Goal: Transaction & Acquisition: Download file/media

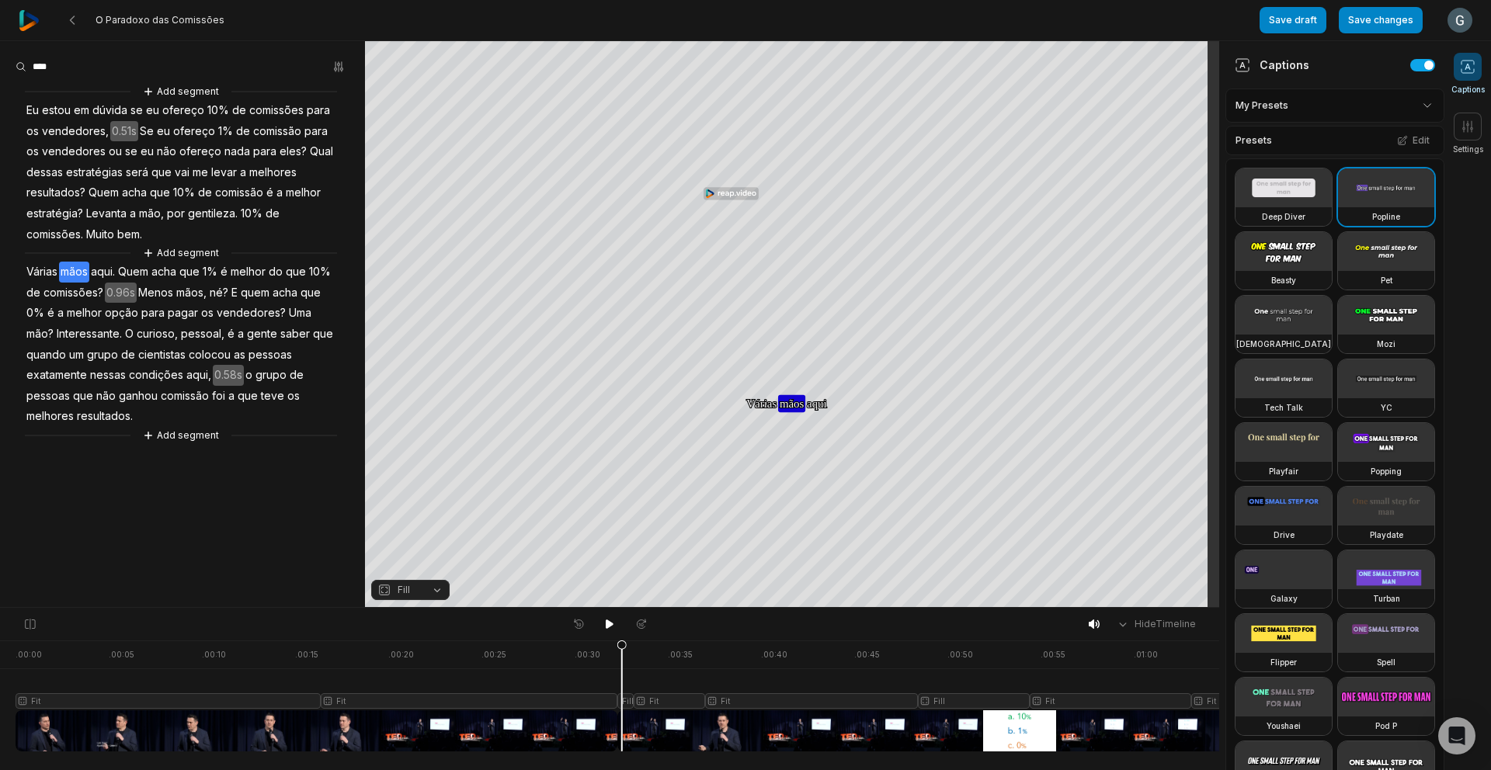
drag, startPoint x: 1390, startPoint y: 25, endPoint x: 1336, endPoint y: 113, distance: 102.8
click at [1390, 25] on button "Save changes" at bounding box center [1380, 20] width 84 height 26
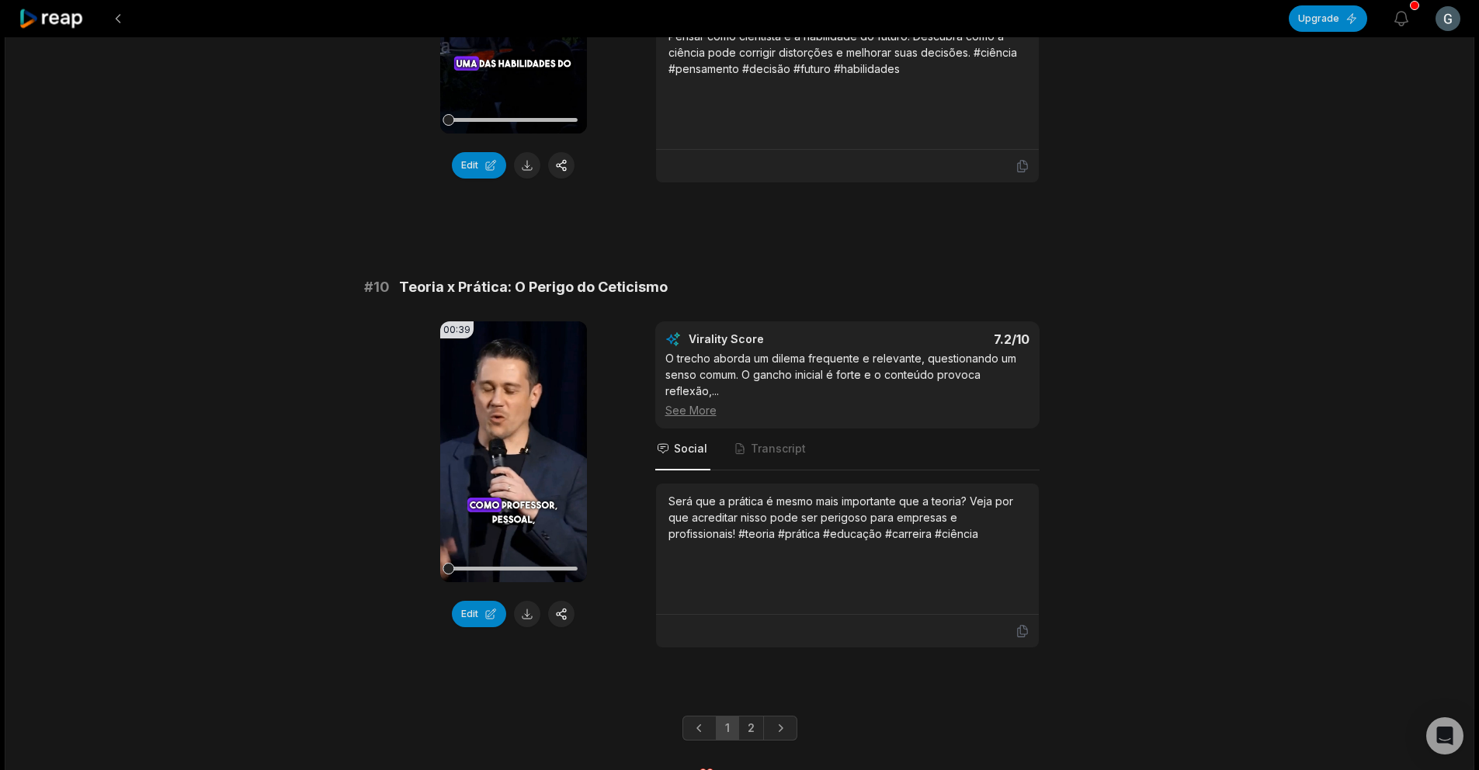
scroll to position [4084, 0]
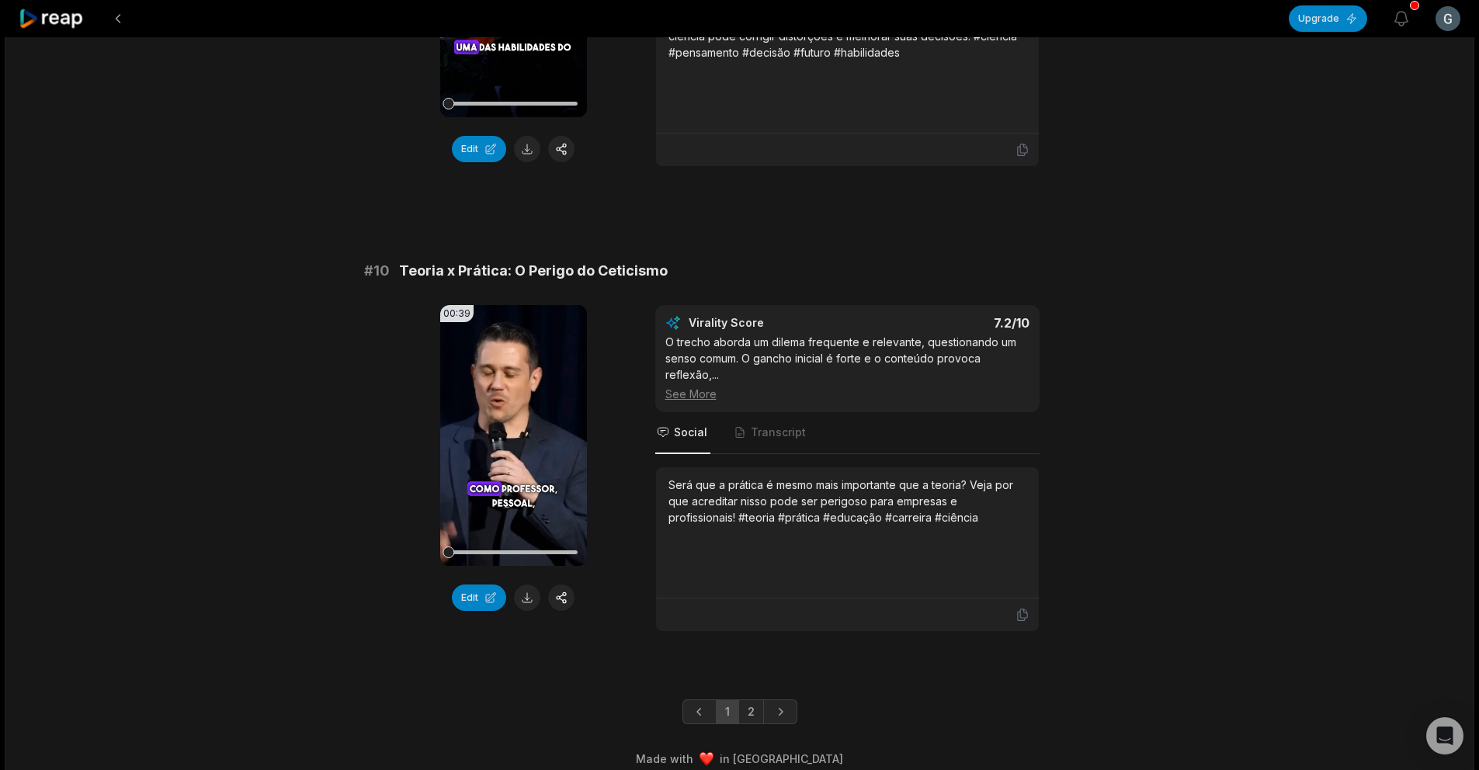
click at [630, 330] on div "00:39 Your browser does not support mp4 format. Edit Virality Score 7.2 /10 O t…" at bounding box center [739, 468] width 751 height 327
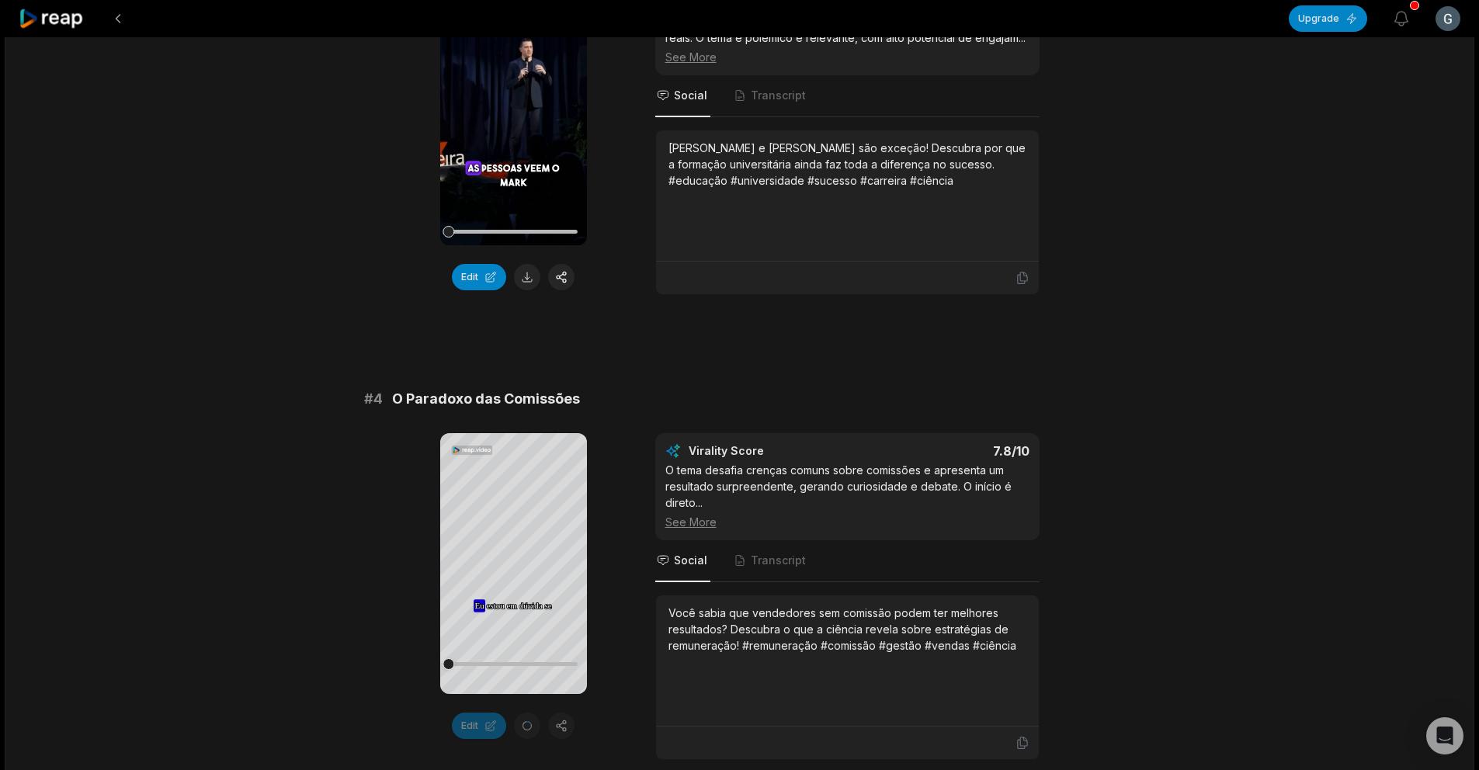
scroll to position [1183, 0]
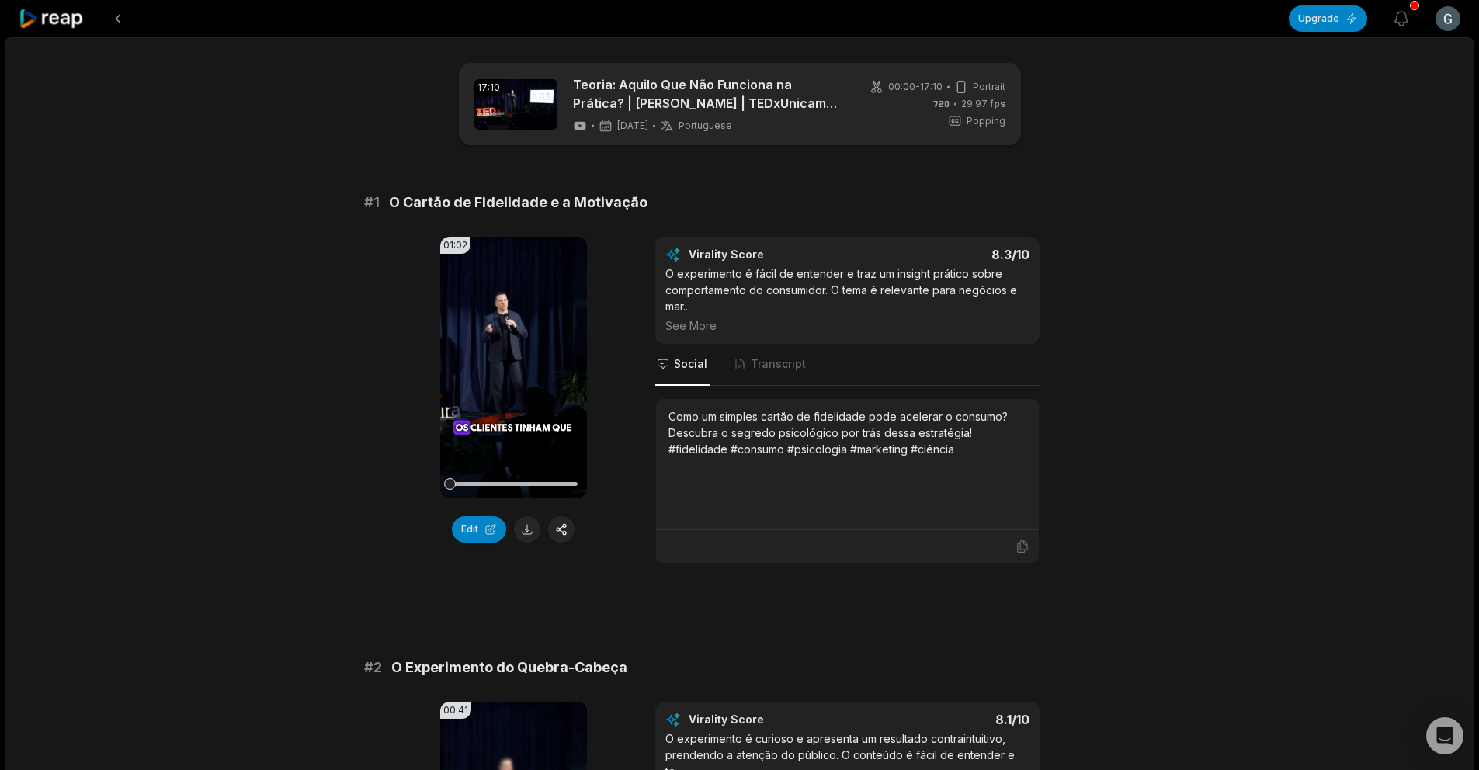
click at [70, 9] on icon at bounding box center [52, 19] width 66 height 21
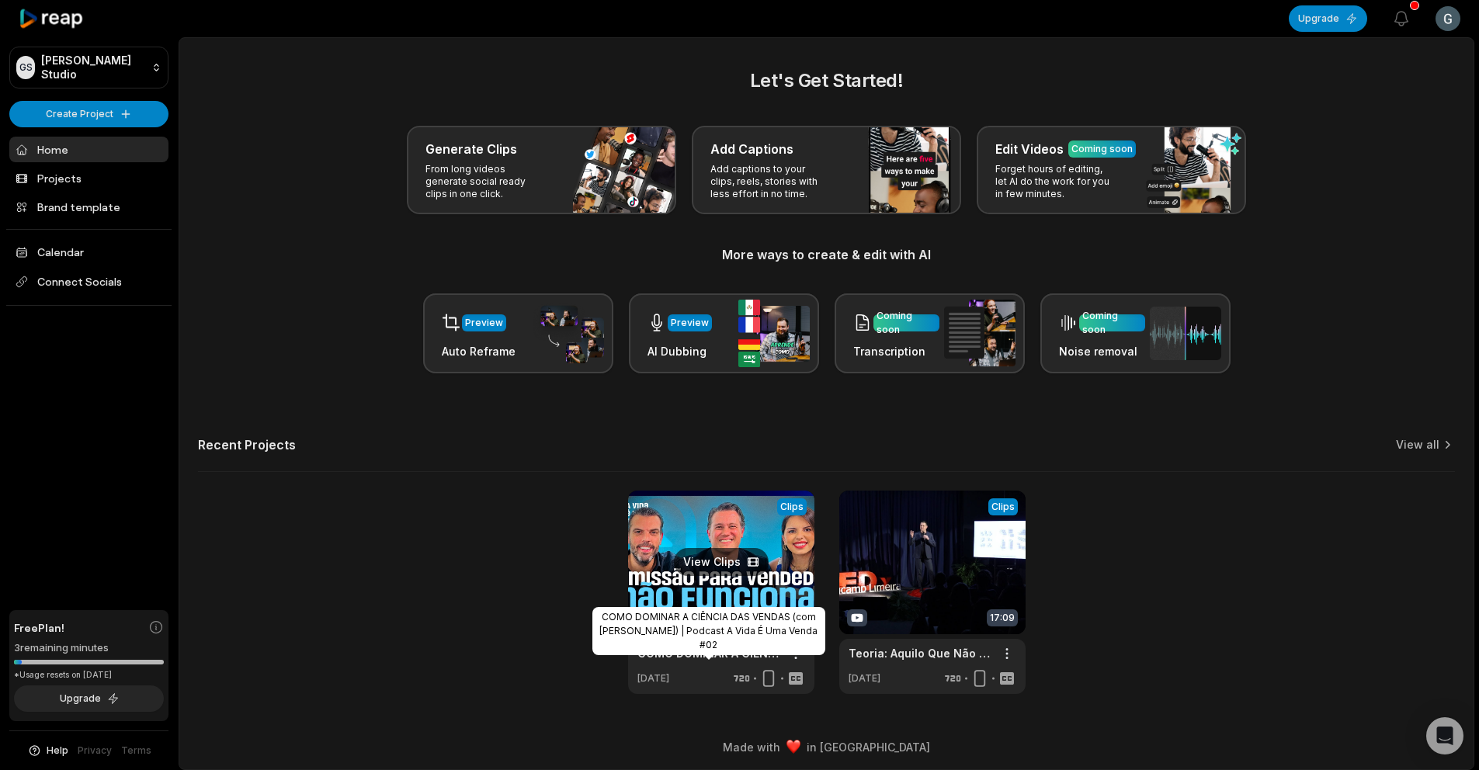
click at [686, 654] on link "COMO DOMINAR A CIÊNCIA DAS VENDAS (com [PERSON_NAME]) | Podcast A Vida É Uma Ve…" at bounding box center [708, 653] width 143 height 16
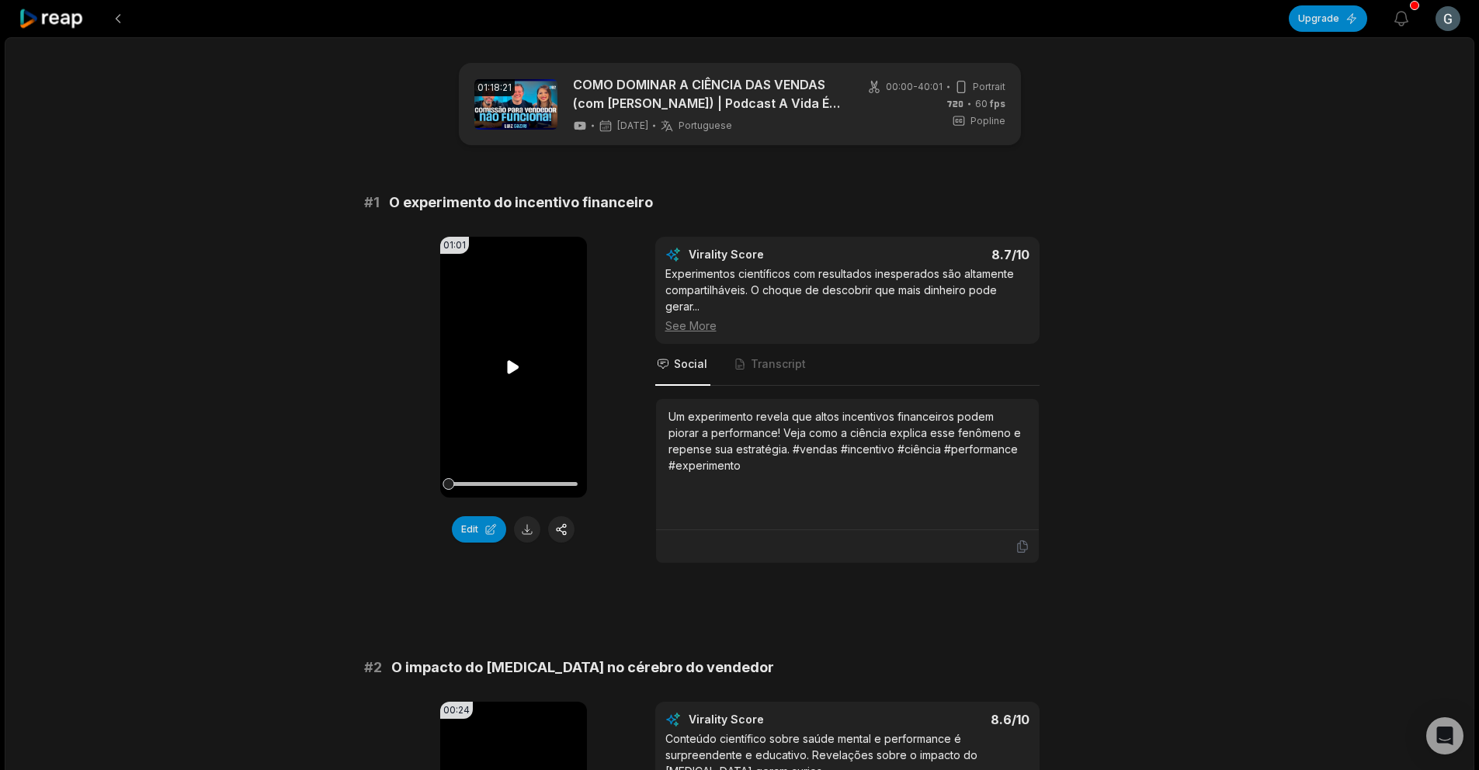
click at [516, 364] on icon at bounding box center [513, 367] width 19 height 19
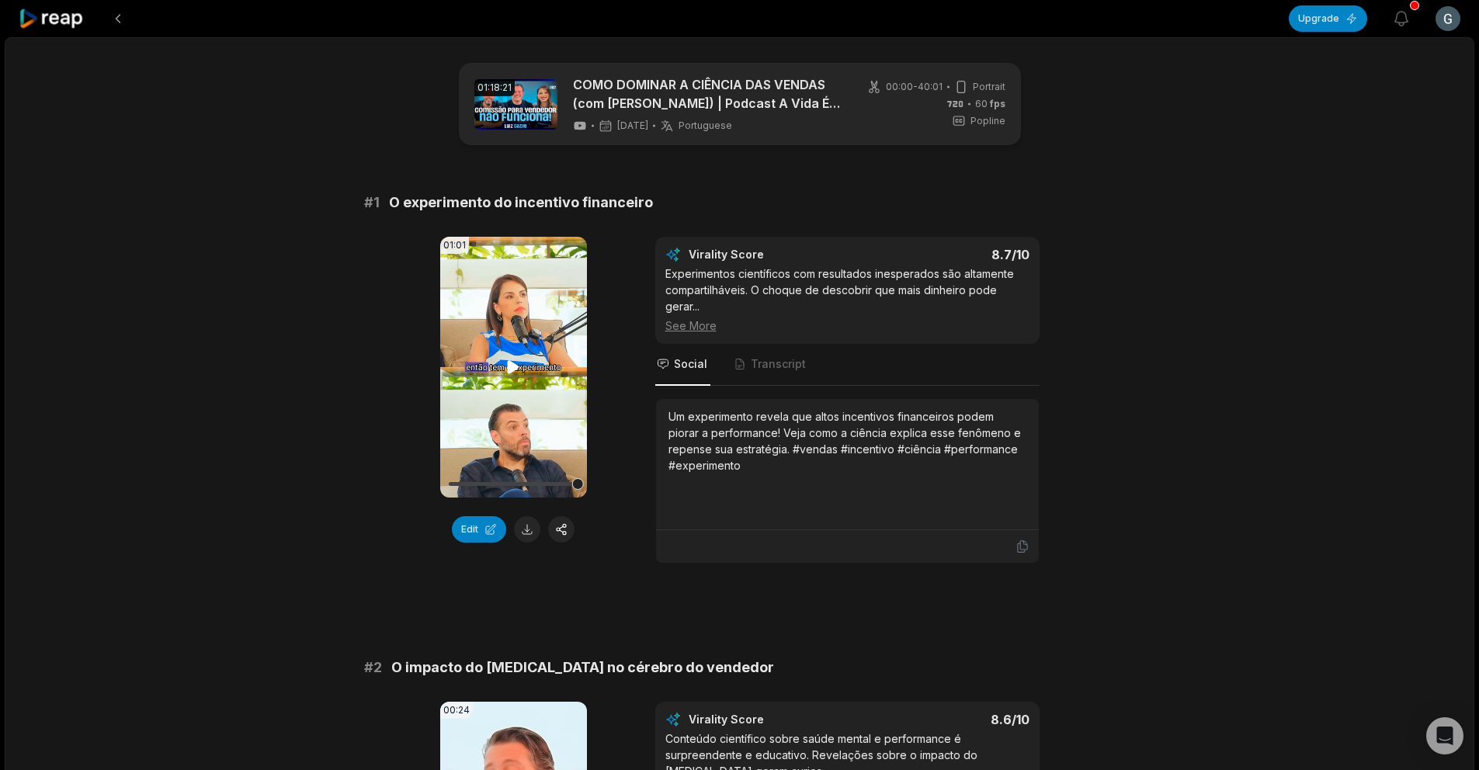
click at [543, 484] on div at bounding box center [513, 484] width 129 height 4
click at [492, 337] on video "Your browser does not support mp4 format." at bounding box center [513, 367] width 147 height 261
click at [476, 531] on button "Edit" at bounding box center [479, 529] width 54 height 26
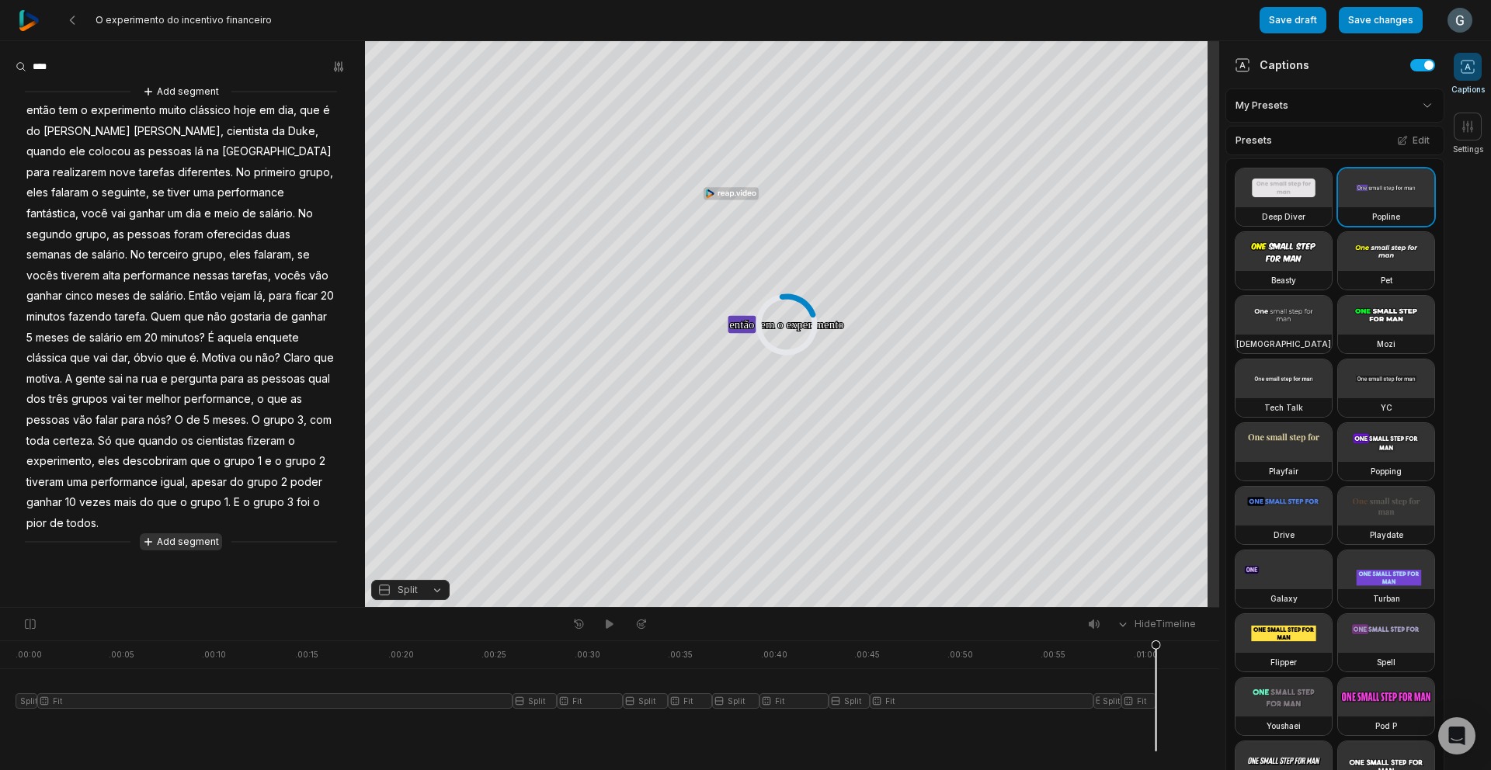
click at [186, 533] on button "Add segment" at bounding box center [181, 541] width 82 height 17
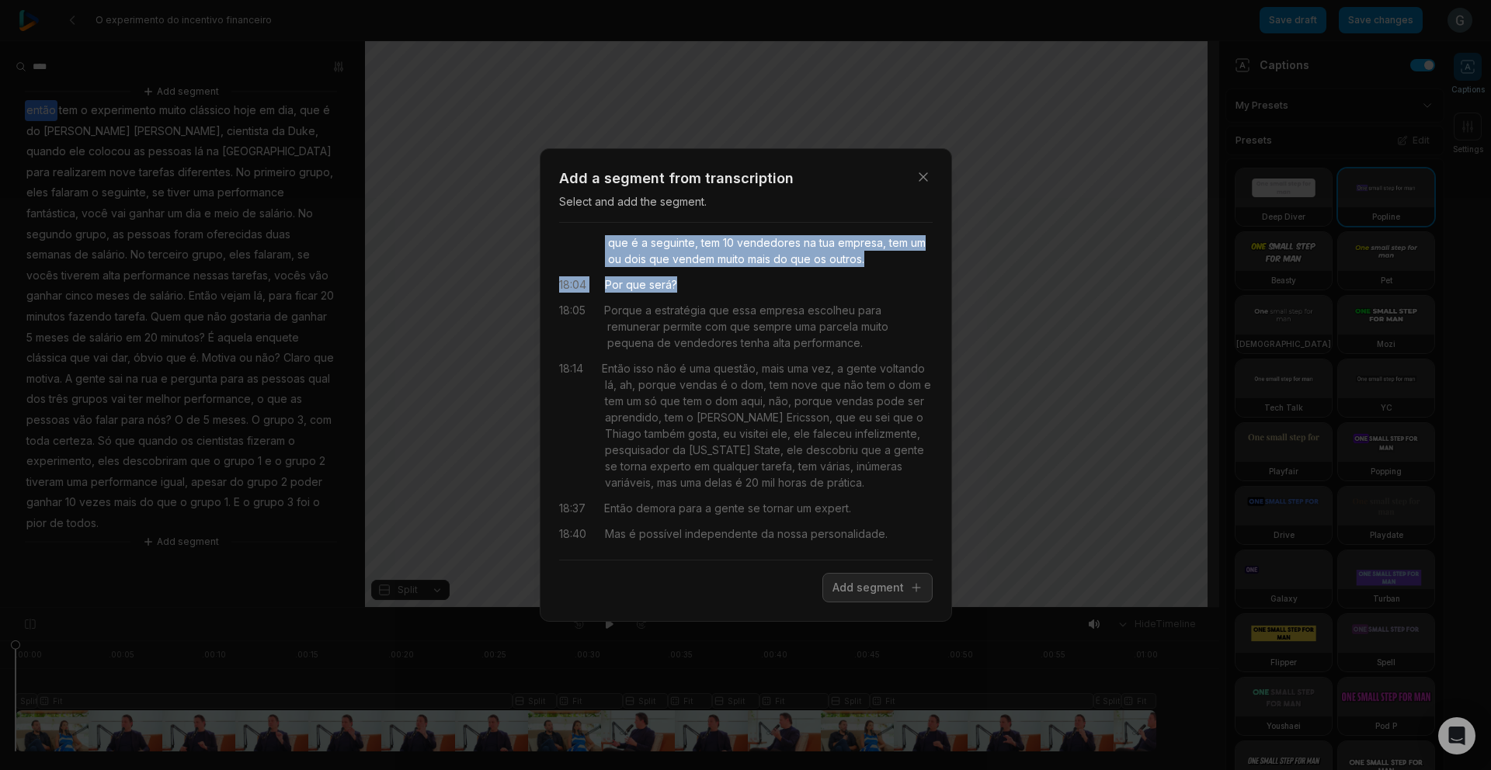
scroll to position [103, 0]
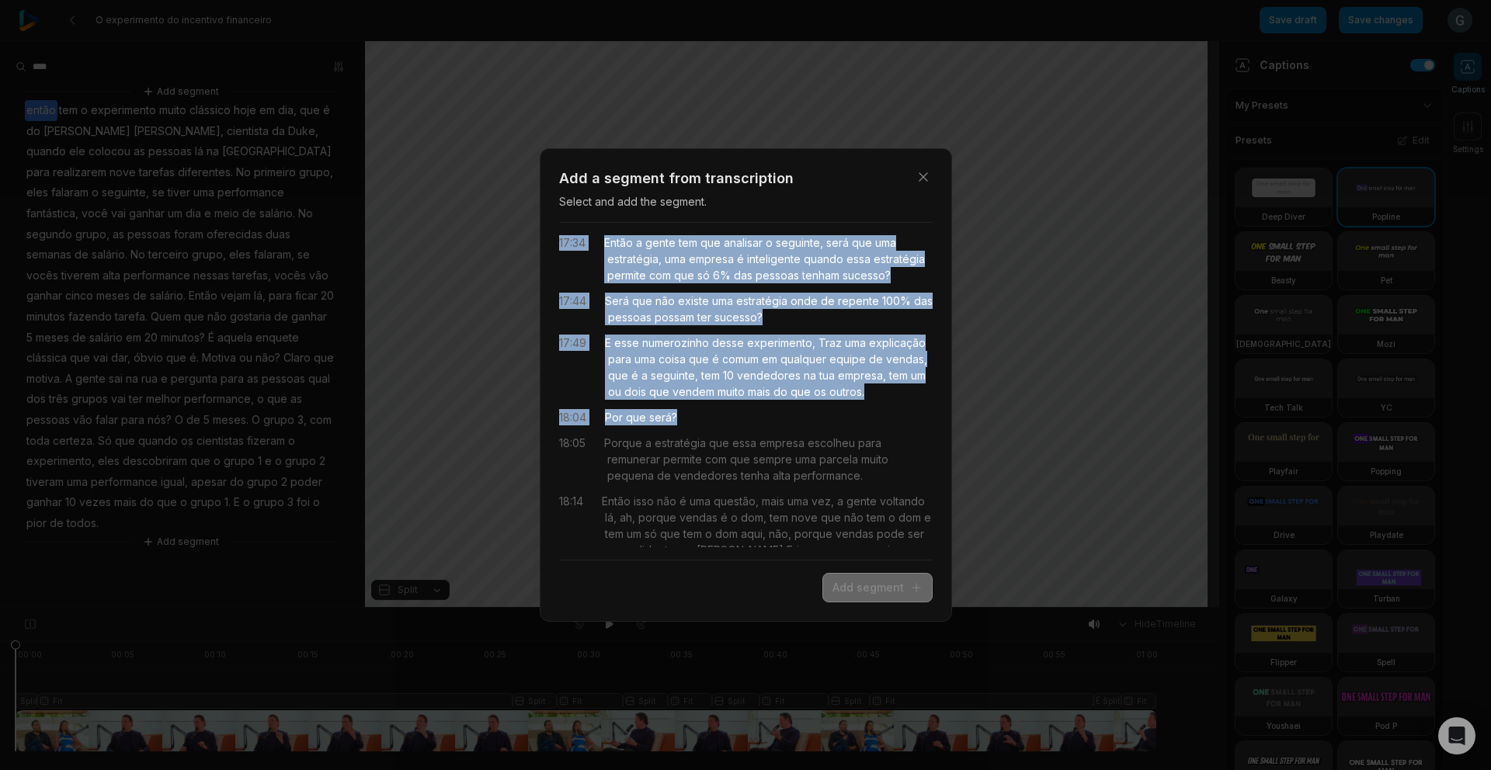
drag, startPoint x: 863, startPoint y: 588, endPoint x: 707, endPoint y: 500, distance: 179.0
click at [863, 588] on button "Add segment" at bounding box center [877, 588] width 110 height 30
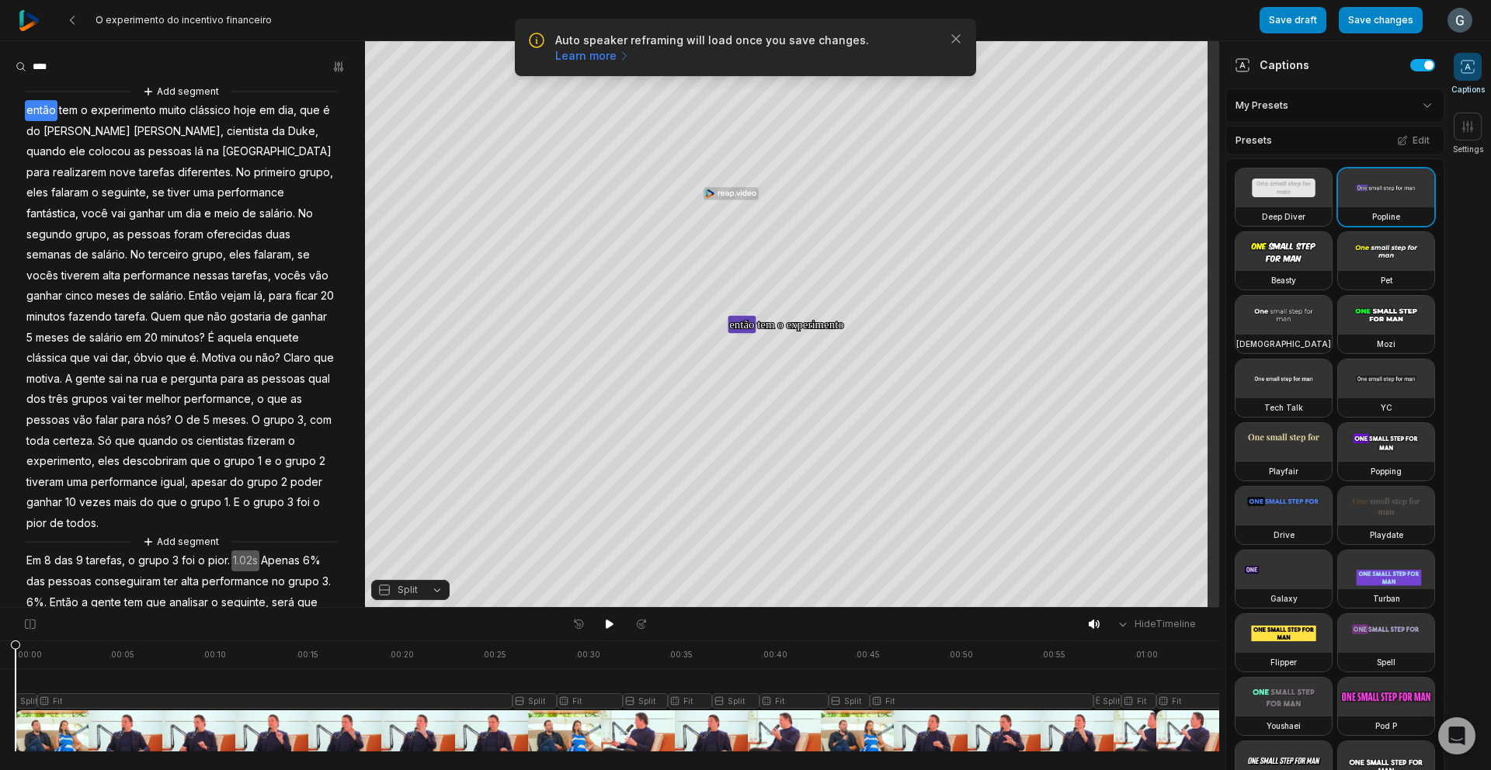
click at [1400, 103] on html "Auto speaker reframing will load once you save changes. Learn more Close O expe…" at bounding box center [745, 385] width 1491 height 770
click at [1397, 140] on icon at bounding box center [1402, 140] width 11 height 11
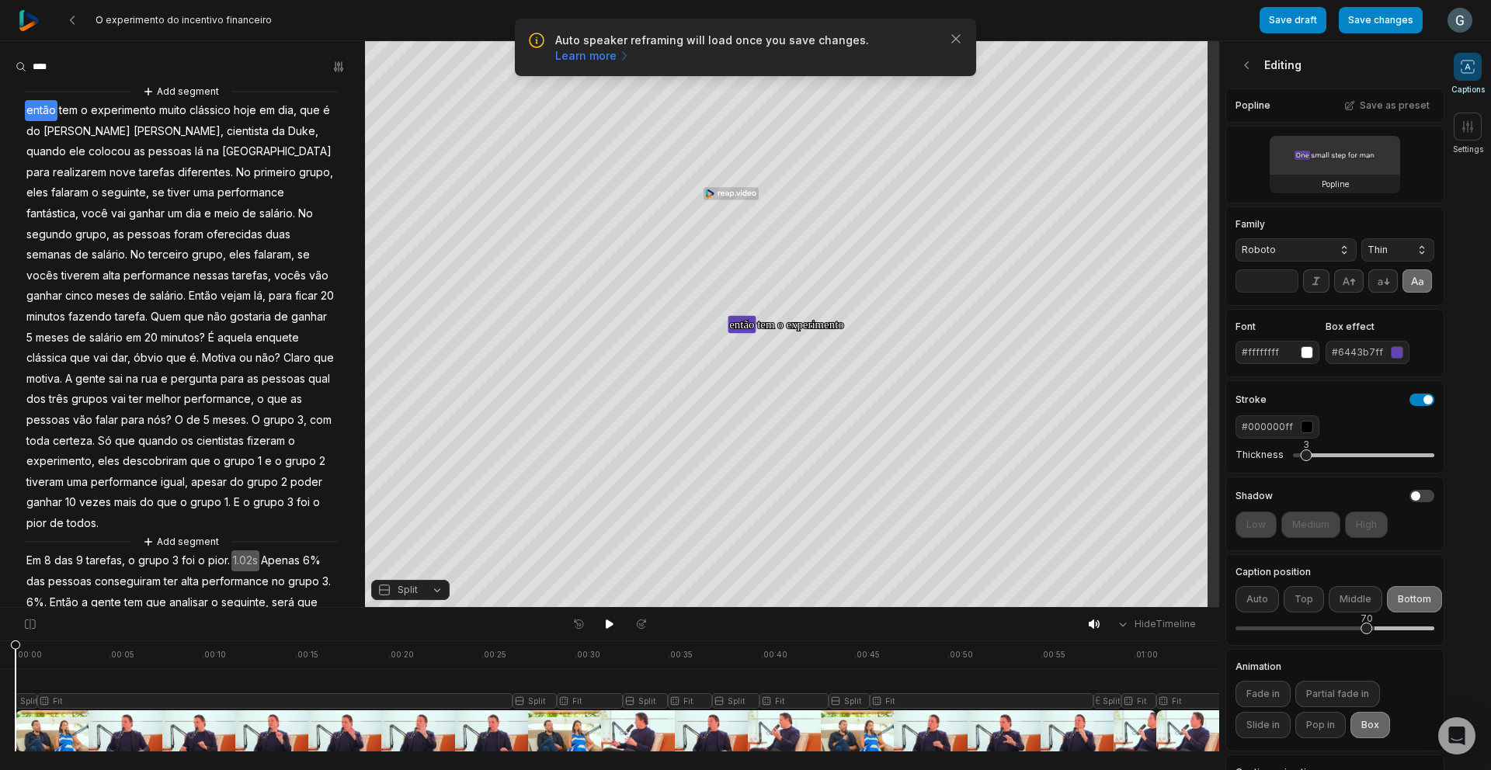
click at [1362, 359] on div "#6443b7ff" at bounding box center [1357, 352] width 53 height 14
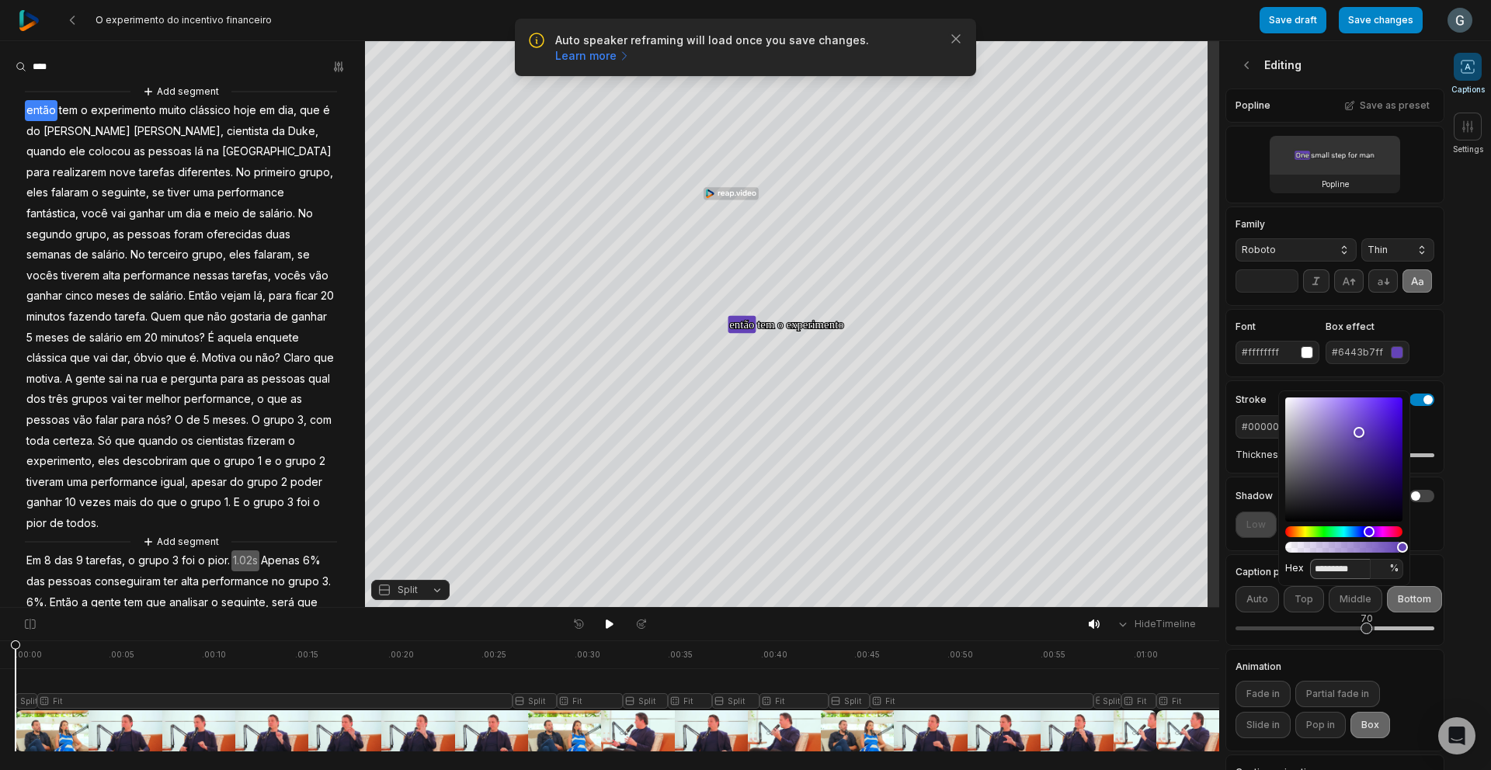
click at [1345, 563] on input "*********" at bounding box center [1340, 569] width 61 height 20
paste input
click at [1324, 567] on input "********" at bounding box center [1340, 569] width 61 height 20
type input "*******"
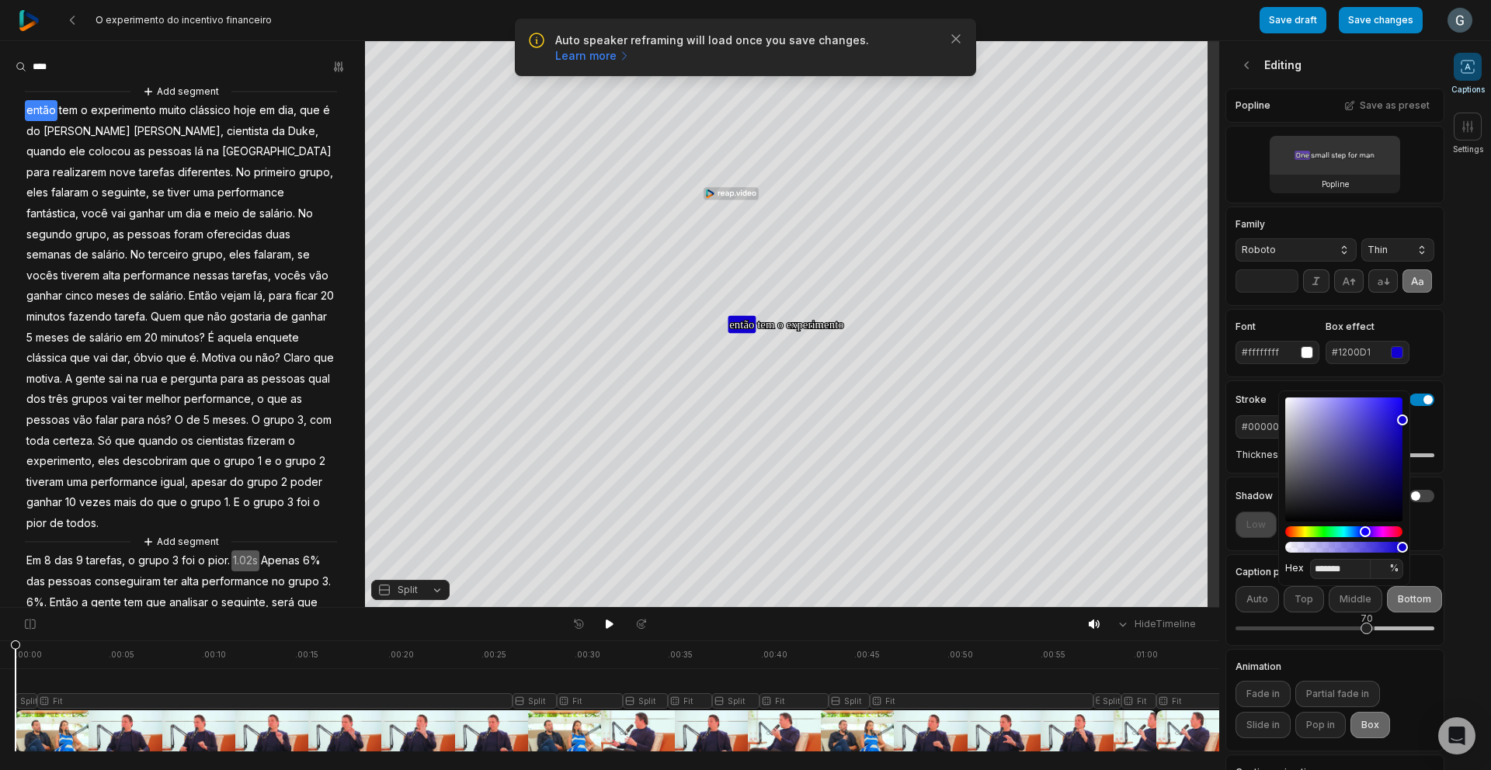
click at [1400, 306] on div "Family Roboto Thin **" at bounding box center [1334, 256] width 219 height 99
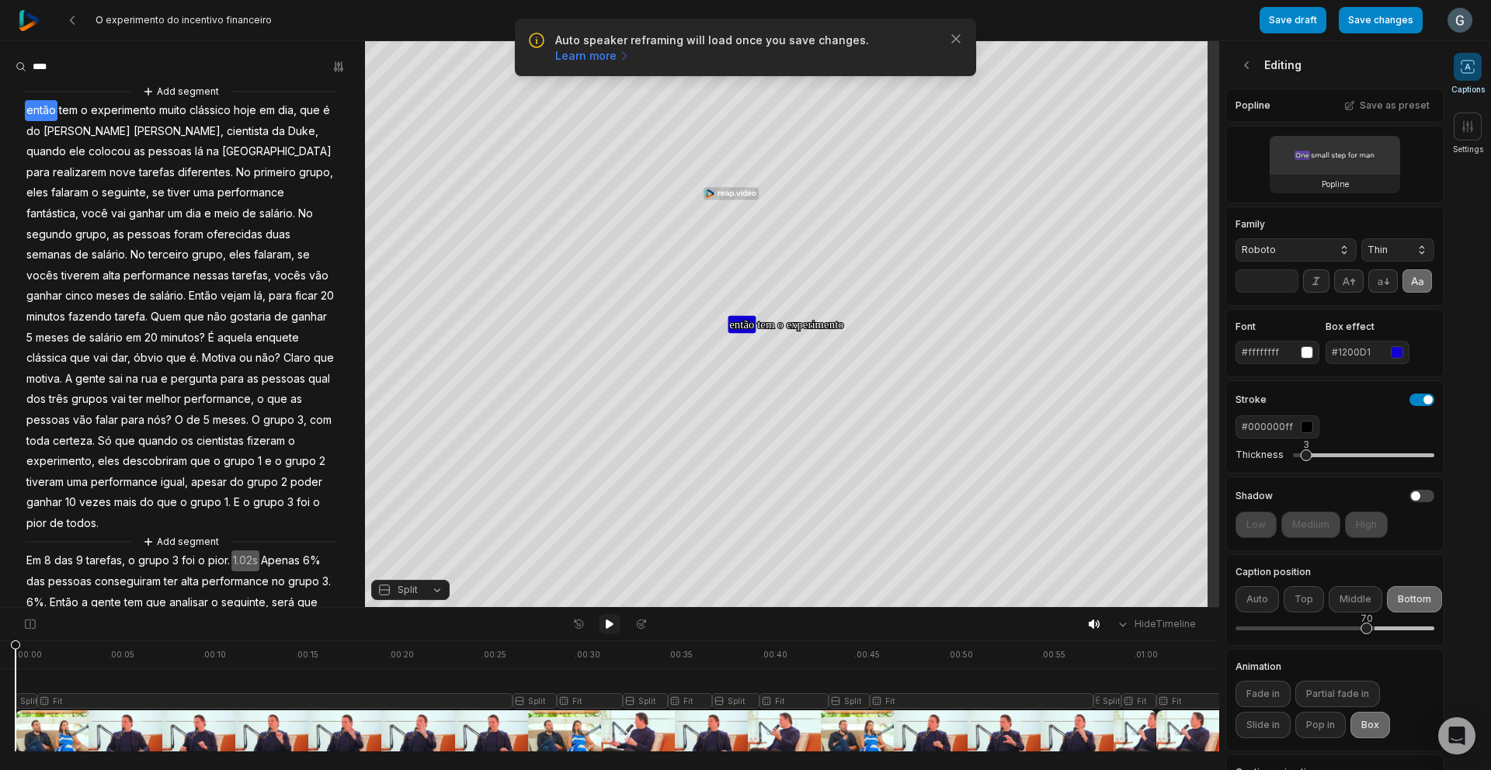
click at [609, 620] on icon at bounding box center [609, 624] width 12 height 12
click at [252, 505] on span "grupo" at bounding box center [269, 502] width 34 height 21
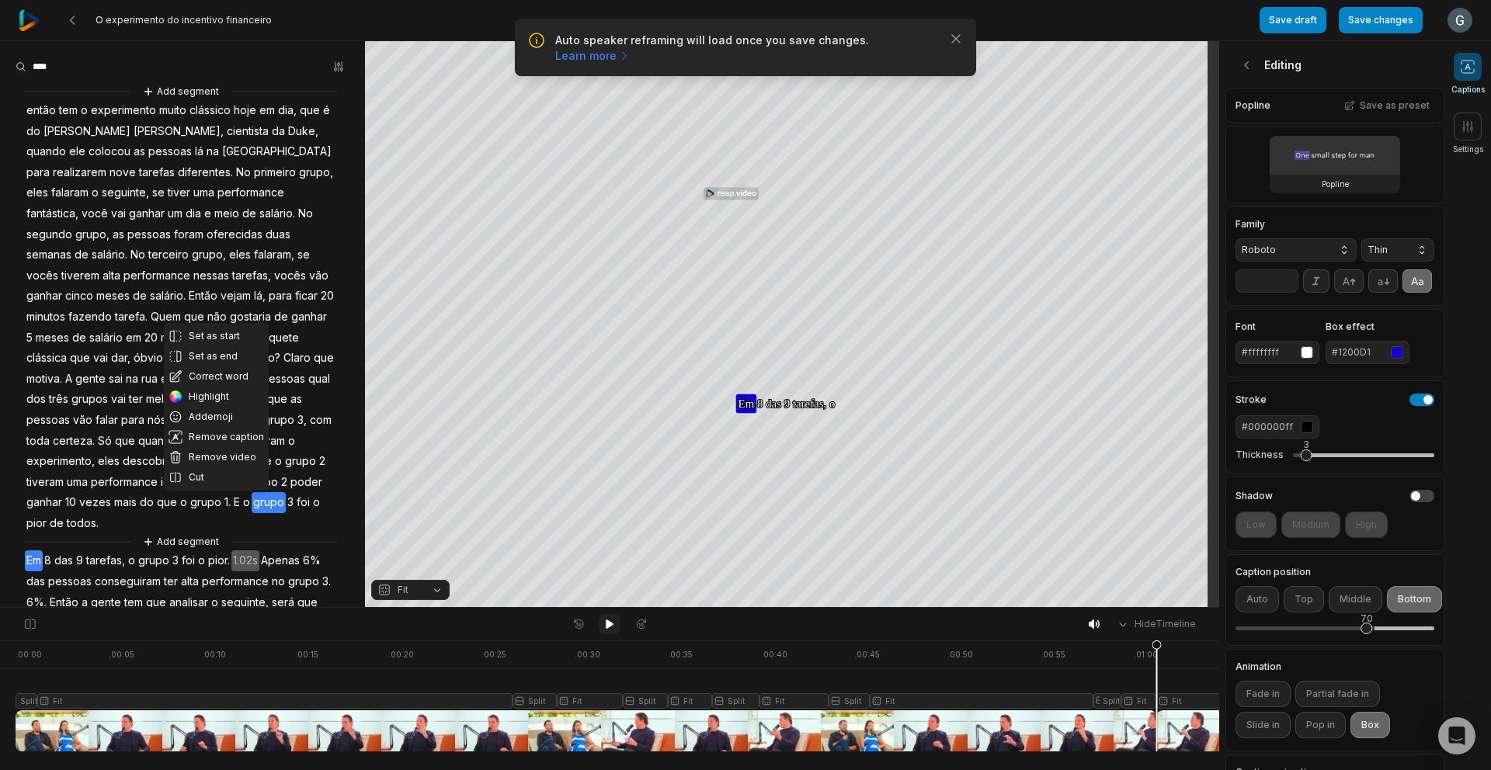
click at [610, 620] on icon at bounding box center [609, 624] width 12 height 12
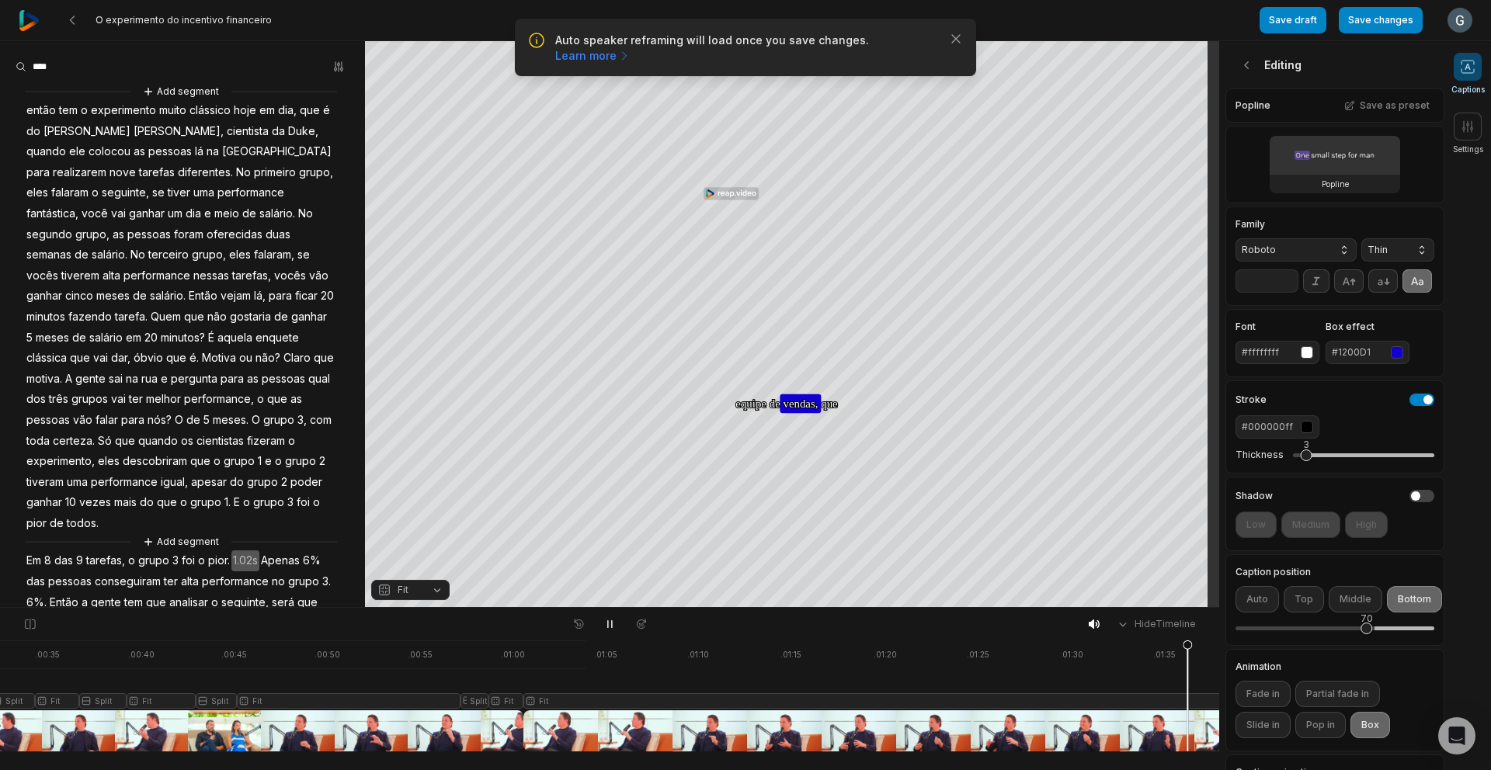
drag, startPoint x: 1123, startPoint y: 677, endPoint x: 1187, endPoint y: 687, distance: 64.5
click at [1187, 687] on div at bounding box center [357, 695] width 1949 height 111
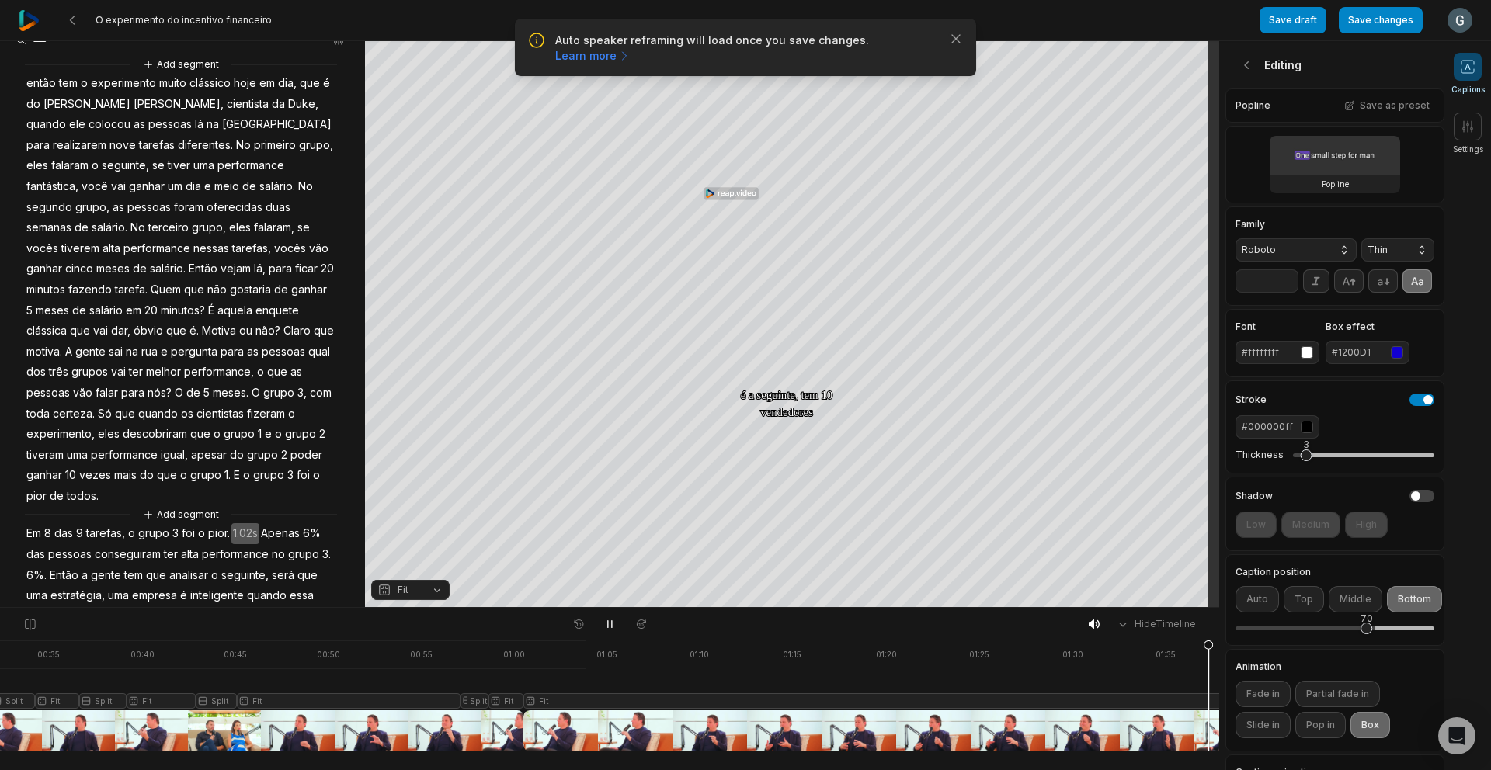
scroll to position [110, 0]
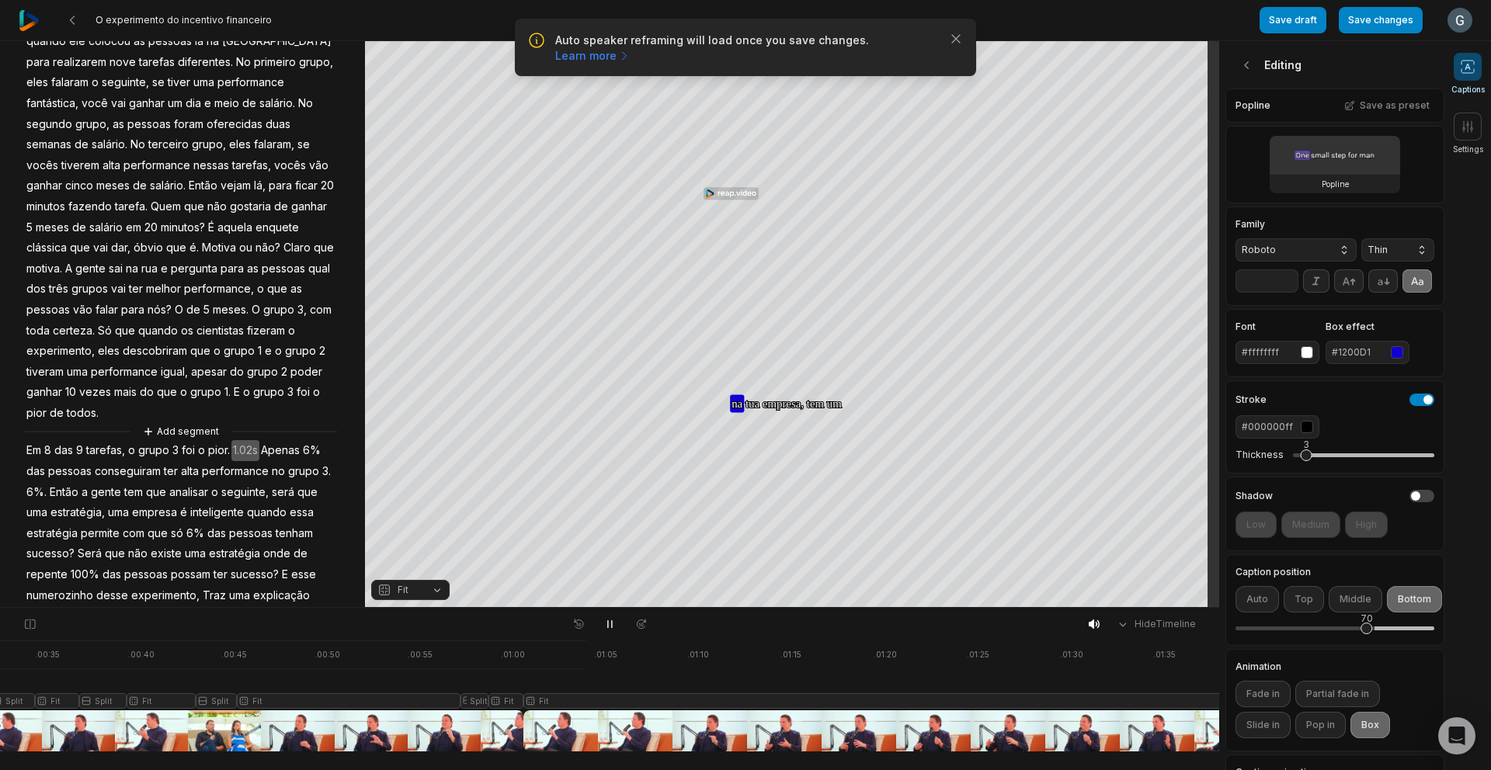
click at [69, 493] on span "Então" at bounding box center [64, 492] width 32 height 21
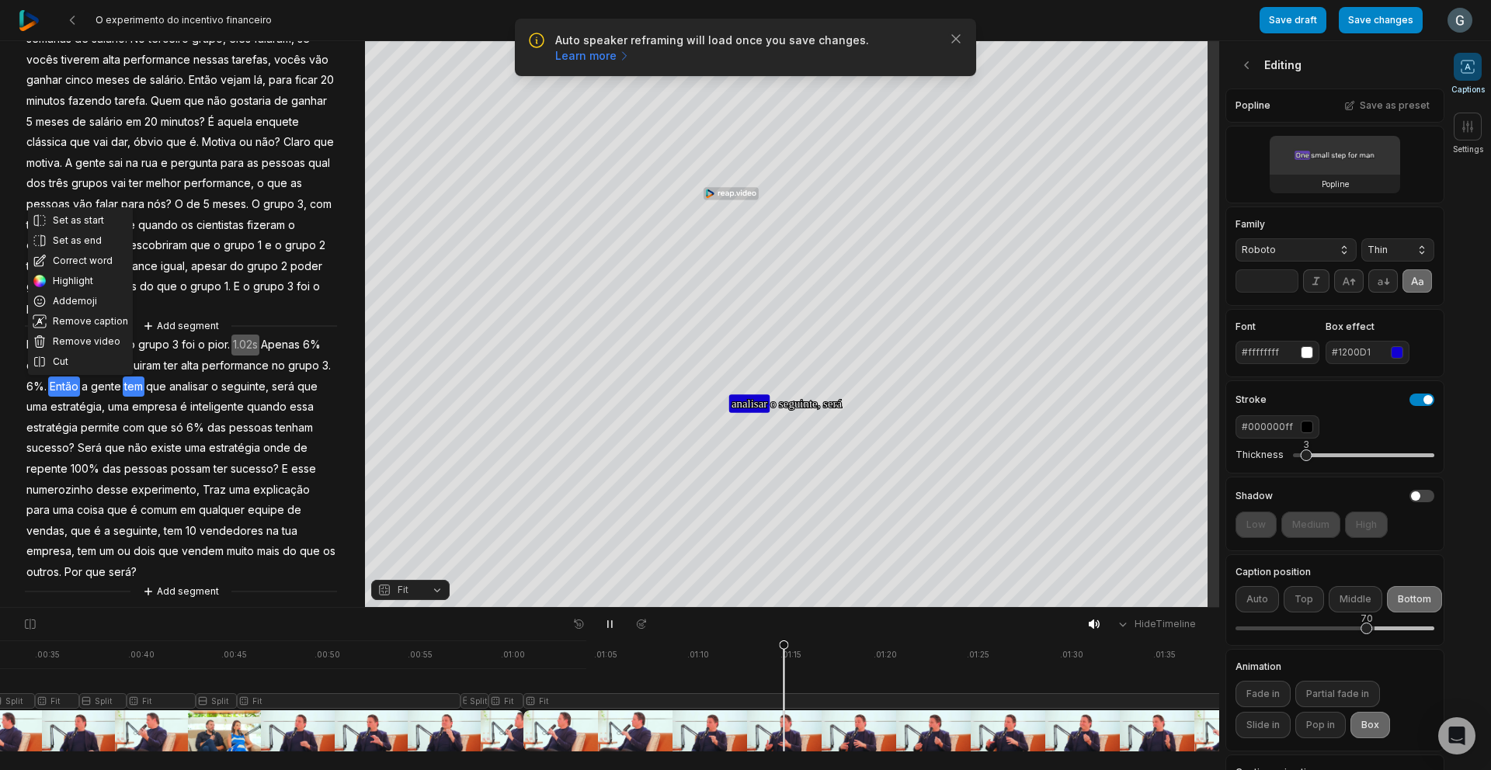
scroll to position [217, 0]
click at [1471, 130] on icon at bounding box center [1468, 126] width 10 height 11
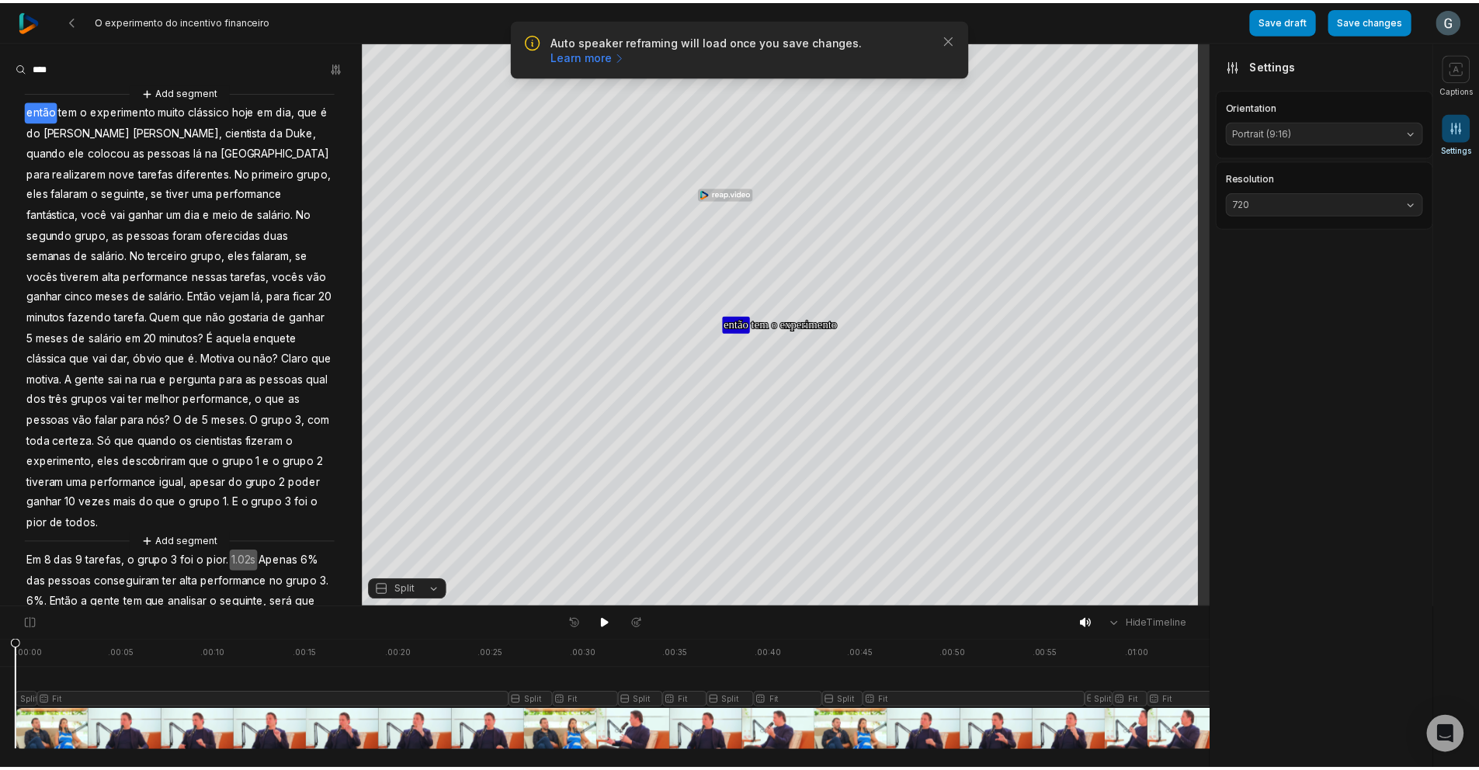
scroll to position [217, 0]
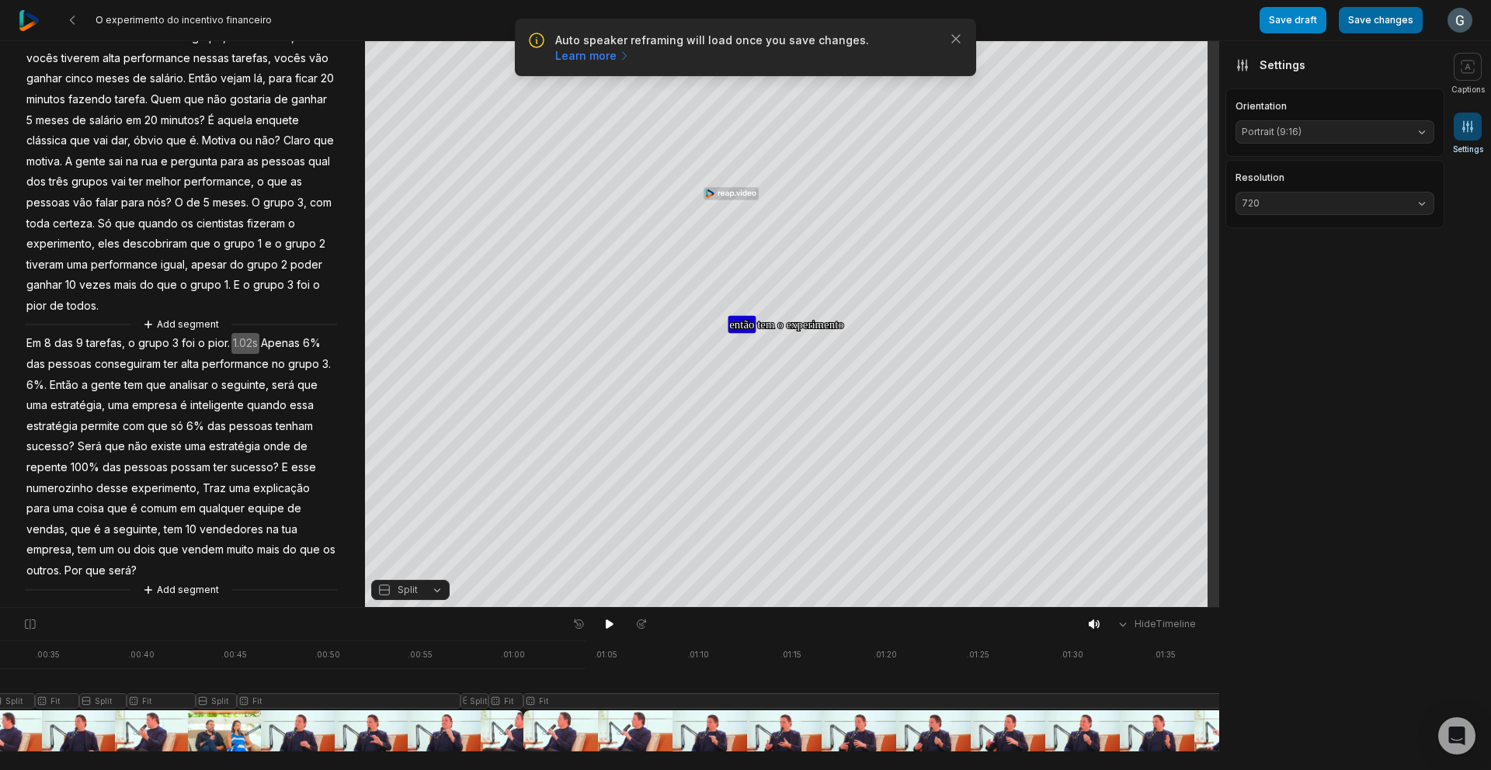
click at [1400, 16] on button "Save changes" at bounding box center [1380, 20] width 84 height 26
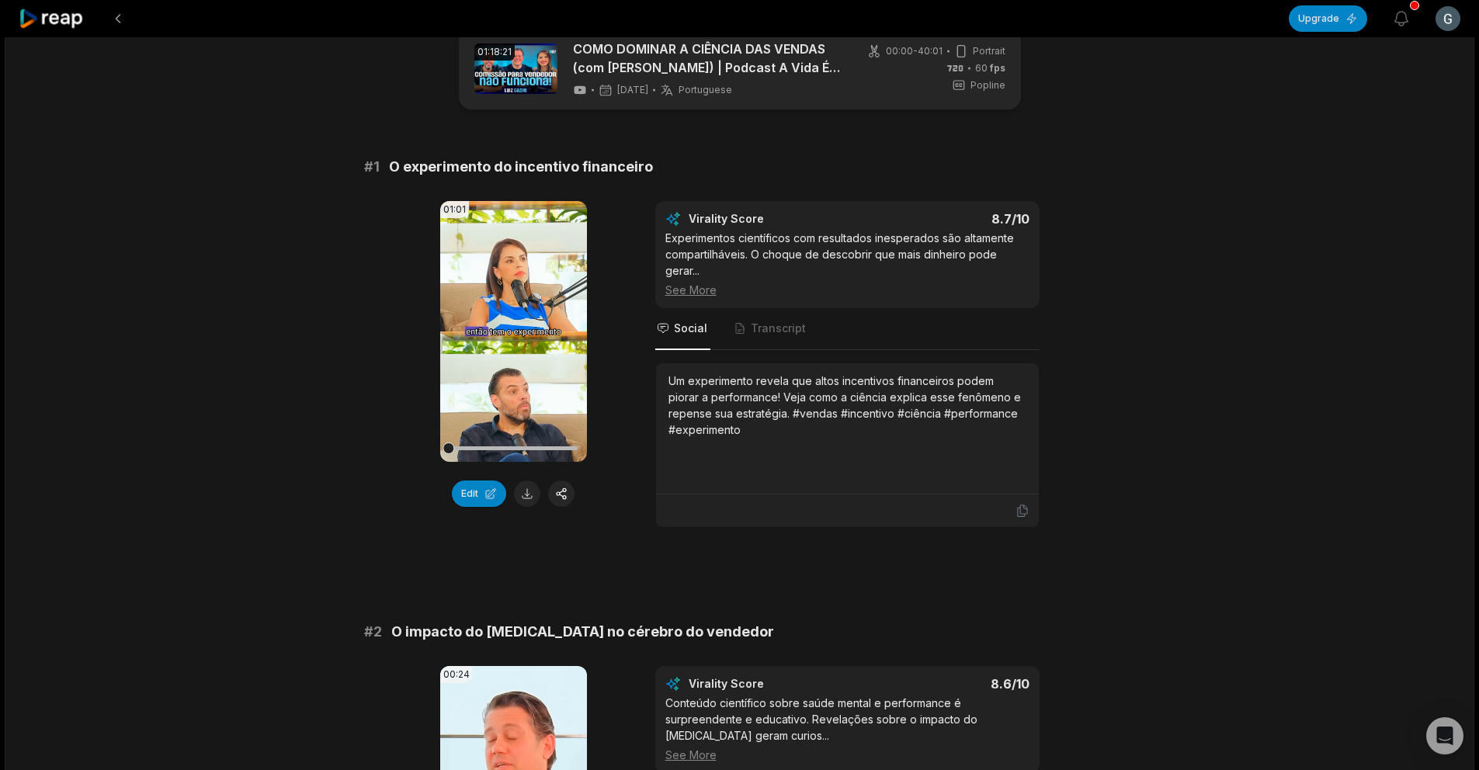
scroll to position [432, 0]
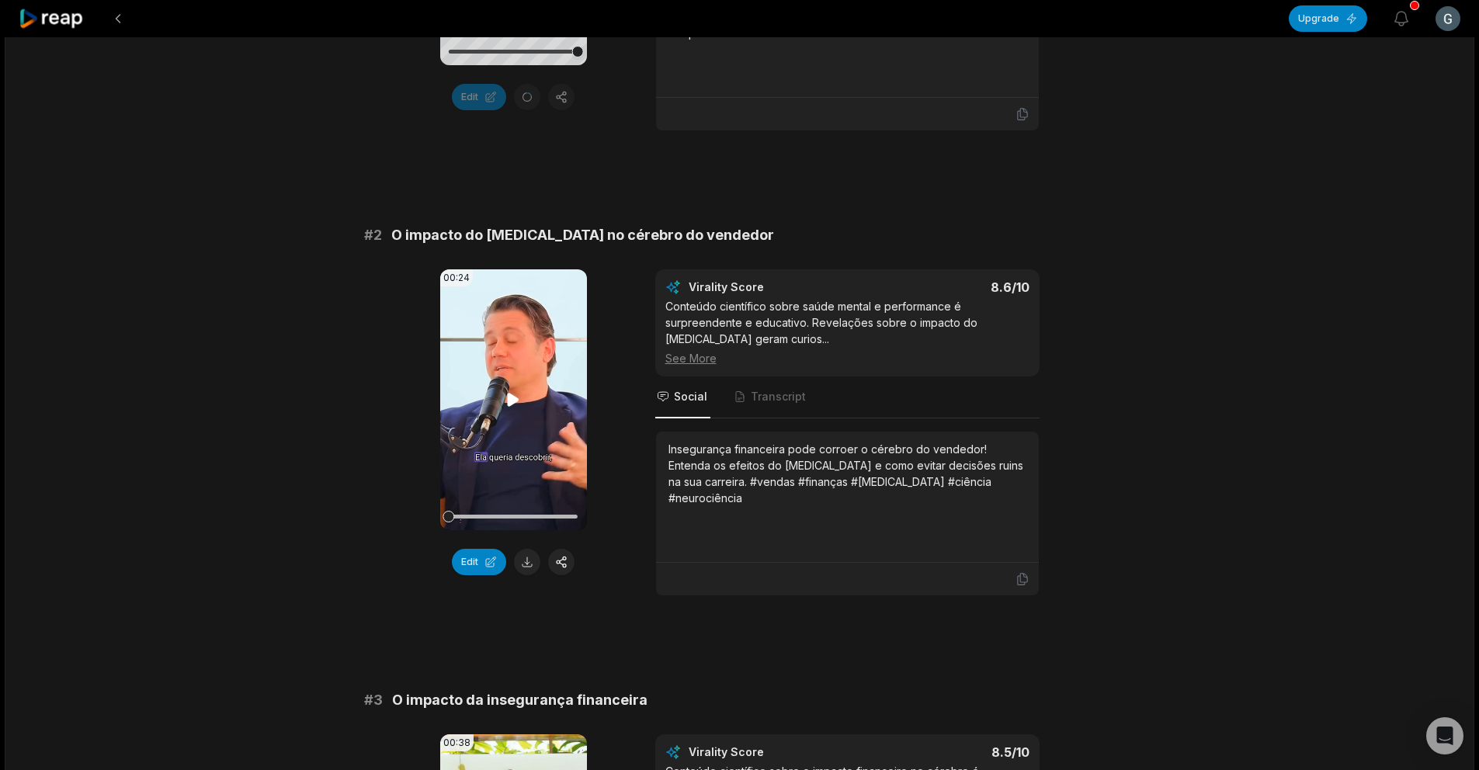
click at [499, 410] on video "Your browser does not support mp4 format." at bounding box center [513, 399] width 147 height 261
click at [611, 458] on div "00:24 Your browser does not support mp4 format. Edit Virality Score 8.6 /10 Con…" at bounding box center [739, 432] width 751 height 327
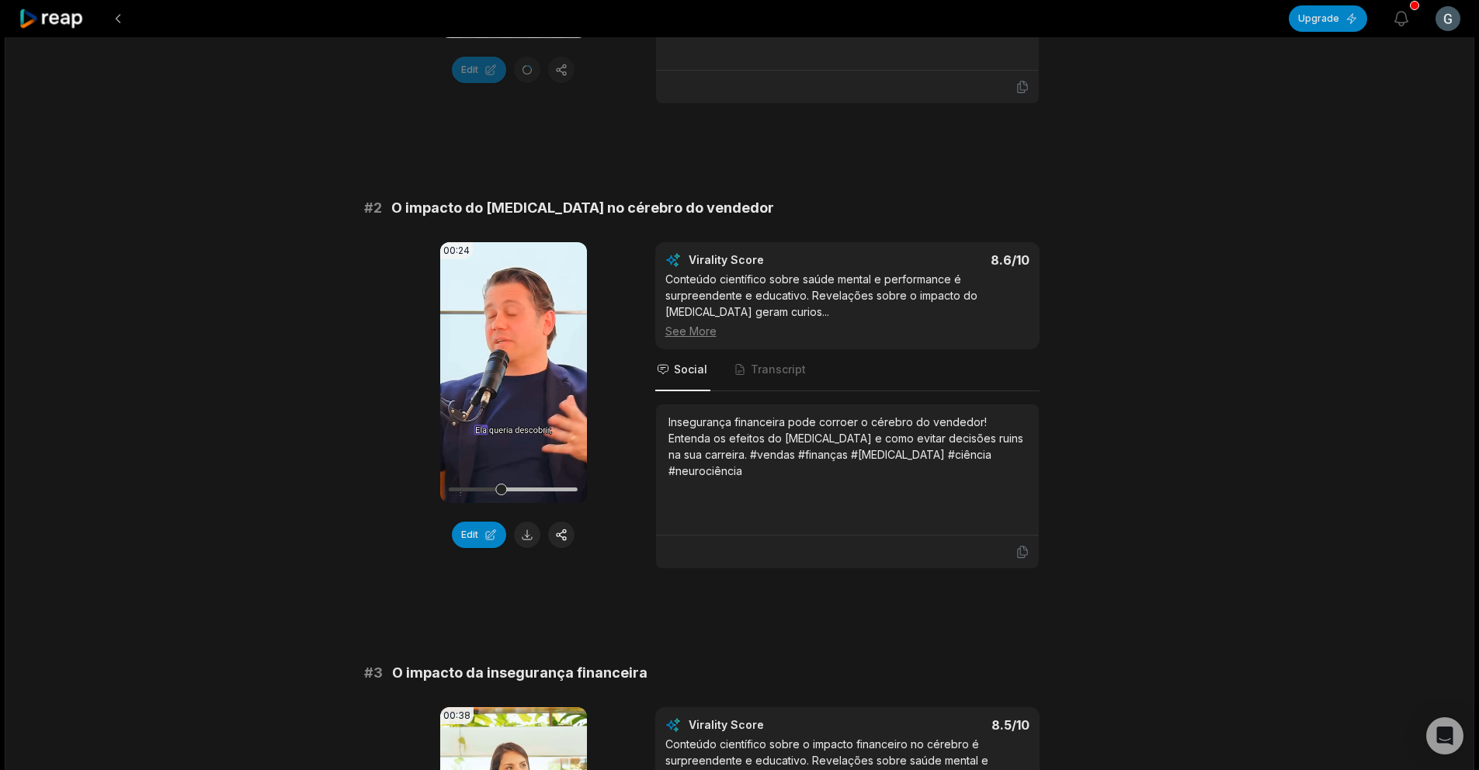
scroll to position [478, 0]
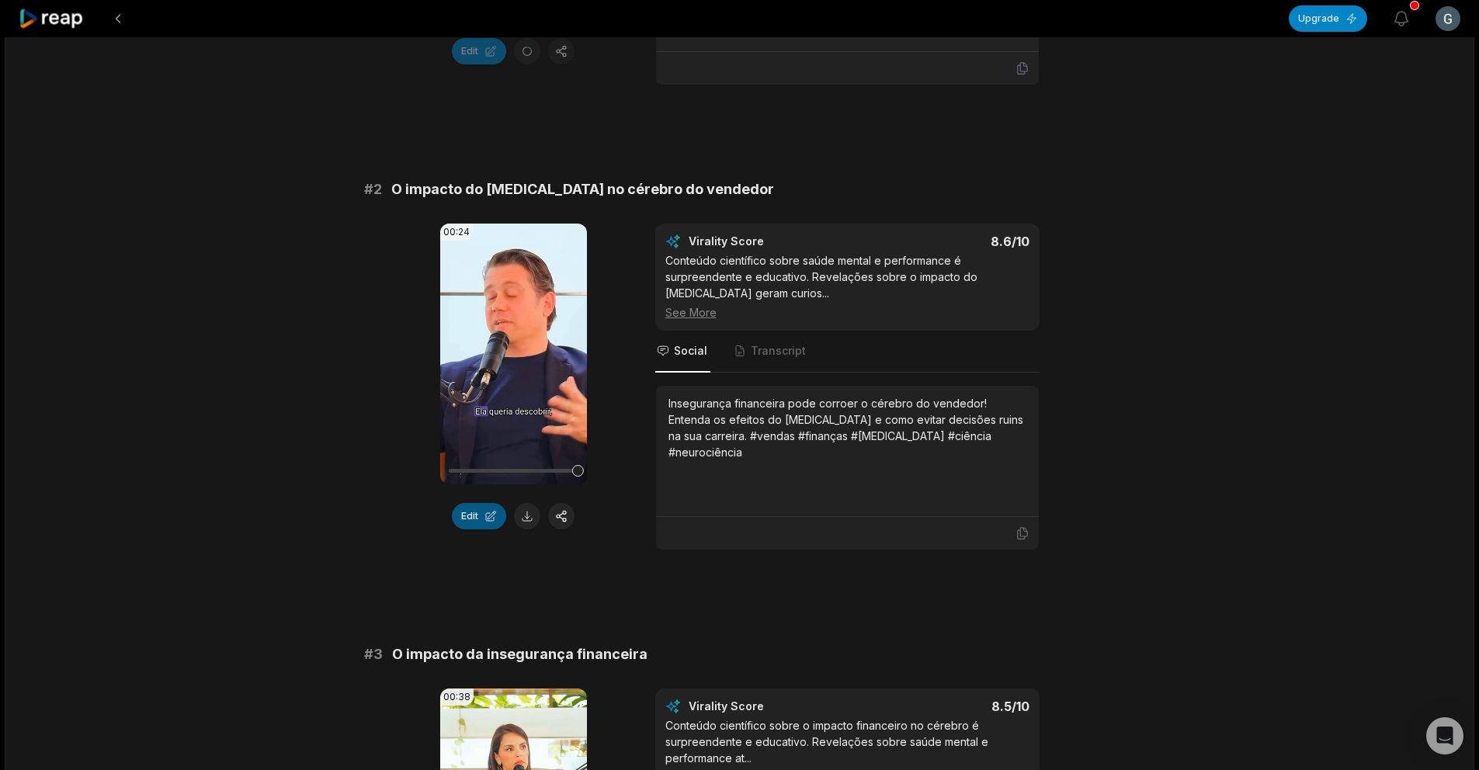
click at [470, 512] on button "Edit" at bounding box center [479, 516] width 54 height 26
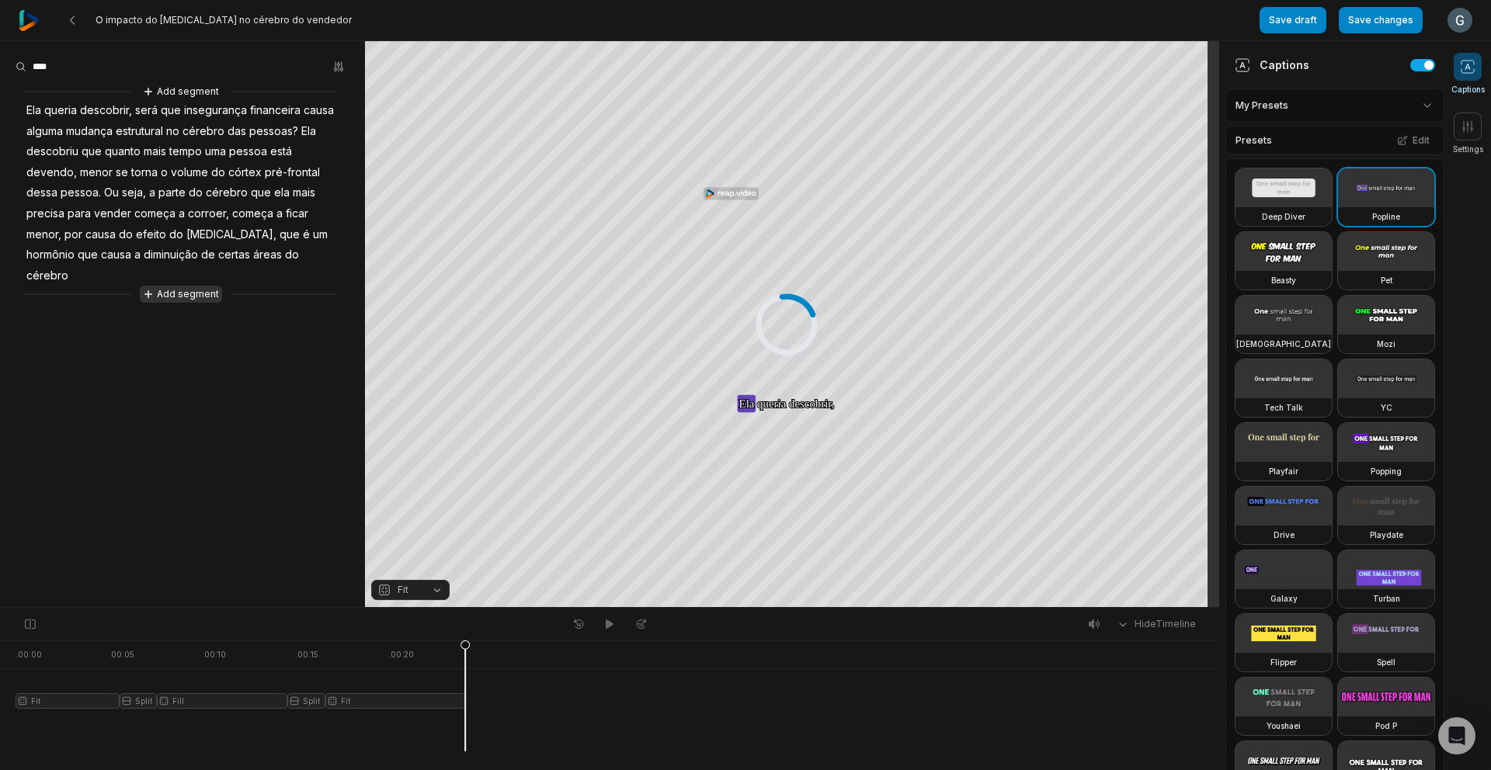
click at [196, 286] on button "Add segment" at bounding box center [181, 294] width 82 height 17
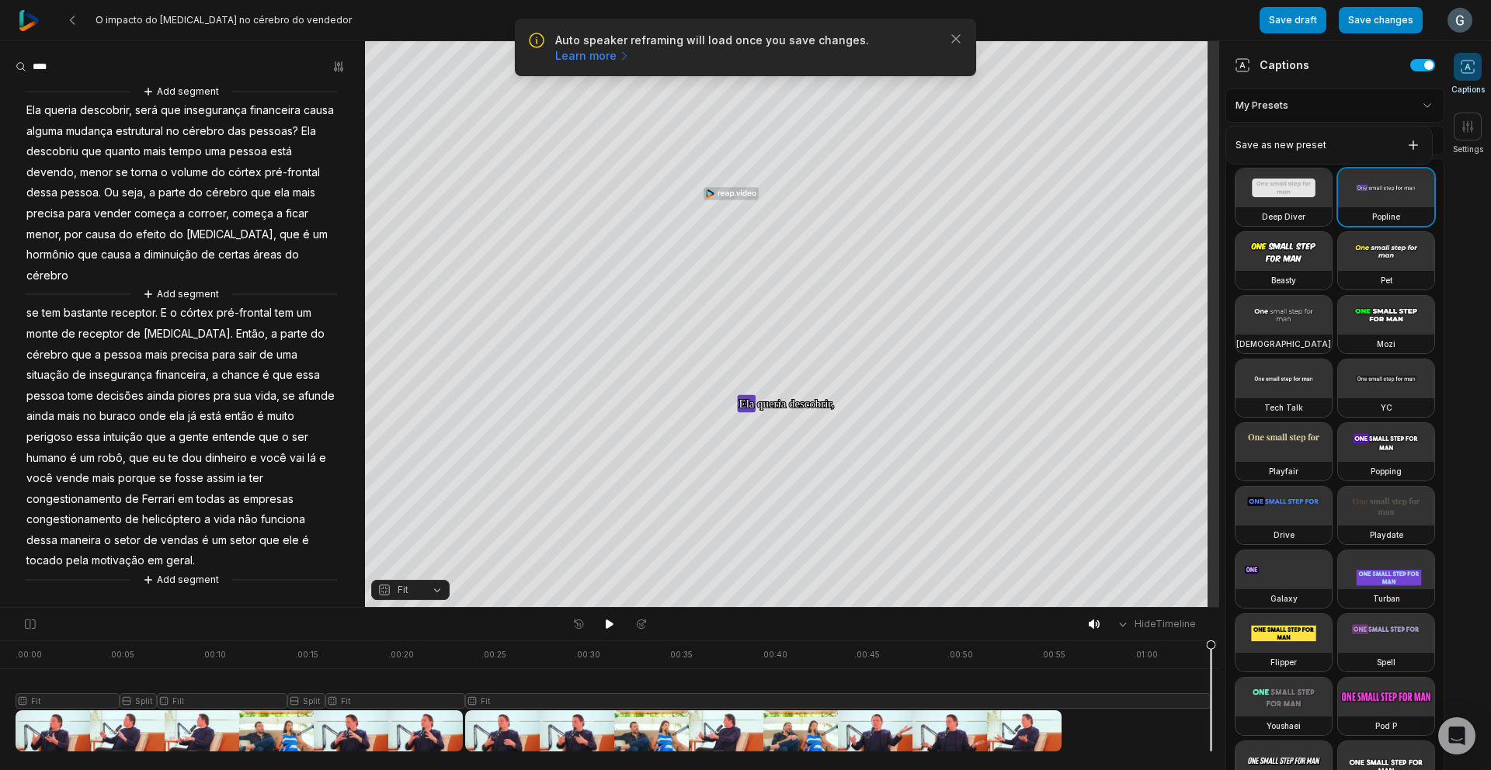
click at [1411, 109] on html "Auto speaker reframing will load once you save changes. Learn more Close O impa…" at bounding box center [745, 385] width 1491 height 770
click at [1409, 106] on html "Auto speaker reframing will load once you save changes. Learn more Close O impa…" at bounding box center [745, 385] width 1491 height 770
click at [1400, 138] on button "Edit" at bounding box center [1413, 140] width 42 height 20
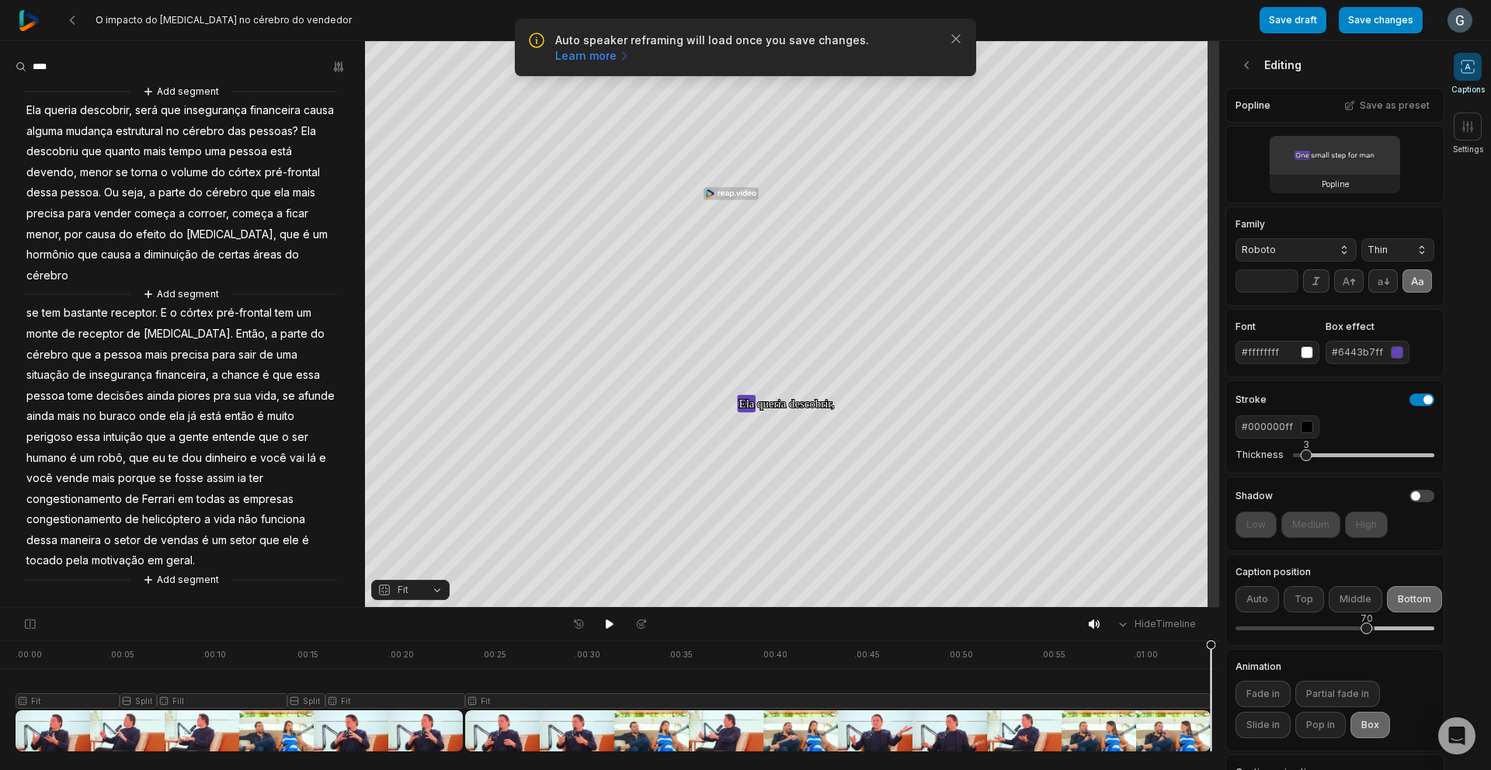
click at [1356, 359] on div "#6443b7ff" at bounding box center [1357, 352] width 53 height 14
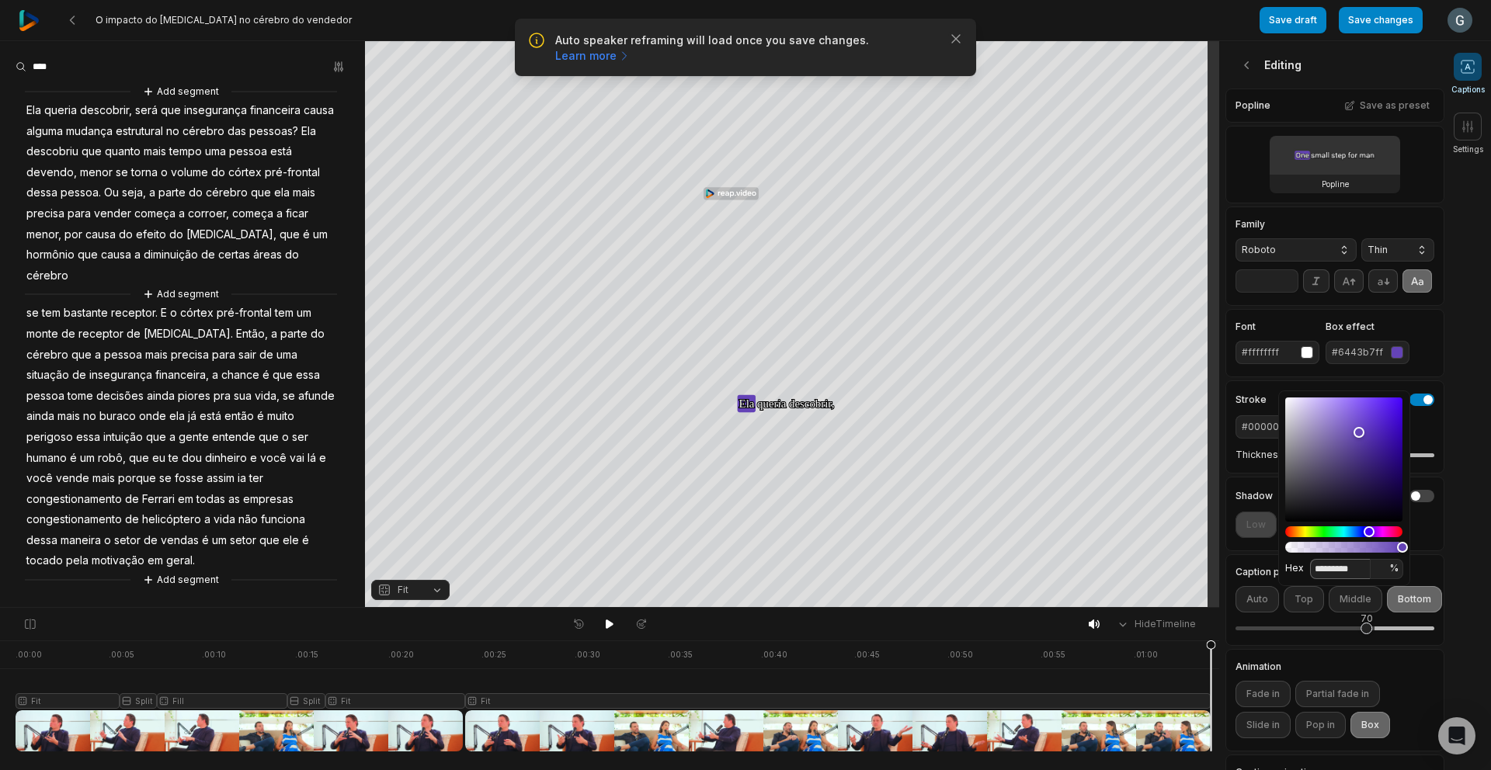
click at [1338, 565] on input "*********" at bounding box center [1340, 569] width 61 height 20
paste input
click at [1322, 569] on input "********" at bounding box center [1340, 569] width 61 height 20
type input "*******"
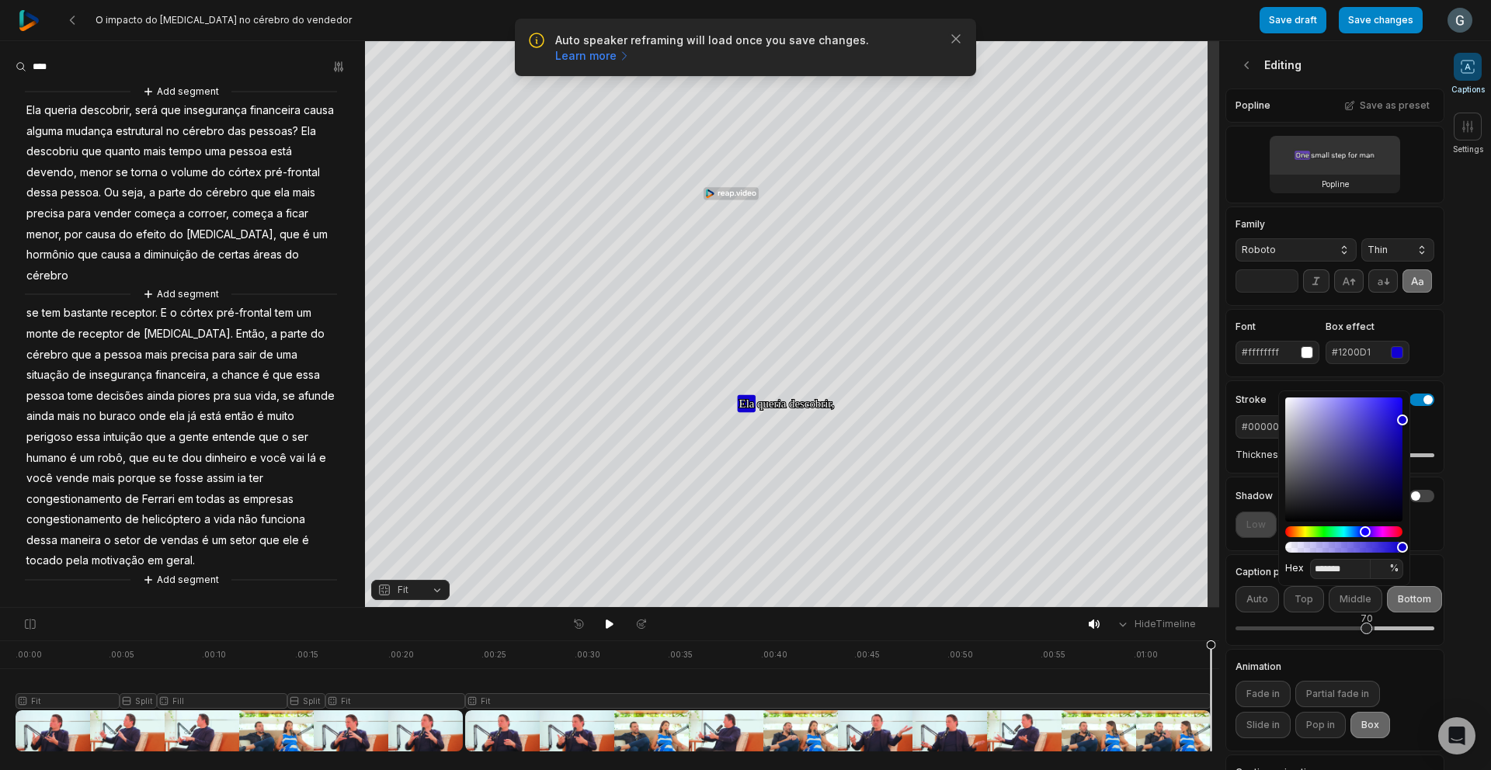
click at [1431, 306] on div "Family Roboto Thin **" at bounding box center [1334, 256] width 219 height 99
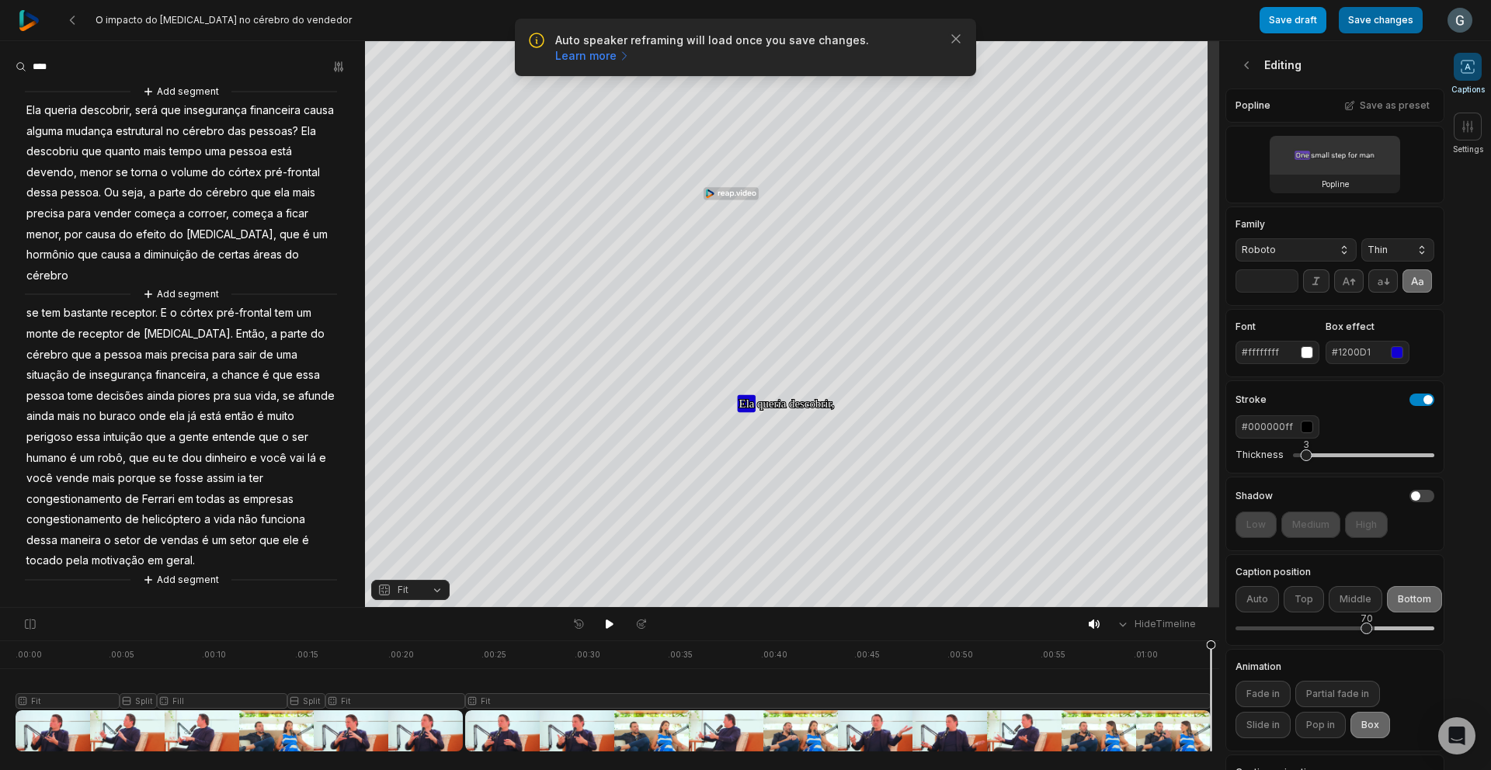
click at [1401, 29] on button "Save changes" at bounding box center [1380, 20] width 84 height 26
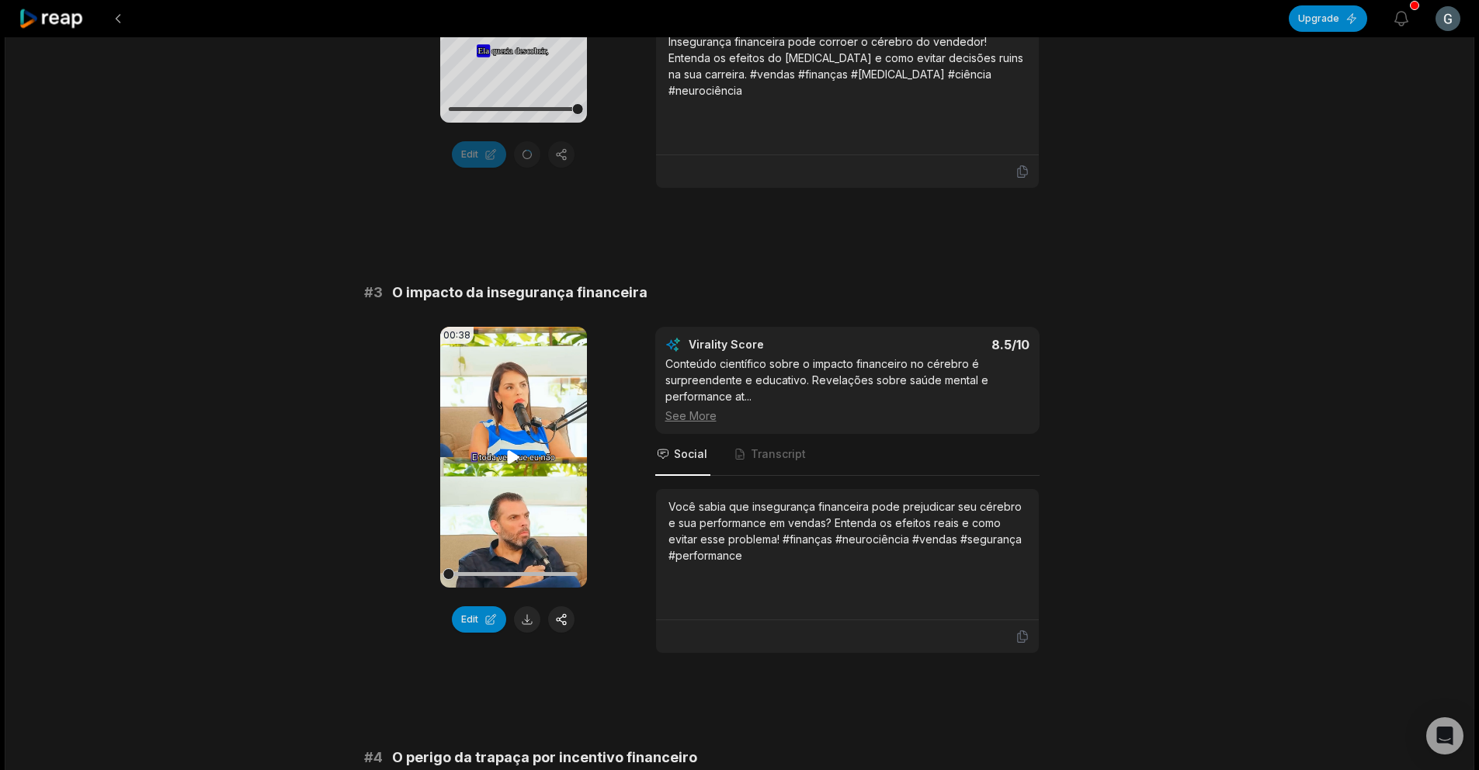
scroll to position [842, 0]
click at [490, 469] on video "Your browser does not support mp4 format." at bounding box center [513, 455] width 147 height 261
click at [515, 481] on video "Your browser does not support mp4 format." at bounding box center [513, 455] width 147 height 261
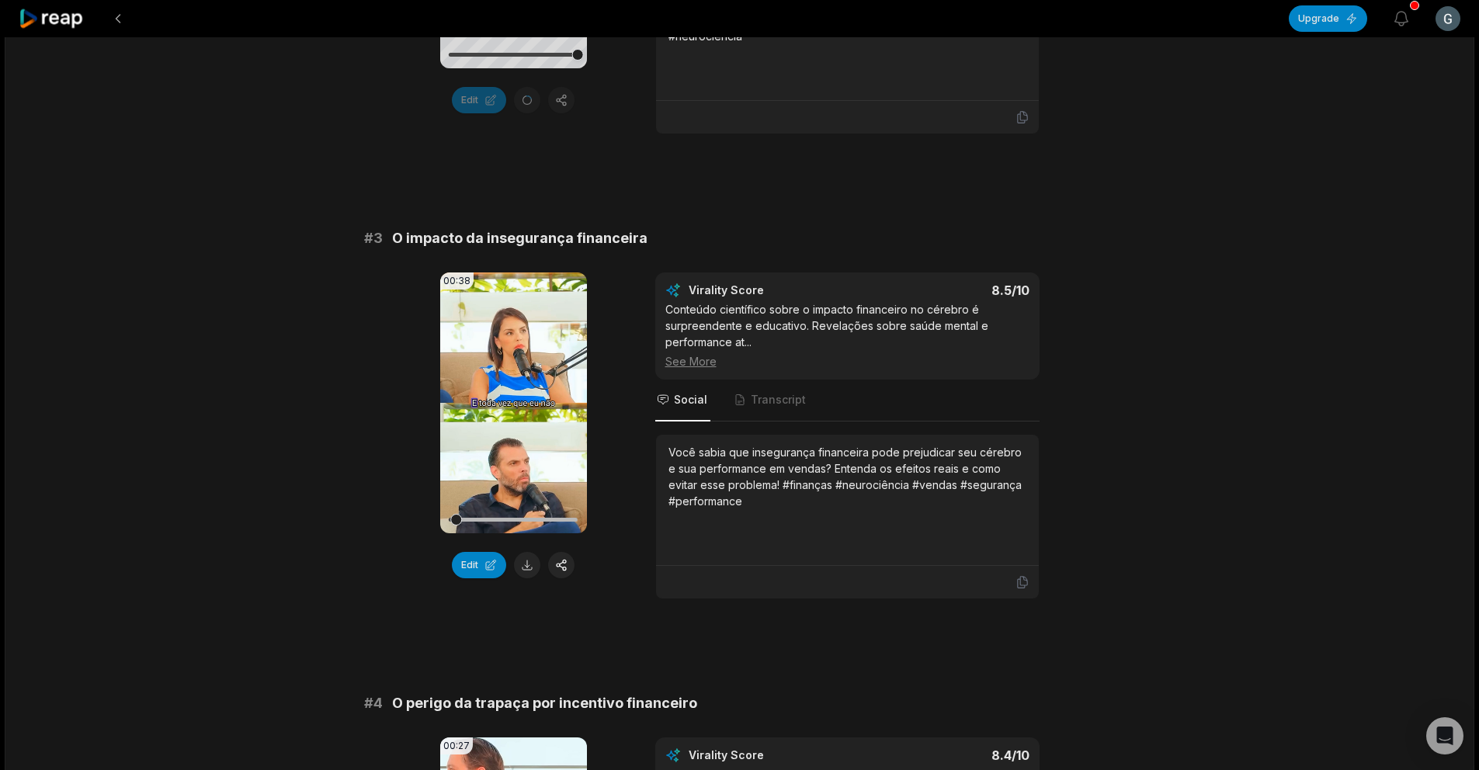
scroll to position [894, 0]
click at [859, 230] on div "# 3 O impacto da insegurança financeira" at bounding box center [739, 239] width 751 height 22
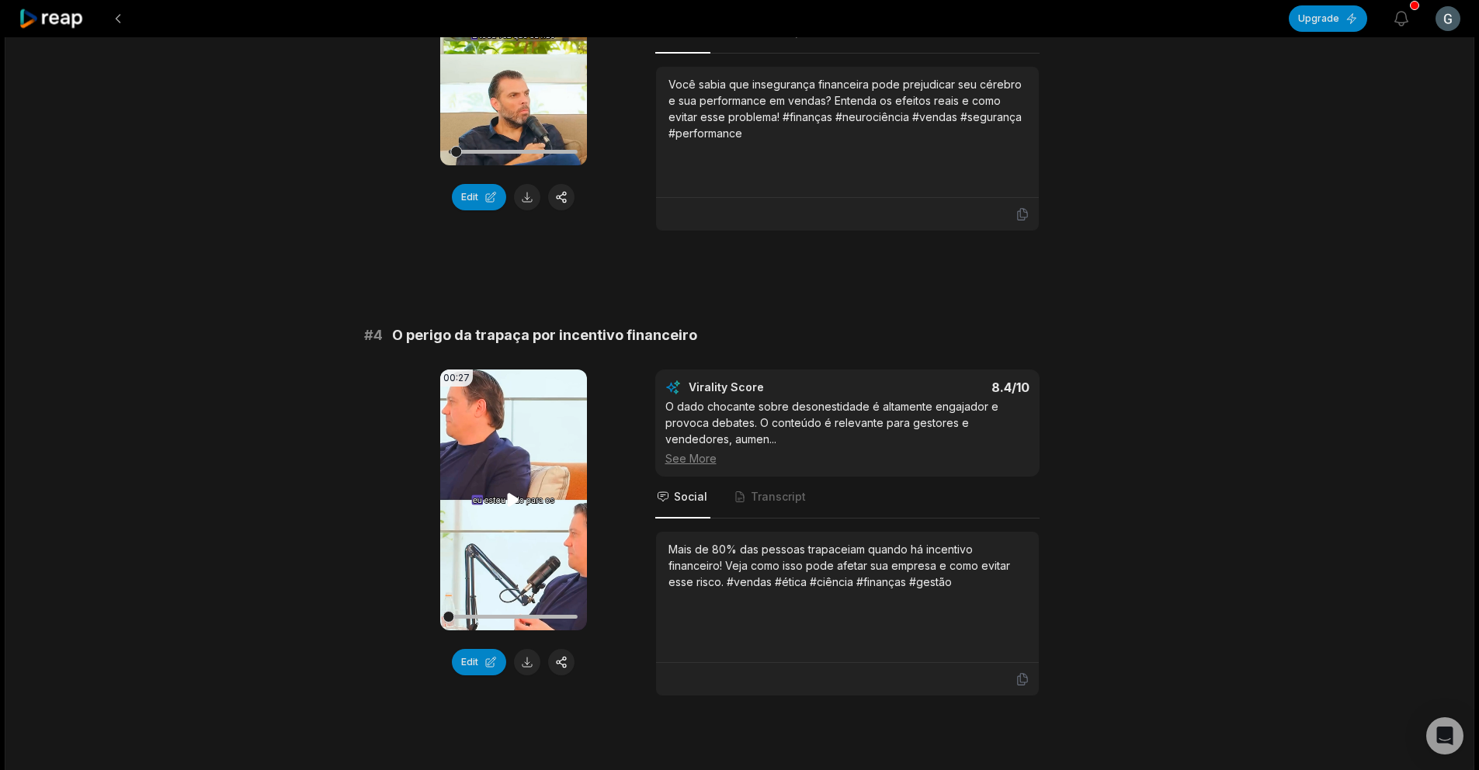
scroll to position [1306, 0]
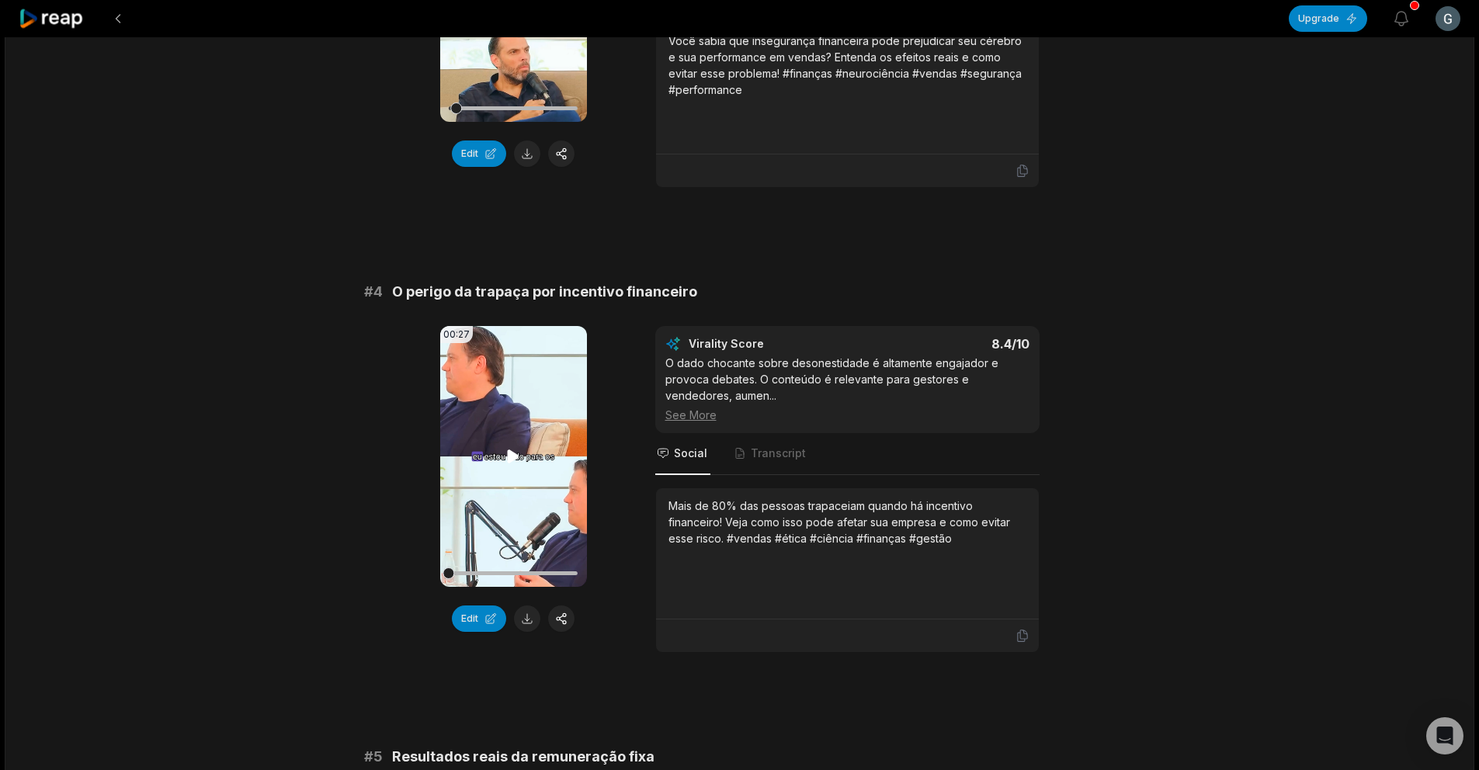
click at [531, 485] on video "Your browser does not support mp4 format." at bounding box center [513, 456] width 147 height 261
click at [504, 450] on icon at bounding box center [513, 456] width 19 height 19
click at [506, 458] on icon at bounding box center [513, 456] width 19 height 19
click at [477, 571] on div at bounding box center [513, 573] width 129 height 4
click at [522, 448] on icon at bounding box center [513, 456] width 19 height 19
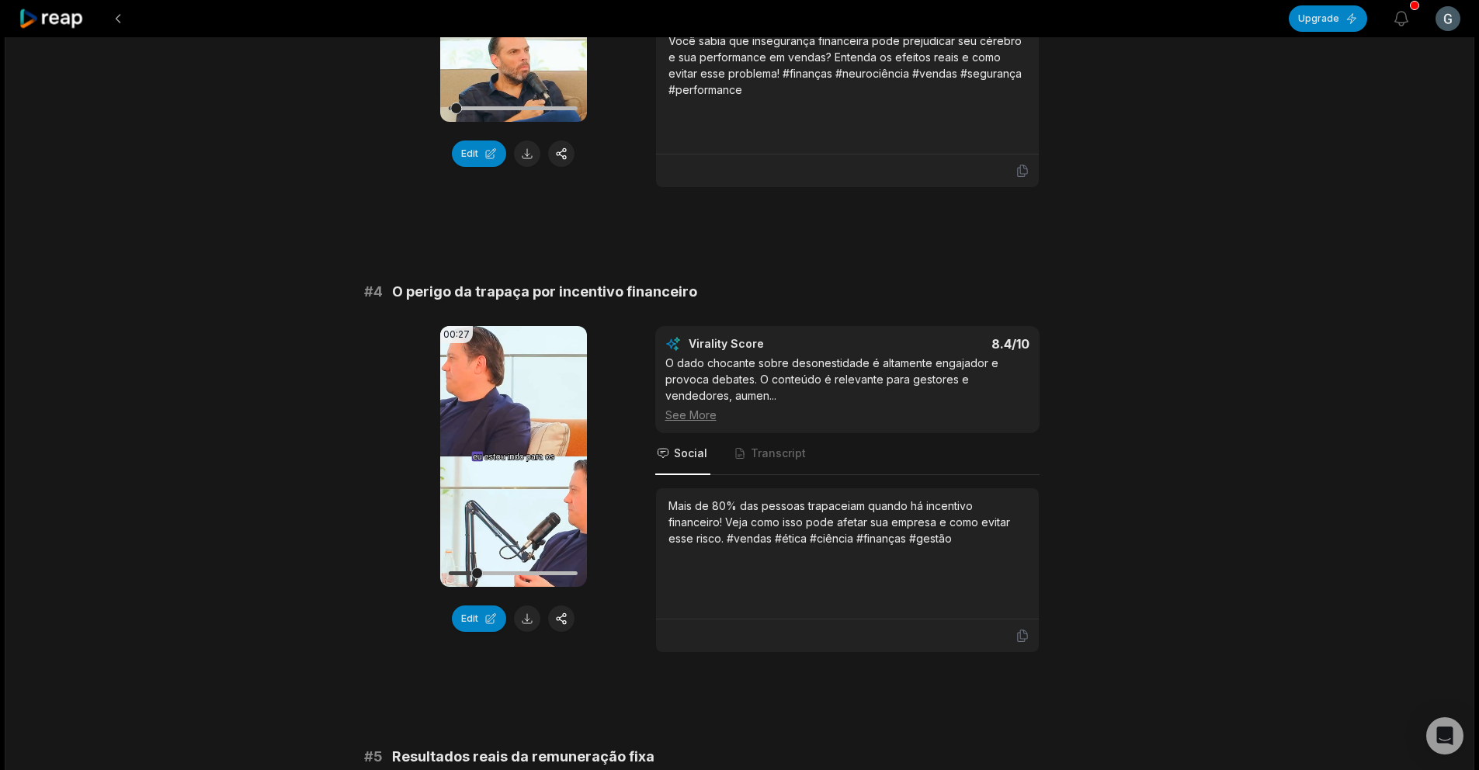
click at [588, 457] on div "00:27 Your browser does not support mp4 format. Edit Virality Score 8.4 /10 O d…" at bounding box center [739, 489] width 751 height 327
click at [491, 457] on video "Your browser does not support mp4 format." at bounding box center [513, 456] width 147 height 261
click at [481, 614] on button "Edit" at bounding box center [479, 619] width 54 height 26
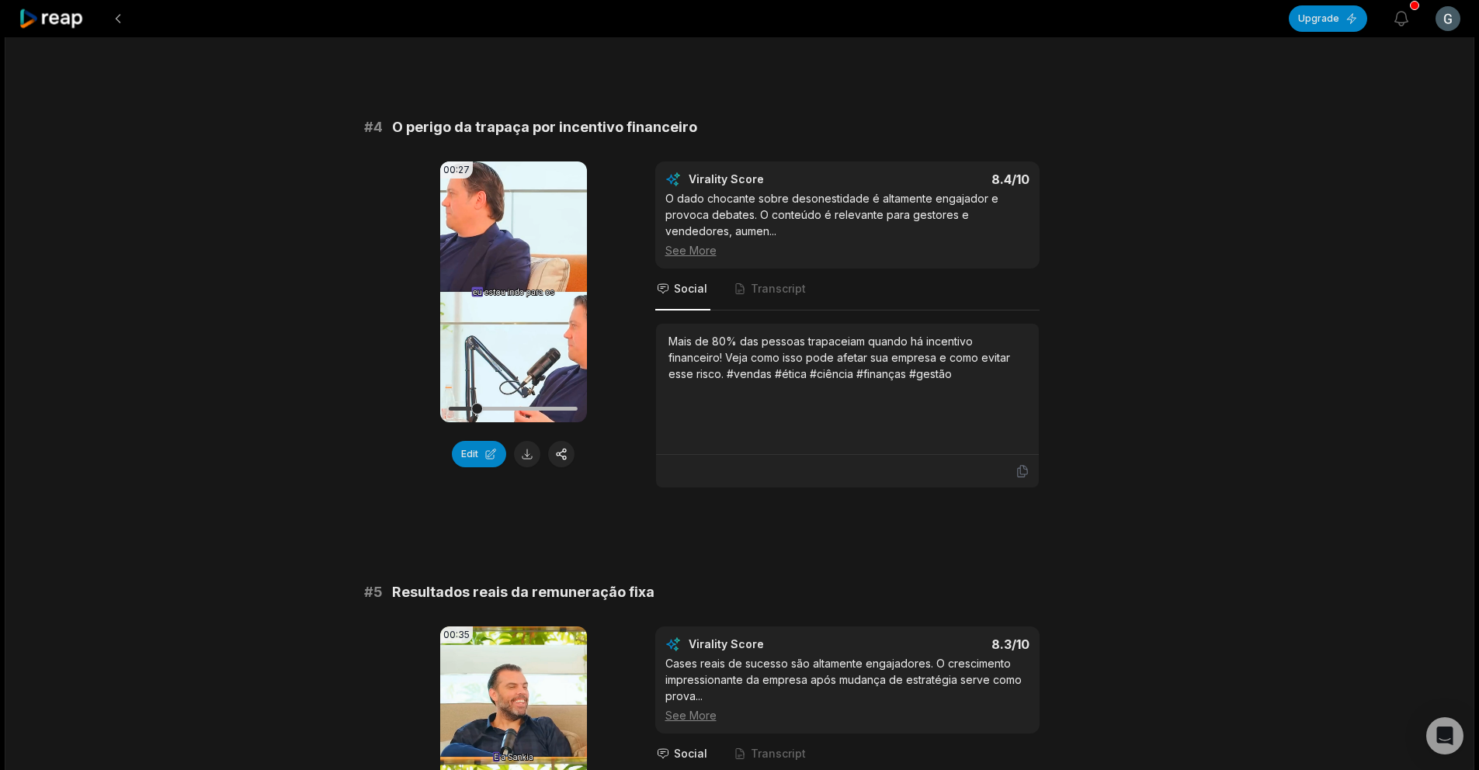
scroll to position [1481, 0]
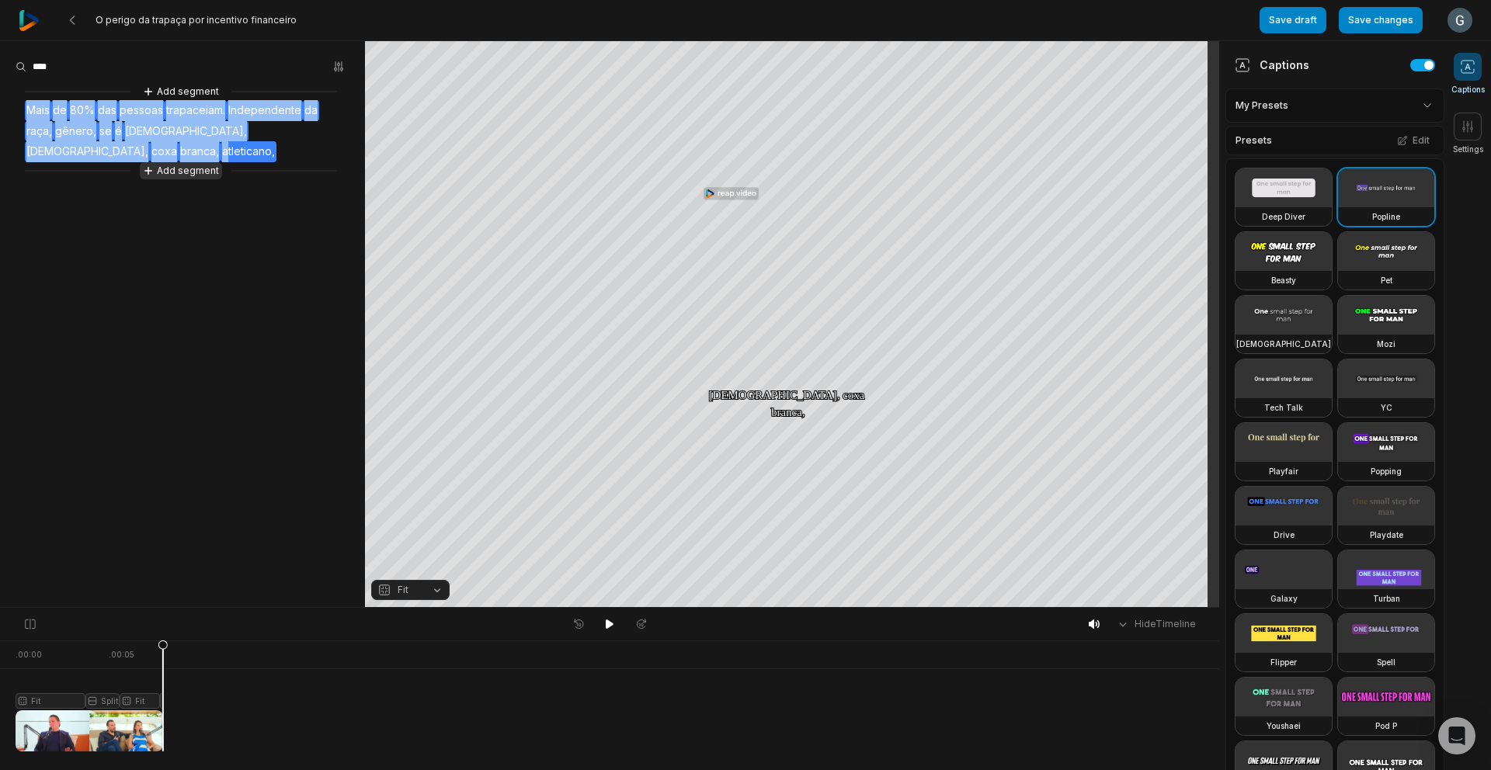
click at [280, 137] on div "Add segment Mais de 80% das pessoas trapaceiam. Independente da raça, gênero, s…" at bounding box center [182, 131] width 365 height 96
click at [186, 162] on button "Add segment" at bounding box center [181, 170] width 82 height 17
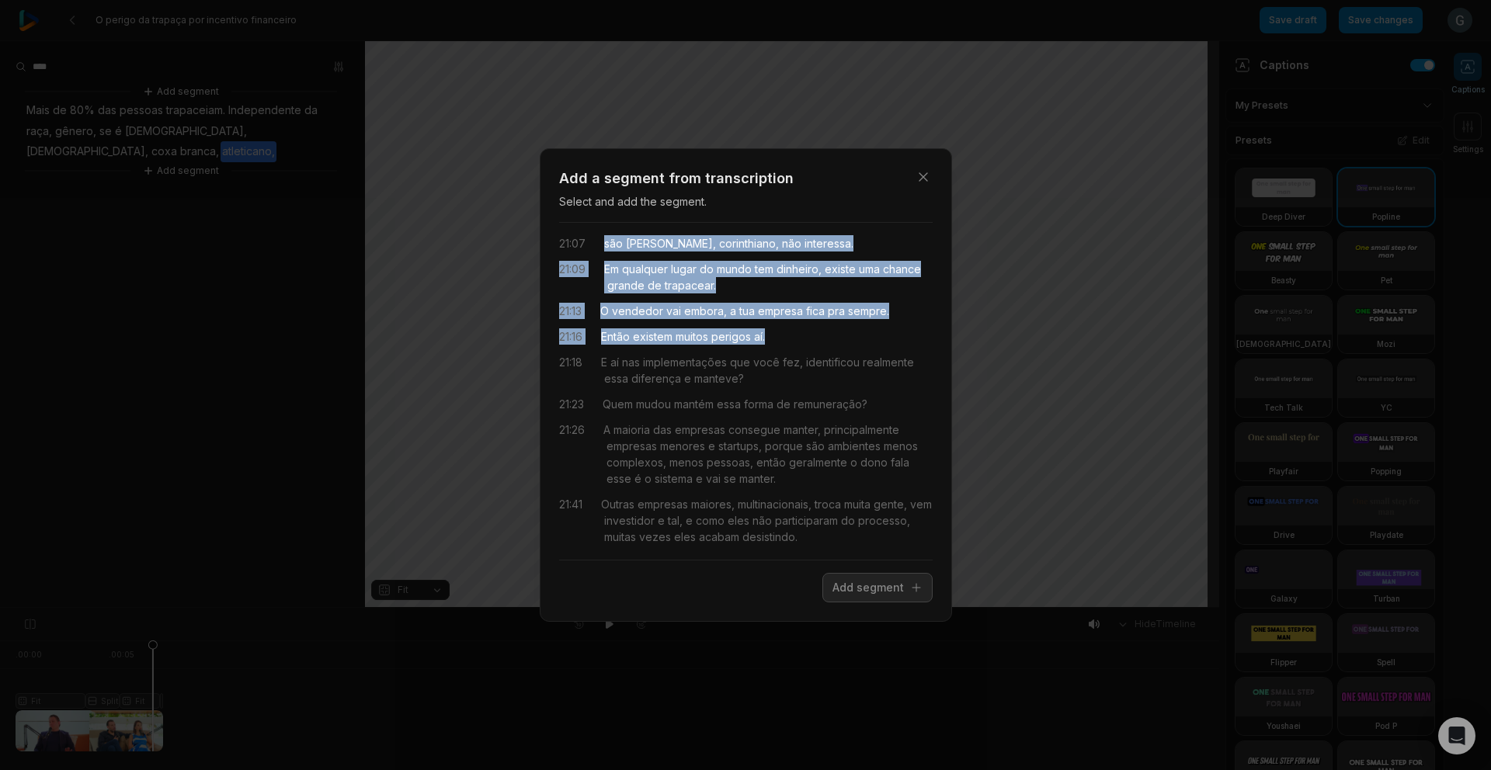
scroll to position [12, 0]
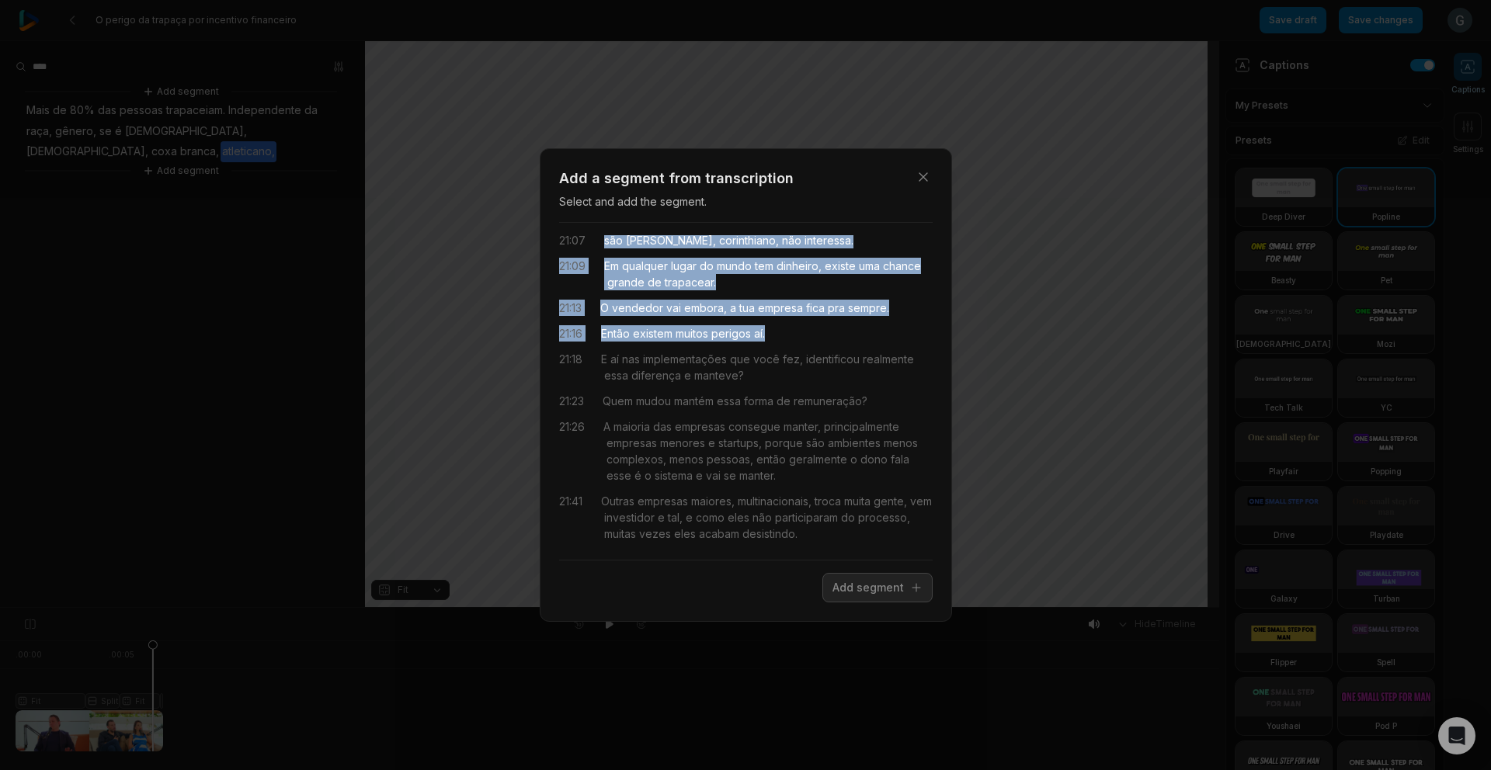
drag, startPoint x: 618, startPoint y: 256, endPoint x: 788, endPoint y: 340, distance: 189.6
click at [788, 340] on div "21:07 são paulino, corinthiano, não interessa. 21:09 Em qualquer lugar do mundo…" at bounding box center [745, 391] width 373 height 312
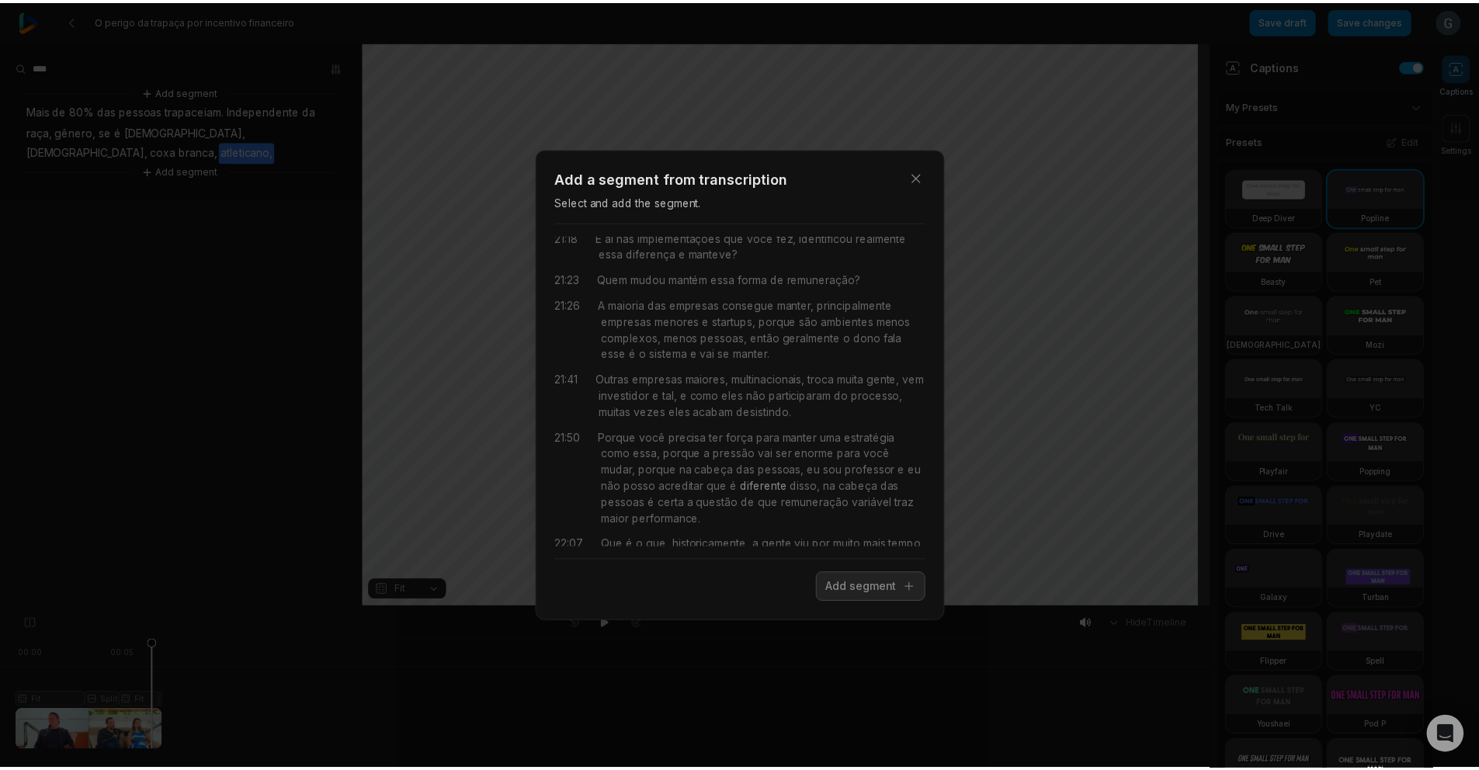
scroll to position [0, 0]
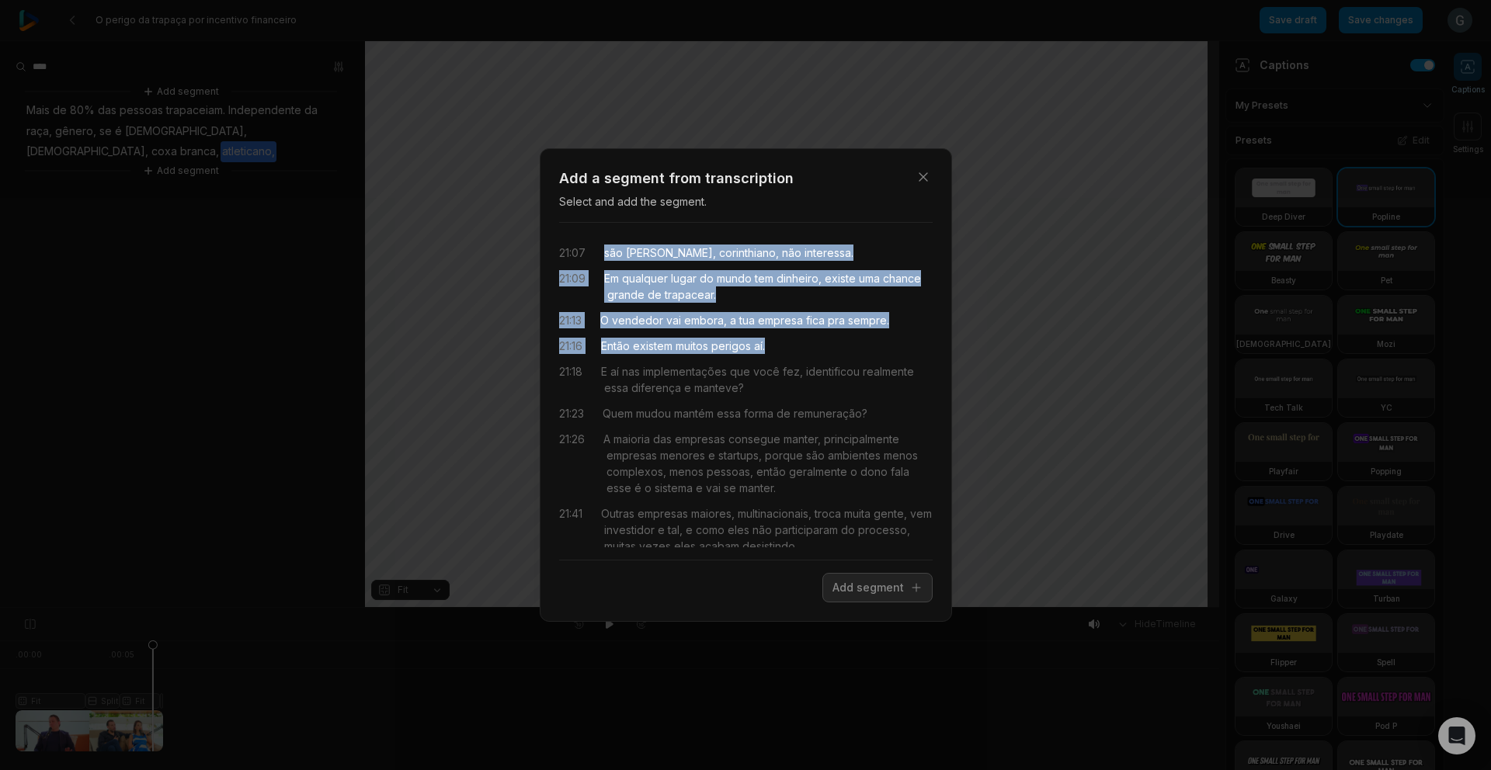
click at [919, 184] on icon "button" at bounding box center [923, 177] width 16 height 16
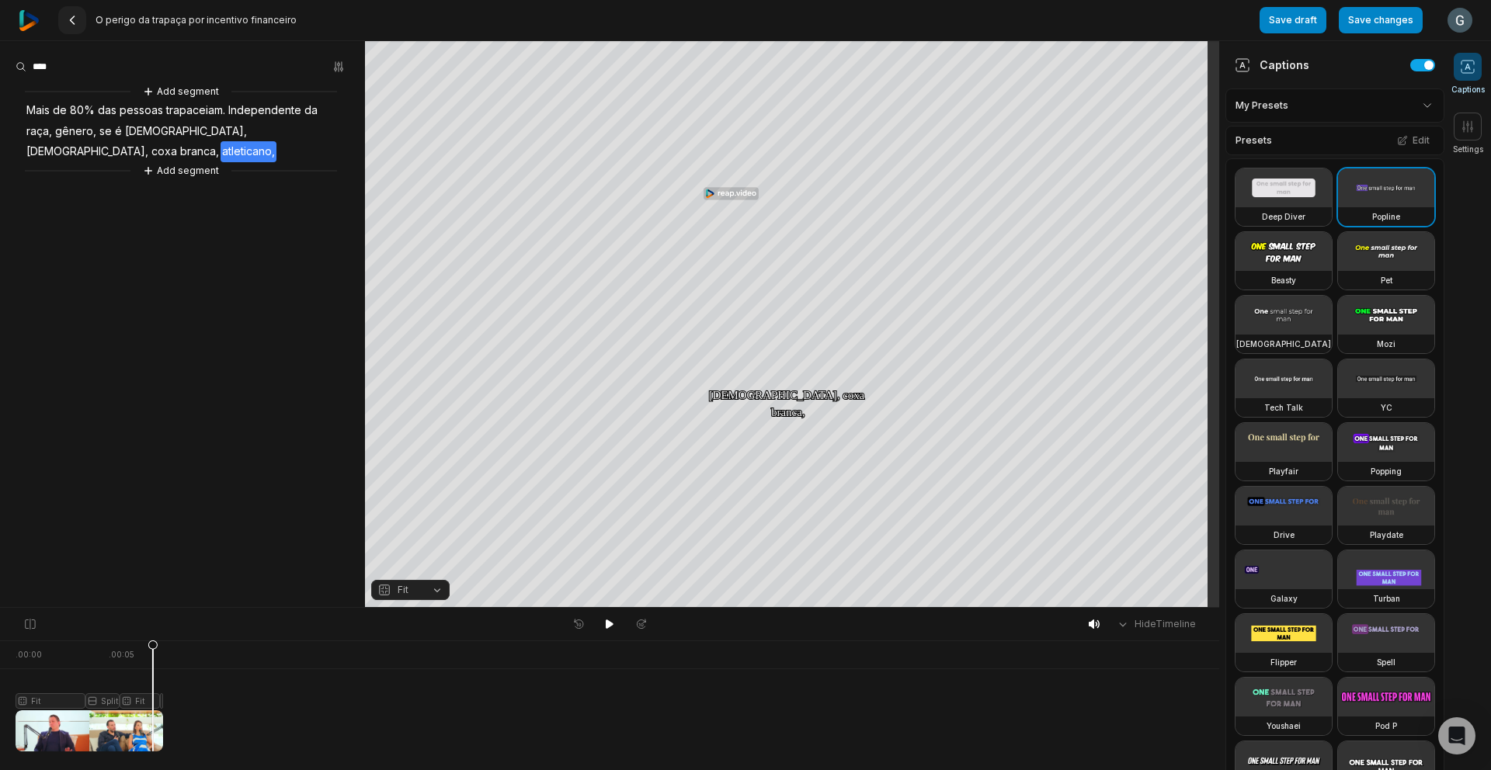
click at [74, 12] on button at bounding box center [72, 20] width 28 height 28
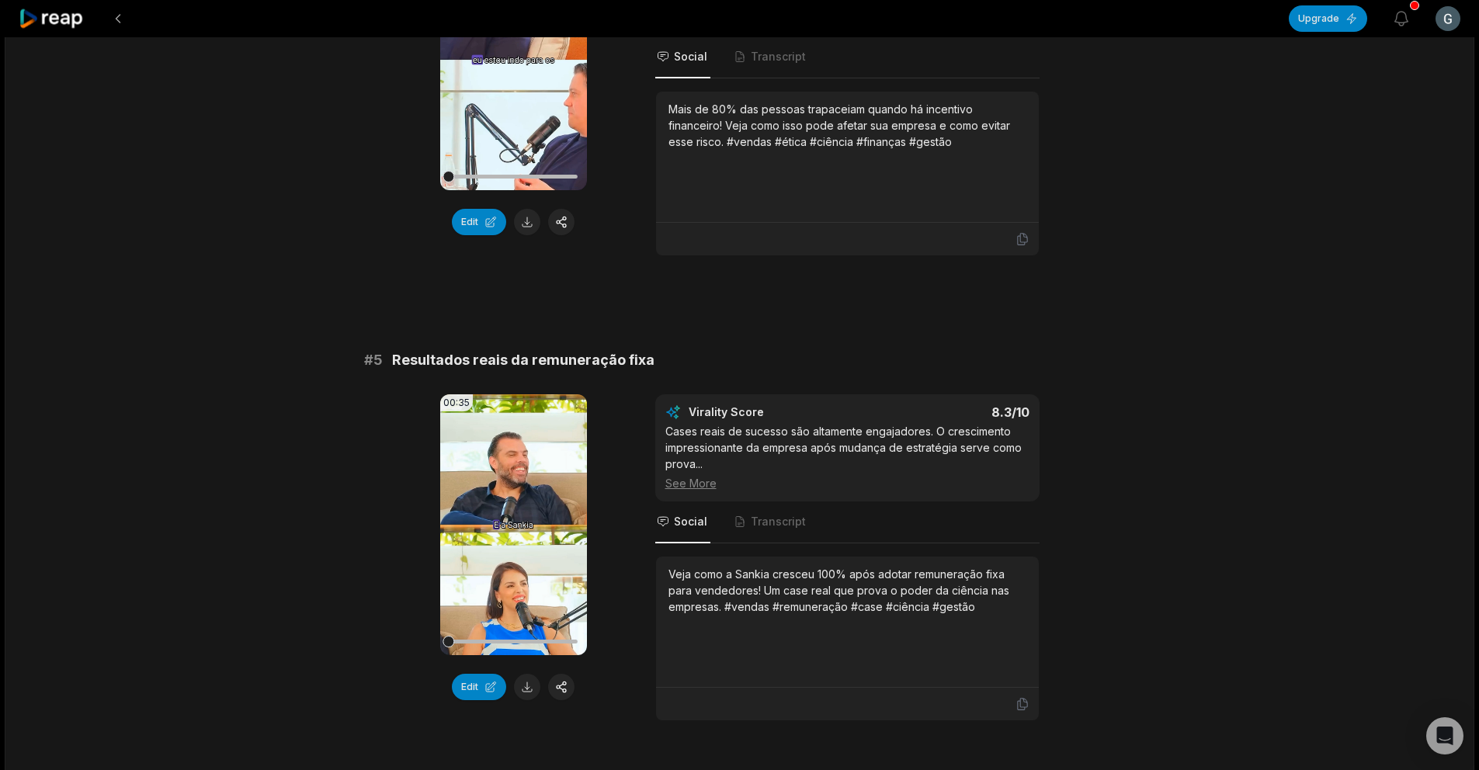
scroll to position [1801, 0]
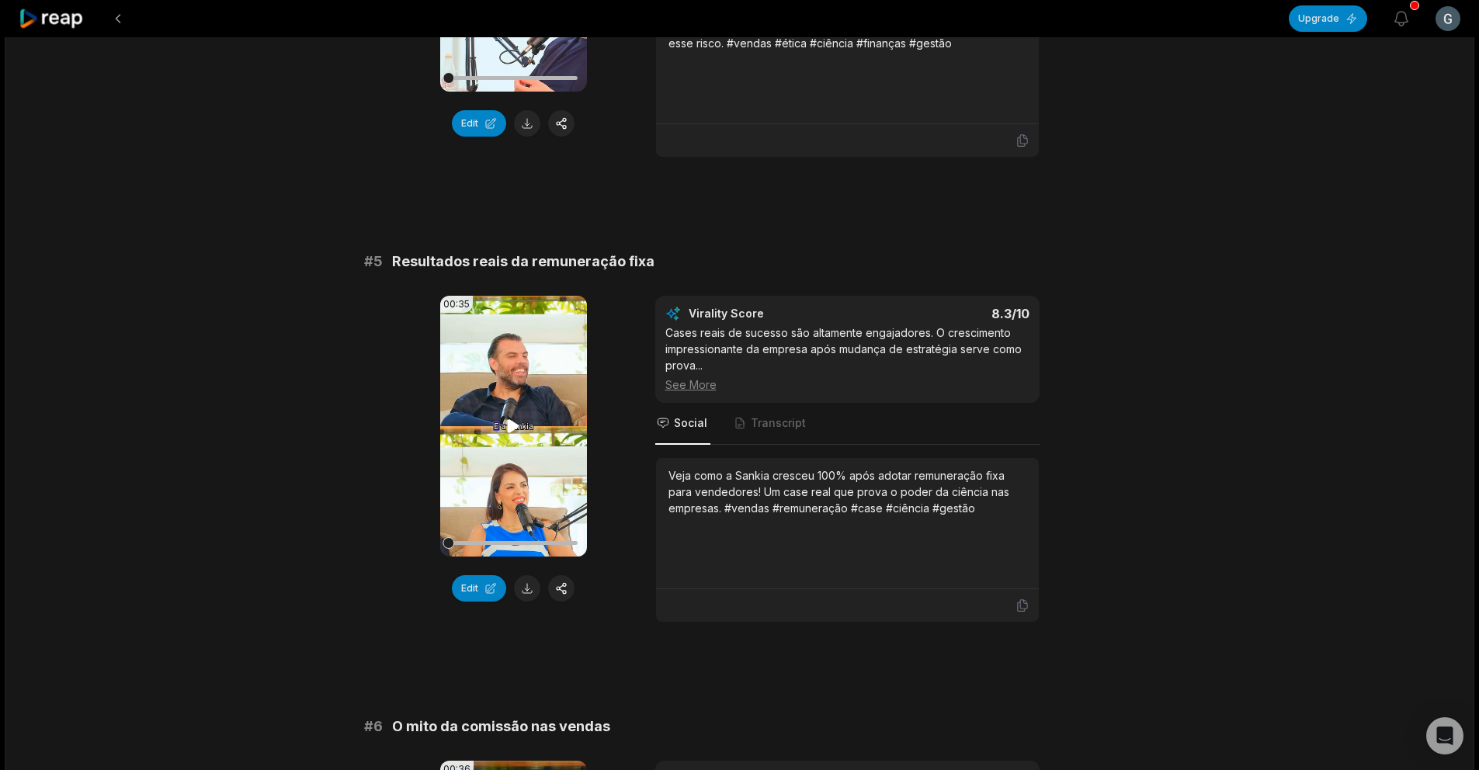
click at [509, 418] on icon at bounding box center [513, 426] width 19 height 19
click at [474, 588] on button "Edit" at bounding box center [479, 588] width 54 height 26
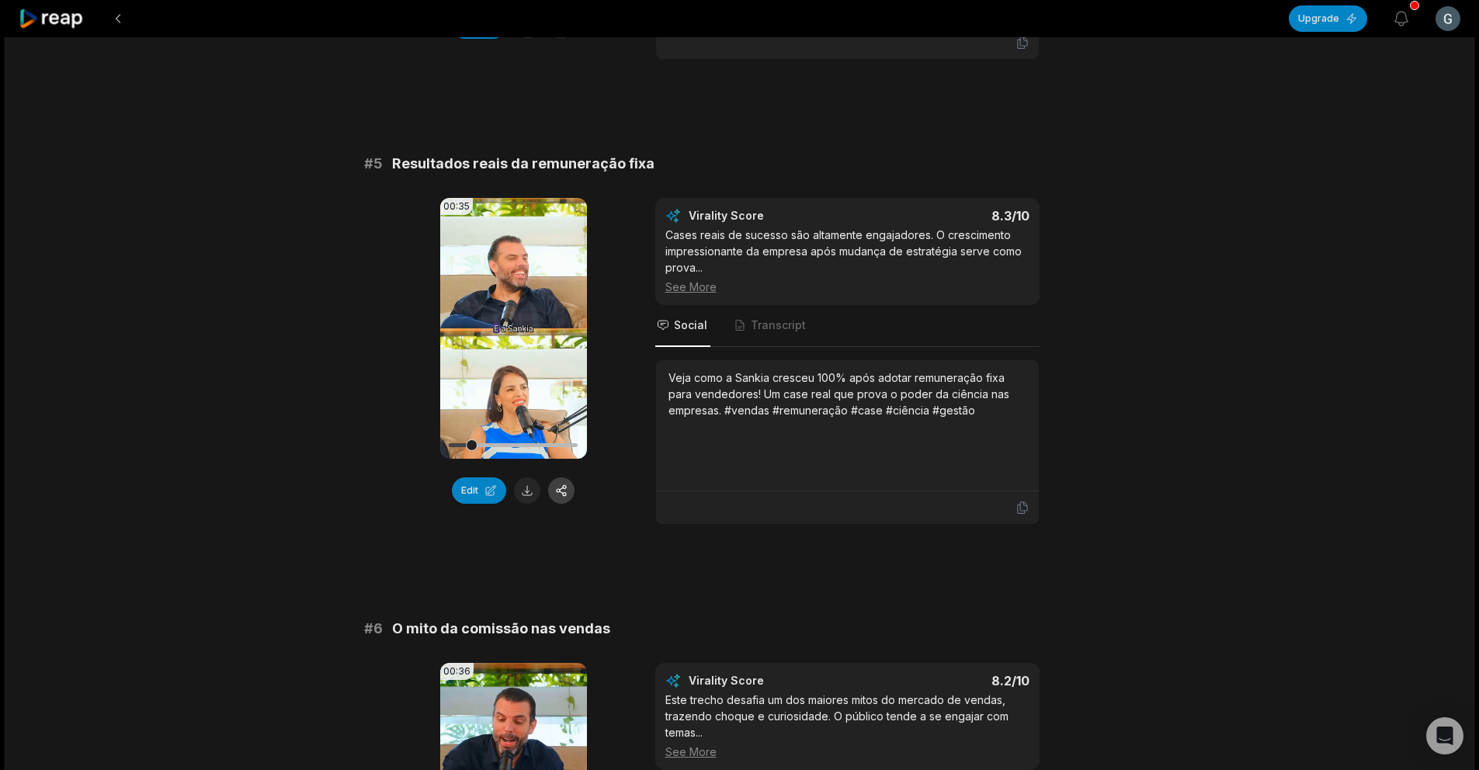
scroll to position [1900, 0]
click at [485, 491] on button "Edit" at bounding box center [479, 490] width 54 height 26
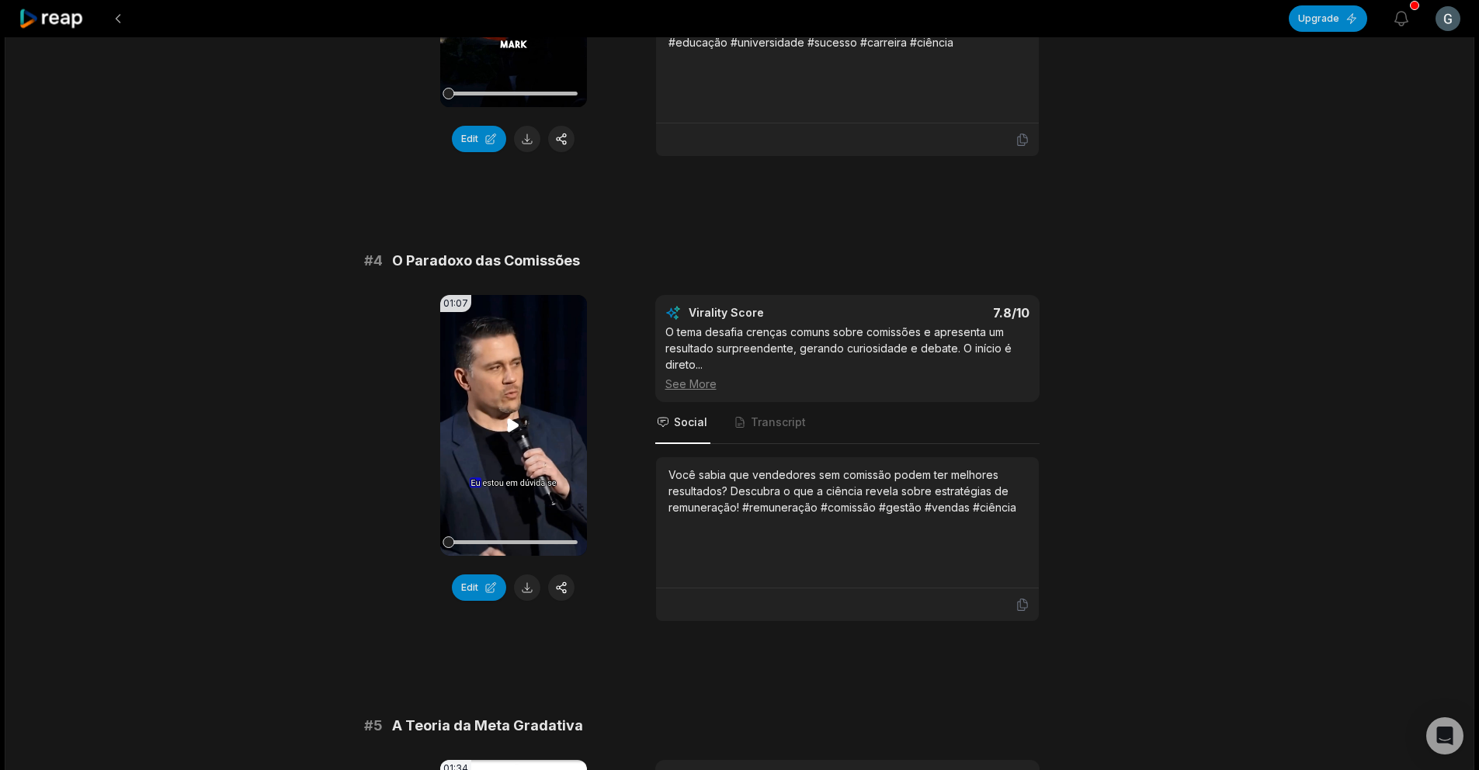
scroll to position [1328, 0]
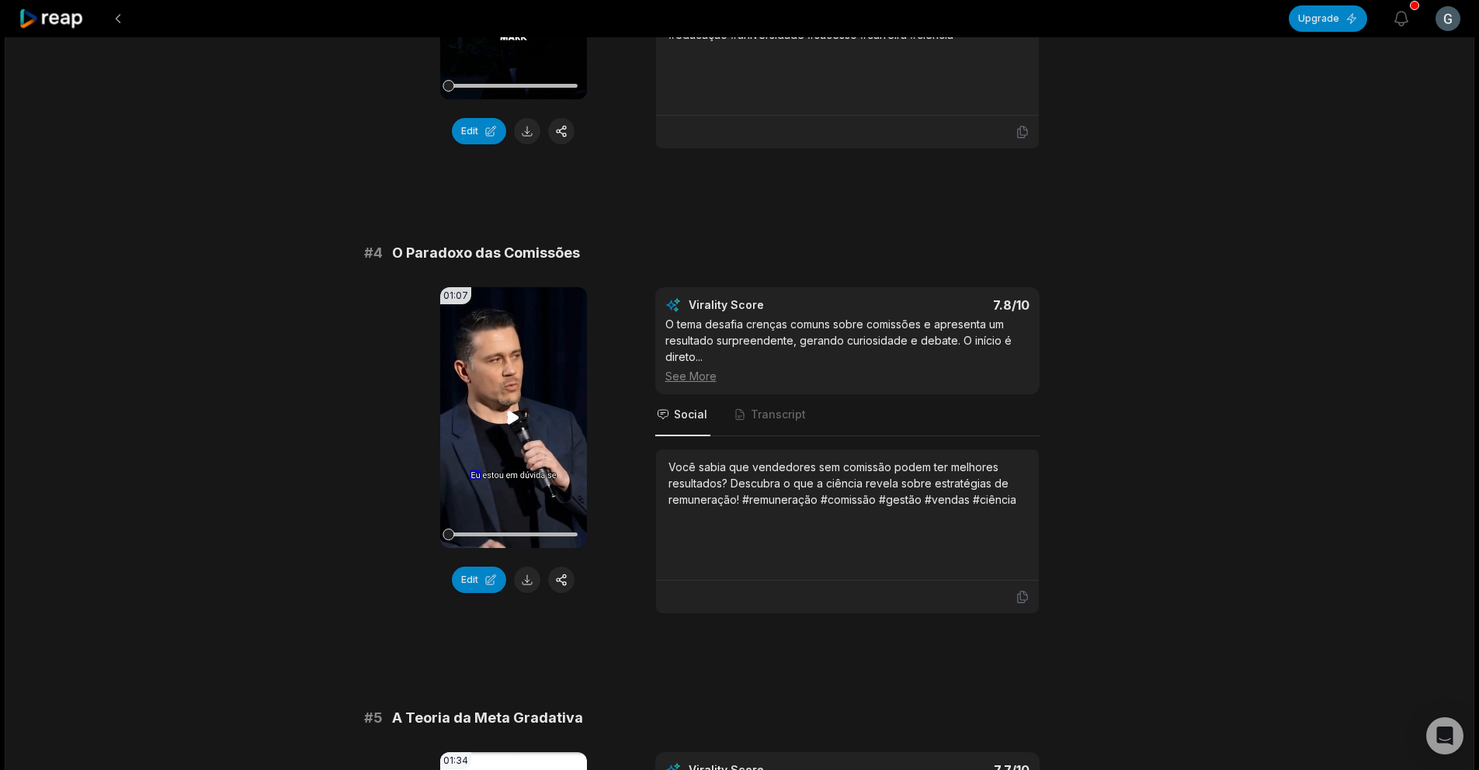
click at [490, 445] on video "Your browser does not support mp4 format." at bounding box center [513, 417] width 147 height 261
click at [507, 415] on video "Your browser does not support mp4 format." at bounding box center [513, 417] width 147 height 261
click at [508, 411] on icon at bounding box center [514, 417] width 12 height 13
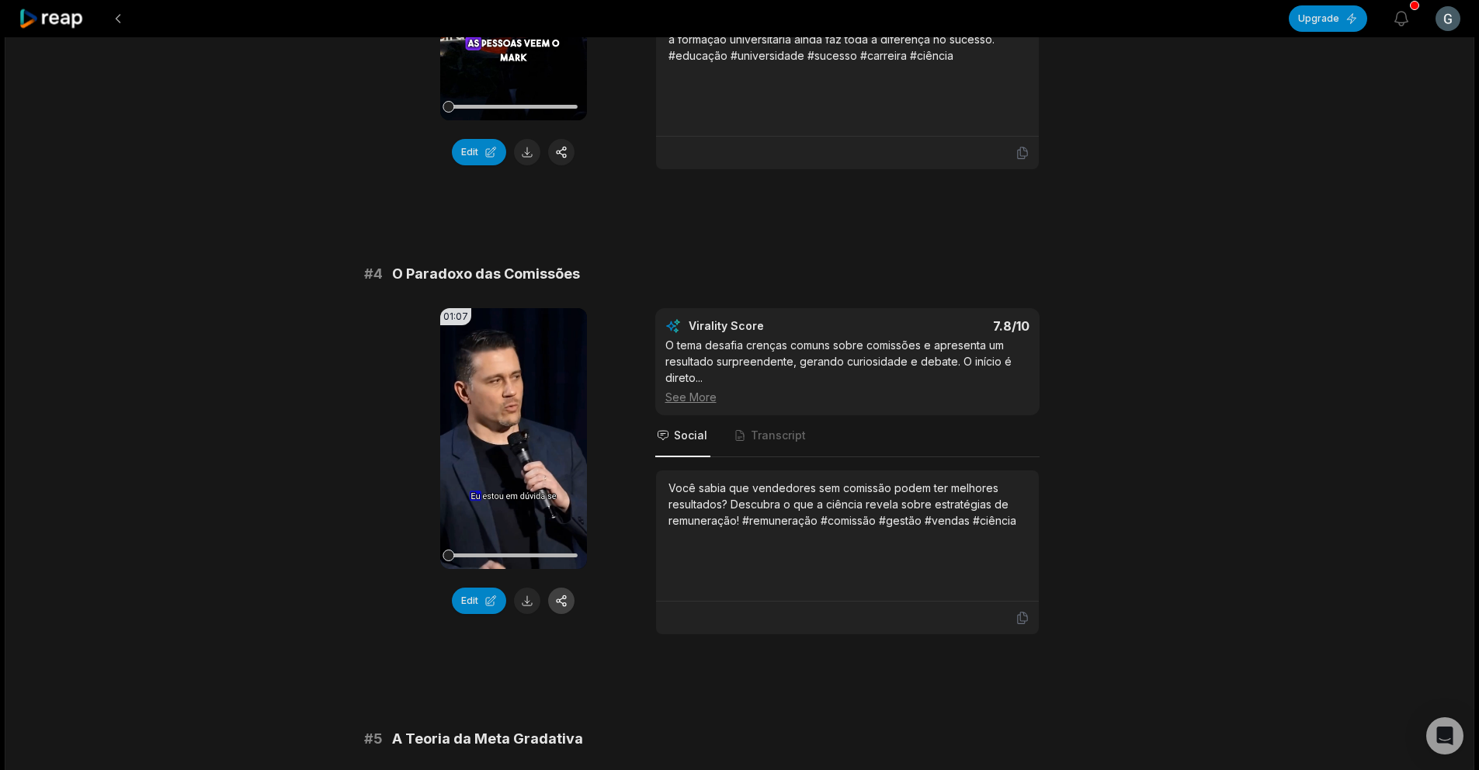
scroll to position [1310, 0]
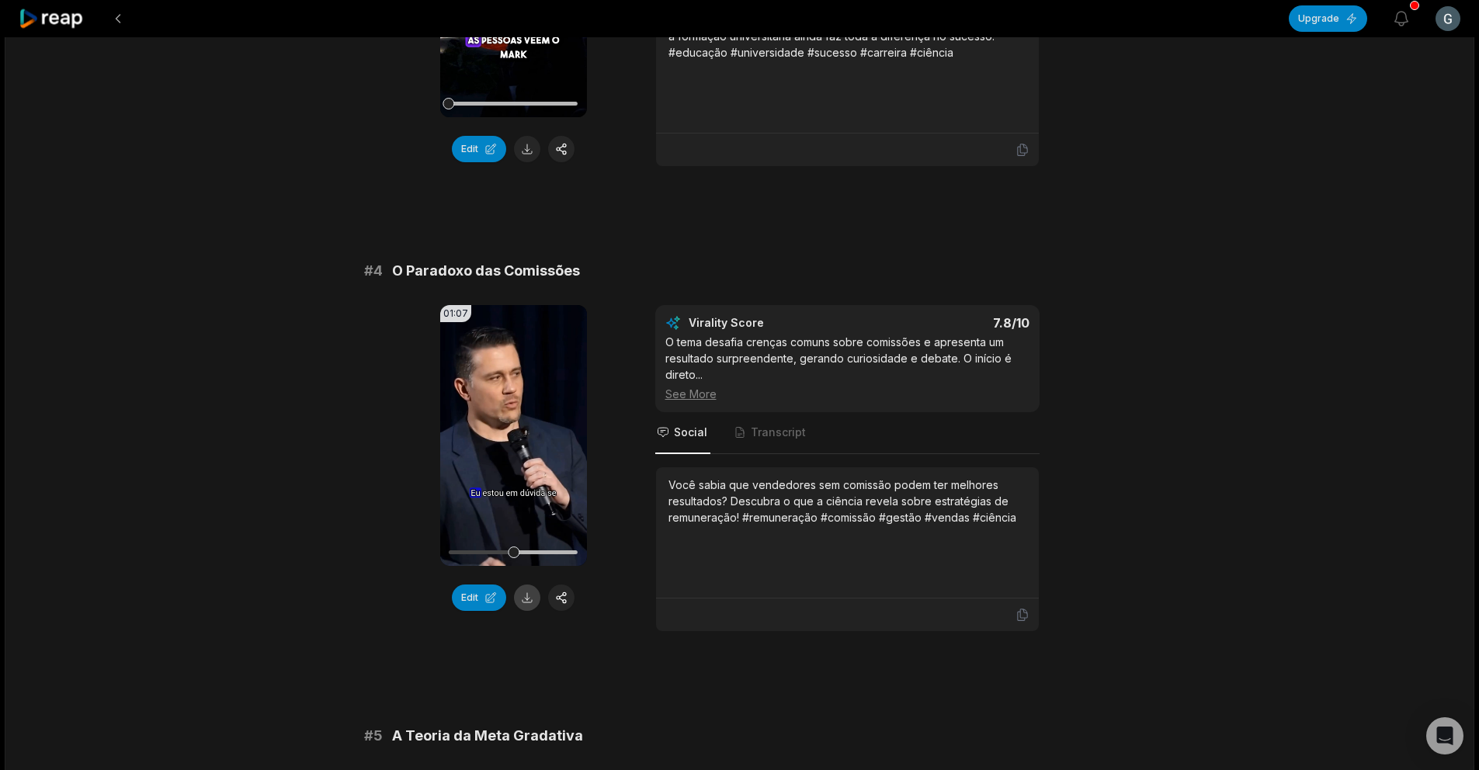
click at [526, 585] on button at bounding box center [527, 598] width 26 height 26
click at [516, 430] on icon at bounding box center [514, 435] width 6 height 10
drag, startPoint x: 1158, startPoint y: 241, endPoint x: 1119, endPoint y: 227, distance: 41.0
click at [557, 585] on button at bounding box center [561, 598] width 26 height 26
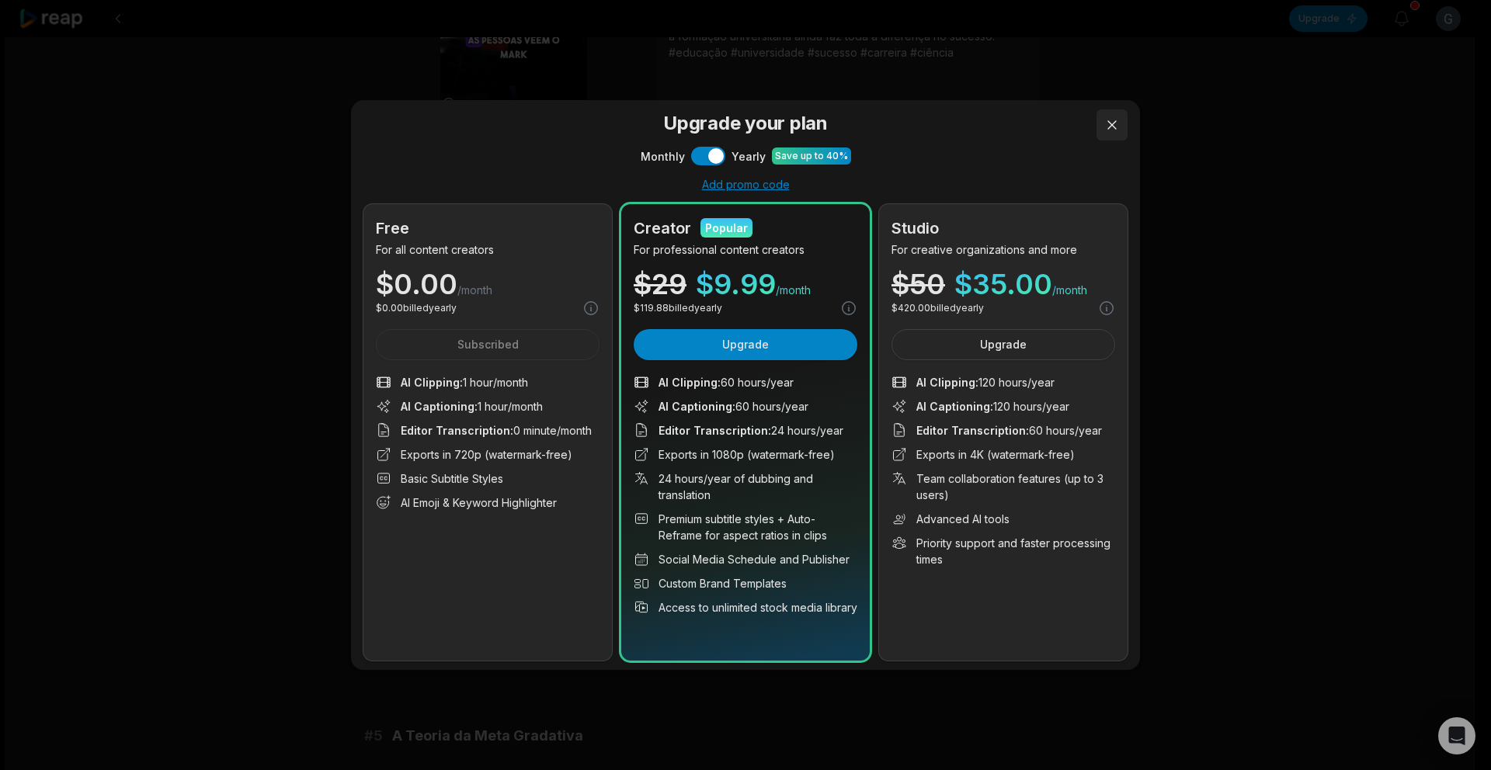
click at [1111, 127] on button at bounding box center [1111, 124] width 31 height 31
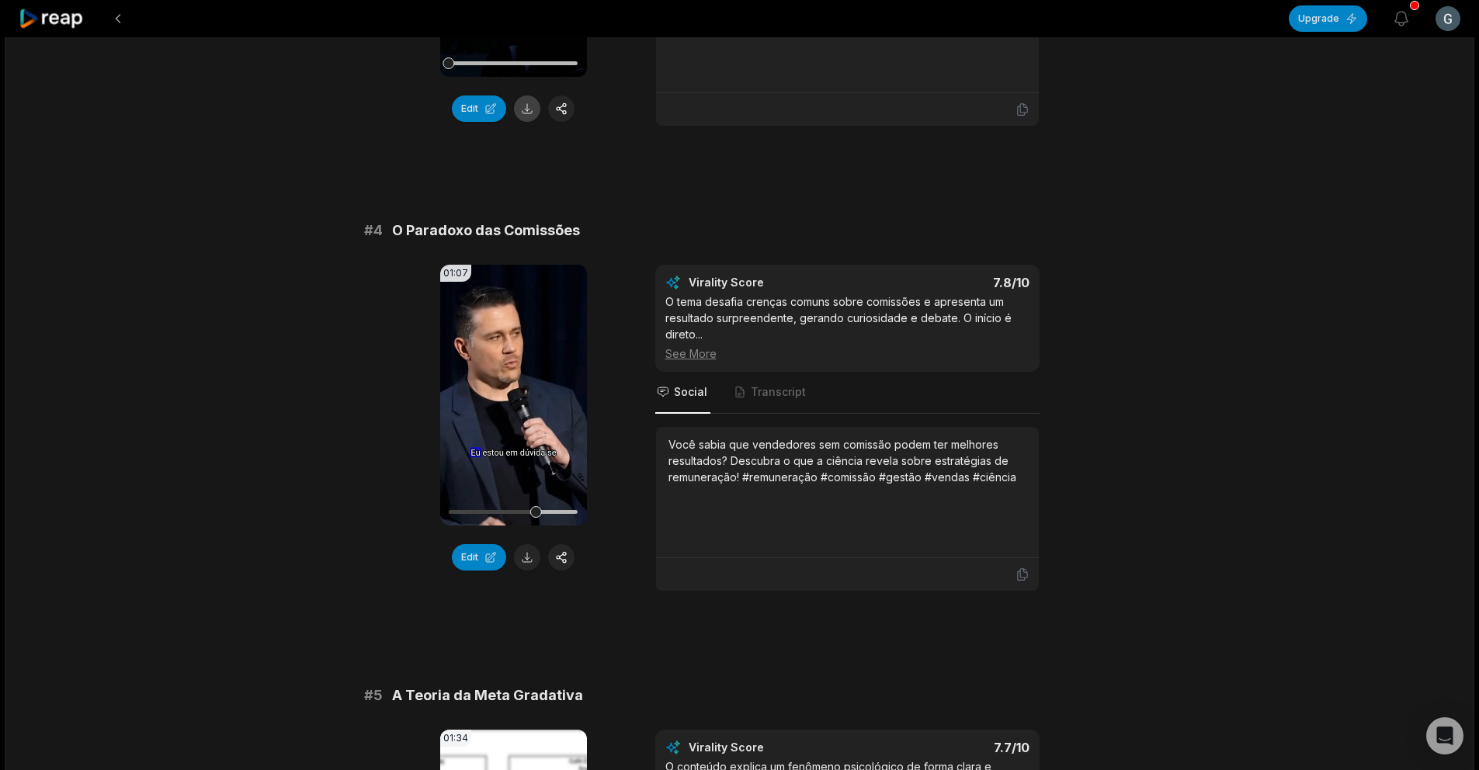
scroll to position [1368, 0]
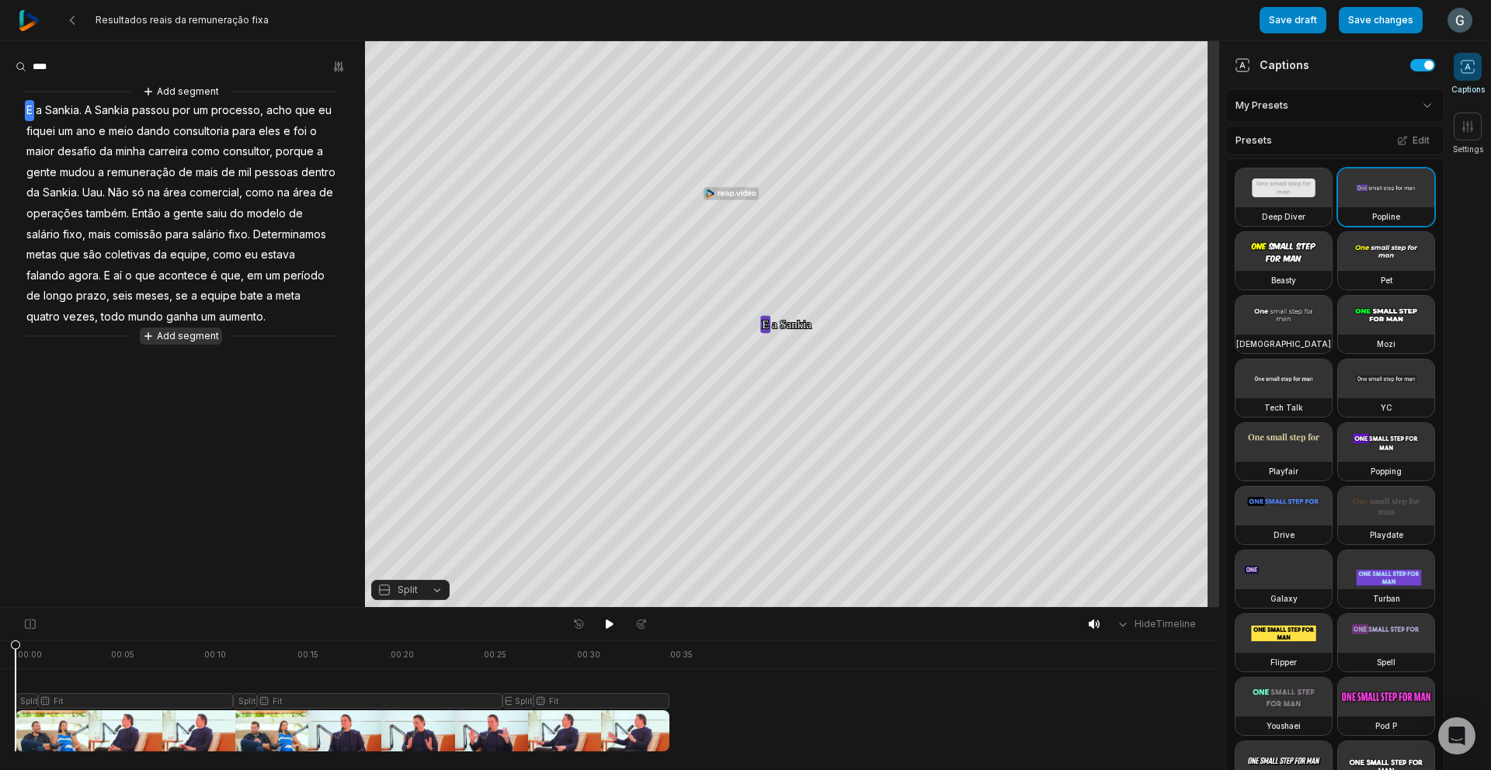
click at [196, 338] on button "Add segment" at bounding box center [181, 336] width 82 height 17
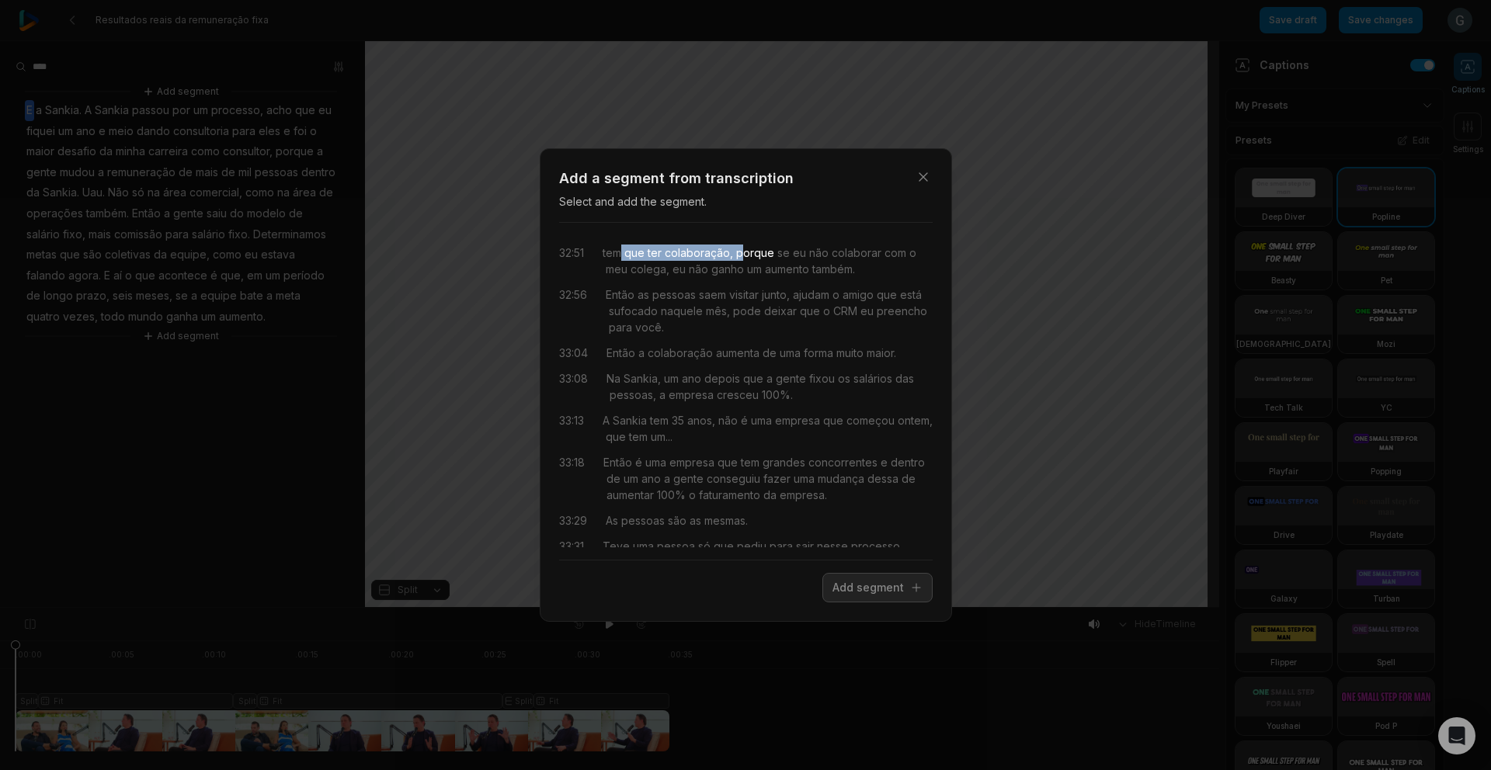
drag, startPoint x: 620, startPoint y: 248, endPoint x: 742, endPoint y: 253, distance: 122.0
click at [742, 253] on div "tem que ter colaboração, porque se eu não colaborar com o meu colega, eu não ga…" at bounding box center [767, 261] width 330 height 33
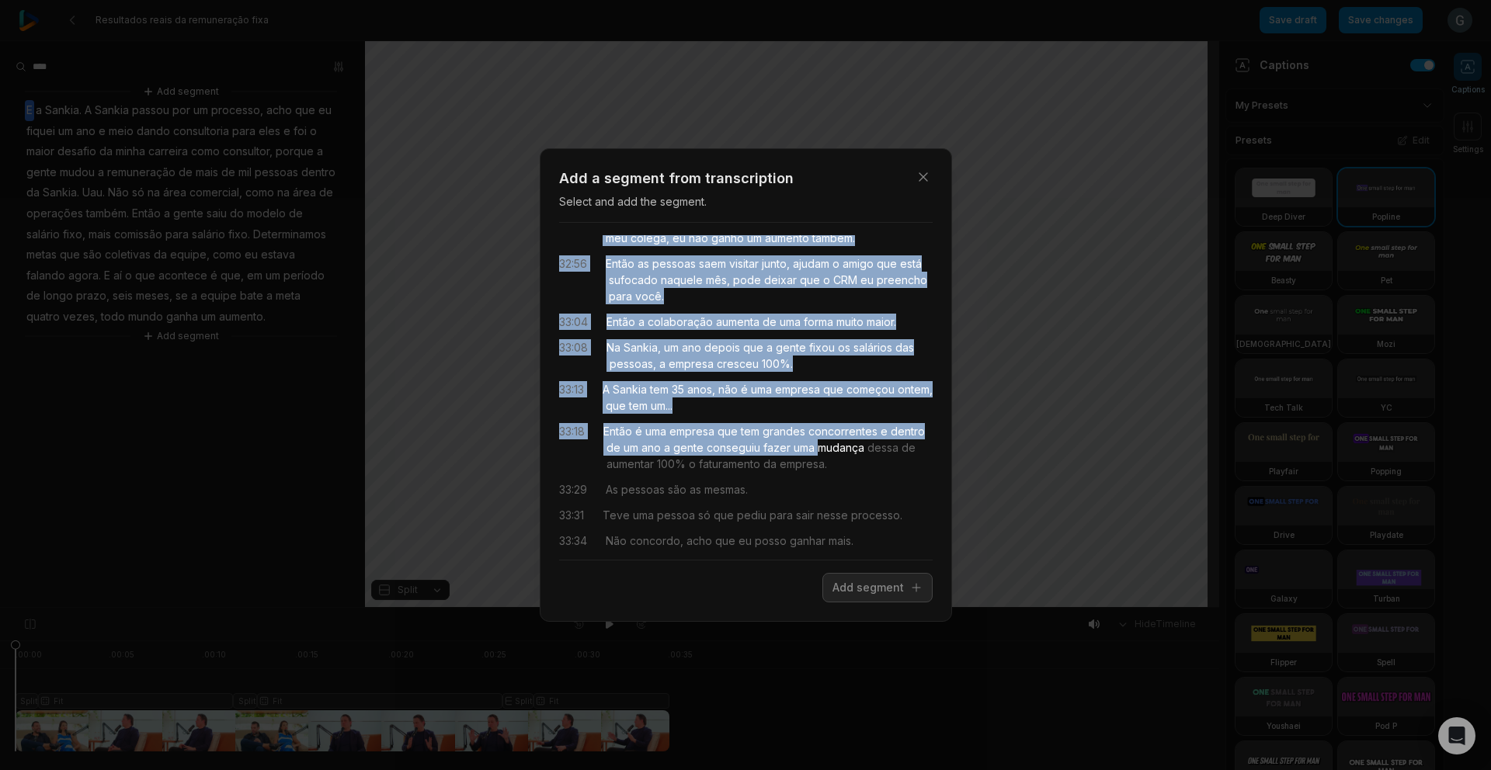
scroll to position [34, 0]
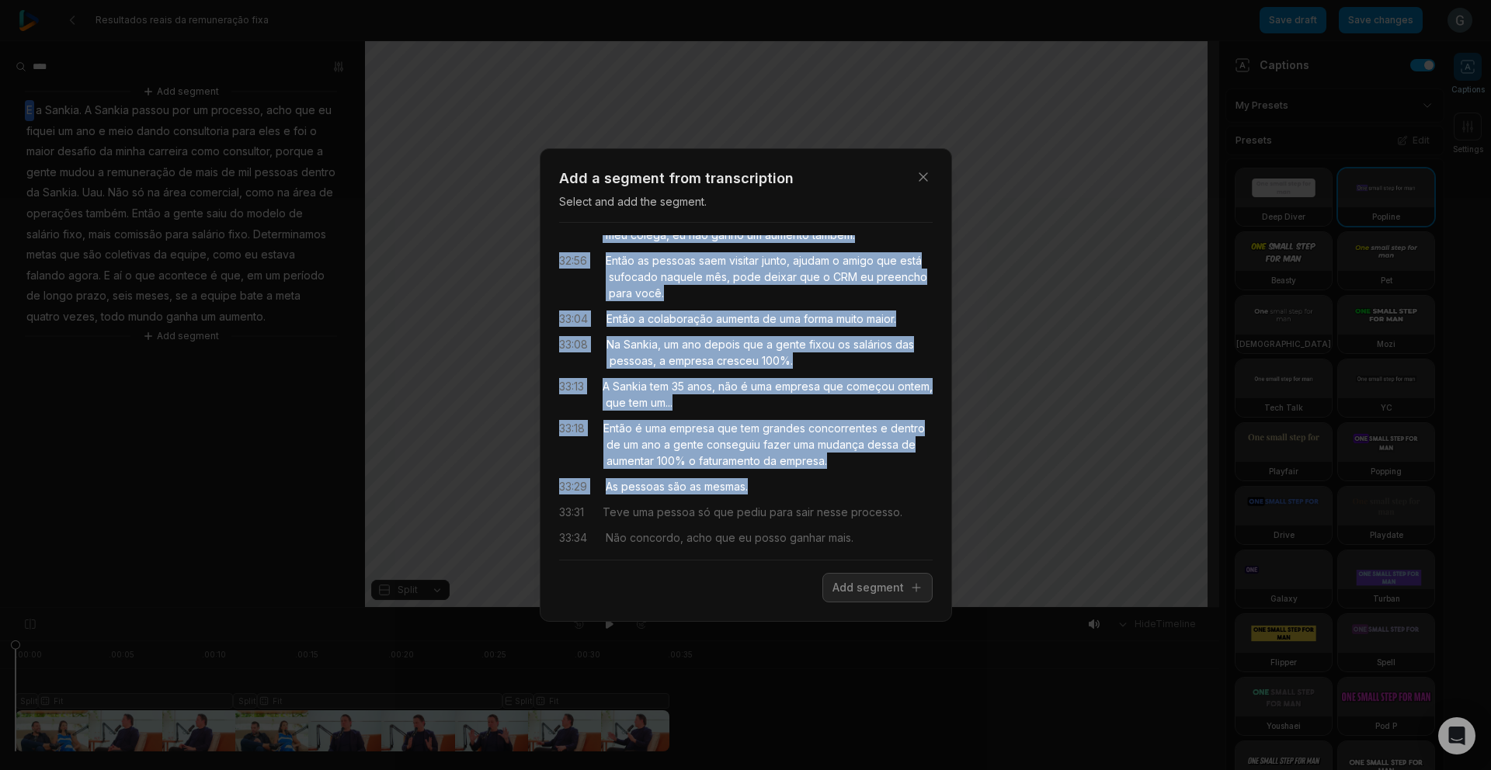
drag, startPoint x: 606, startPoint y: 251, endPoint x: 814, endPoint y: 477, distance: 307.2
click at [815, 479] on div "32:51 tem que ter colaboração, porque se eu não colaborar com o meu colega, eu …" at bounding box center [745, 391] width 373 height 312
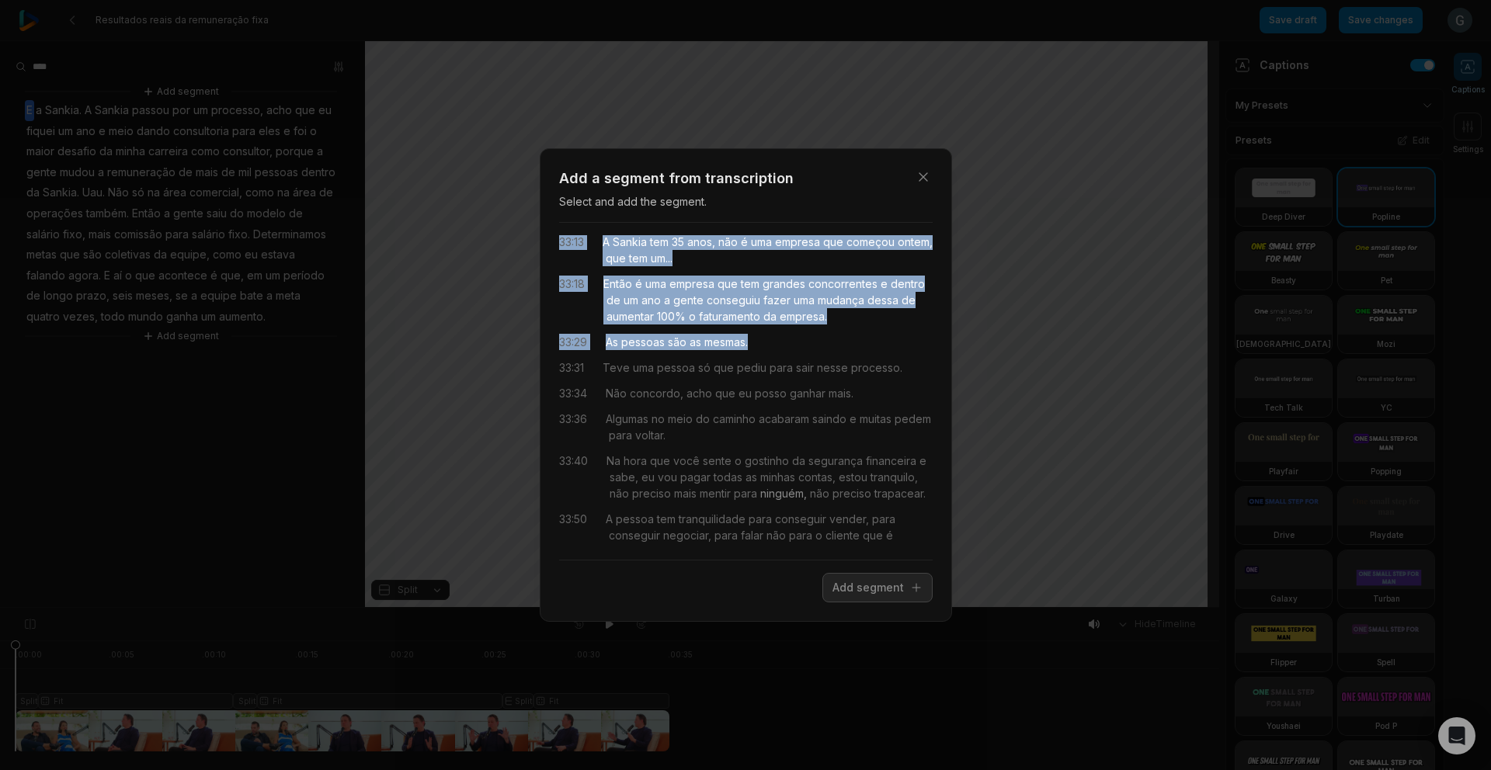
scroll to position [188, 0]
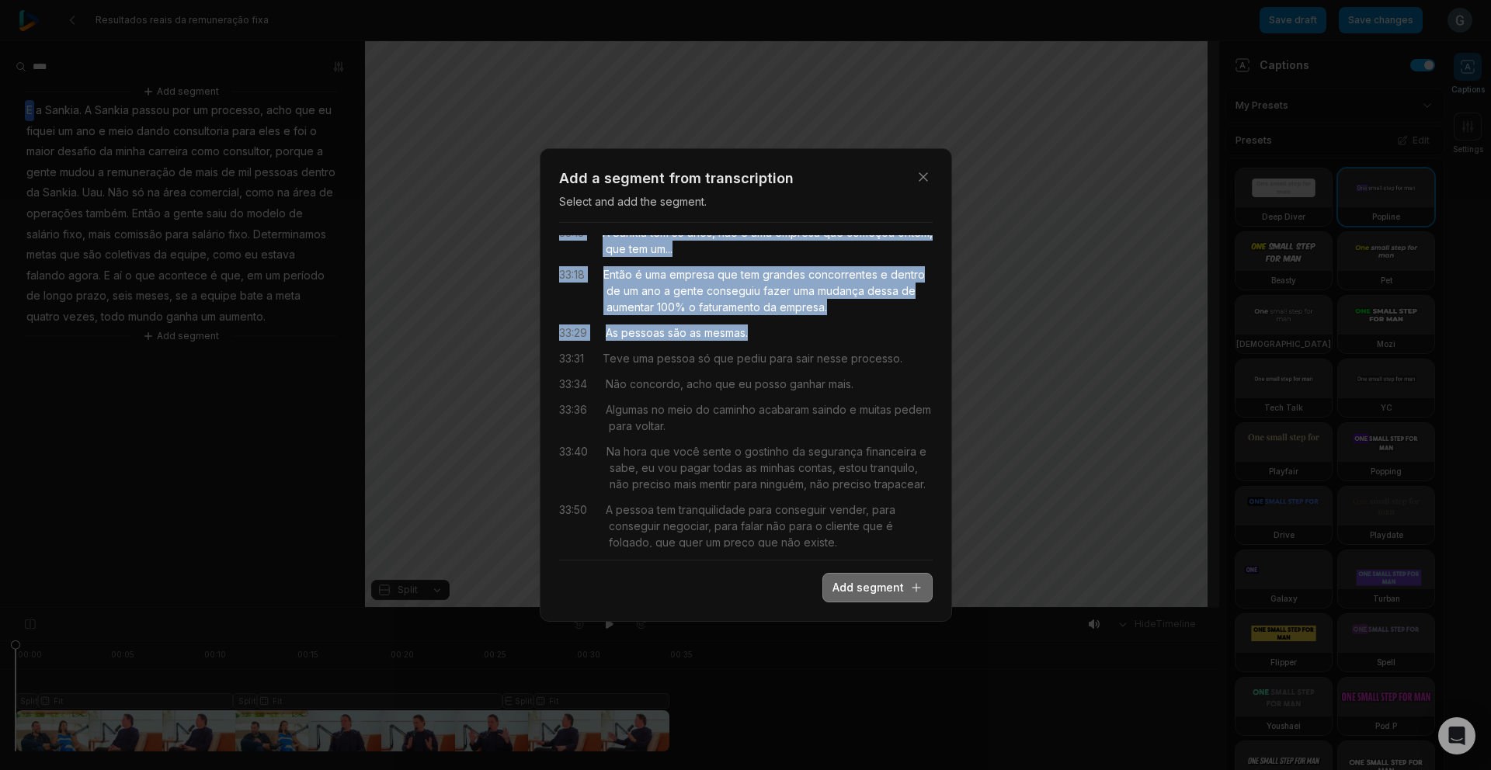
click at [876, 591] on button "Add segment" at bounding box center [877, 588] width 110 height 30
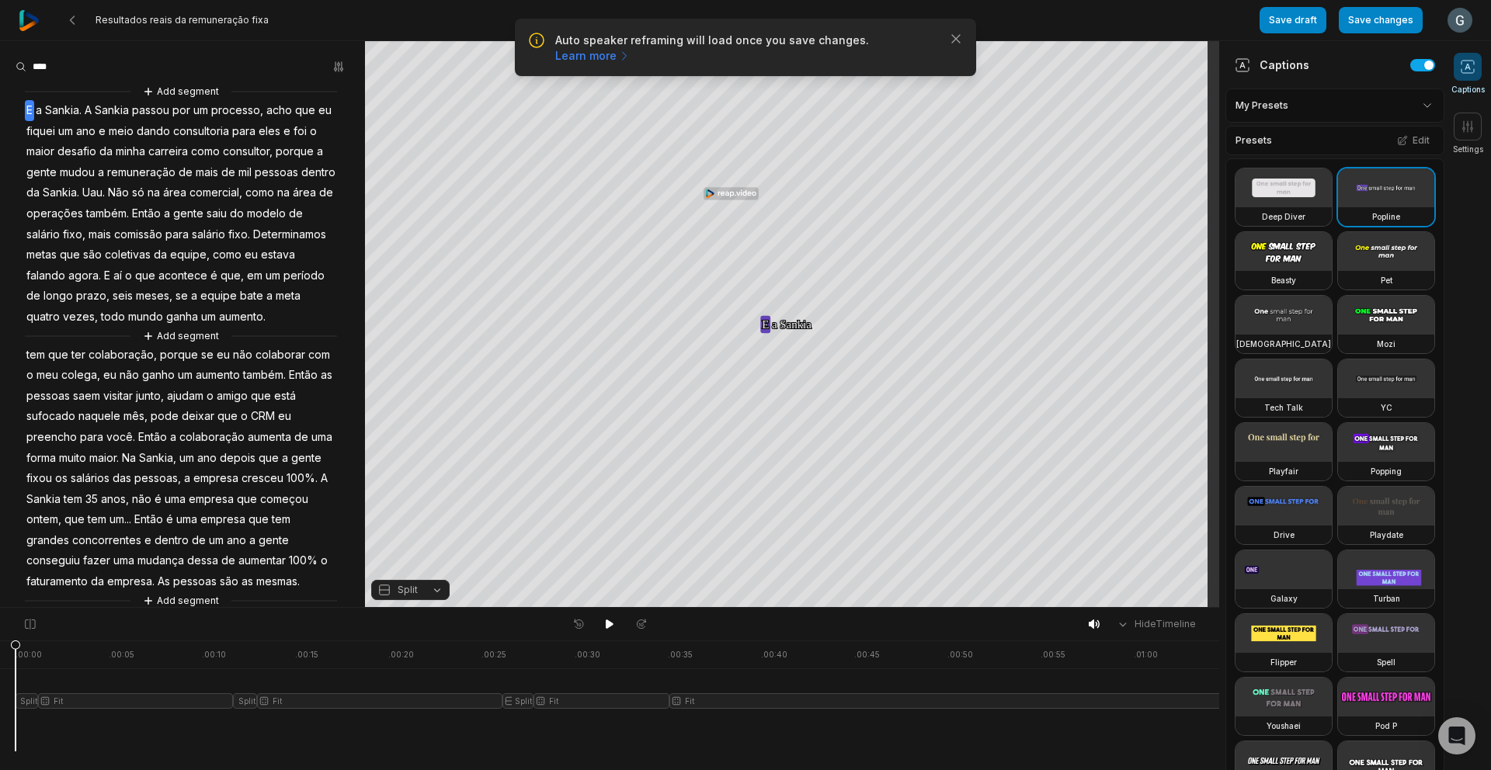
scroll to position [0, 0]
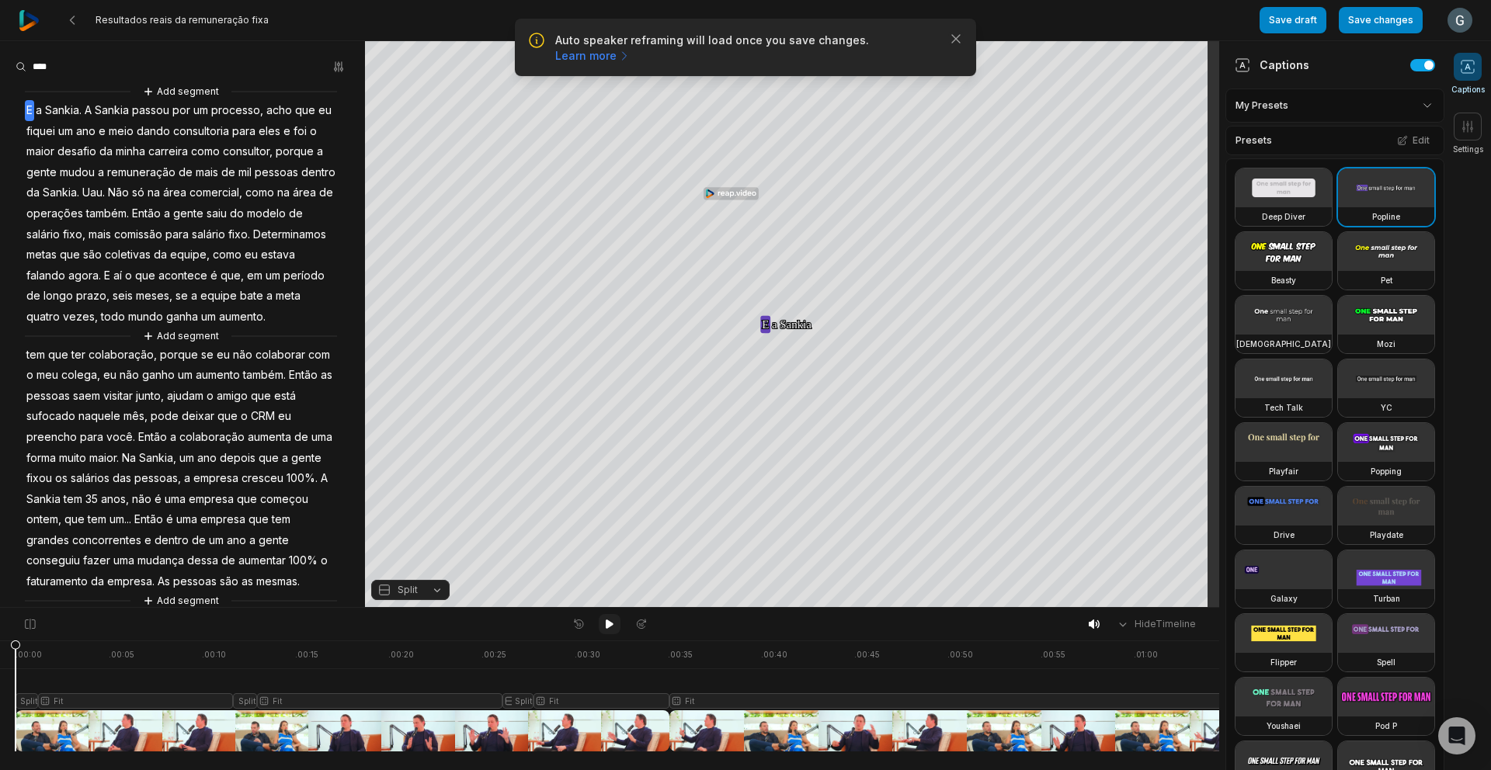
click at [613, 621] on icon at bounding box center [609, 624] width 12 height 12
drag, startPoint x: 39, startPoint y: 648, endPoint x: 469, endPoint y: 685, distance: 431.6
click at [468, 688] on icon at bounding box center [468, 699] width 9 height 118
click at [1398, 141] on button "Edit" at bounding box center [1413, 140] width 42 height 20
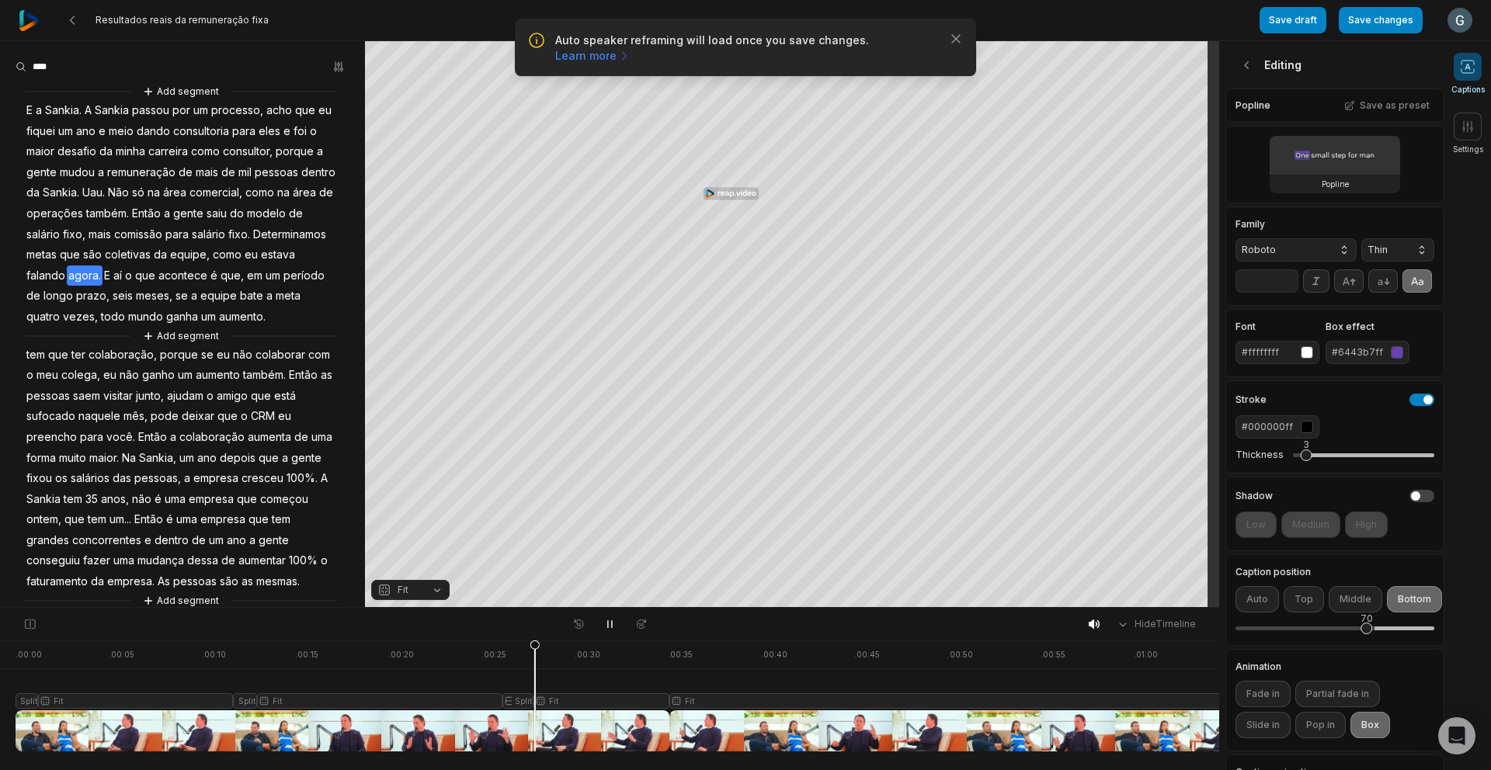
click at [1375, 359] on div "#6443b7ff" at bounding box center [1357, 352] width 53 height 14
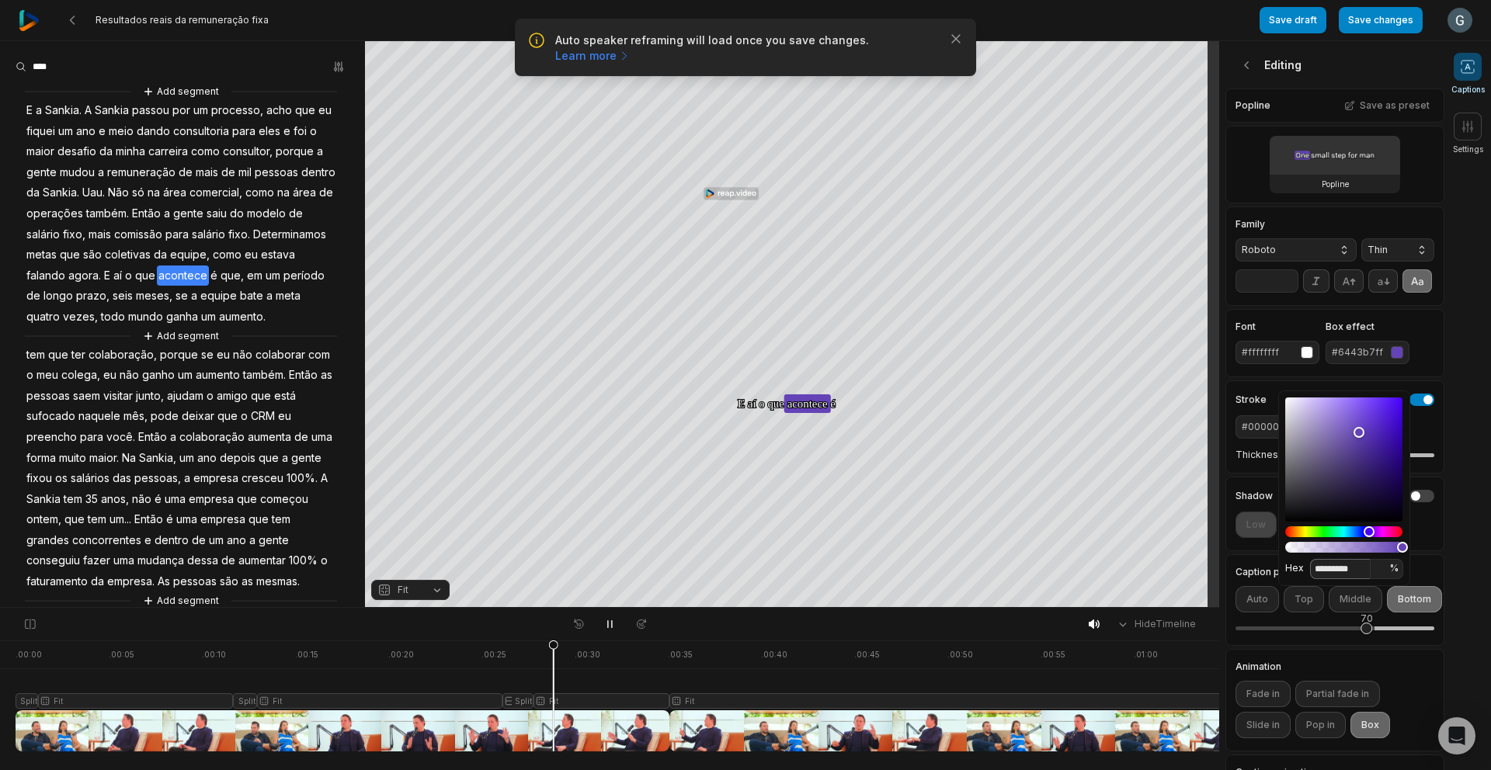
click at [1325, 565] on input "*********" at bounding box center [1340, 569] width 61 height 20
paste input
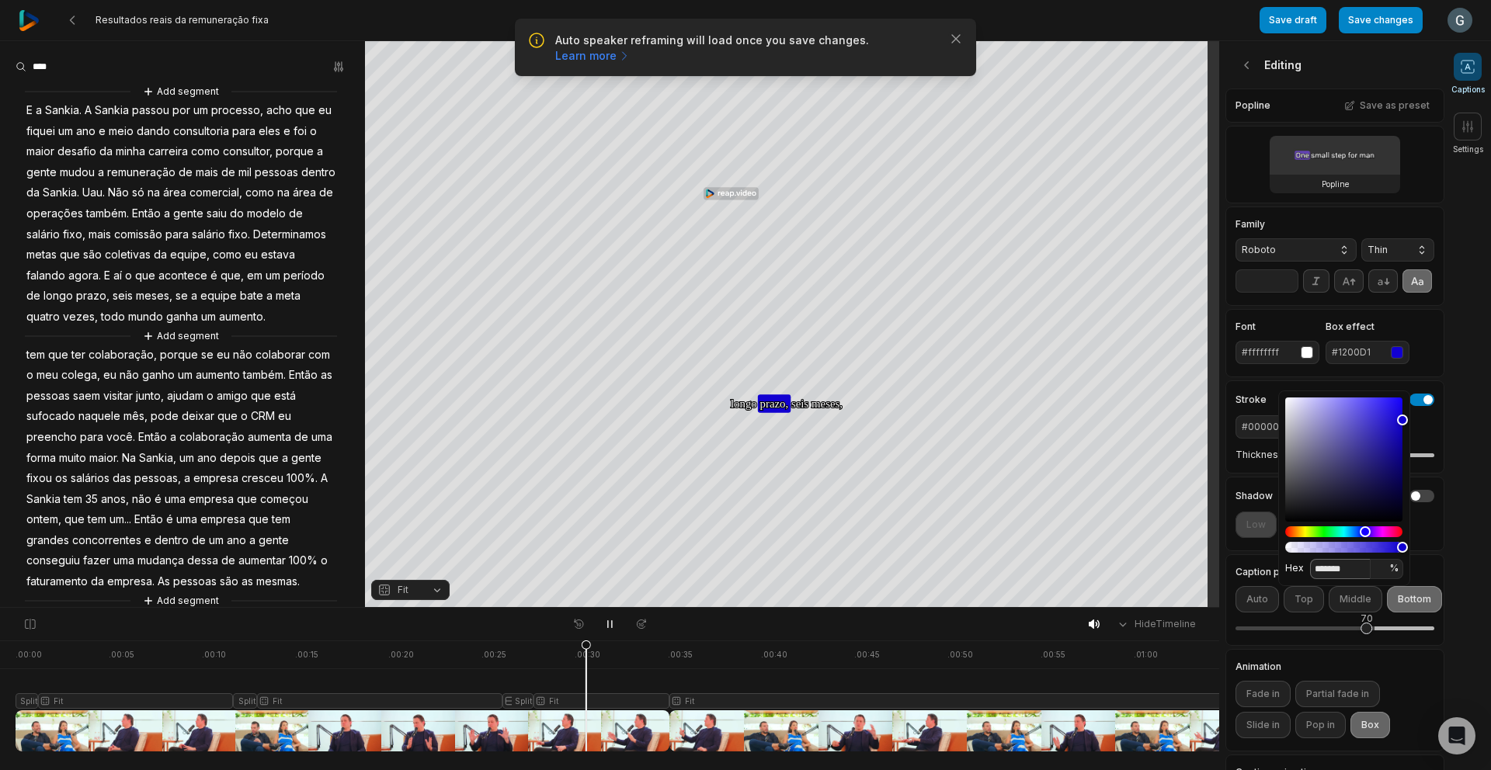
type input "*******"
click at [1414, 339] on div "Font #ffffffff Box effect #1200D1" at bounding box center [1334, 343] width 219 height 68
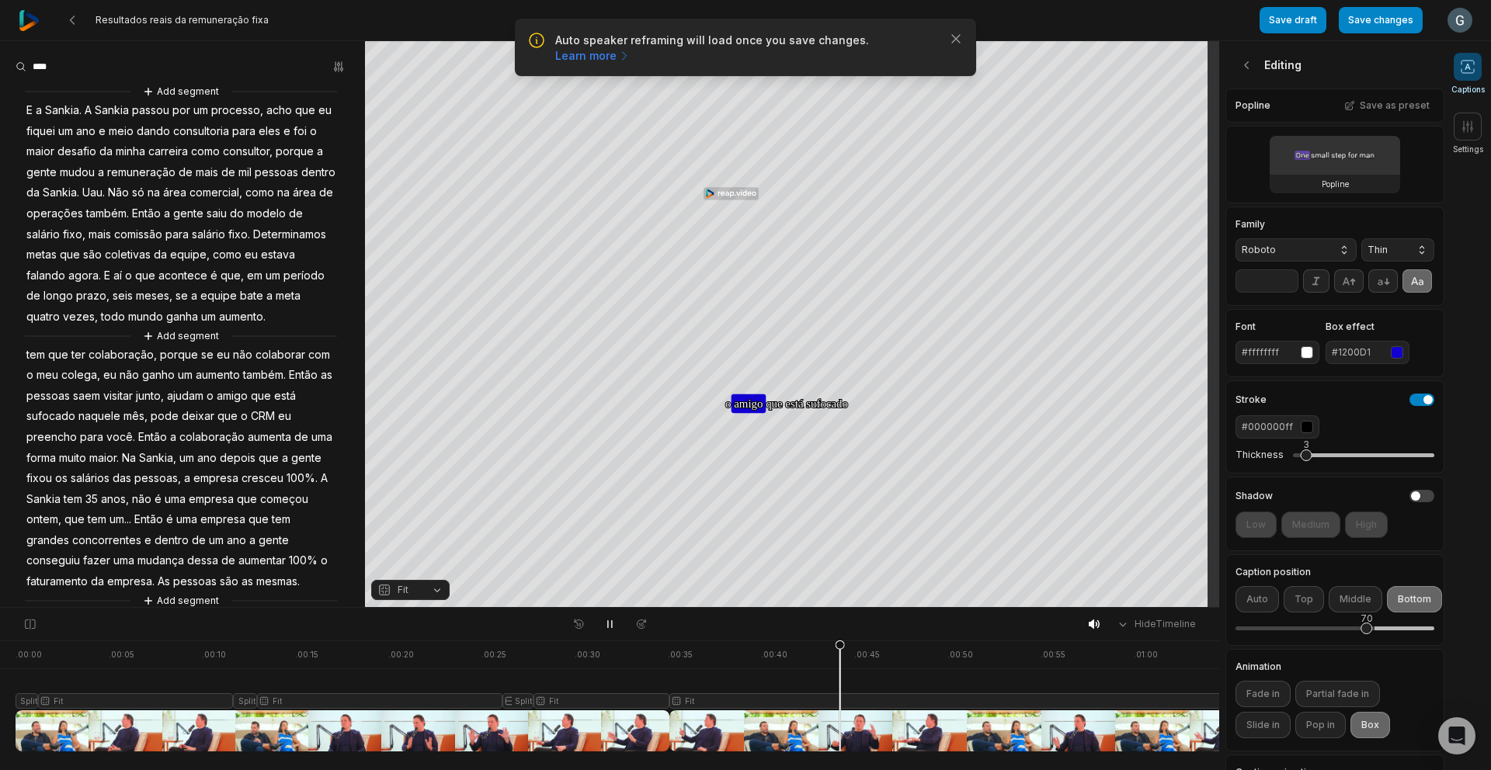
click at [1026, 619] on div "Hide Timeline" at bounding box center [609, 624] width 1219 height 33
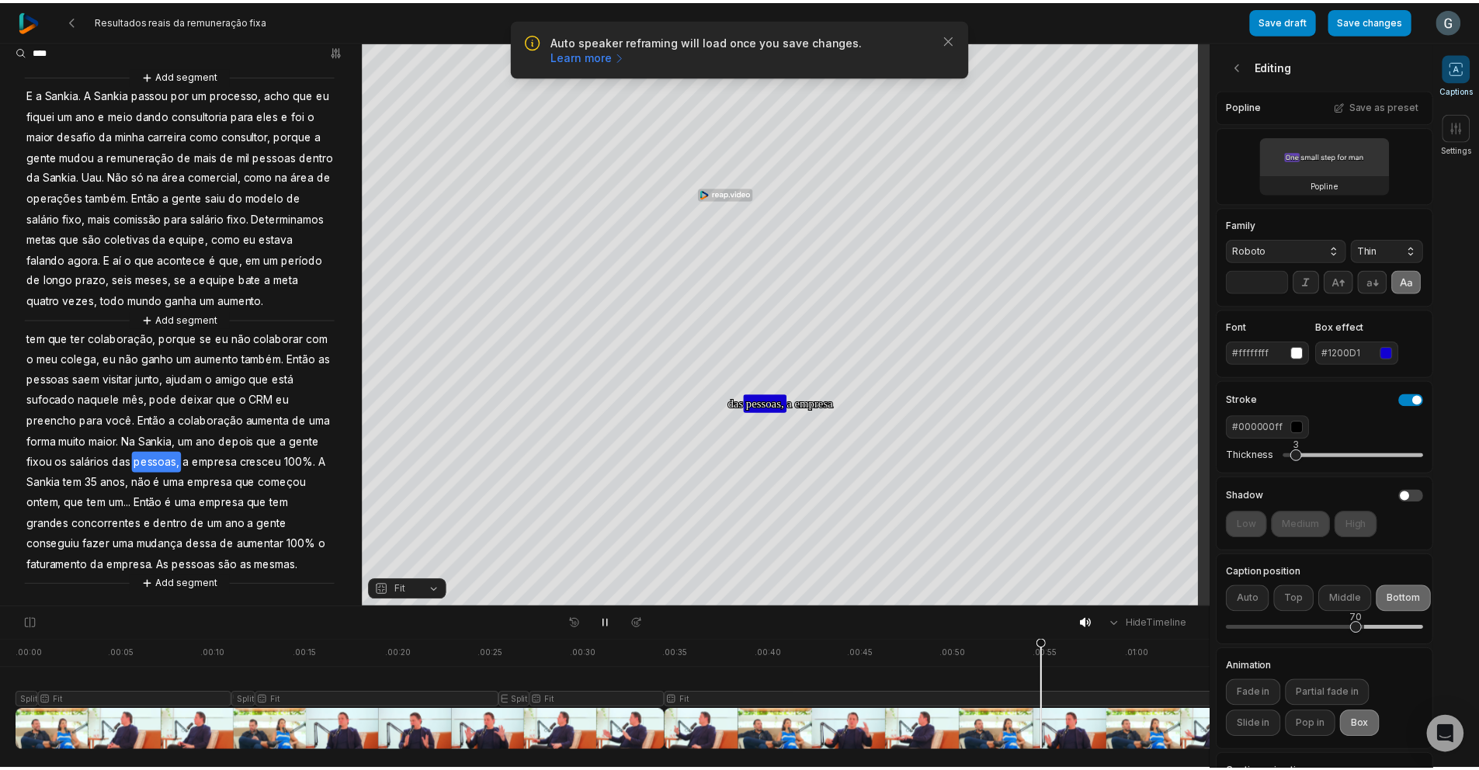
scroll to position [36, 0]
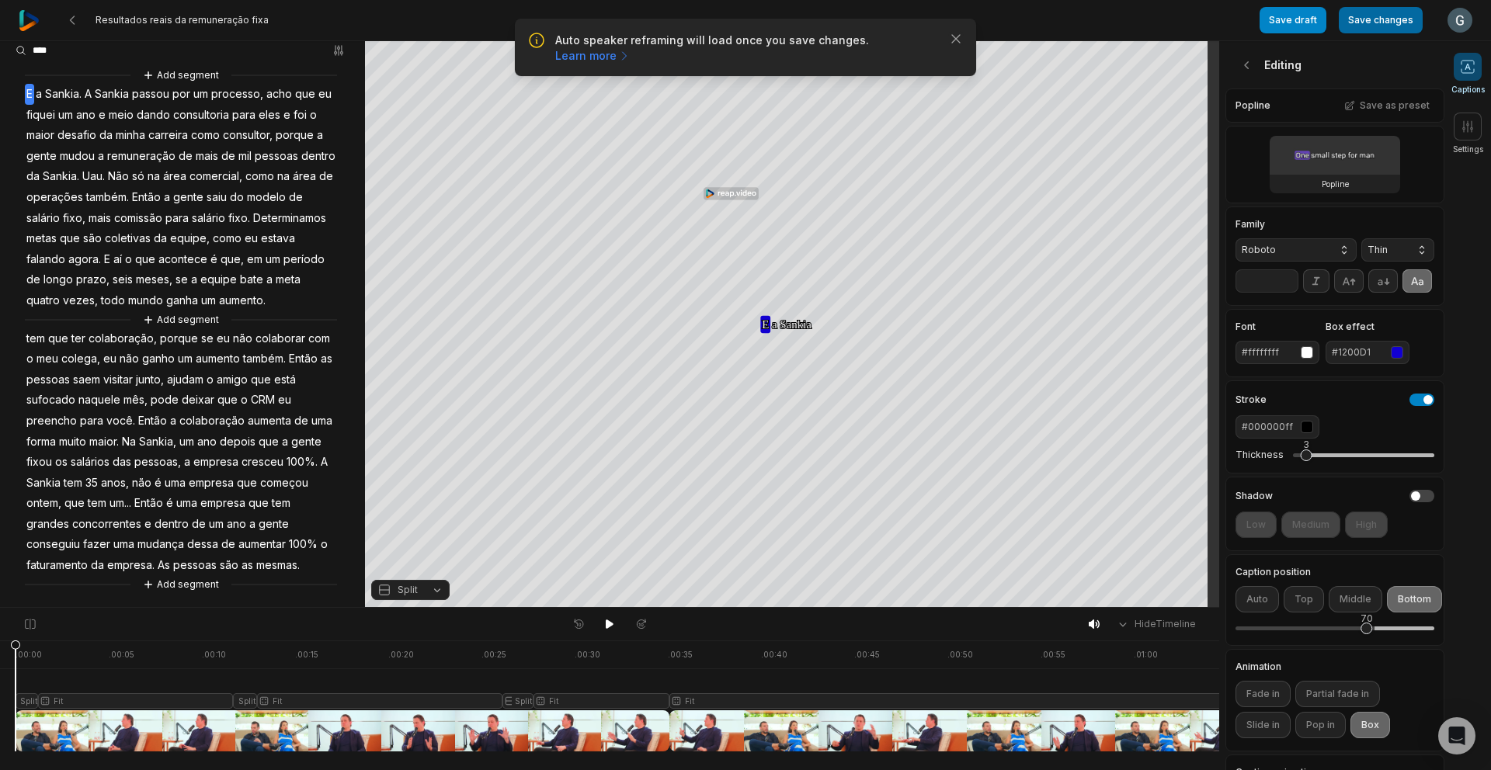
click at [1401, 26] on button "Save changes" at bounding box center [1380, 20] width 84 height 26
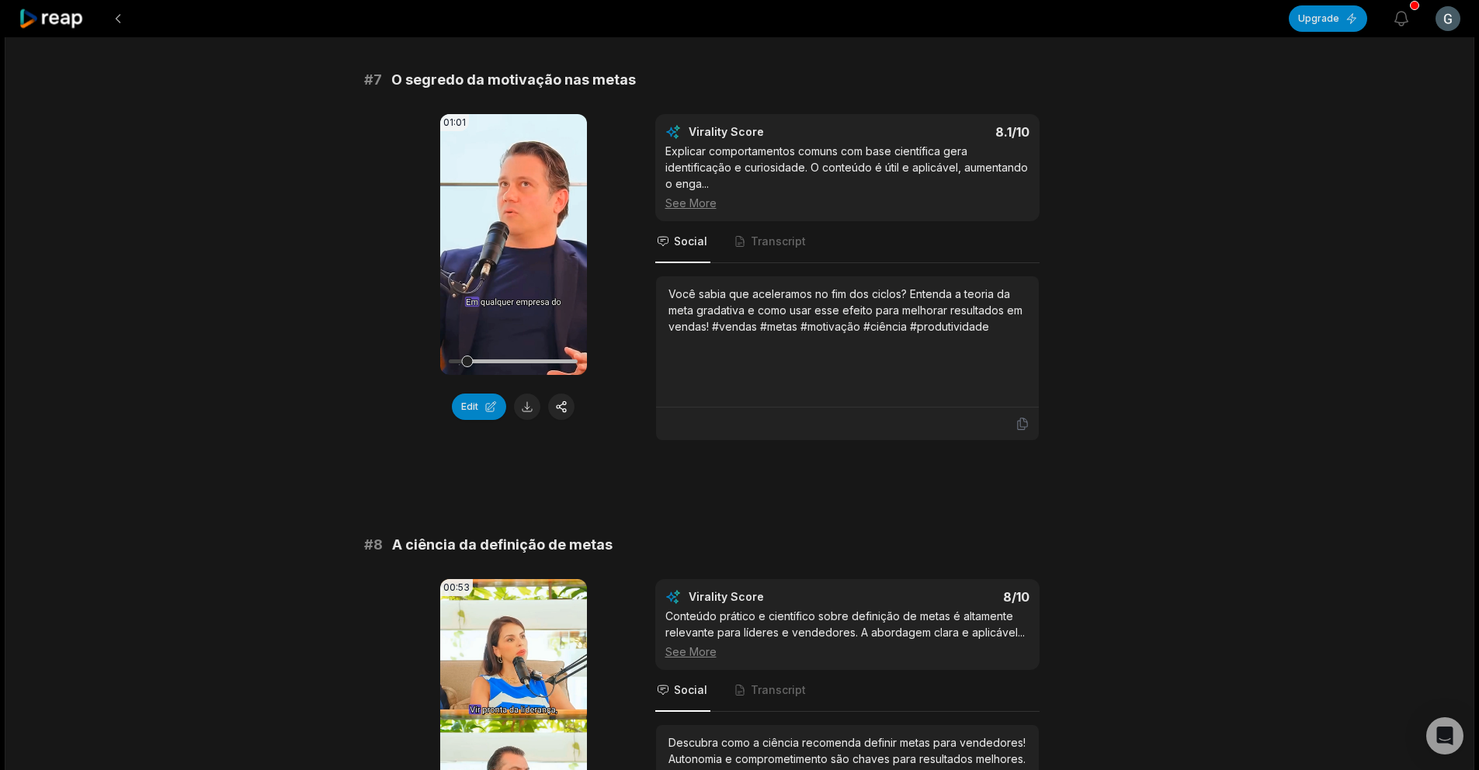
click at [490, 404] on button "Edit" at bounding box center [479, 407] width 54 height 26
click at [484, 407] on button "Edit" at bounding box center [479, 407] width 54 height 26
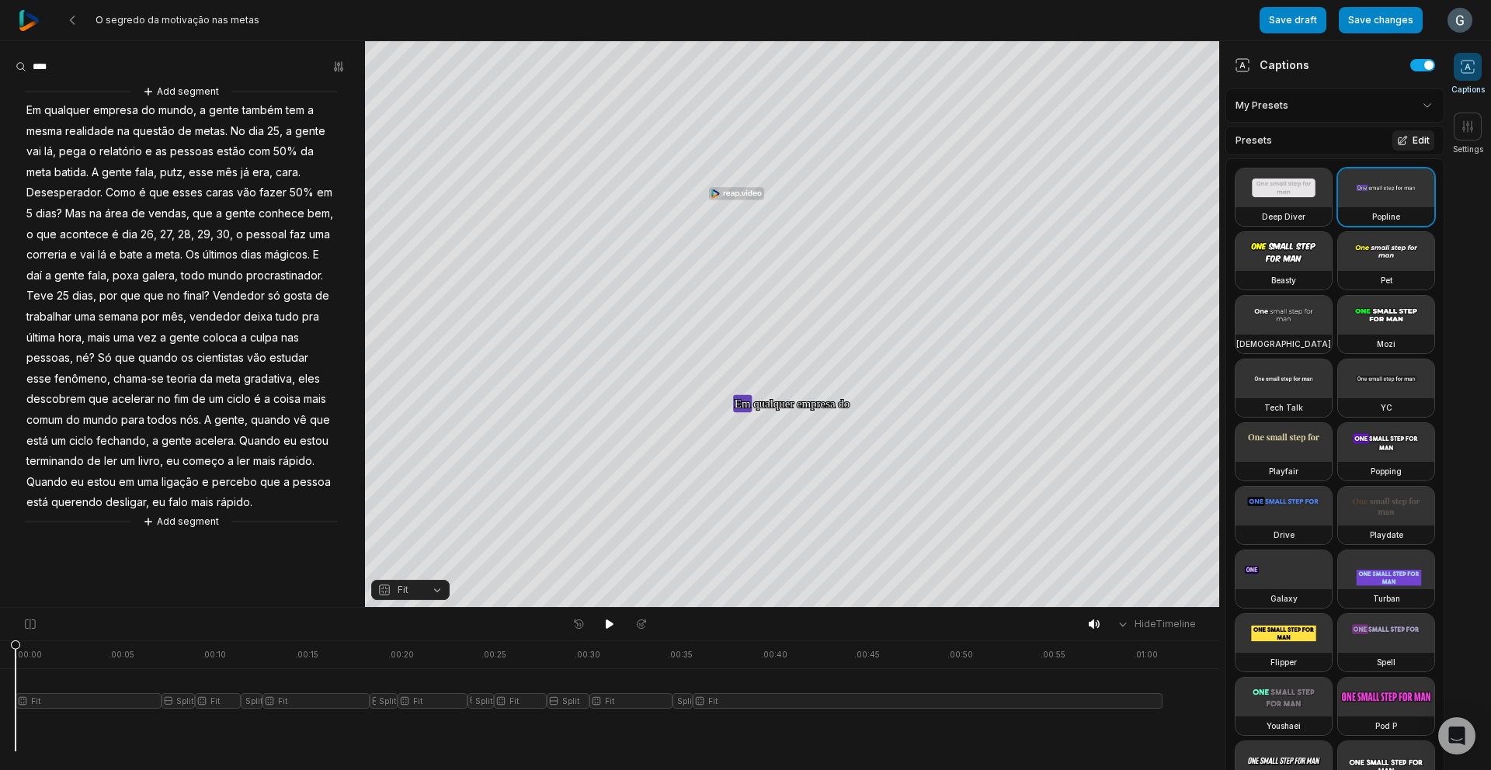
click at [1402, 137] on button "Edit" at bounding box center [1413, 140] width 42 height 20
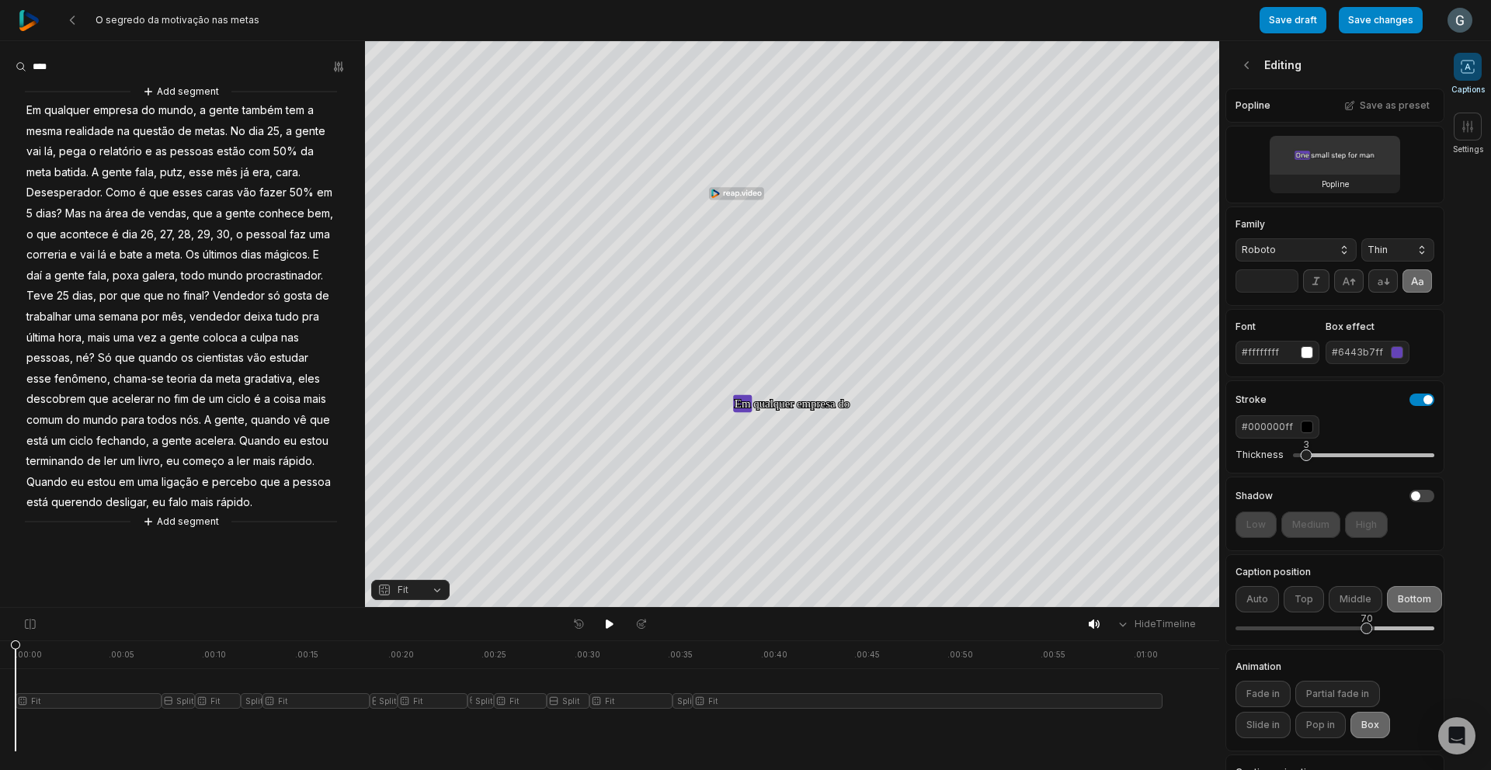
click at [1366, 359] on div "#6443b7ff" at bounding box center [1357, 352] width 53 height 14
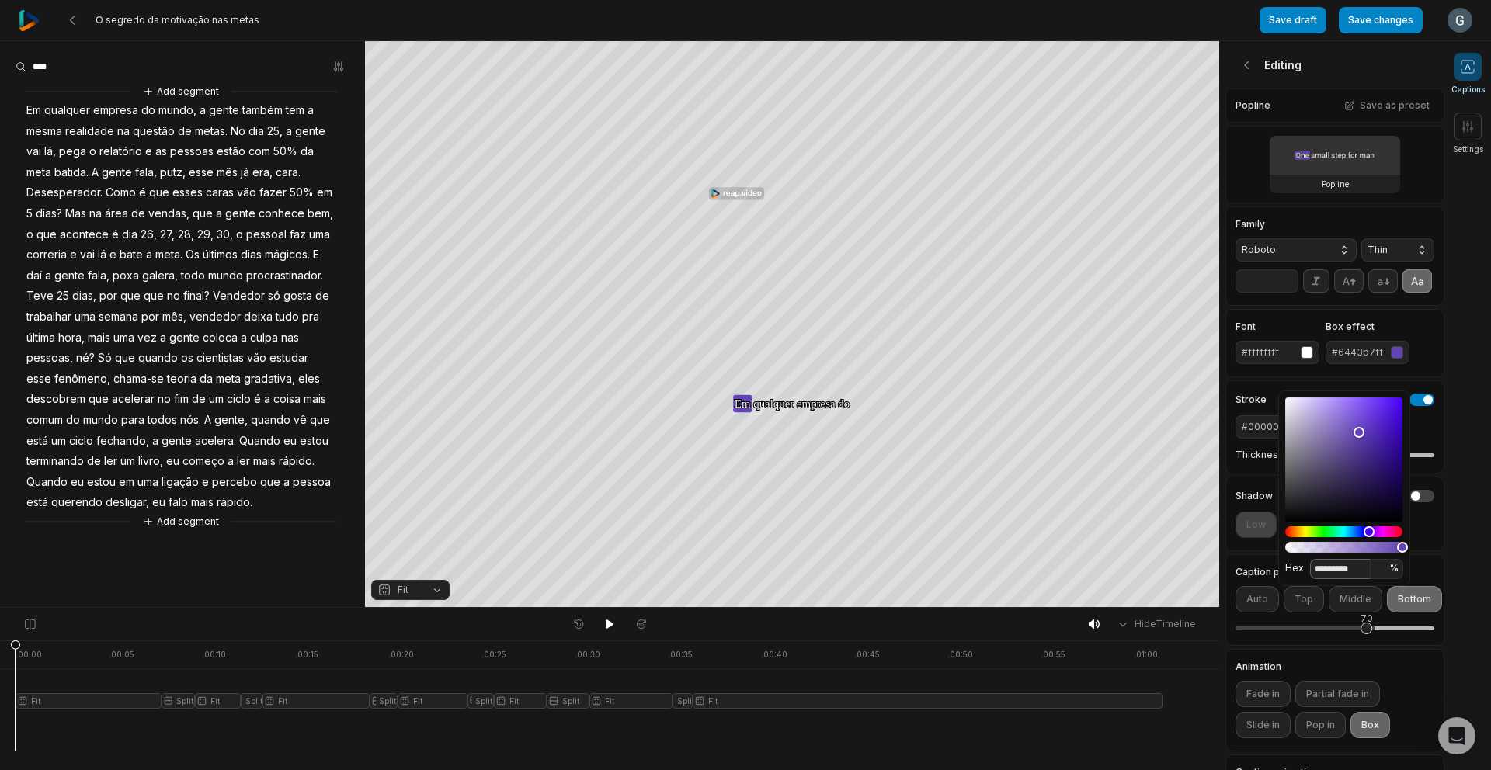
click at [1329, 562] on input "*********" at bounding box center [1340, 569] width 61 height 20
paste input
type input "*******"
click at [1394, 342] on div "Font #ffffffff Box effect #1200D1" at bounding box center [1334, 343] width 219 height 68
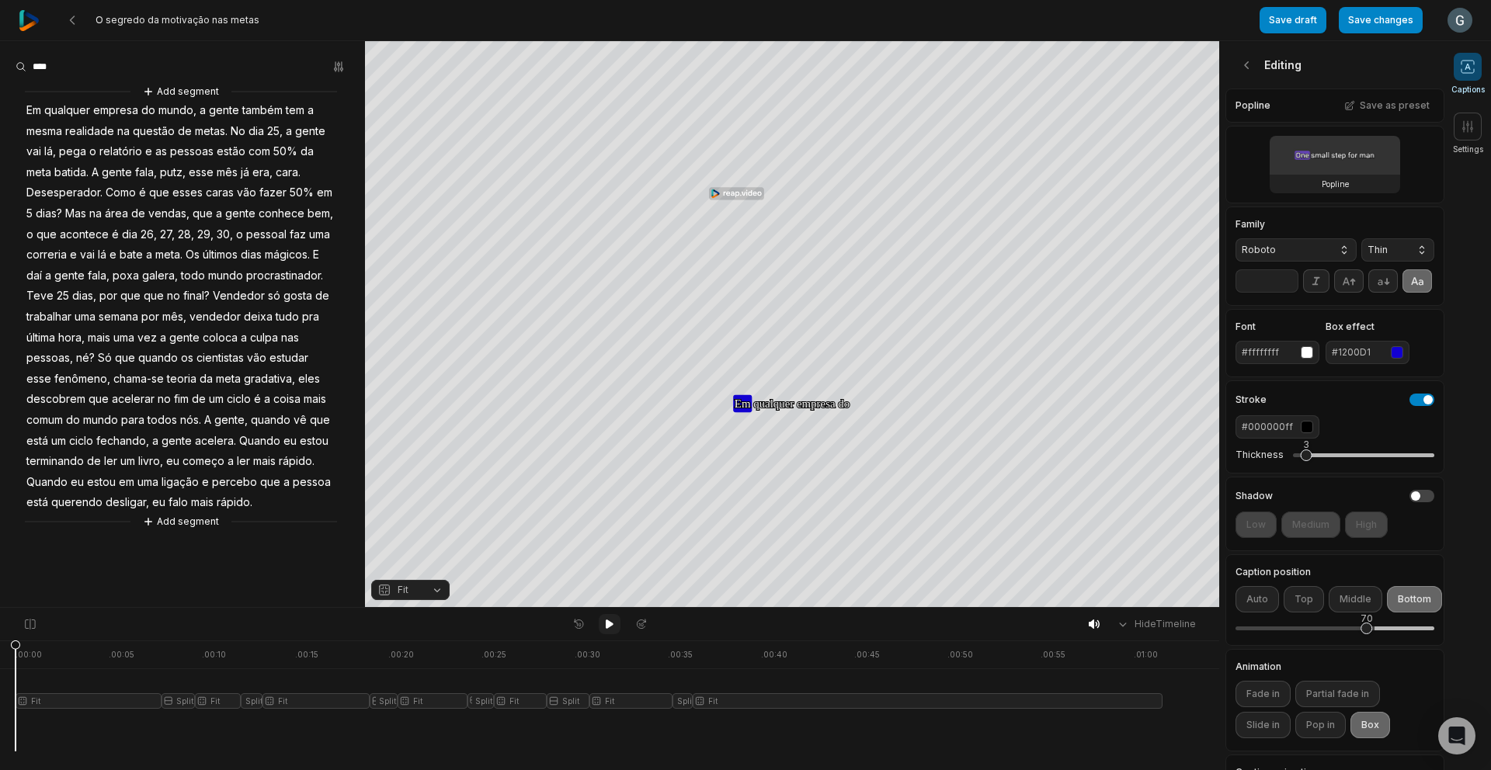
click at [614, 619] on button at bounding box center [610, 624] width 22 height 20
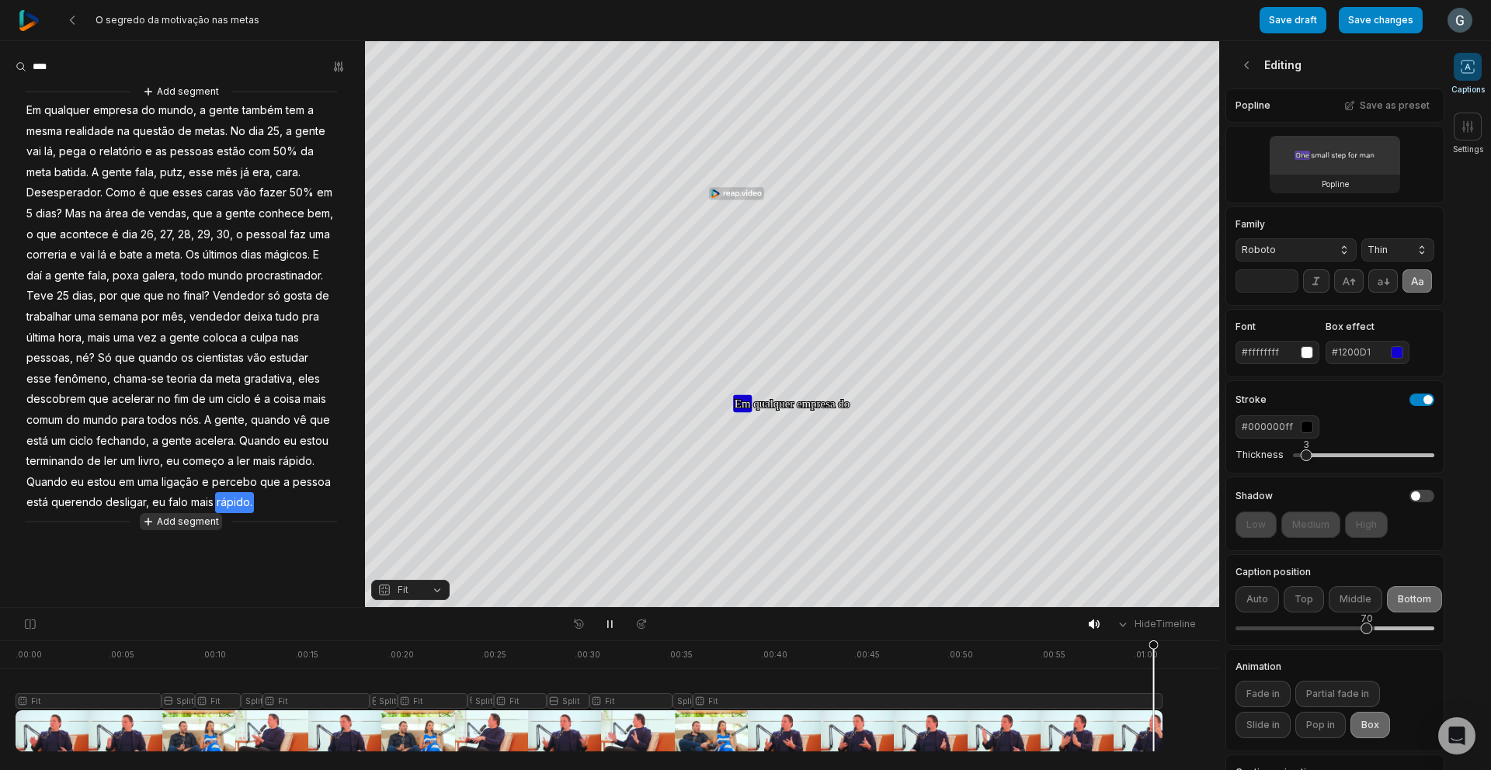
click at [171, 517] on button "Add segment" at bounding box center [181, 521] width 82 height 17
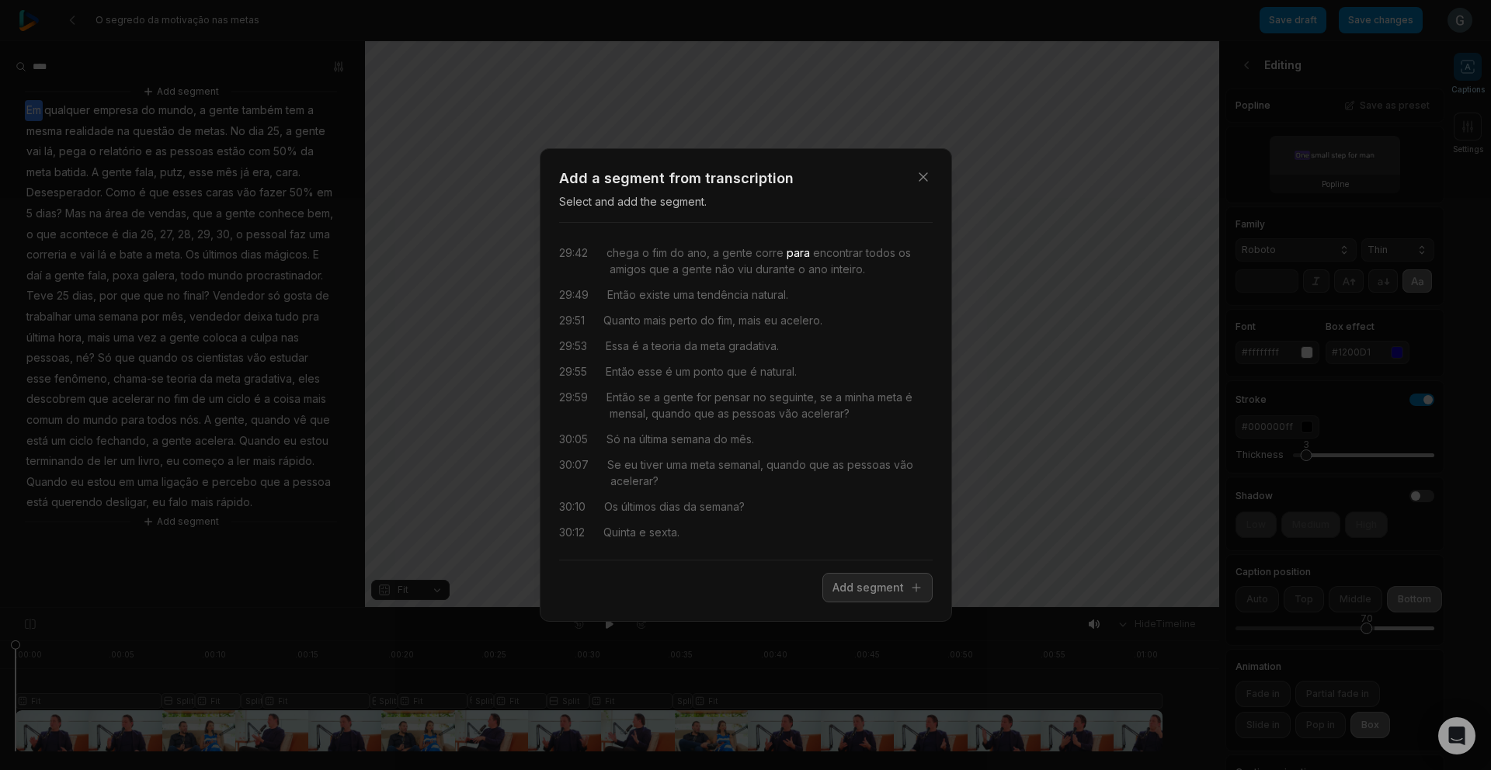
drag, startPoint x: 610, startPoint y: 252, endPoint x: 792, endPoint y: 257, distance: 181.7
click at [792, 257] on div "chega o fim do ano, a gente corre para encontrar todos os amigos que a gente nã…" at bounding box center [769, 261] width 326 height 33
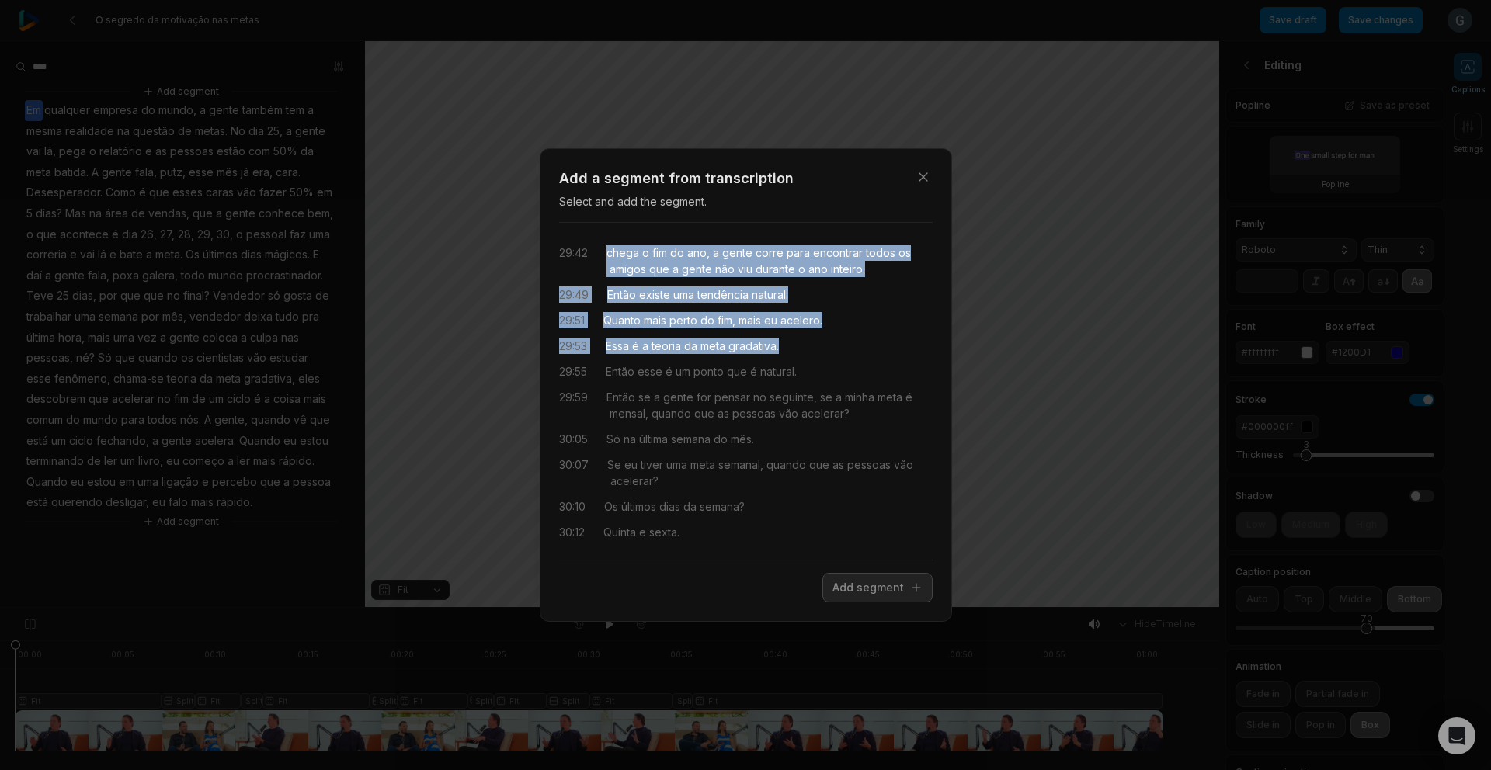
drag, startPoint x: 605, startPoint y: 252, endPoint x: 815, endPoint y: 345, distance: 229.8
click at [815, 345] on div "29:42 chega o fim do ano, a gente corre para encontrar todos os amigos que a ge…" at bounding box center [745, 391] width 373 height 312
click at [874, 581] on button "Add segment" at bounding box center [877, 588] width 110 height 30
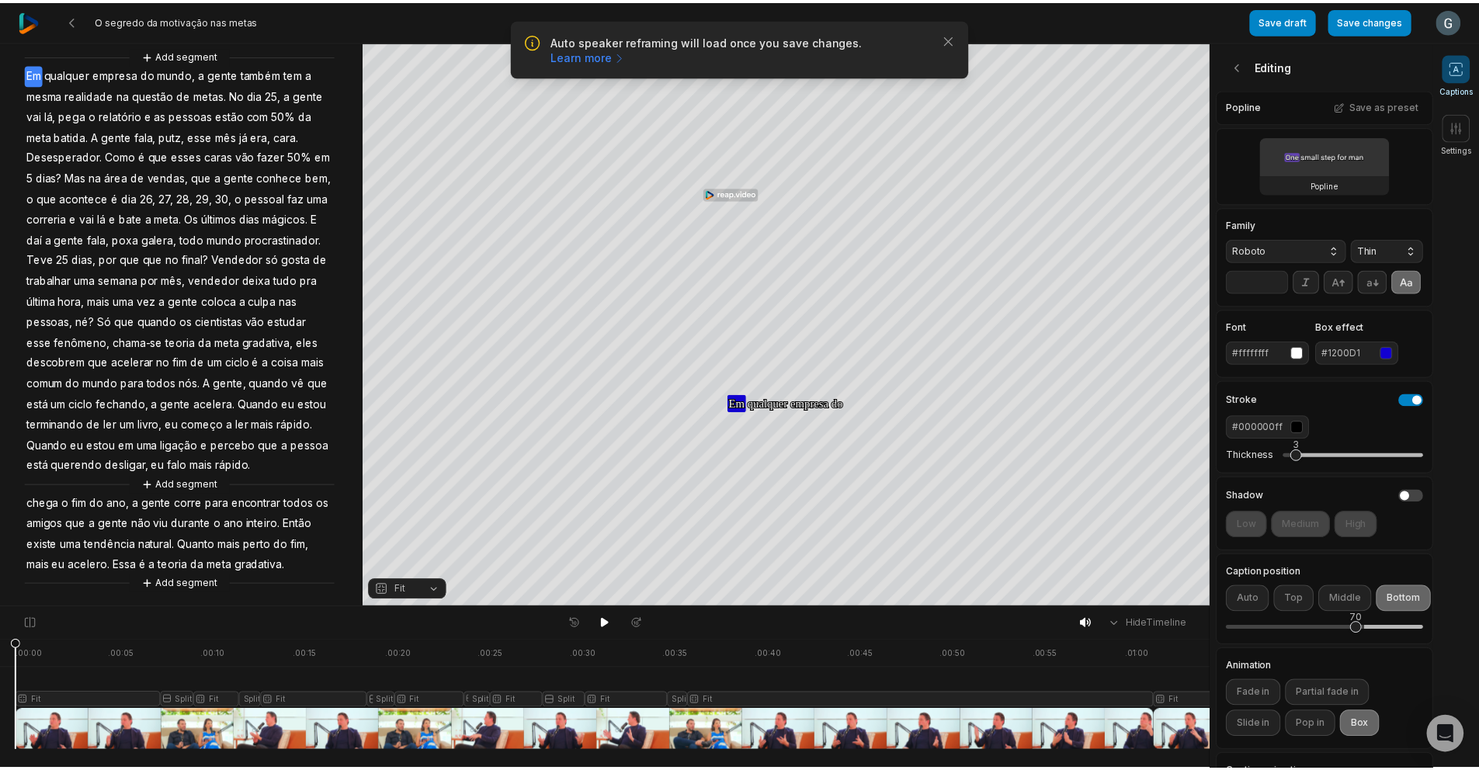
scroll to position [57, 0]
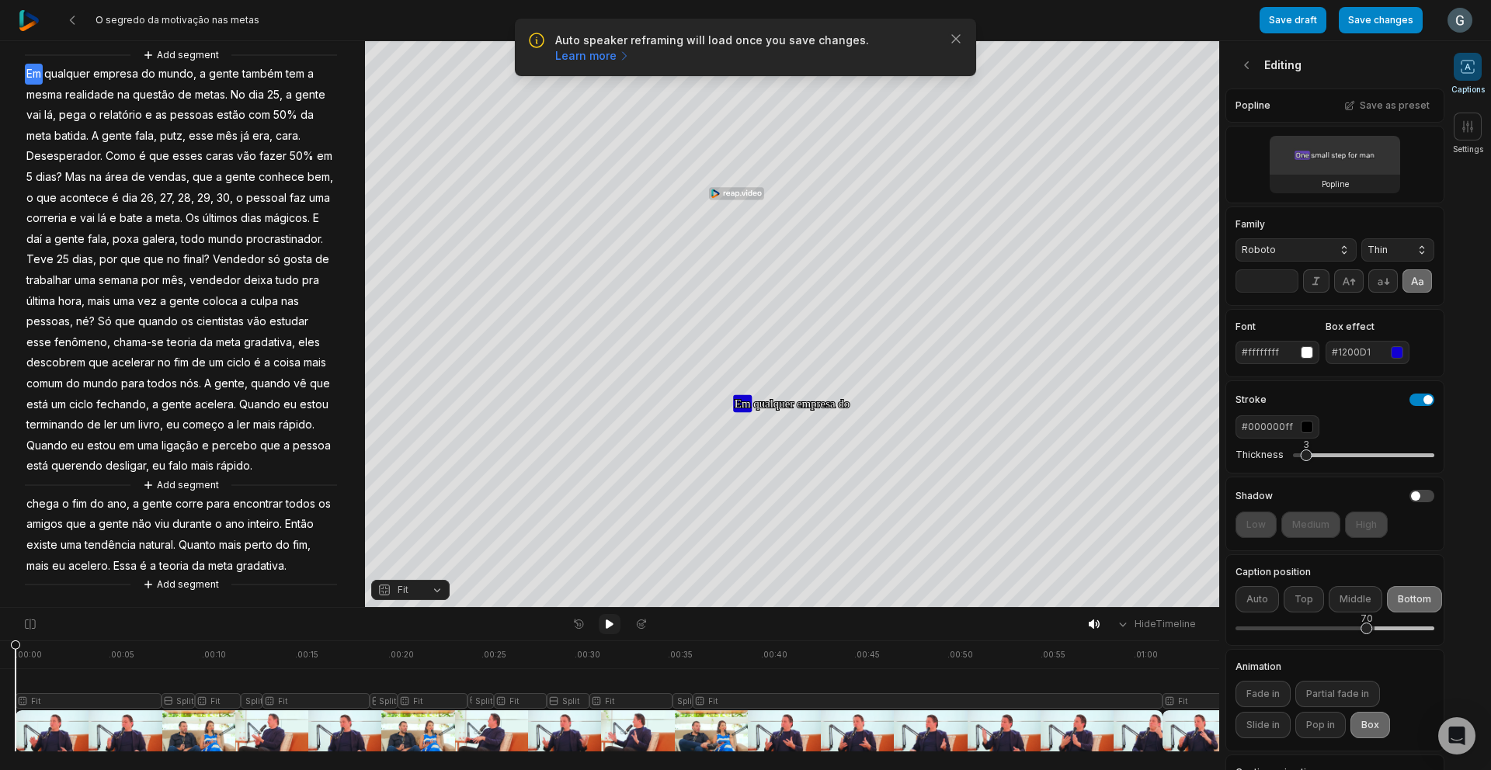
click at [603, 623] on icon at bounding box center [609, 624] width 12 height 12
click at [47, 502] on span "chega" at bounding box center [43, 504] width 36 height 21
click at [204, 583] on button "Add segment" at bounding box center [181, 584] width 82 height 17
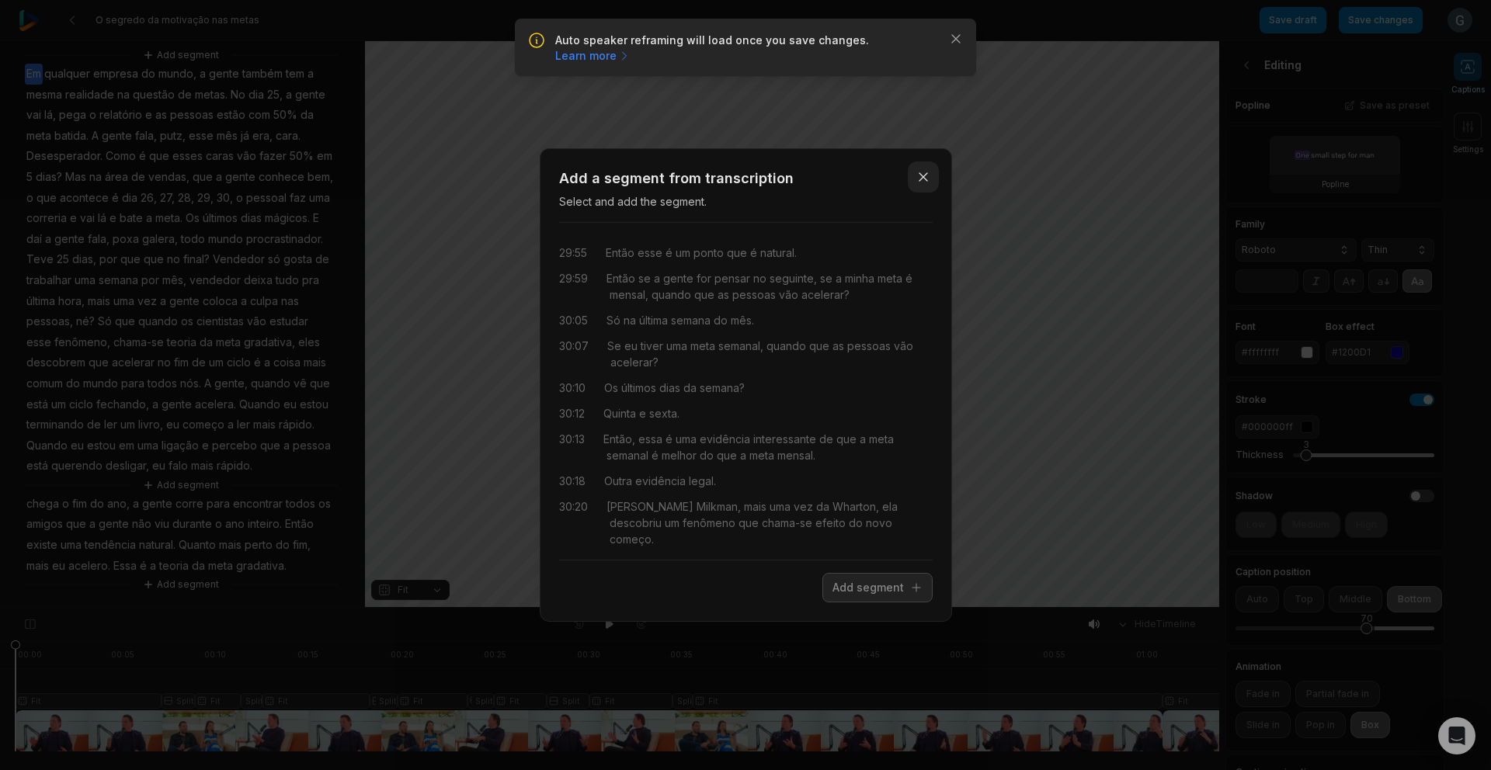
click at [920, 182] on icon "button" at bounding box center [923, 177] width 16 height 16
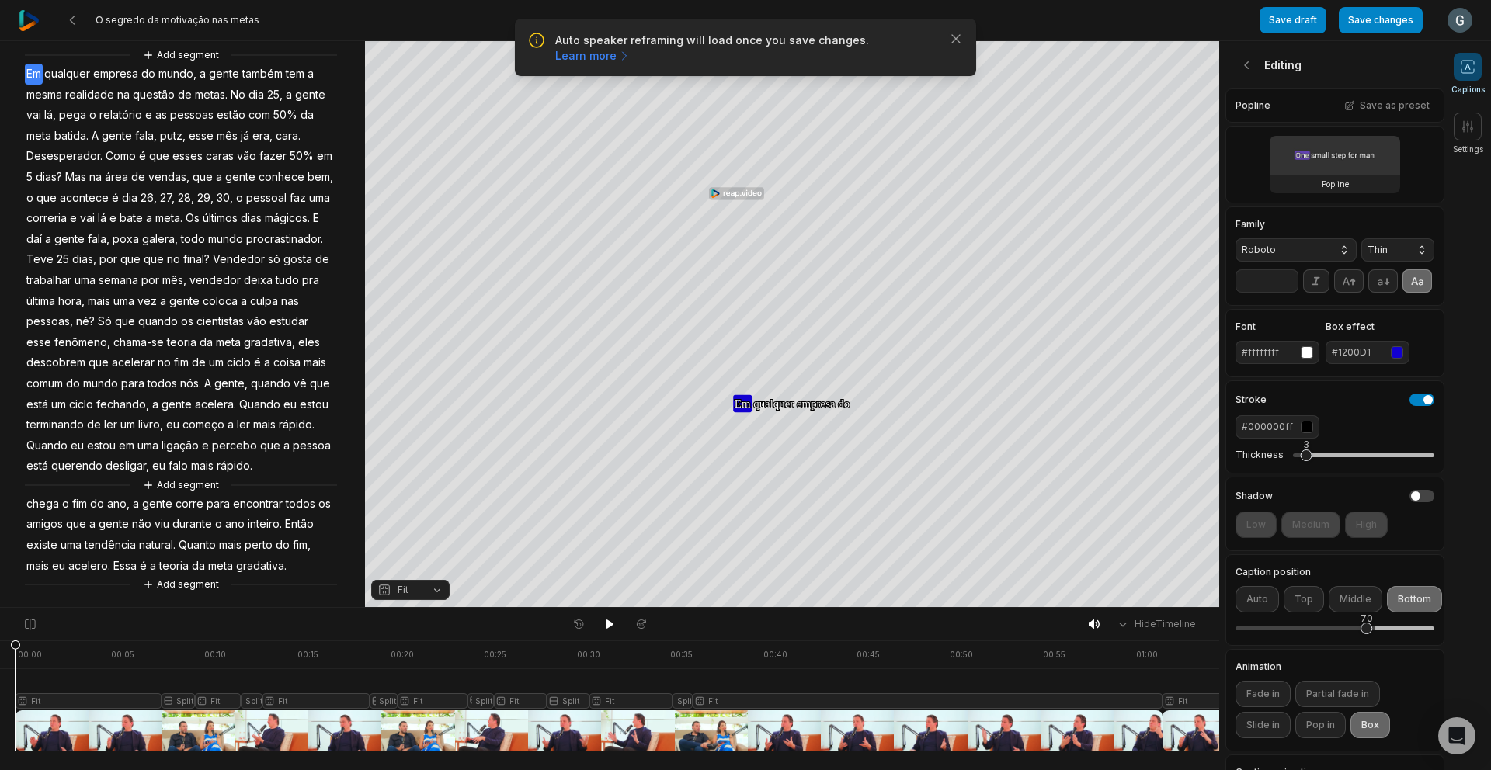
drag, startPoint x: 1370, startPoint y: 26, endPoint x: 1334, endPoint y: 38, distance: 38.5
click at [1370, 26] on button "Save changes" at bounding box center [1380, 20] width 84 height 26
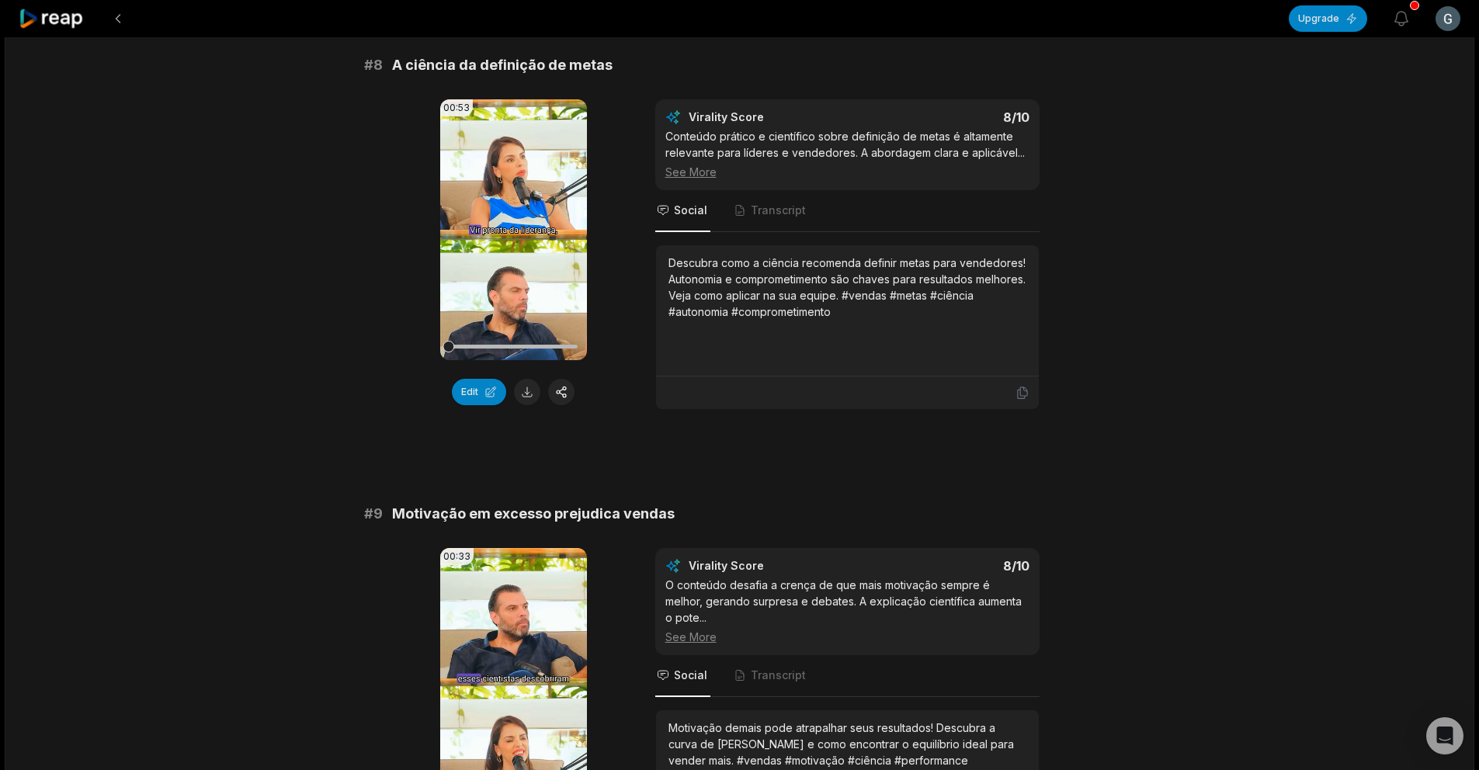
scroll to position [3453, 0]
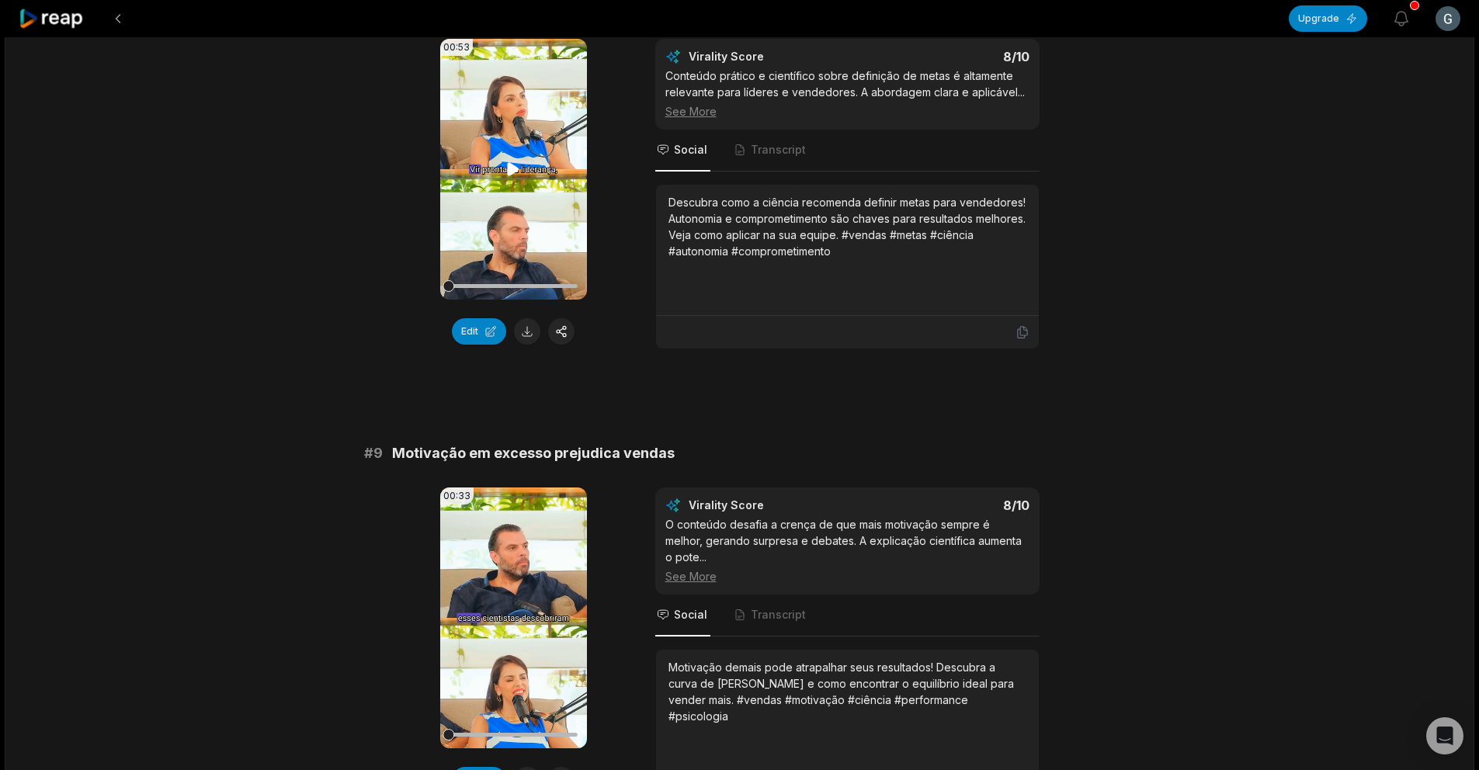
click at [534, 185] on video "Your browser does not support mp4 format." at bounding box center [513, 169] width 147 height 261
click at [487, 339] on button "Edit" at bounding box center [479, 331] width 54 height 26
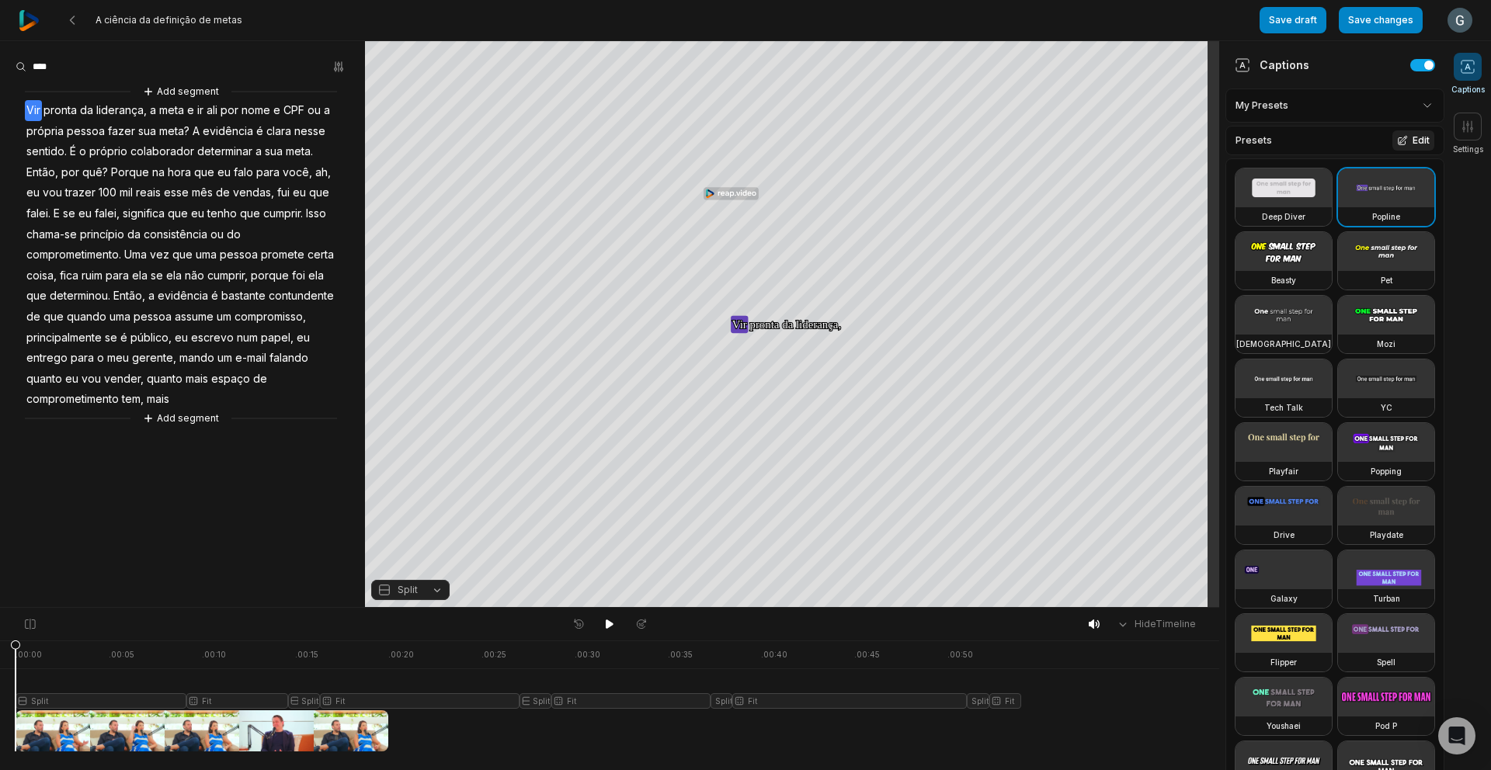
click at [1398, 141] on icon at bounding box center [1402, 140] width 9 height 9
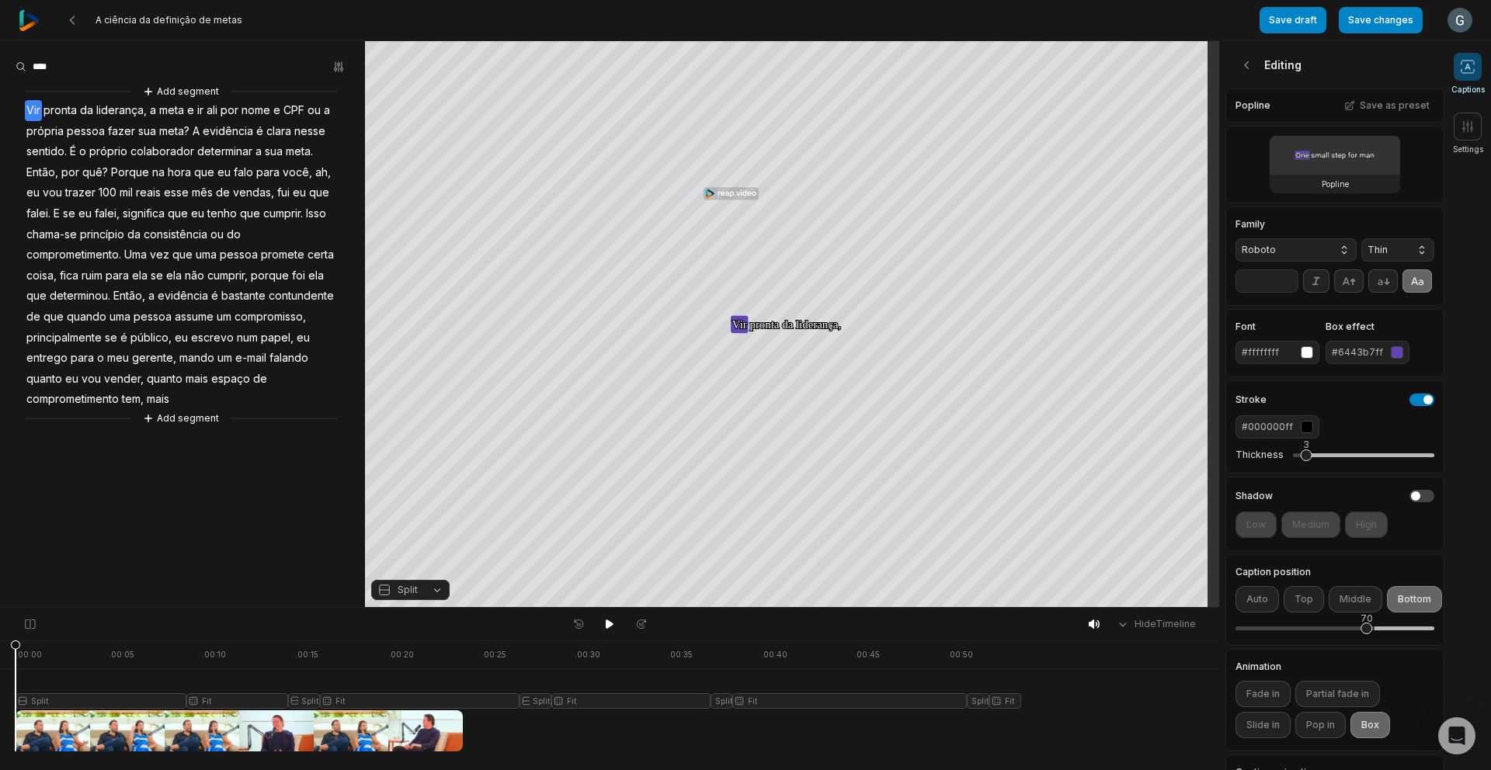
click at [1373, 359] on div "#6443b7ff" at bounding box center [1357, 352] width 53 height 14
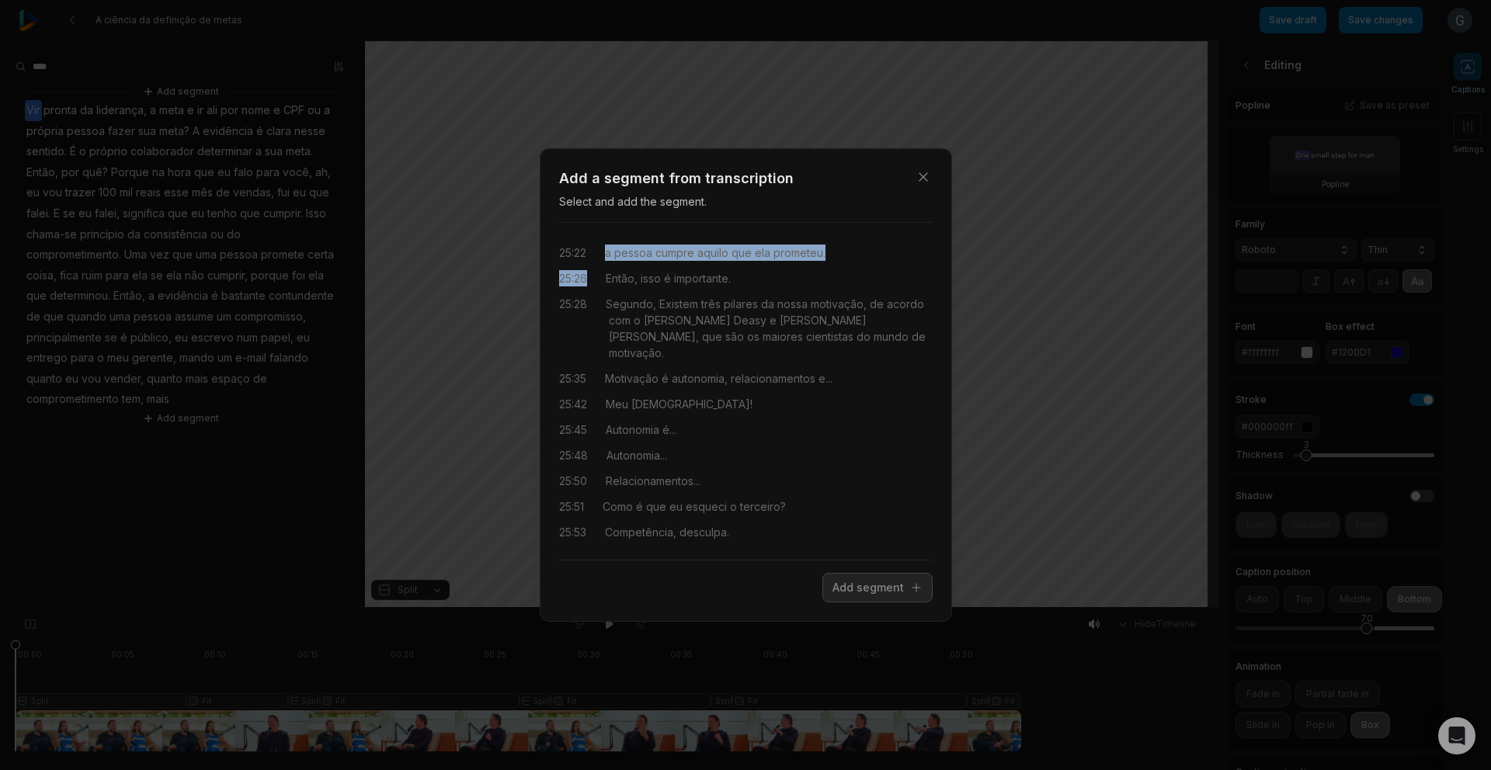
click at [712, 262] on div "25:22 a pessoa cumpre aquilo que ela prometeu. 25:26 Então, isso é importante. …" at bounding box center [745, 391] width 373 height 312
drag, startPoint x: 677, startPoint y: 269, endPoint x: 593, endPoint y: 250, distance: 85.9
click at [593, 250] on div "25:22 a pessoa cumpre aquilo que ela prometeu. 25:26 Então, isso é importante. …" at bounding box center [745, 391] width 373 height 312
drag, startPoint x: 609, startPoint y: 253, endPoint x: 743, endPoint y: 280, distance: 137.0
click at [743, 280] on div "25:22 a pessoa cumpre aquilo que ela prometeu. 25:26 Então, isso é importante. …" at bounding box center [745, 391] width 373 height 312
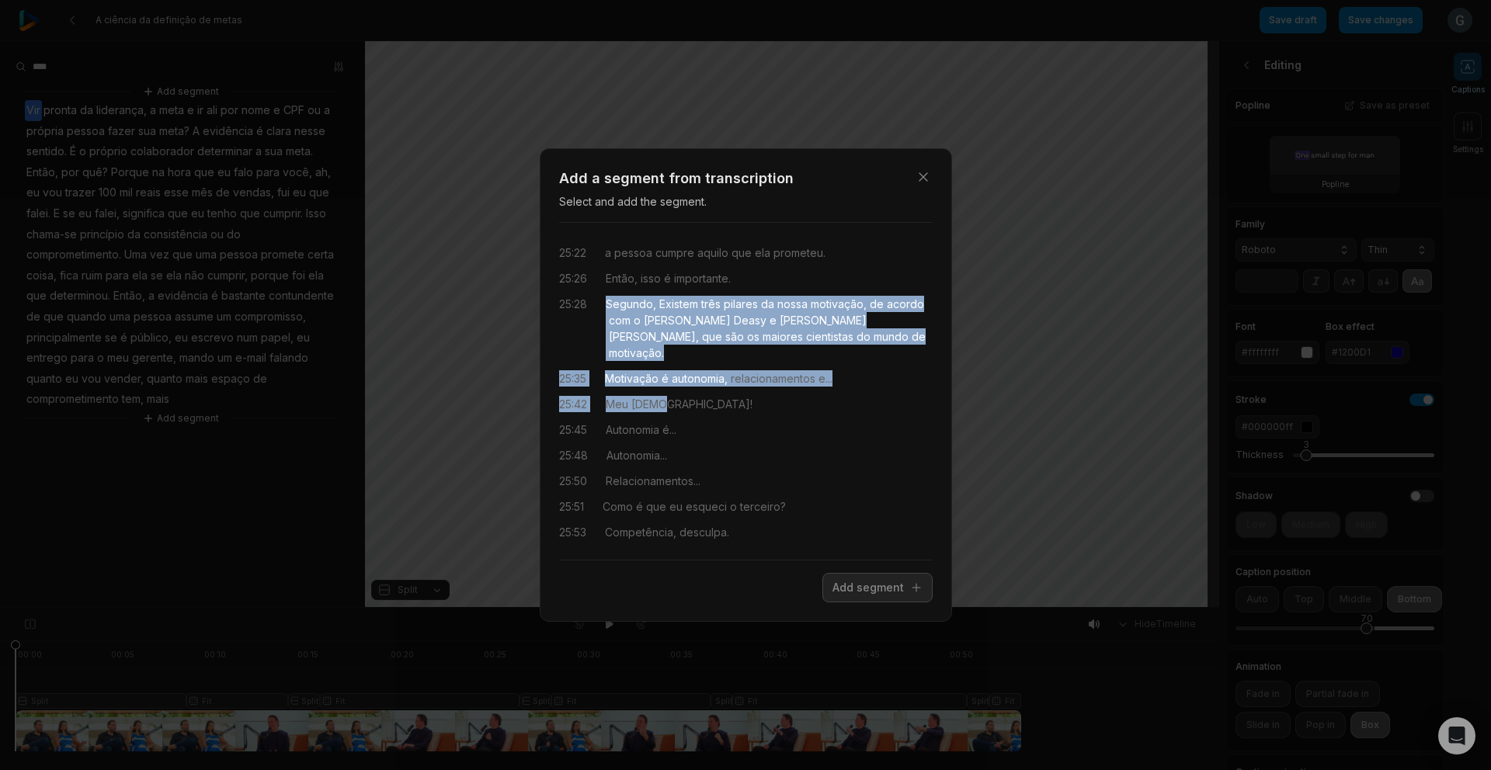
drag, startPoint x: 607, startPoint y: 306, endPoint x: 664, endPoint y: 370, distance: 85.2
click at [676, 384] on div "25:22 a pessoa cumpre aquilo que ela prometeu. 25:26 Então, isso é importante. …" at bounding box center [745, 391] width 373 height 312
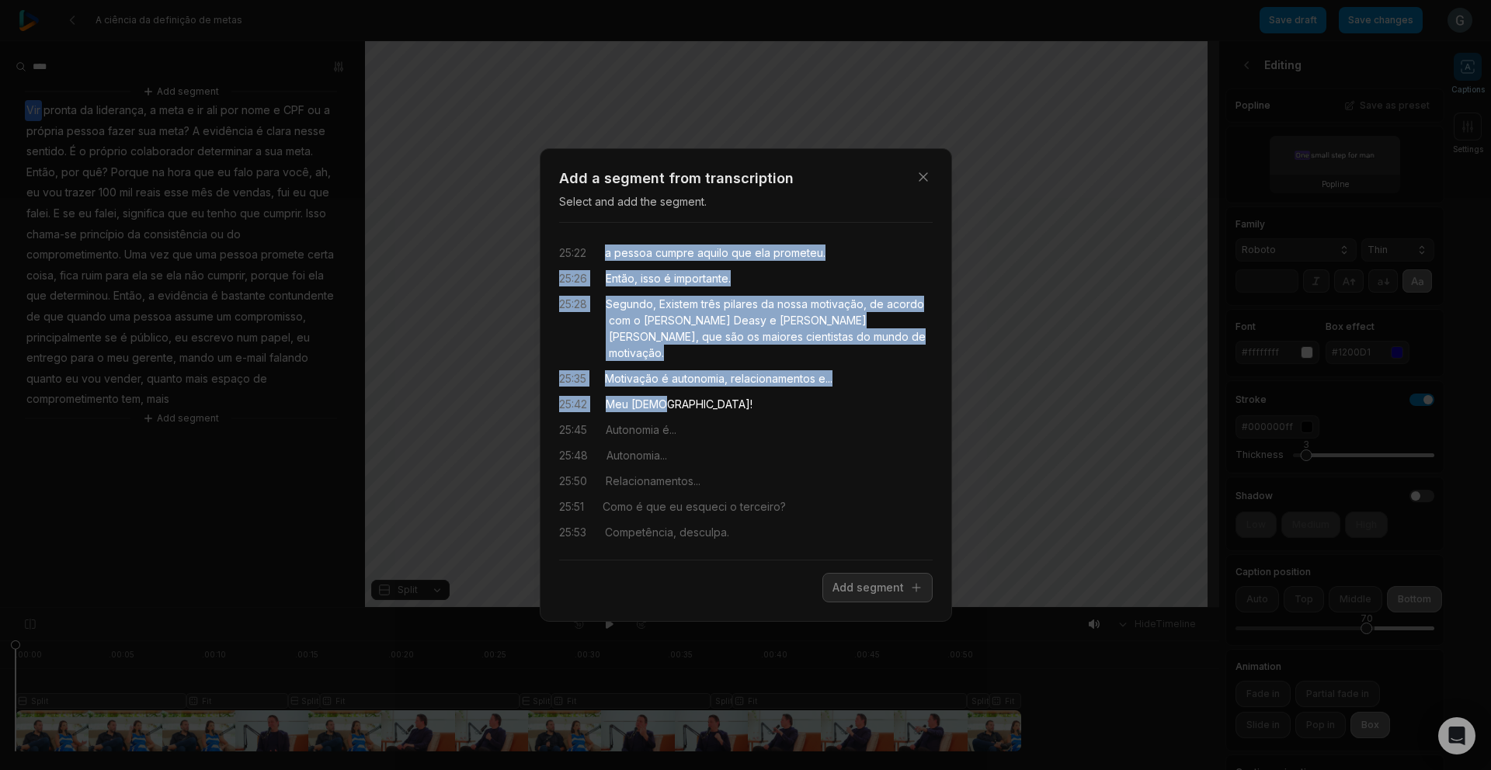
drag, startPoint x: 608, startPoint y: 254, endPoint x: 665, endPoint y: 387, distance: 144.6
click at [665, 387] on div "25:22 a pessoa cumpre aquilo que ela prometeu. 25:26 Então, isso é importante. …" at bounding box center [745, 391] width 373 height 312
click at [858, 587] on button "Add segment" at bounding box center [877, 588] width 110 height 30
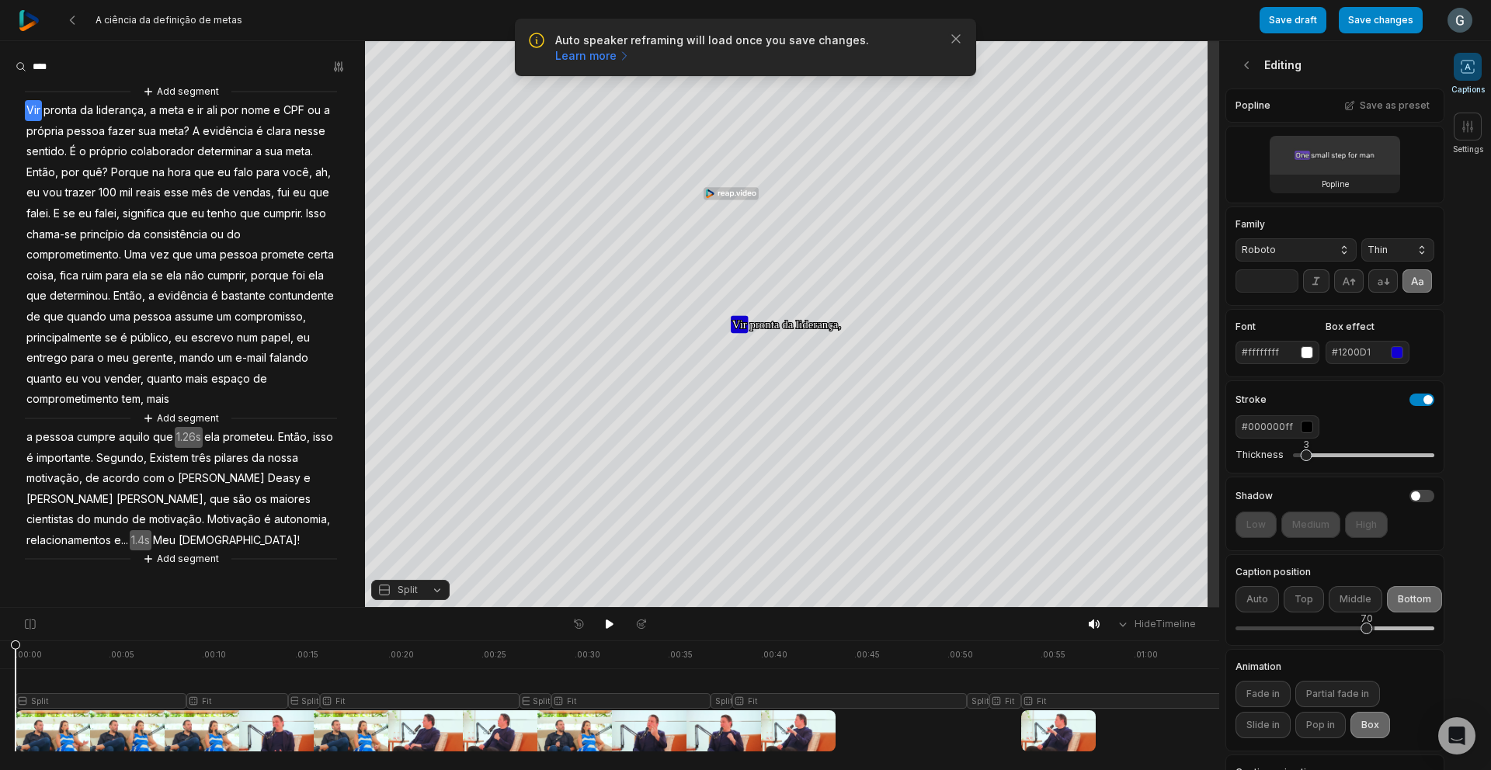
click at [164, 393] on span "mais" at bounding box center [158, 399] width 26 height 21
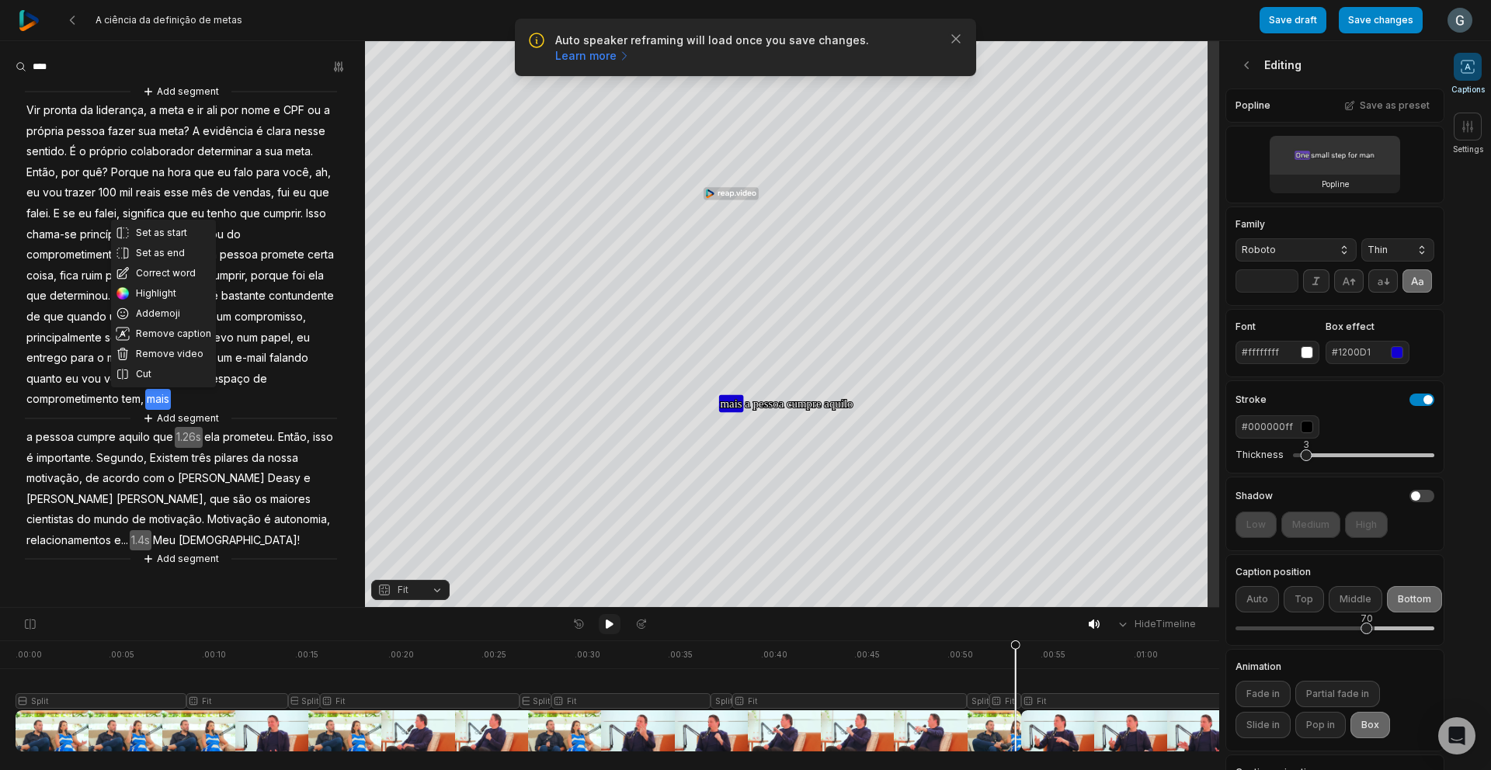
click at [613, 619] on icon at bounding box center [609, 624] width 12 height 12
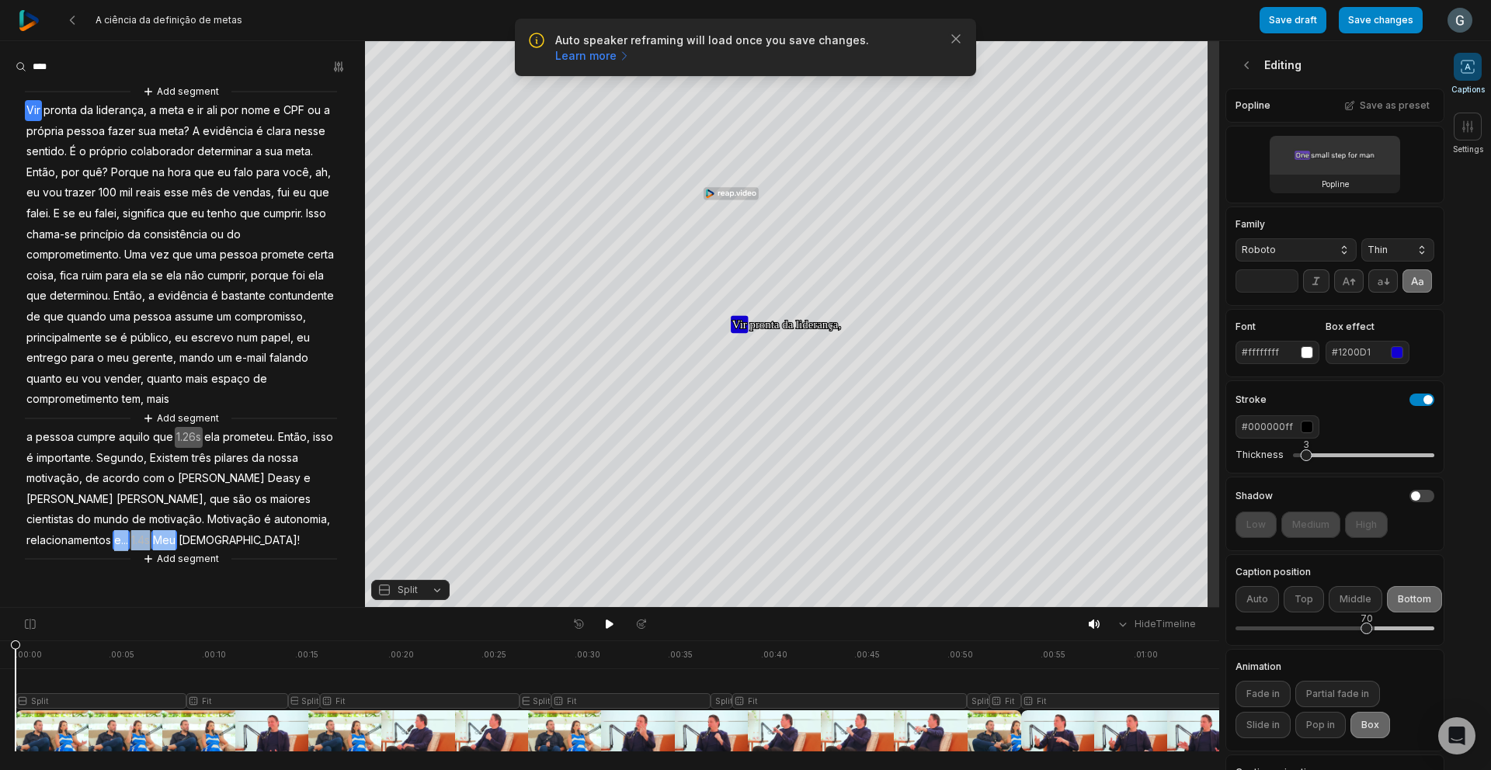
drag, startPoint x: 245, startPoint y: 517, endPoint x: 304, endPoint y: 529, distance: 59.5
click at [304, 529] on div "Add segment Vir pronta da liderança, a meta e ir ali por nome e CPF ou a própri…" at bounding box center [182, 325] width 365 height 484
click at [311, 492] on button "Remove video" at bounding box center [296, 494] width 105 height 20
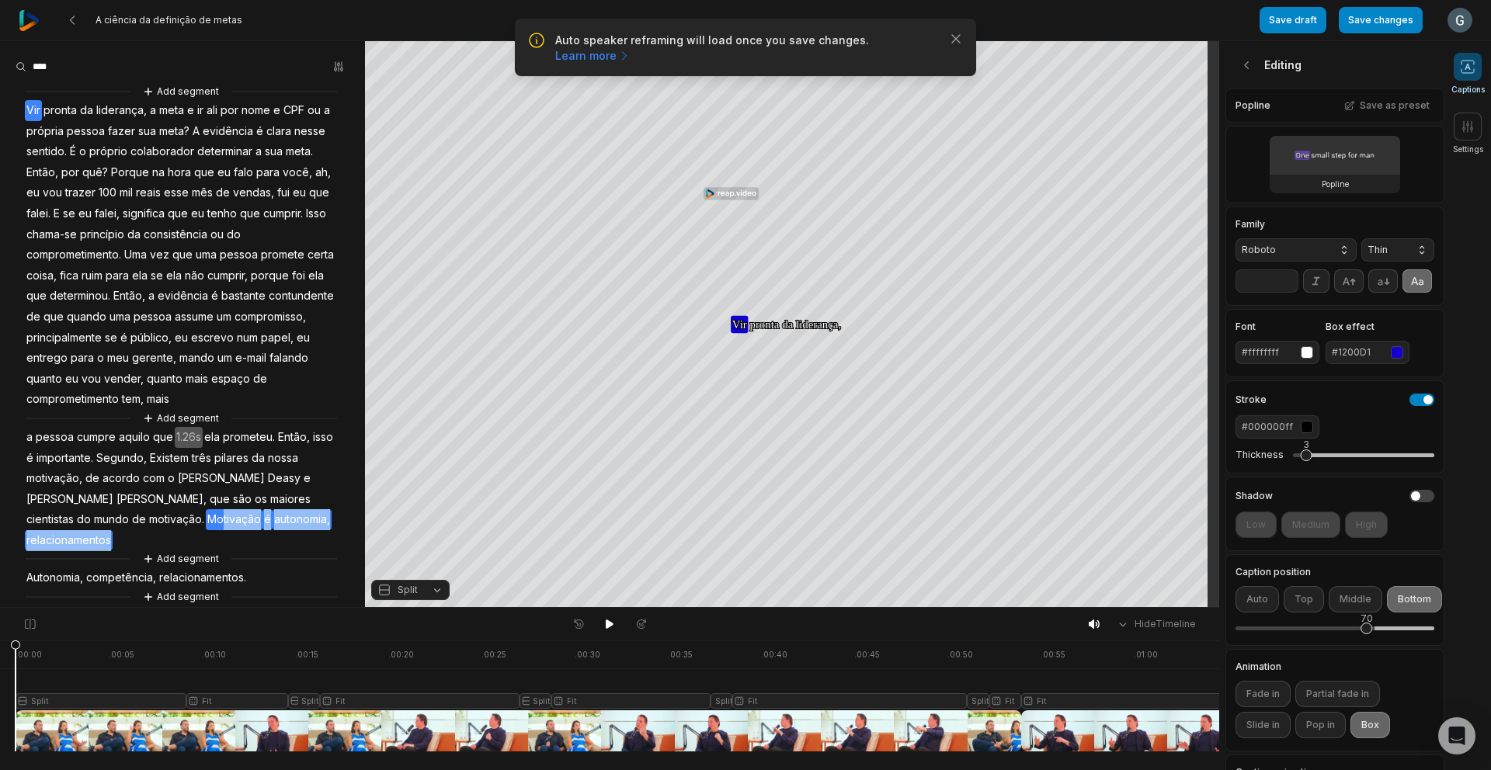
click at [40, 512] on div "Add segment Vir pronta da liderança, a meta e ir ali por nome e CPF ou a própri…" at bounding box center [182, 344] width 365 height 522
click at [206, 519] on span "Motivação" at bounding box center [234, 519] width 57 height 21
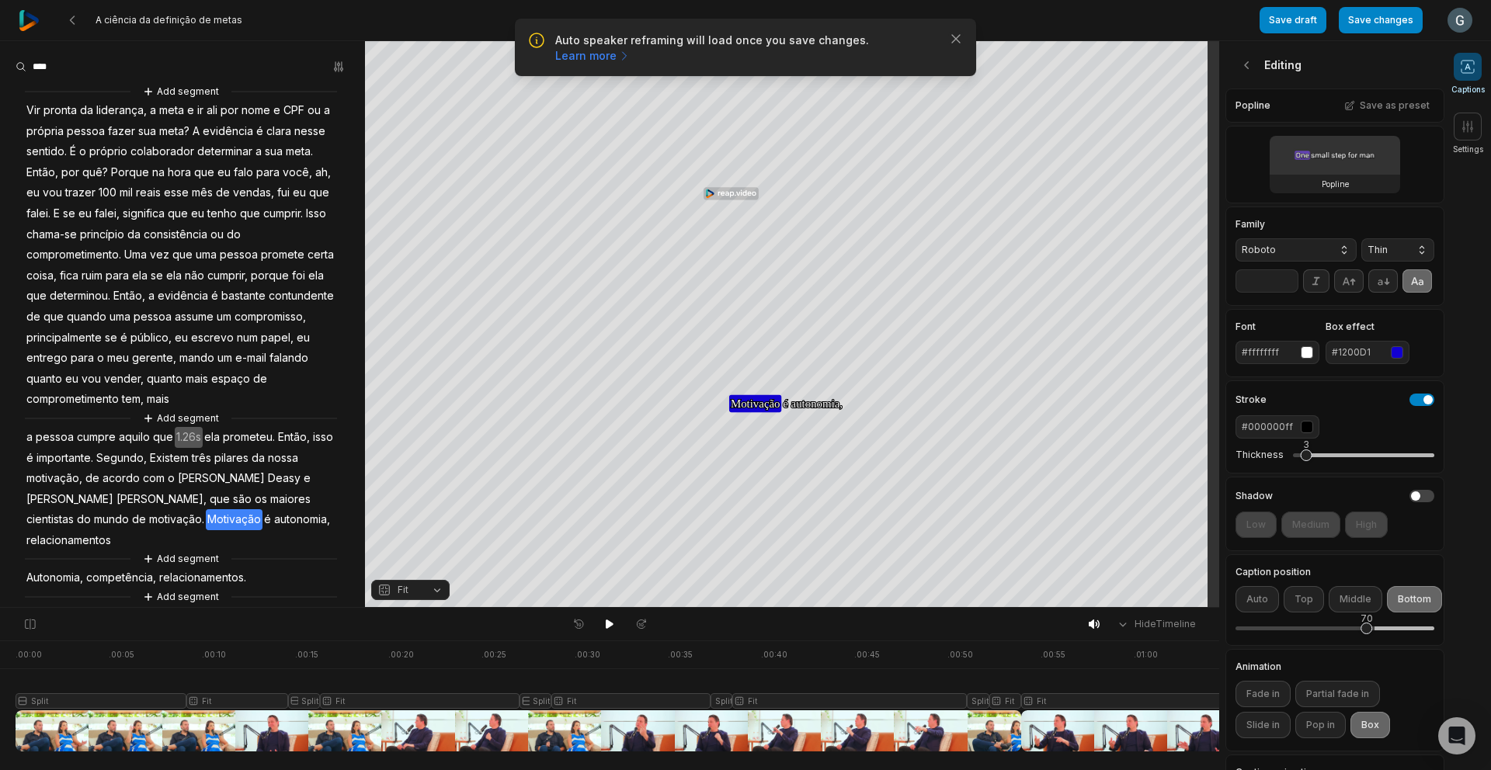
click at [262, 522] on span "é" at bounding box center [267, 519] width 10 height 21
drag, startPoint x: 89, startPoint y: 521, endPoint x: 227, endPoint y: 522, distance: 138.2
click at [227, 522] on div "Add segment Vir pronta da liderança, a meta e ir ali por nome e CPF ou a própri…" at bounding box center [182, 344] width 365 height 522
click at [208, 498] on button "Remove video" at bounding box center [196, 494] width 105 height 20
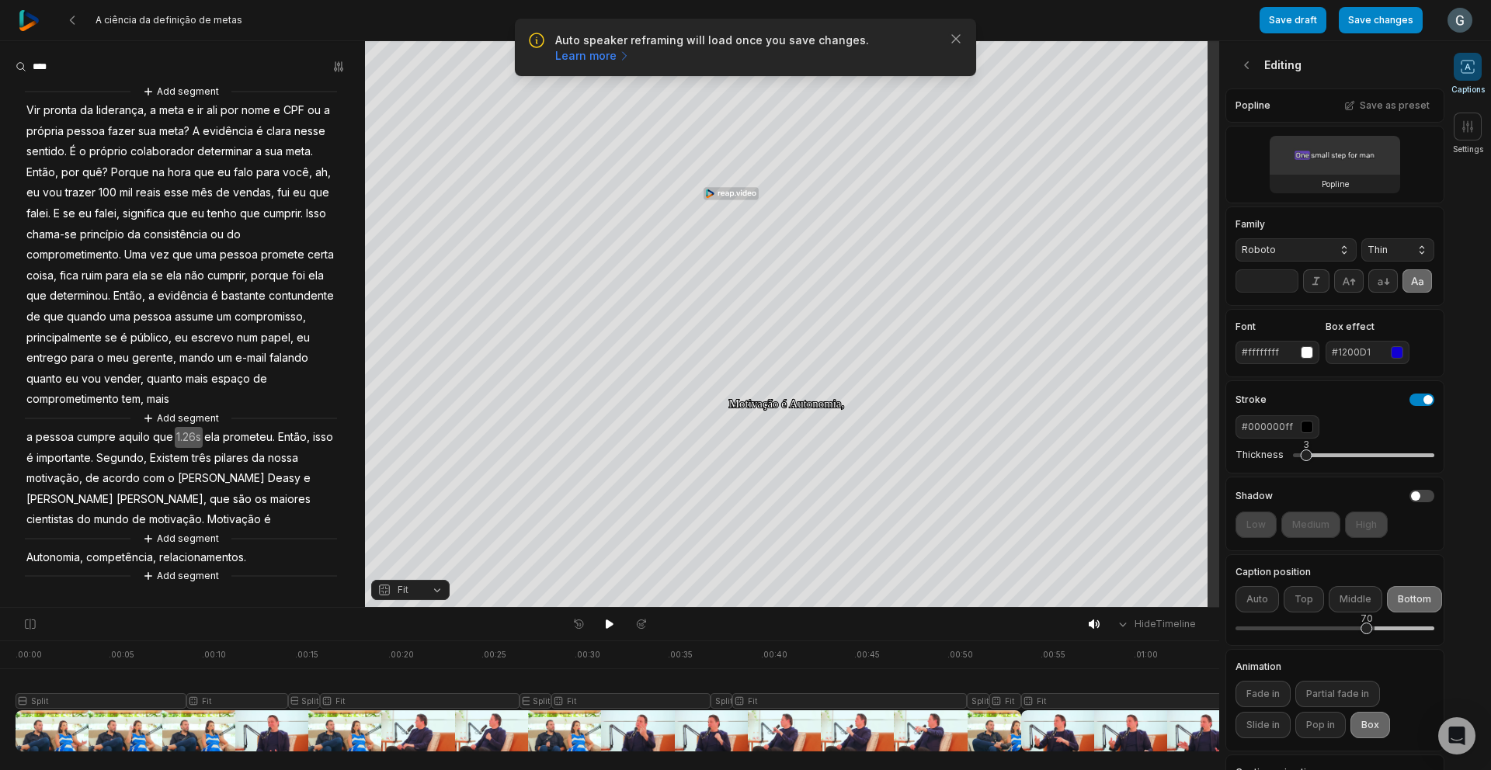
click at [206, 519] on span "Motivação" at bounding box center [234, 519] width 57 height 21
click at [602, 623] on button at bounding box center [610, 624] width 22 height 20
click at [182, 581] on button "Add segment" at bounding box center [181, 575] width 82 height 17
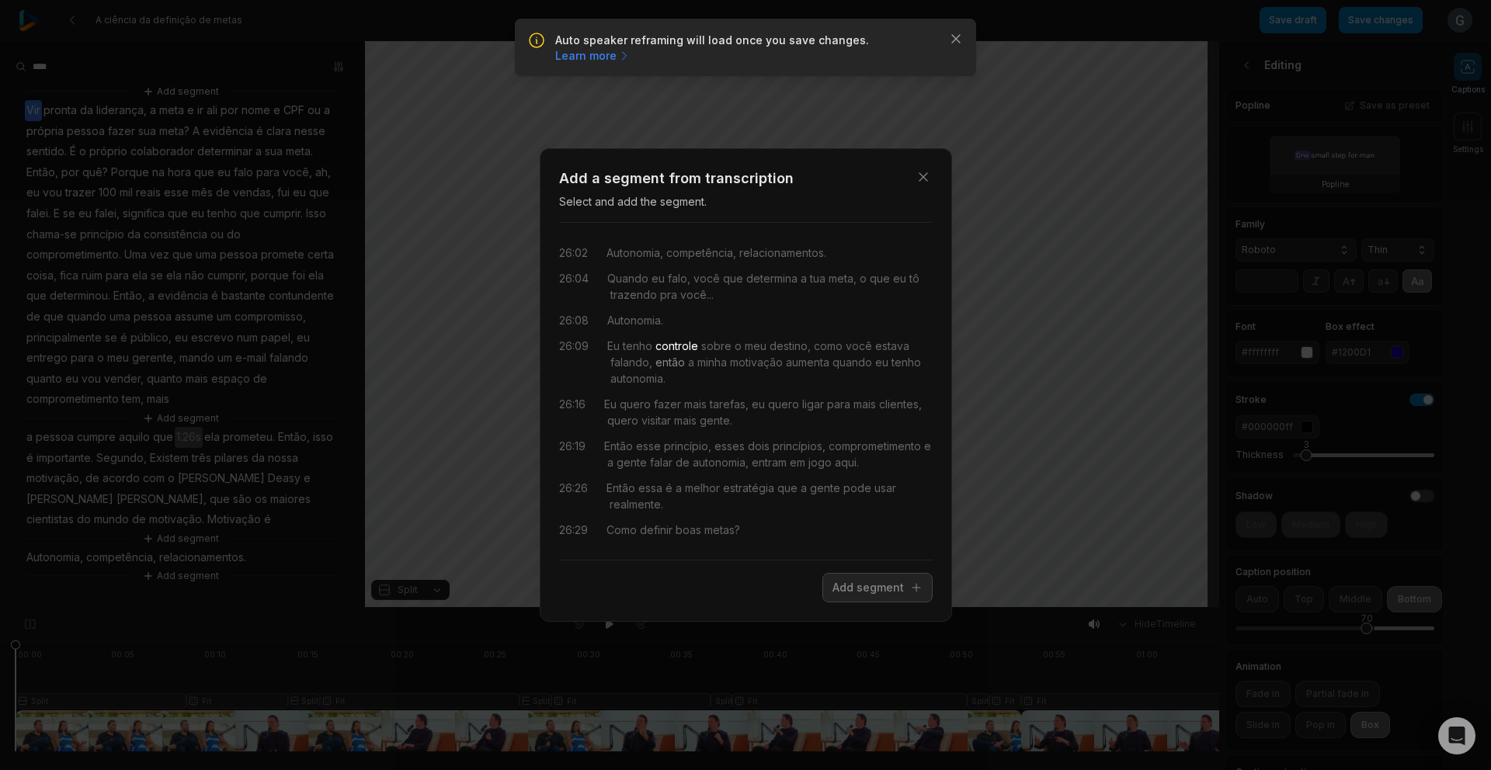
drag, startPoint x: 613, startPoint y: 324, endPoint x: 666, endPoint y: 356, distance: 62.7
click at [667, 356] on div "26:02 Autonomia, competência, relacionamentos. 26:04 Quando eu falo, você que d…" at bounding box center [745, 391] width 373 height 312
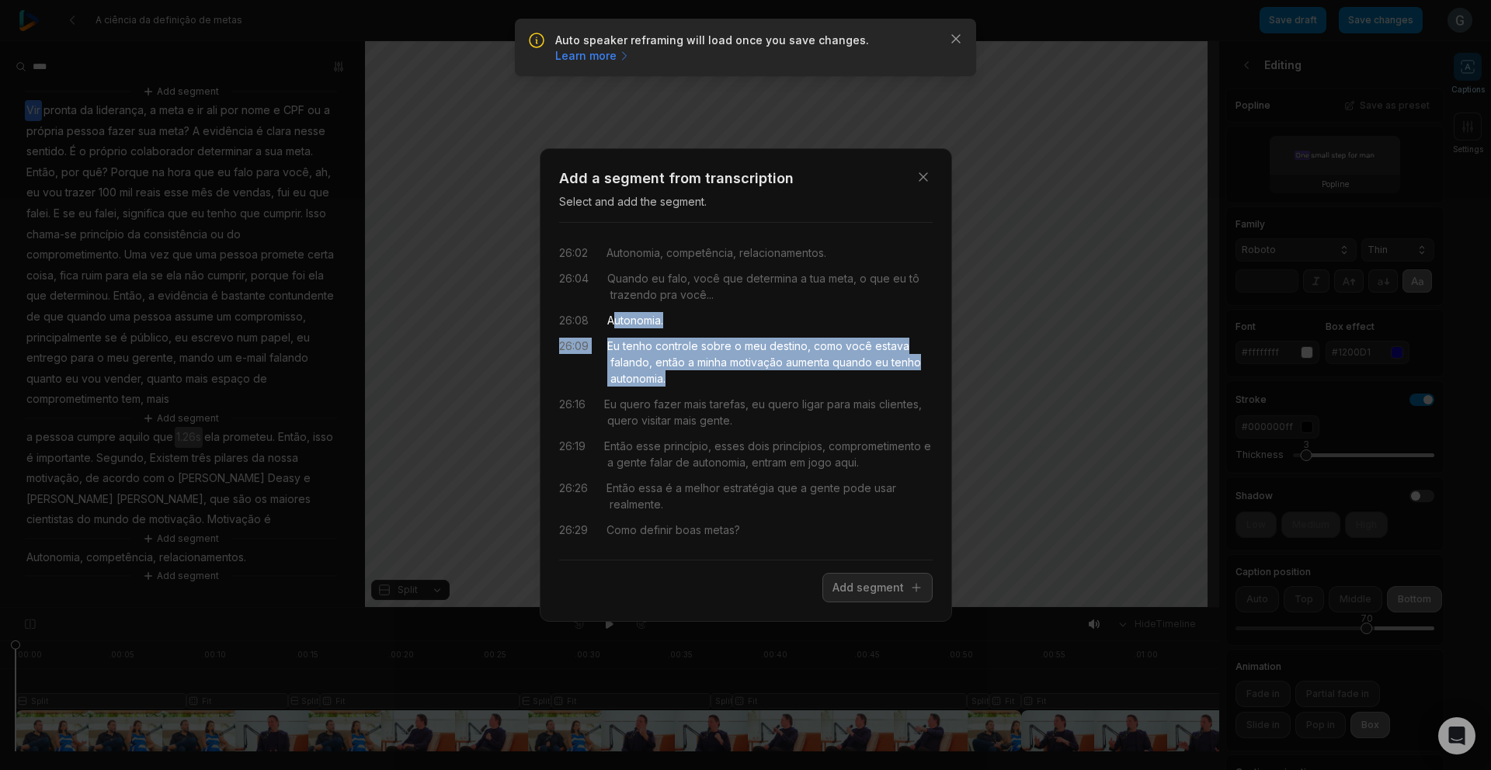
drag, startPoint x: 613, startPoint y: 319, endPoint x: 717, endPoint y: 374, distance: 117.7
click at [717, 374] on div "26:02 Autonomia, competência, relacionamentos. 26:04 Quando eu falo, você que d…" at bounding box center [745, 391] width 373 height 312
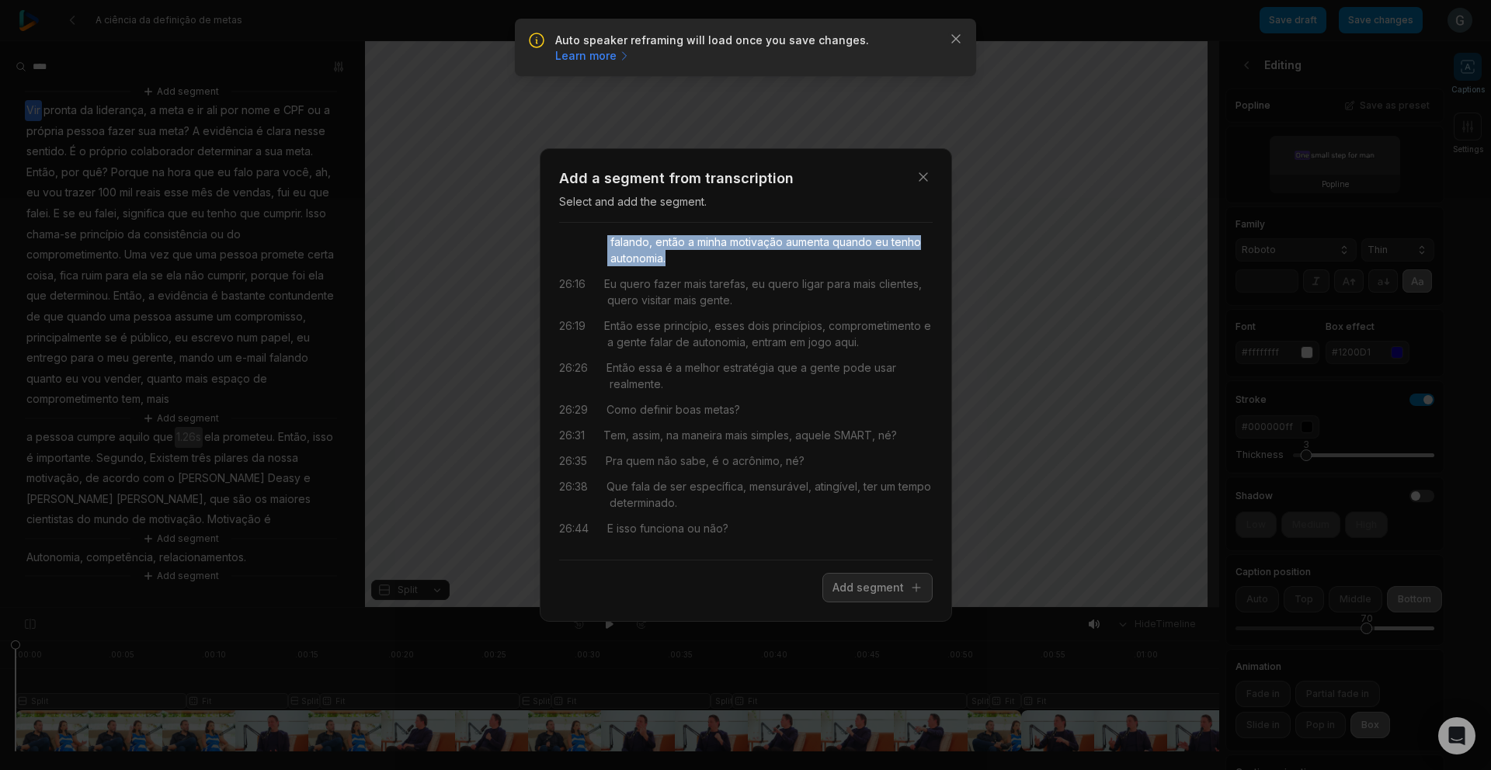
scroll to position [135, 0]
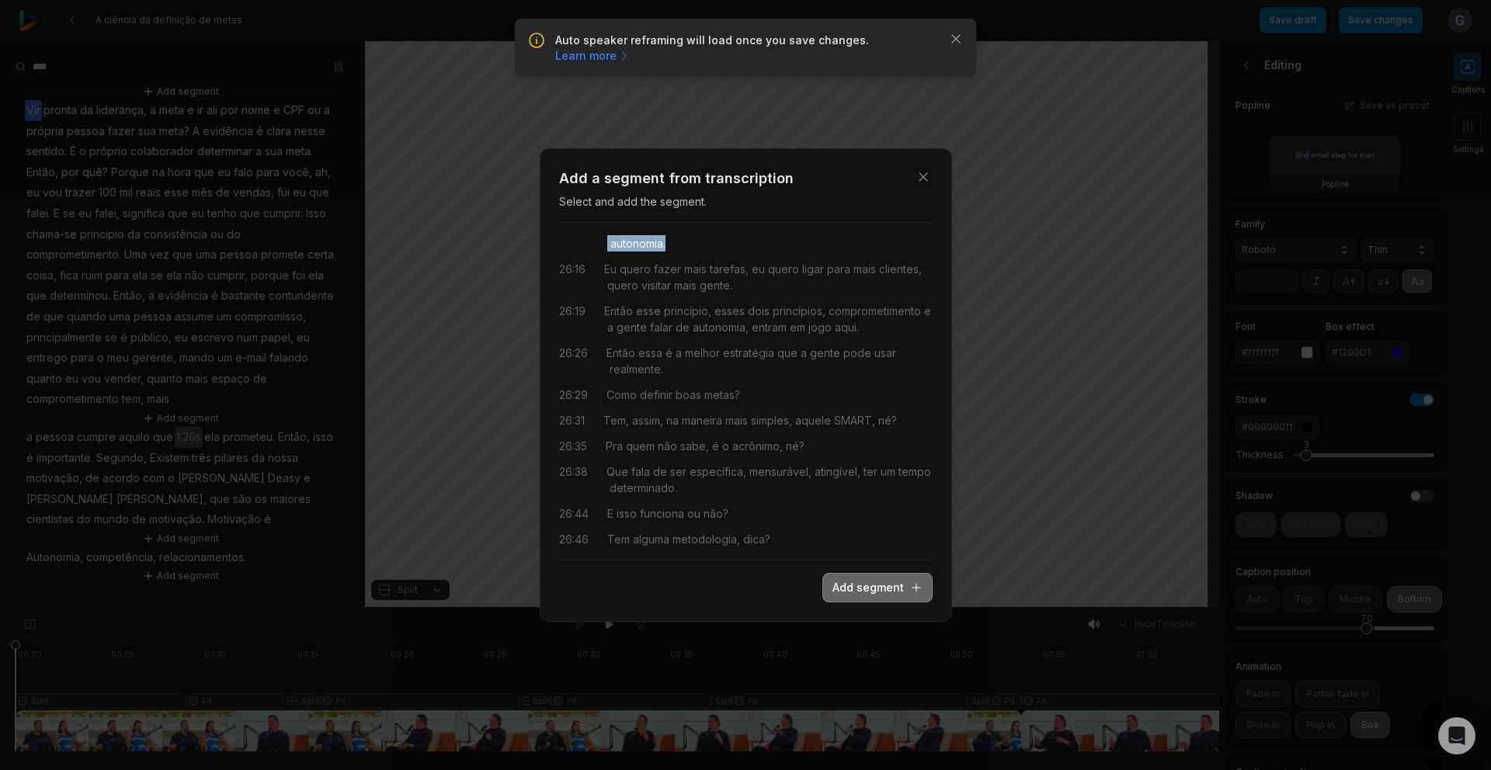
click at [868, 582] on button "Add segment" at bounding box center [877, 588] width 110 height 30
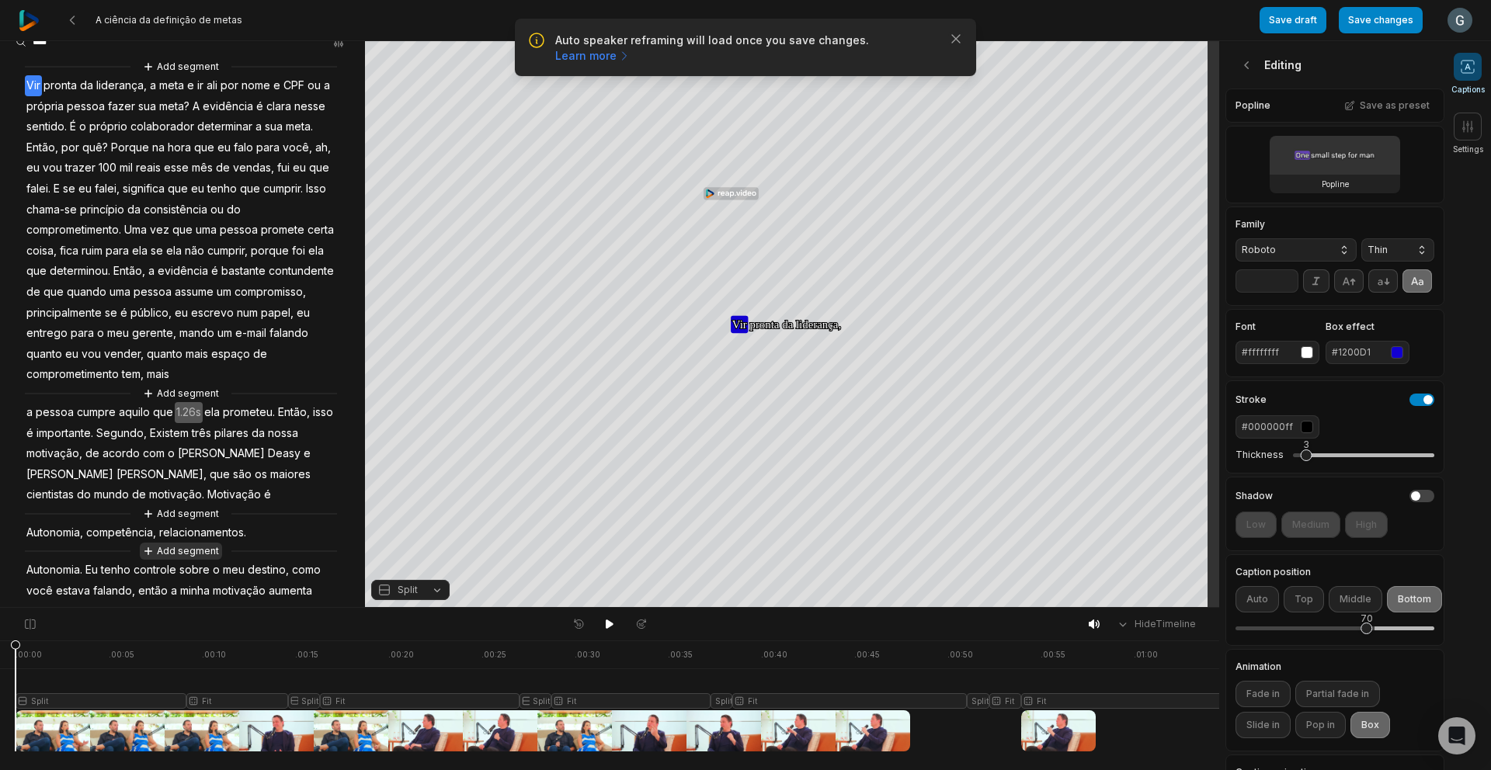
scroll to position [71, 0]
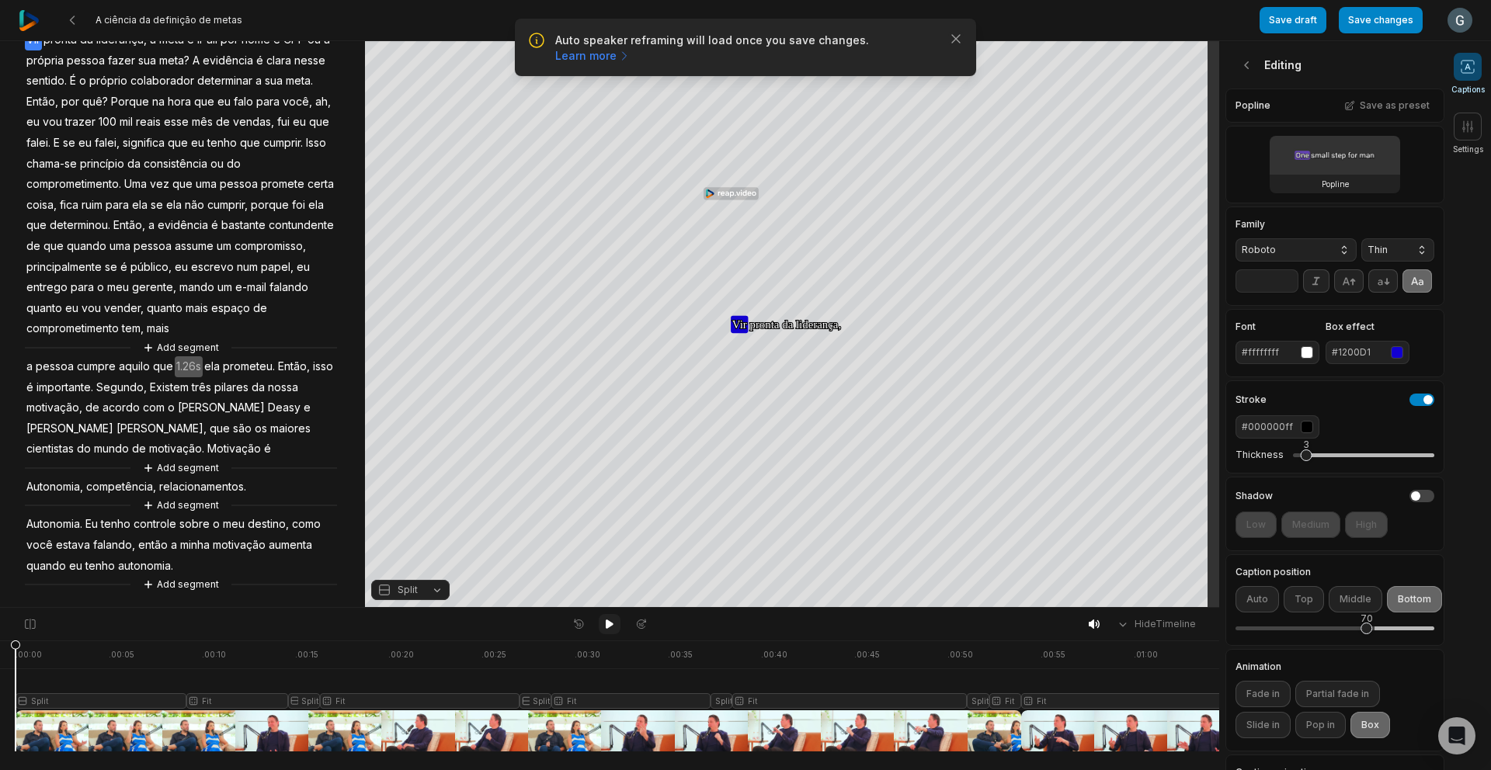
click at [620, 624] on div at bounding box center [609, 624] width 85 height 20
click at [45, 491] on span "Autonomia," at bounding box center [55, 487] width 60 height 21
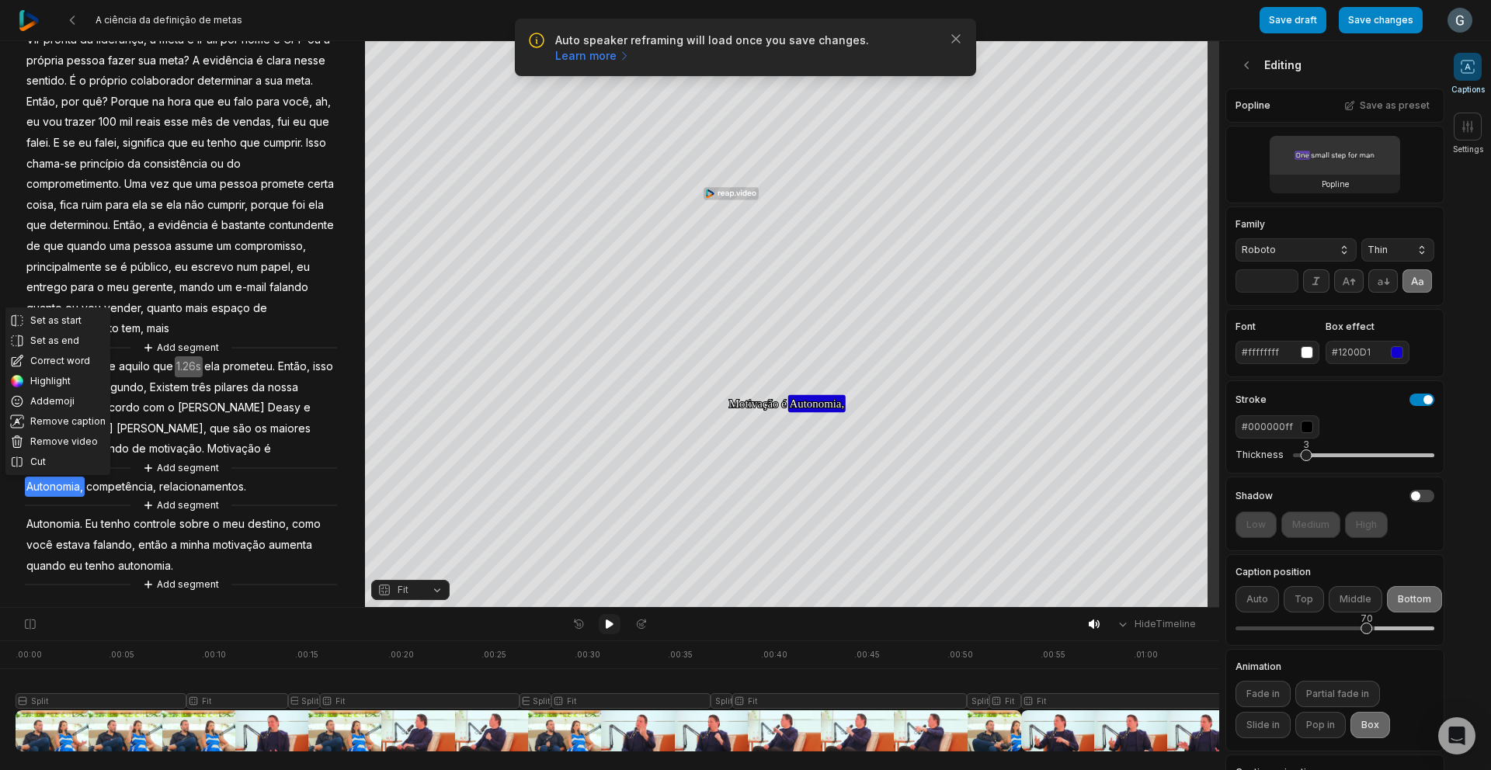
click at [613, 626] on icon at bounding box center [609, 624] width 12 height 12
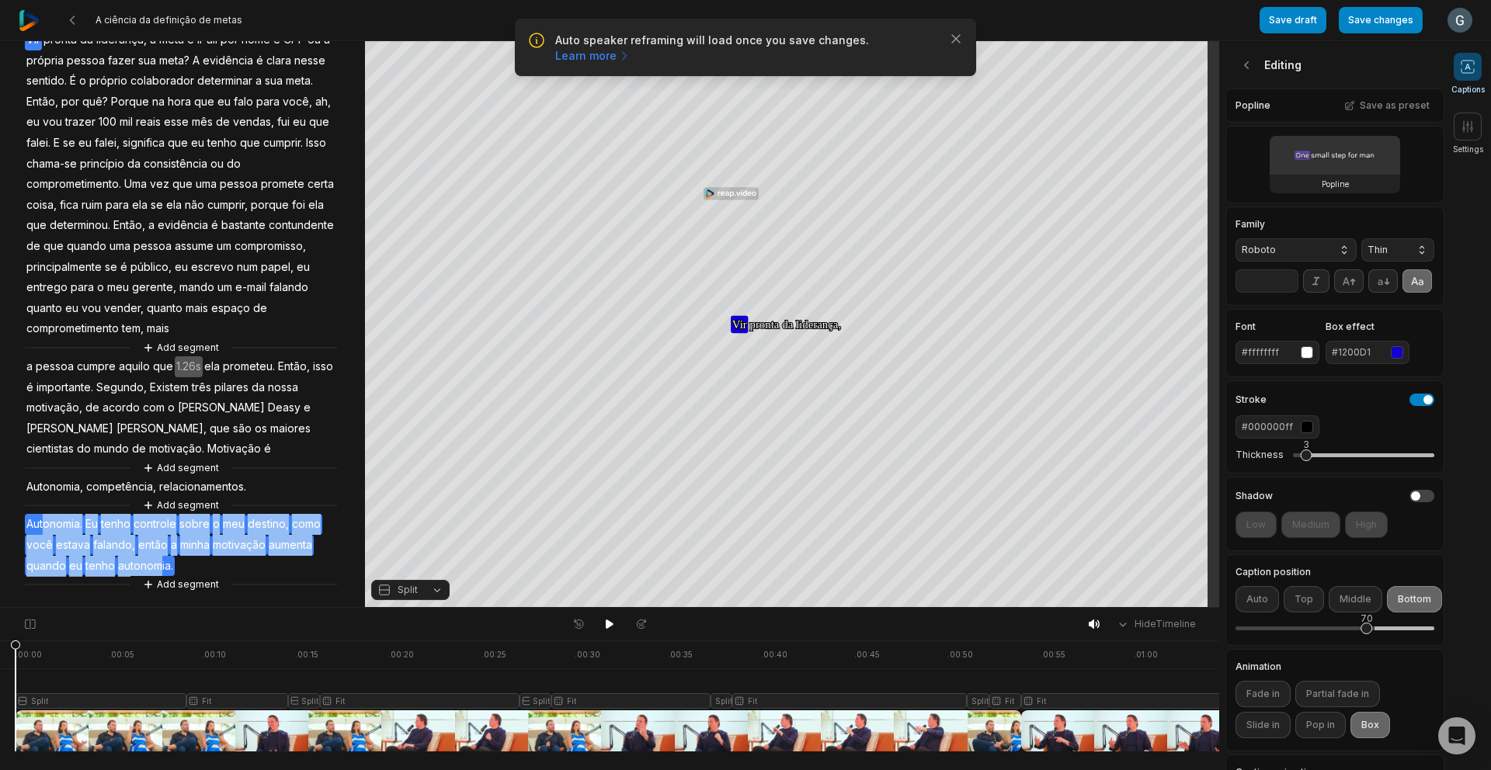
drag, startPoint x: 47, startPoint y: 526, endPoint x: 160, endPoint y: 561, distance: 118.1
click at [160, 561] on div "Add segment Vir pronta da liderança, a meta e ir ali por nome e CPF ou a própri…" at bounding box center [182, 302] width 365 height 581
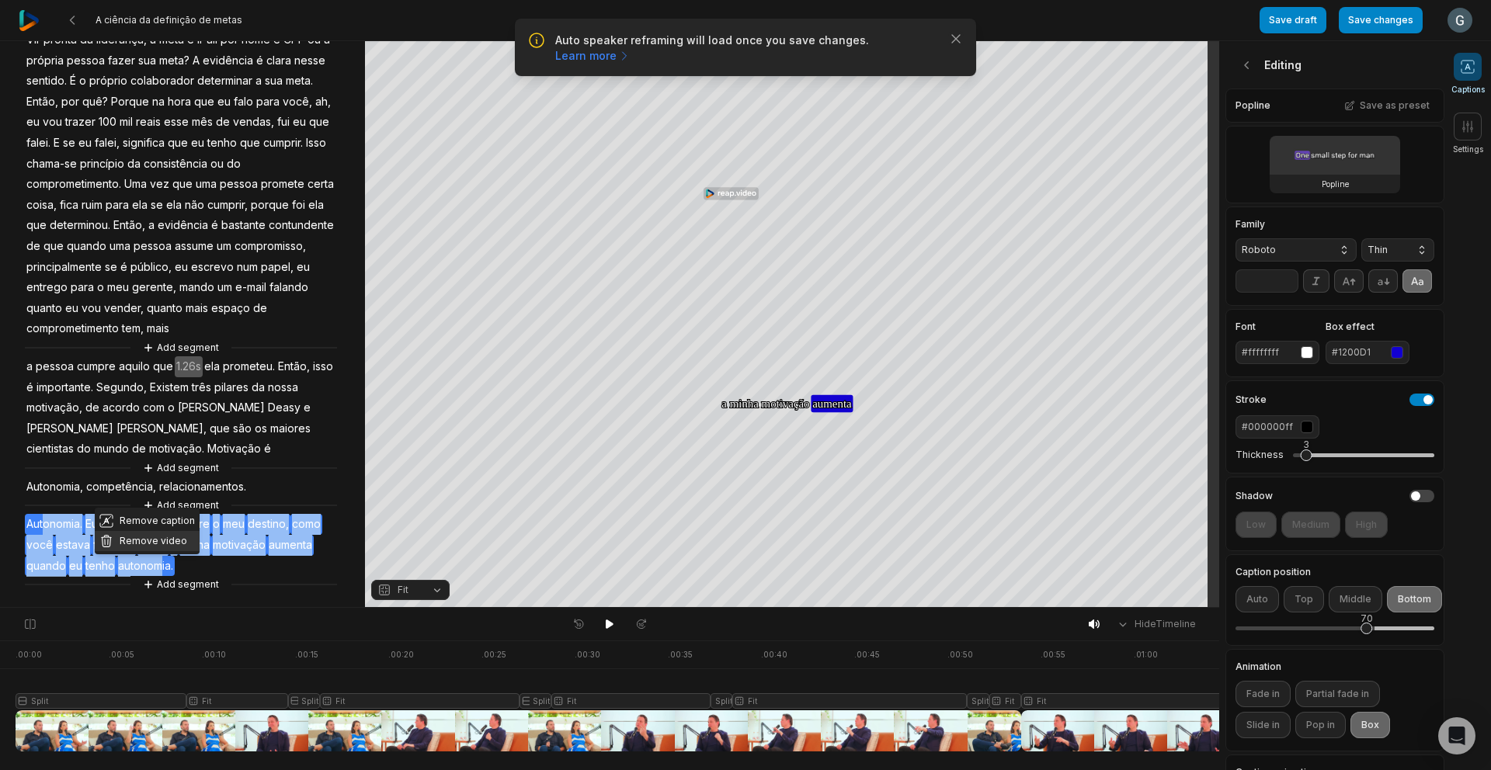
click at [160, 537] on button "Remove video" at bounding box center [147, 541] width 105 height 20
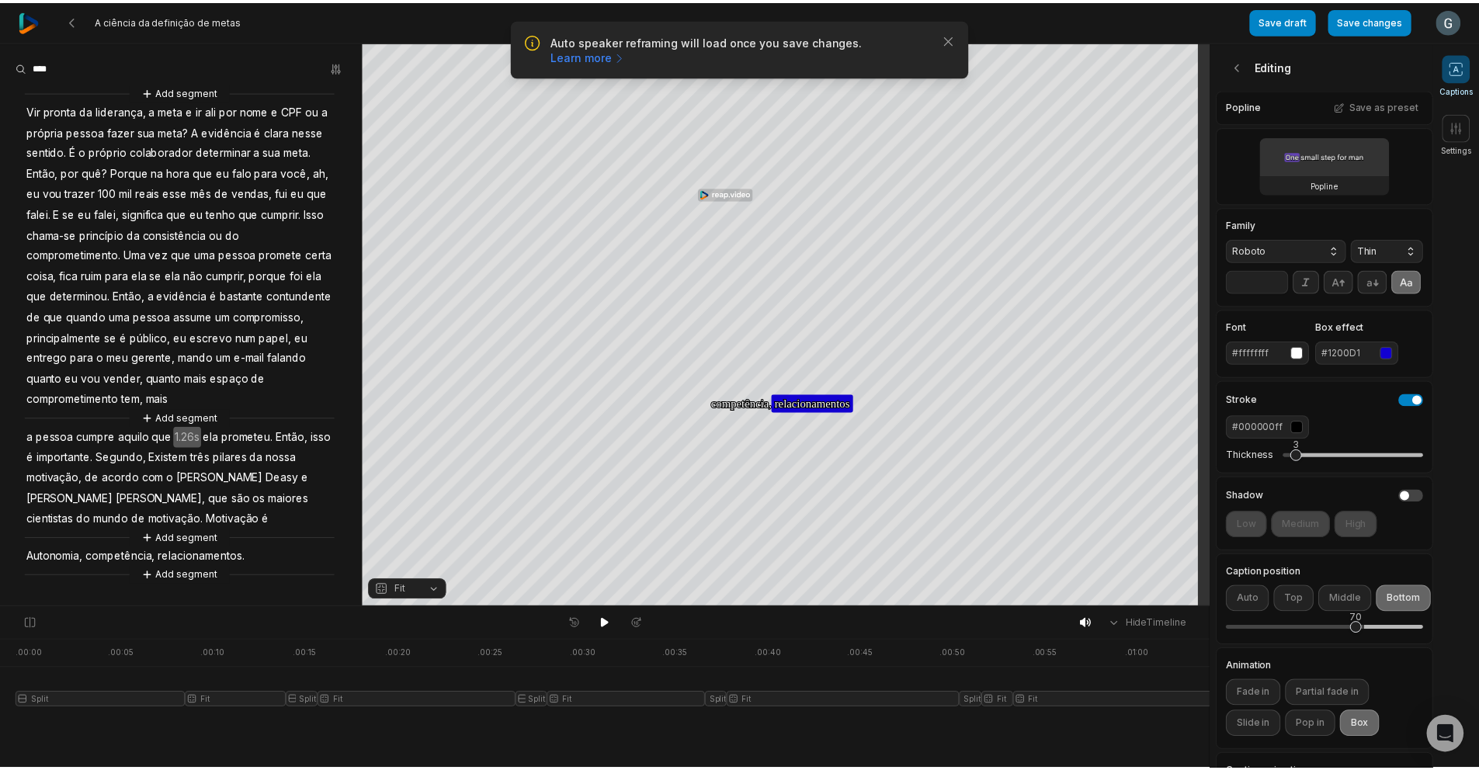
scroll to position [0, 0]
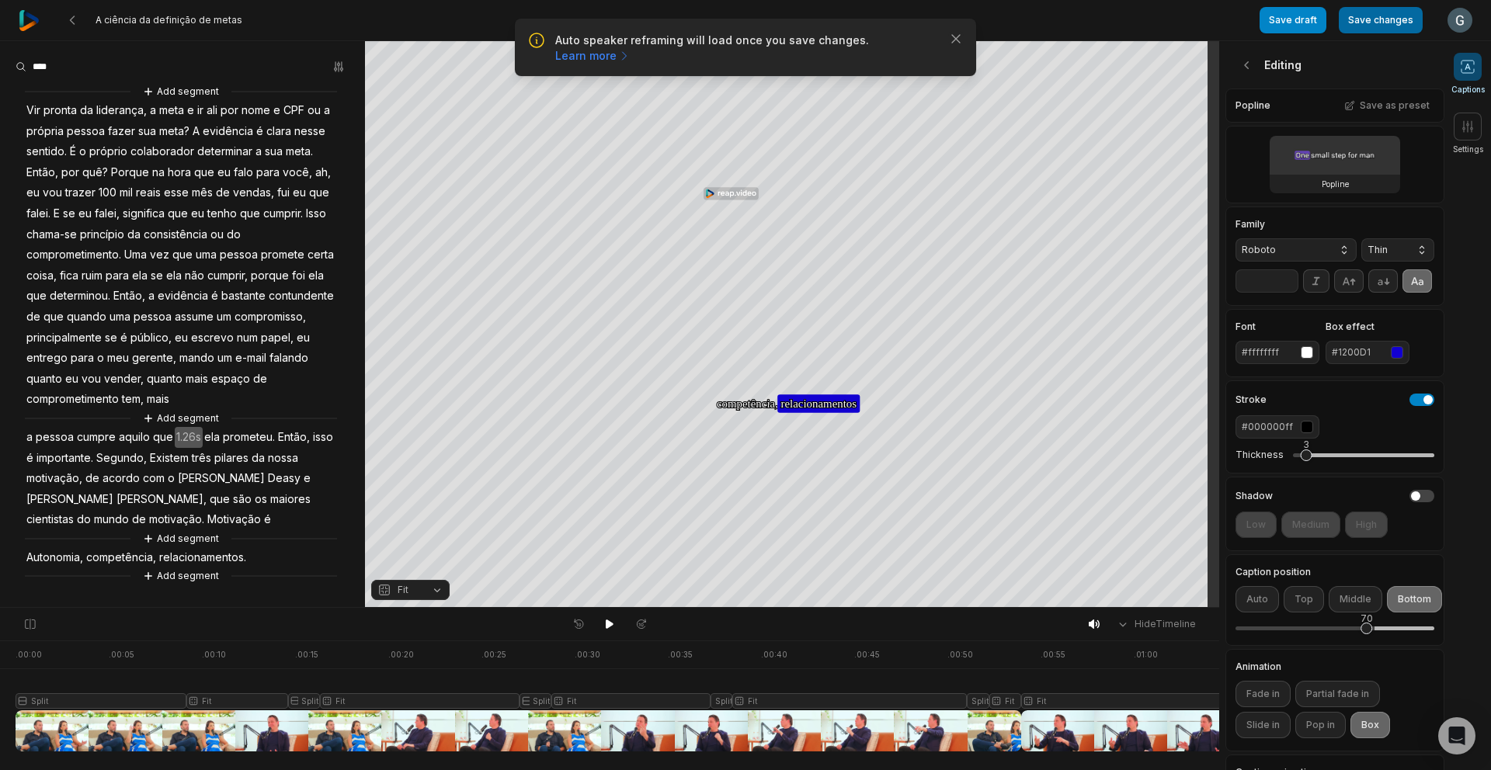
click at [1380, 26] on button "Save changes" at bounding box center [1380, 20] width 84 height 26
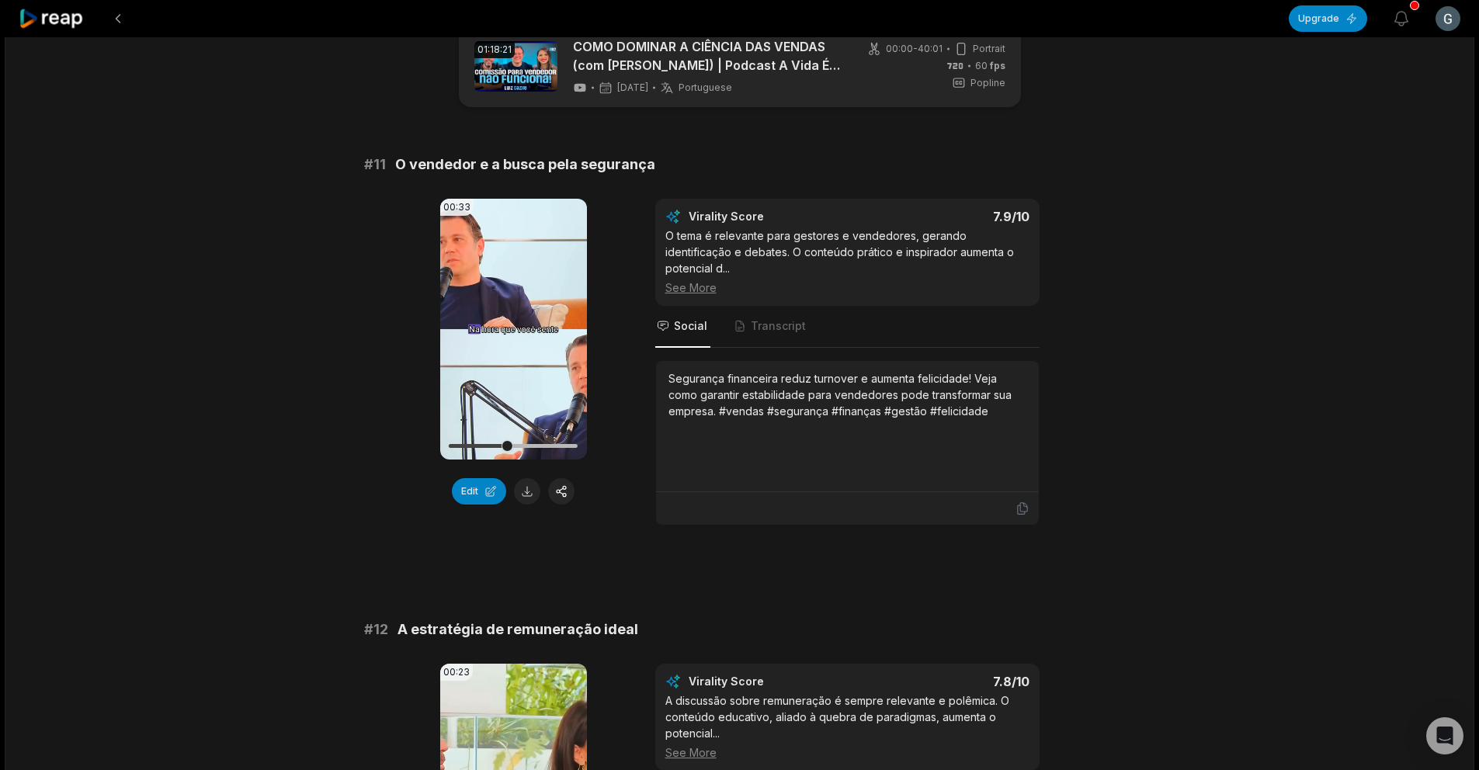
scroll to position [114, 0]
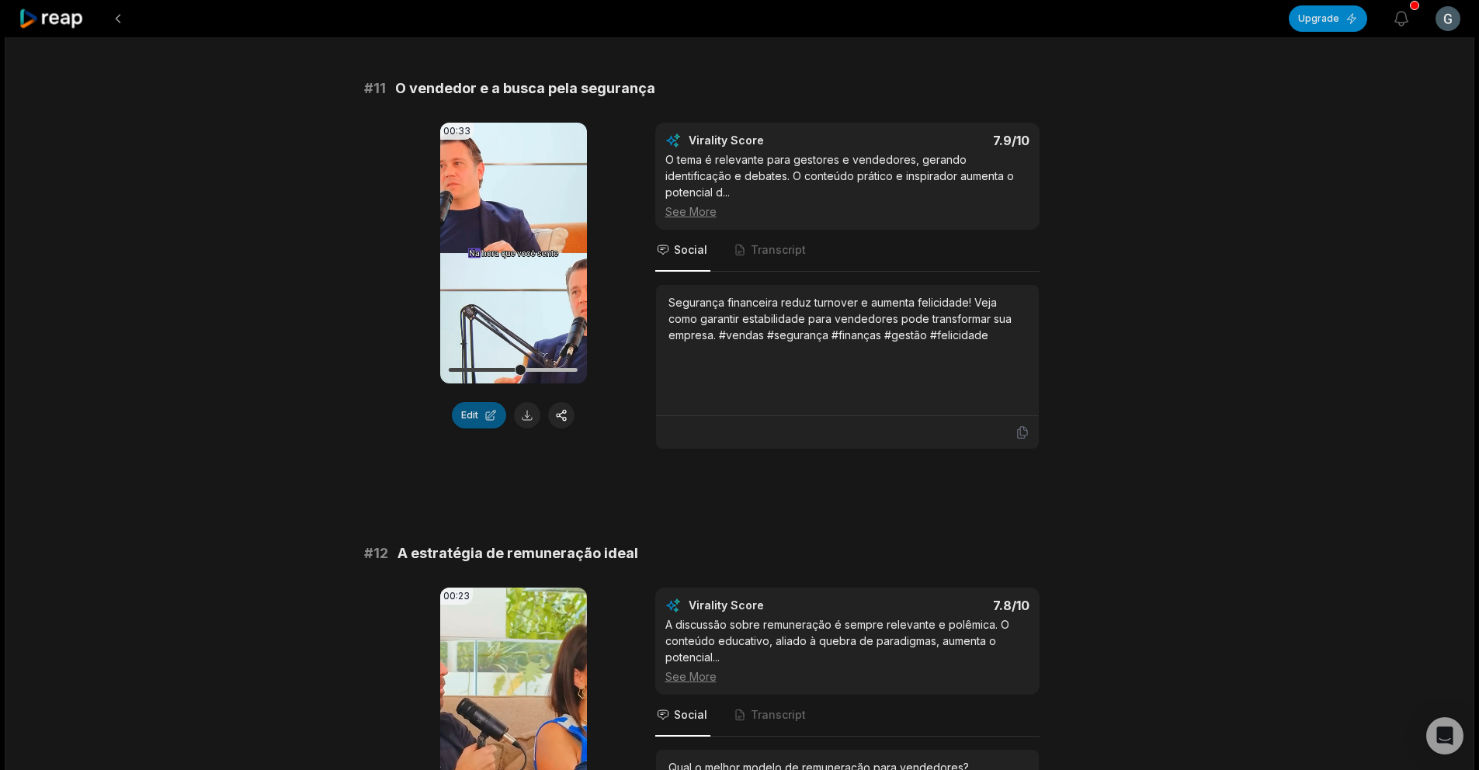
click at [475, 421] on button "Edit" at bounding box center [479, 415] width 54 height 26
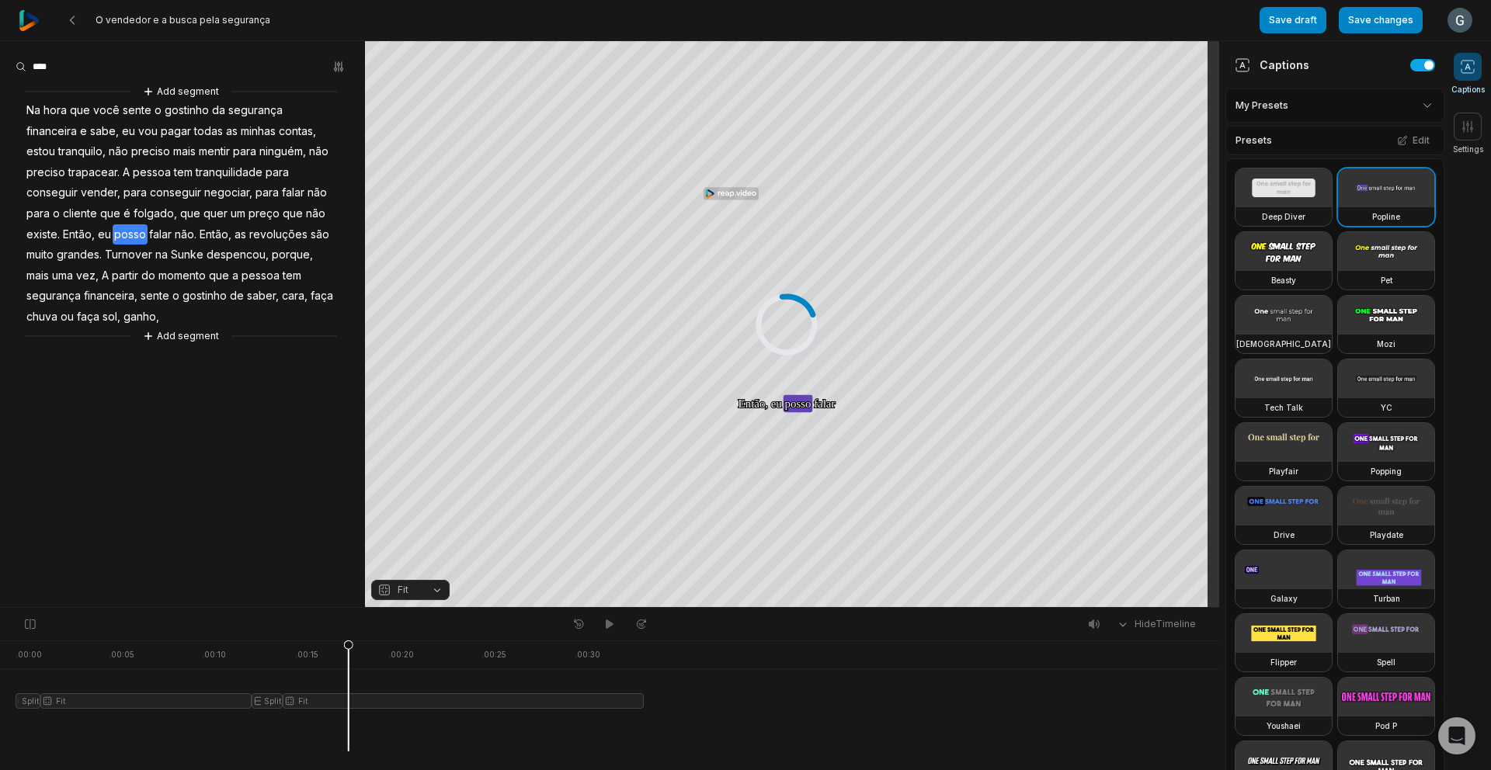
click at [238, 227] on span "as" at bounding box center [240, 234] width 15 height 21
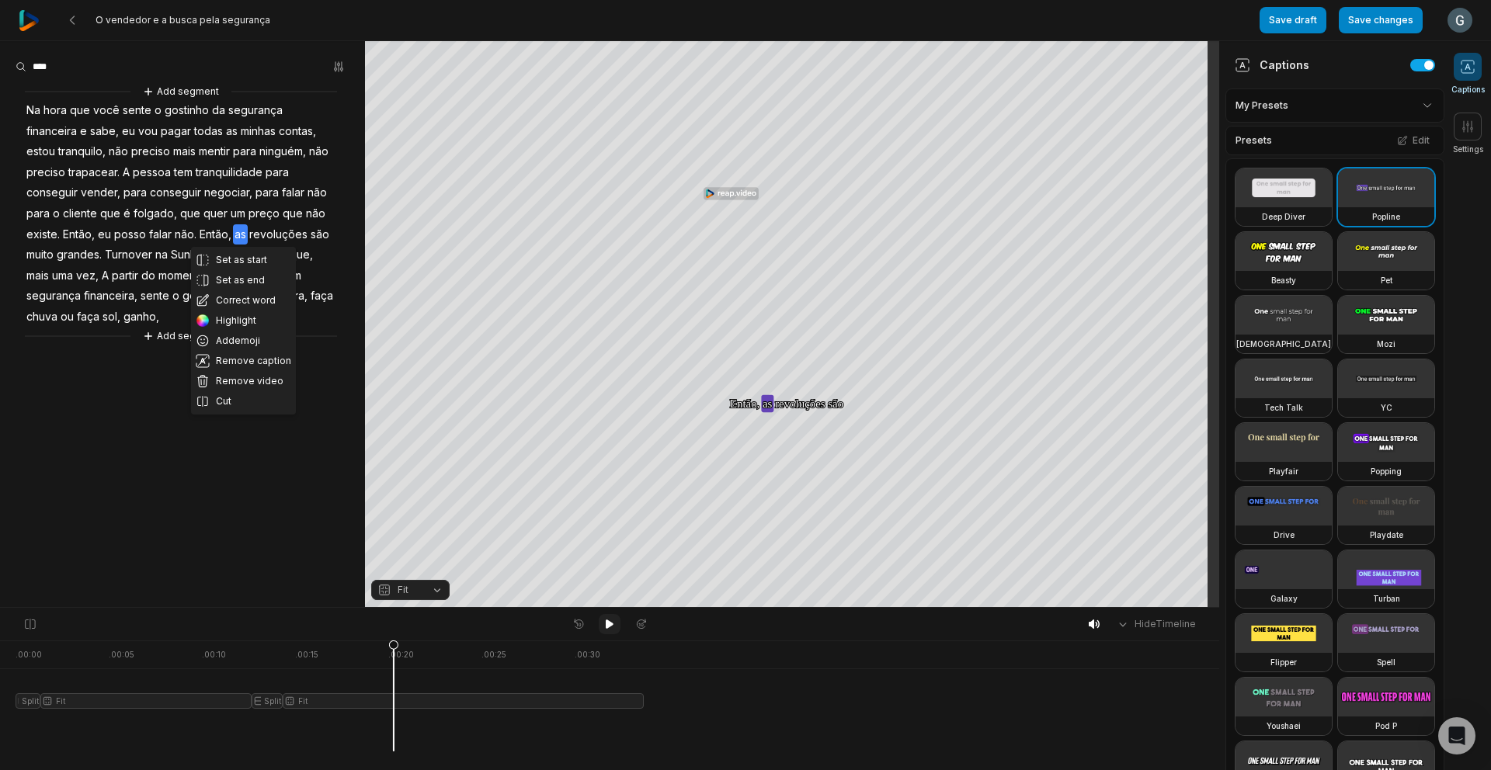
click at [606, 620] on icon at bounding box center [610, 624] width 8 height 9
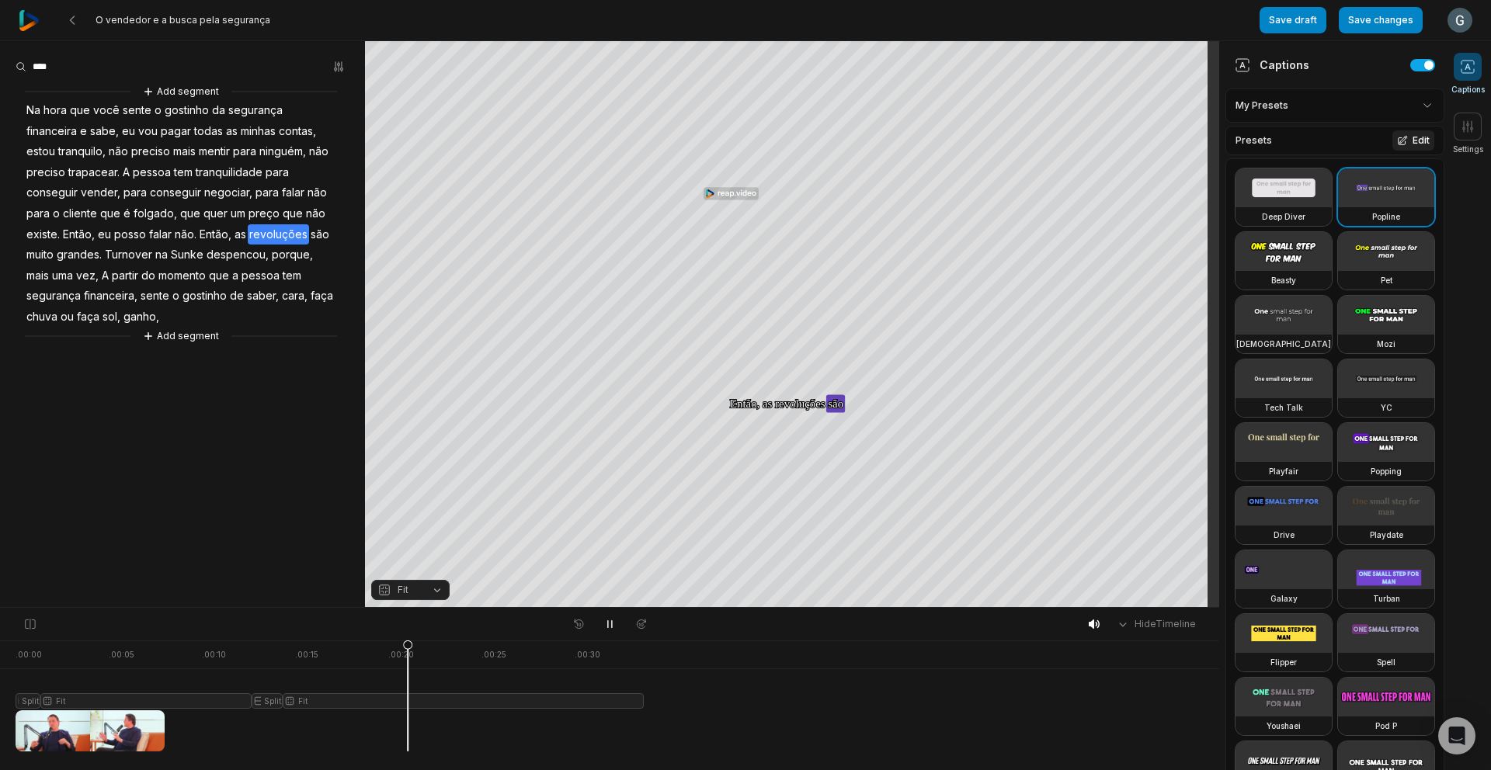
click at [1409, 144] on button "Edit" at bounding box center [1413, 140] width 42 height 20
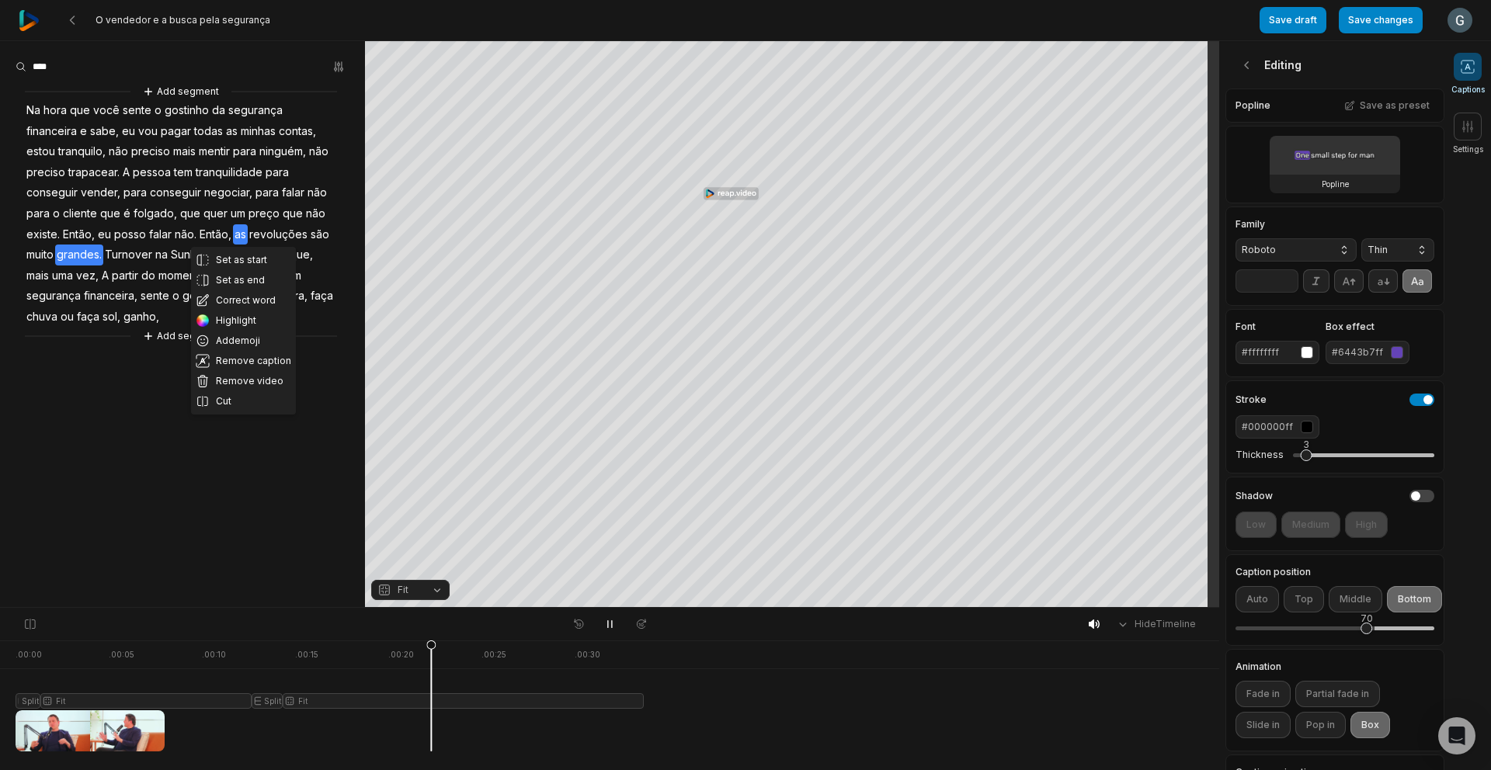
click at [1374, 359] on div "#6443b7ff" at bounding box center [1357, 352] width 53 height 14
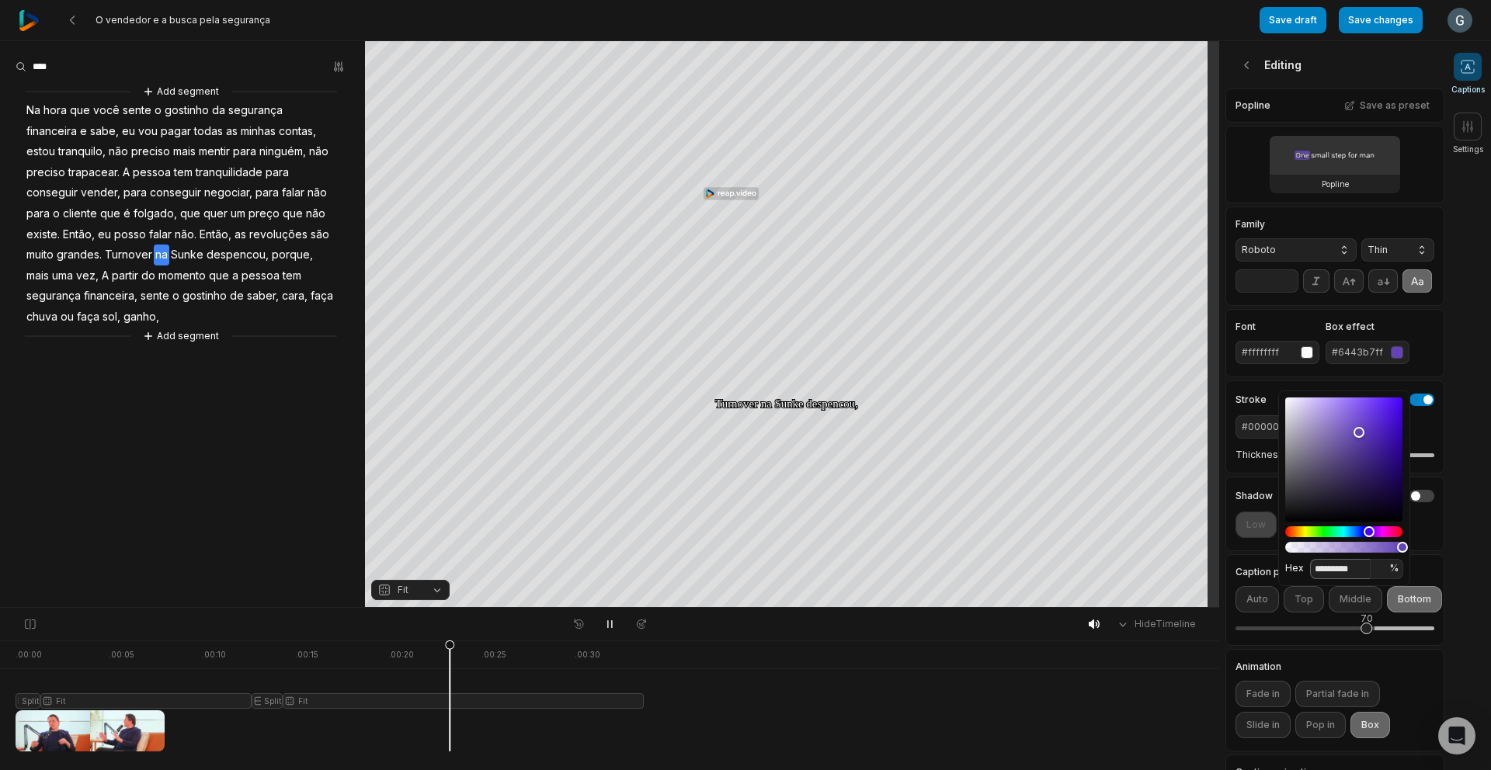
click at [1336, 570] on input "*********" at bounding box center [1340, 569] width 61 height 20
paste input
type input "*******"
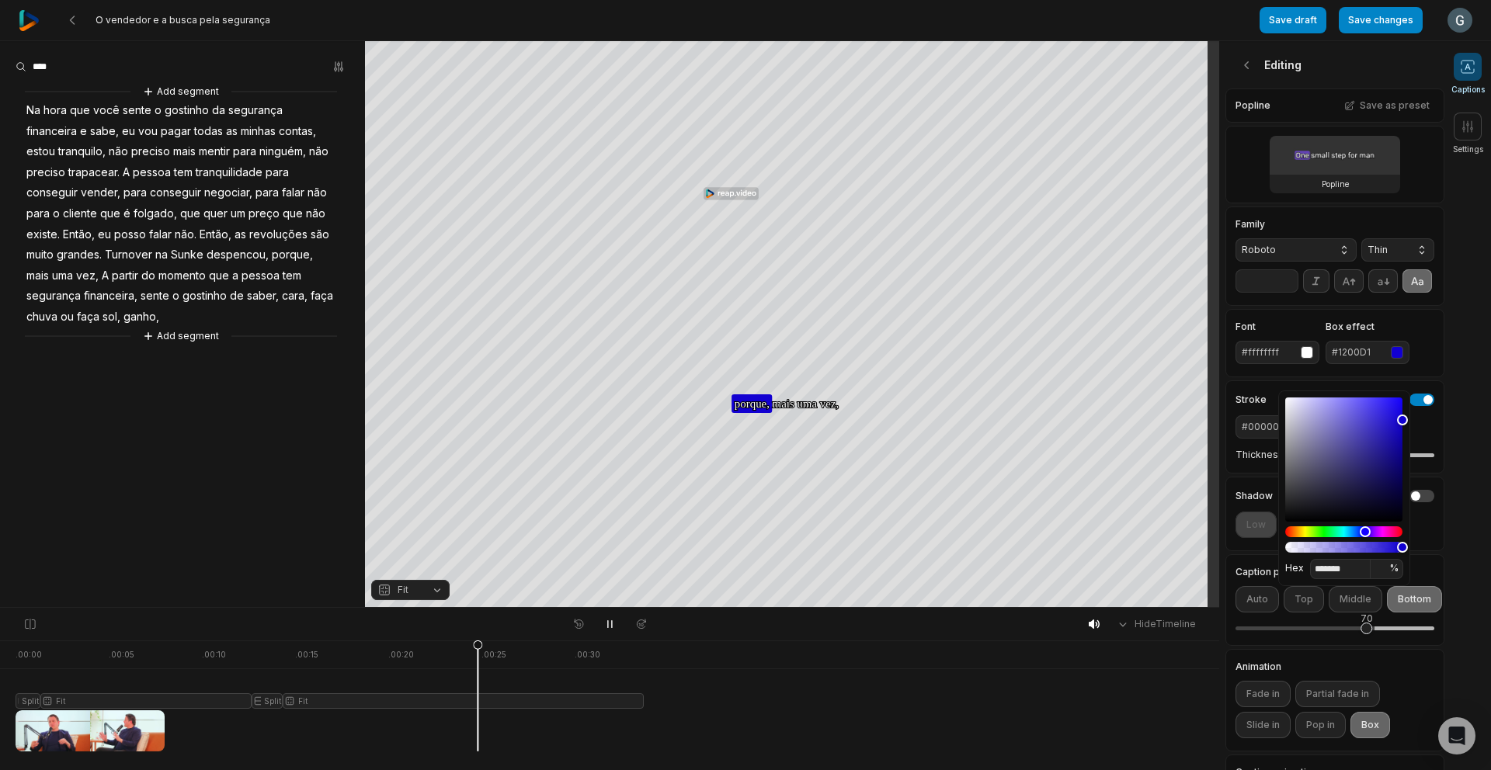
click at [1421, 332] on div "Font #ffffffff Box effect #1200D1" at bounding box center [1334, 343] width 219 height 68
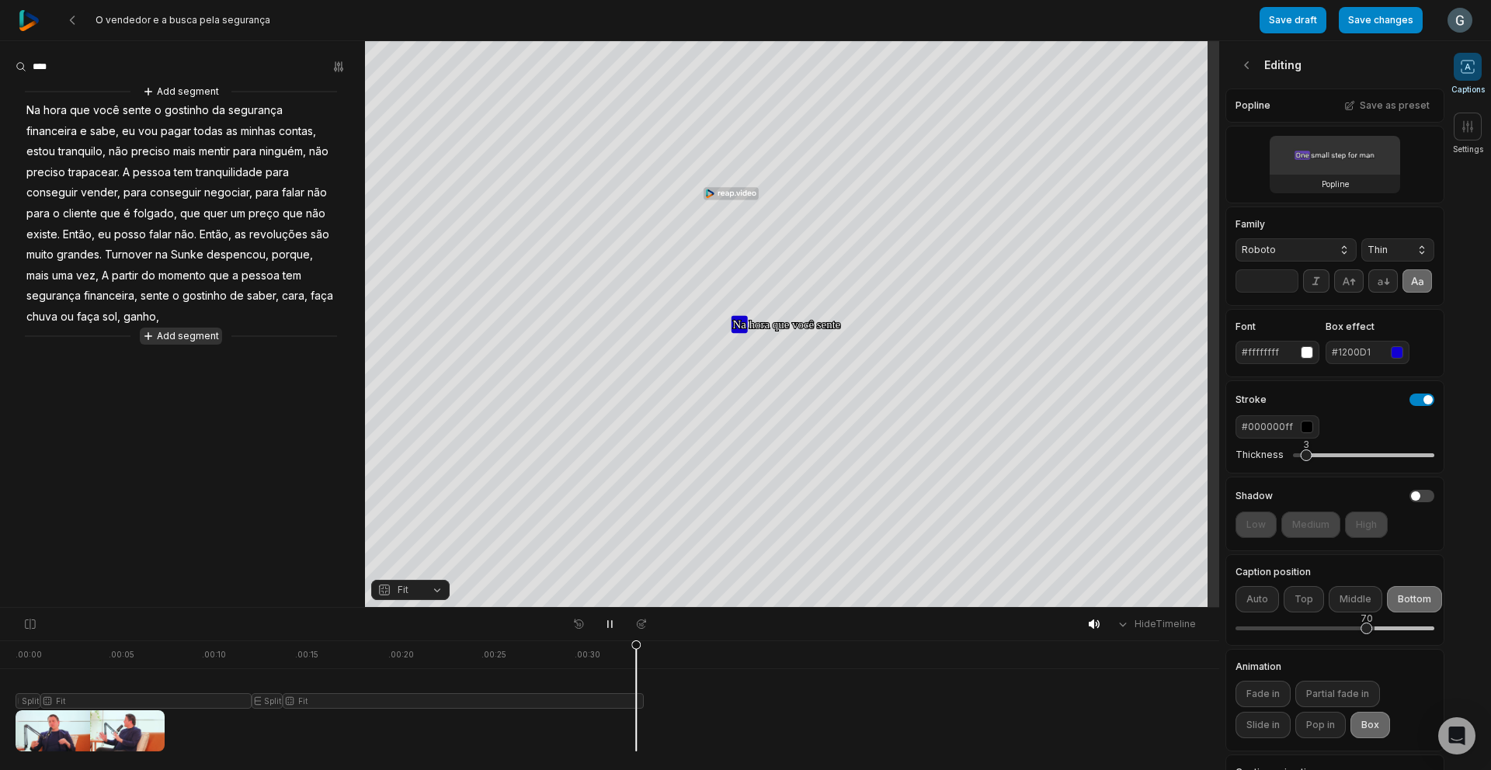
click at [193, 342] on button "Add segment" at bounding box center [181, 336] width 82 height 17
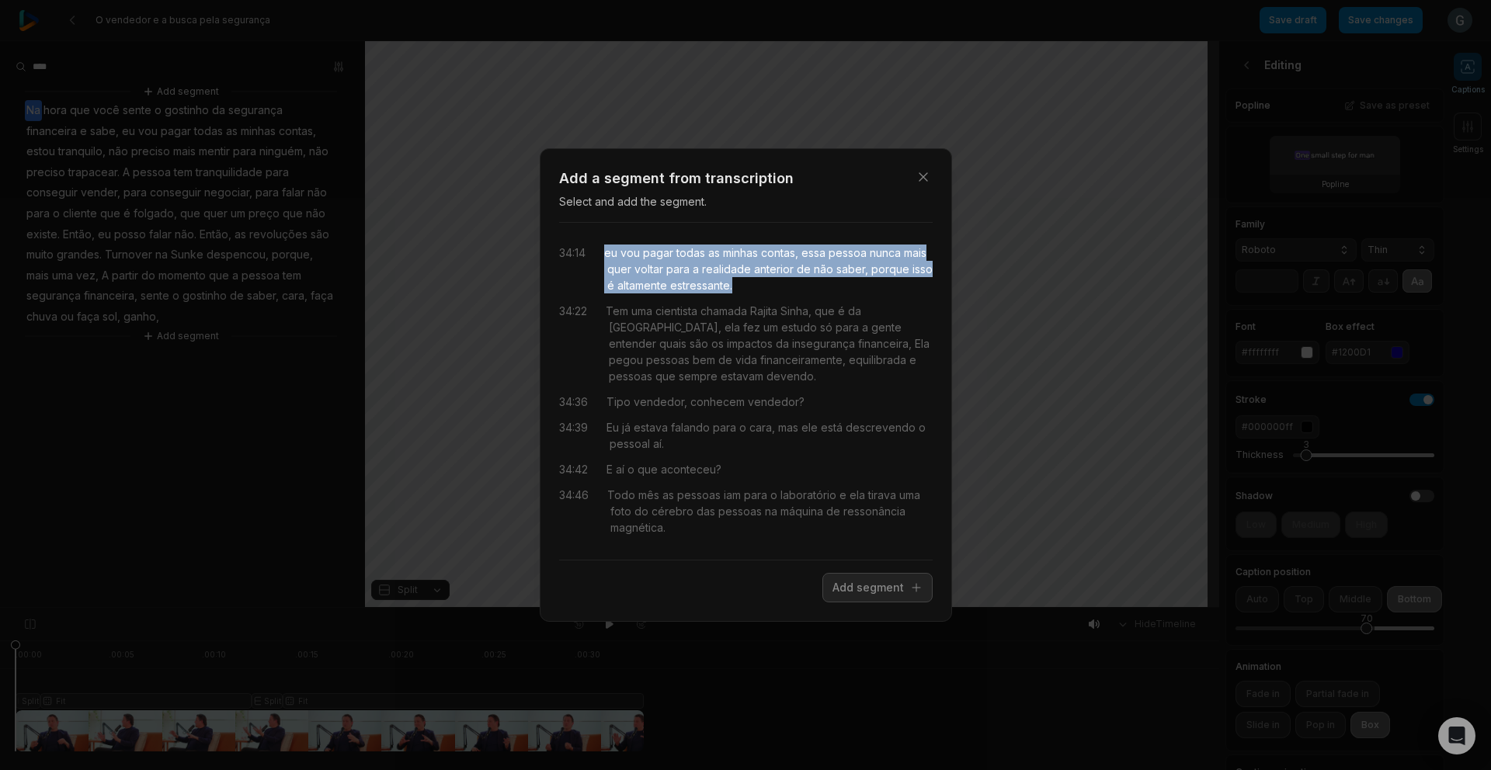
drag, startPoint x: 619, startPoint y: 252, endPoint x: 801, endPoint y: 289, distance: 186.0
click at [801, 289] on div "eu vou pagar todas as minhas contas, essa pessoa nunca mais quer voltar para a …" at bounding box center [768, 269] width 328 height 49
click at [866, 586] on button "Add segment" at bounding box center [877, 588] width 110 height 30
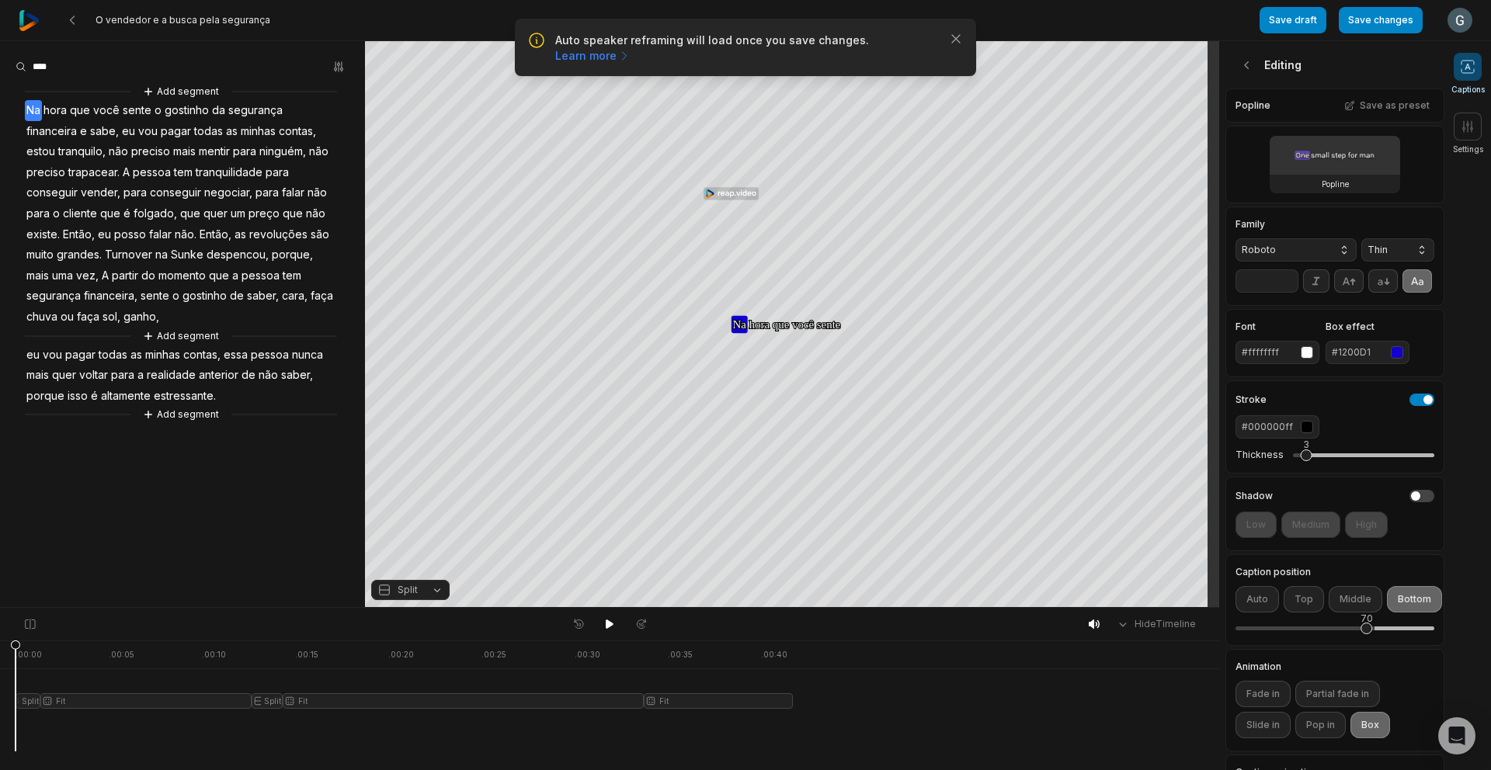
click at [152, 320] on span "ganho," at bounding box center [141, 317] width 39 height 21
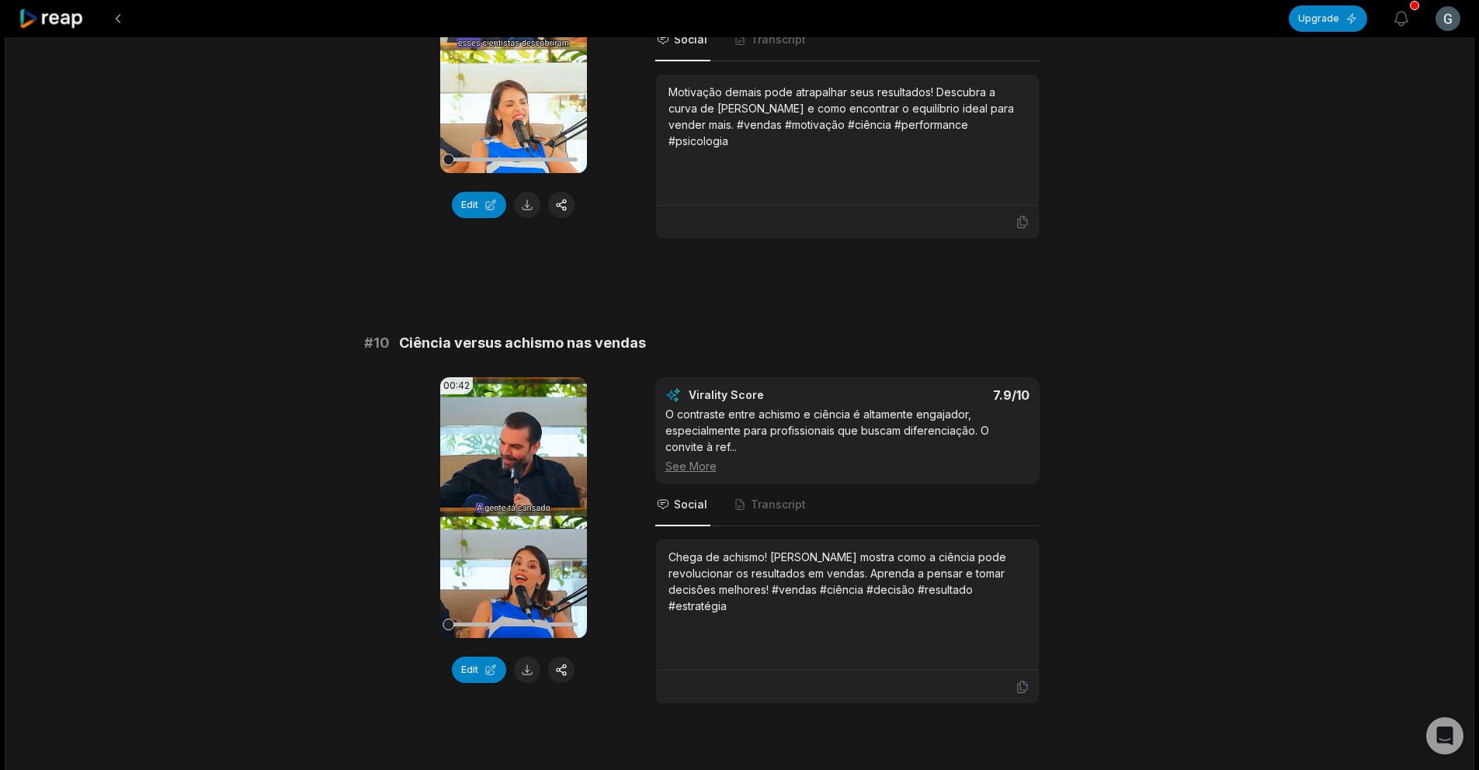
scroll to position [4101, 0]
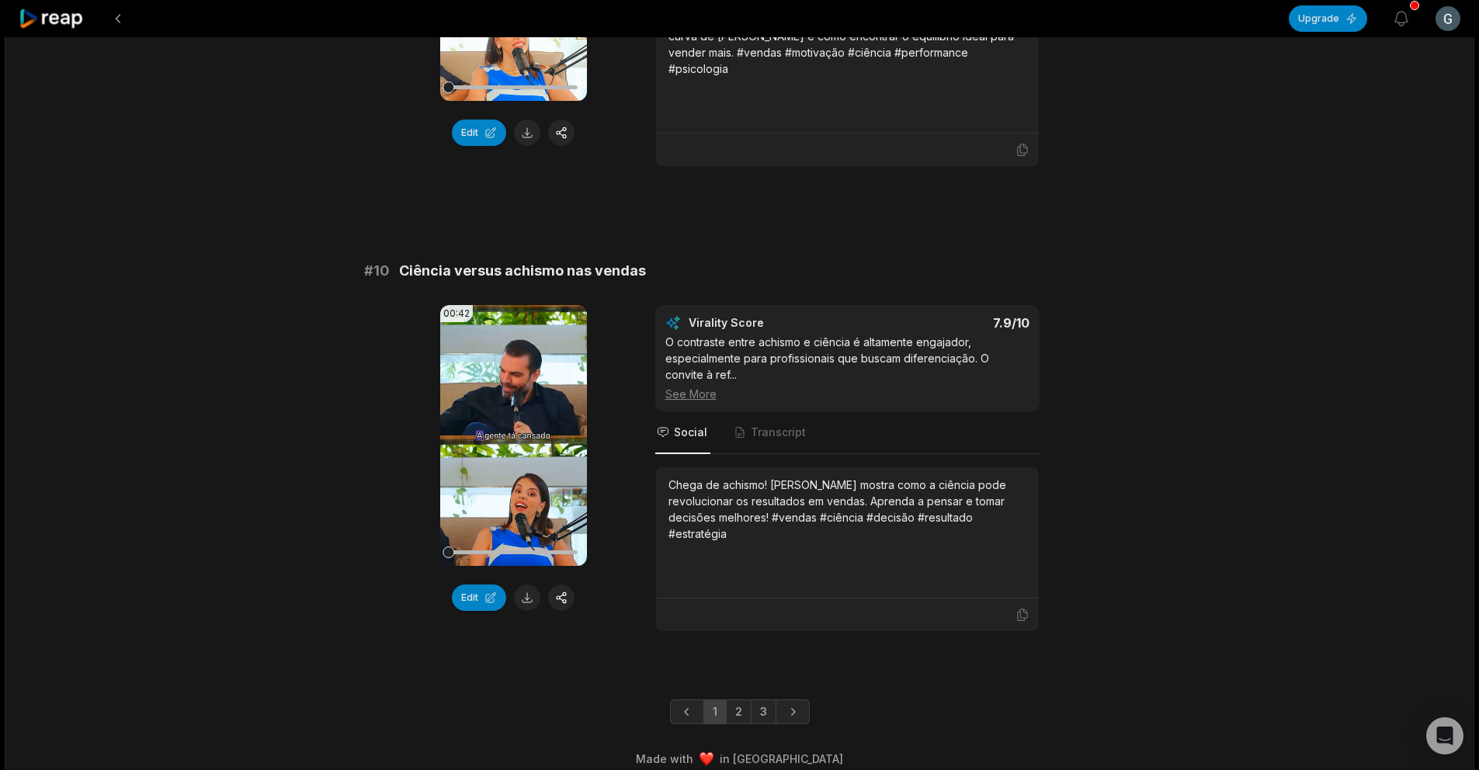
click at [753, 699] on link "3" at bounding box center [764, 711] width 26 height 25
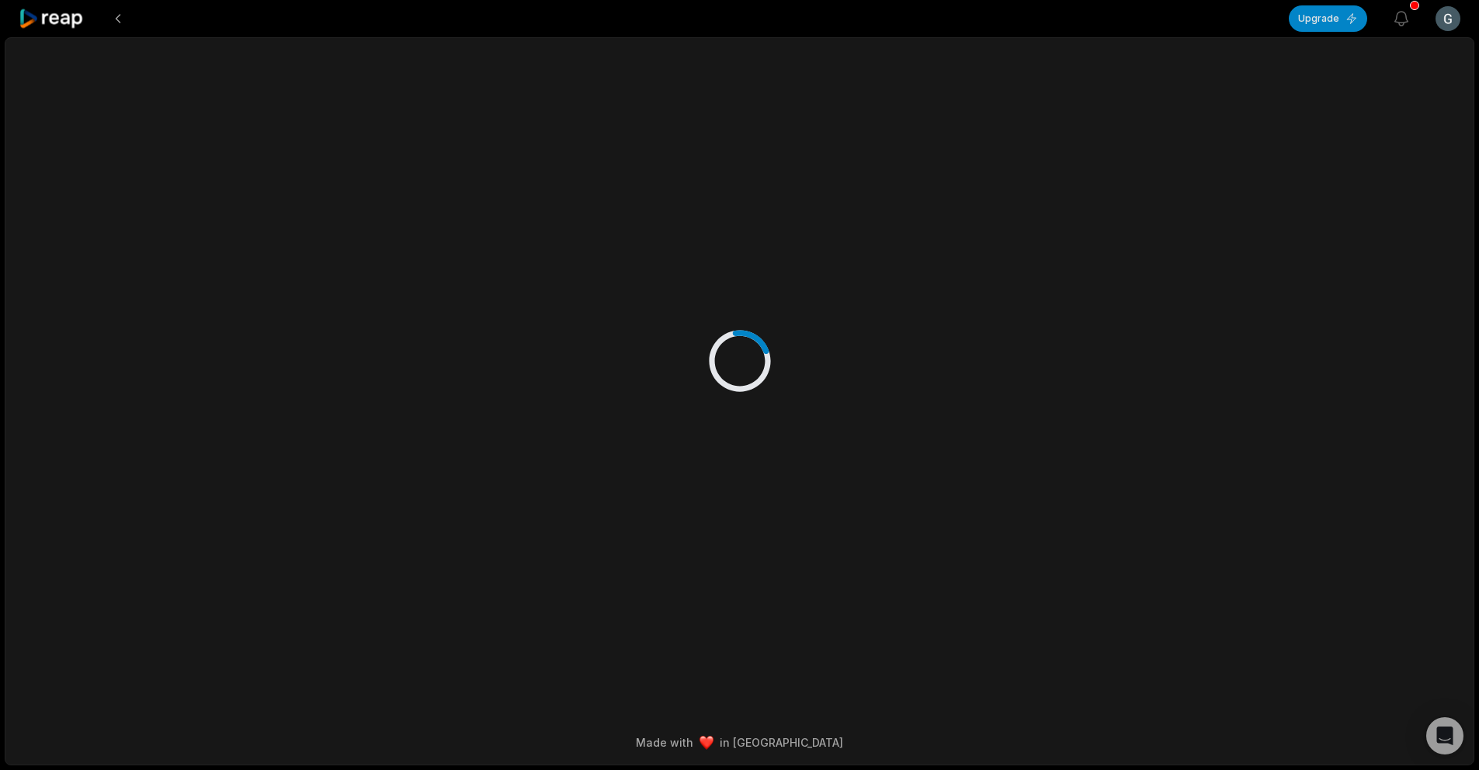
scroll to position [0, 0]
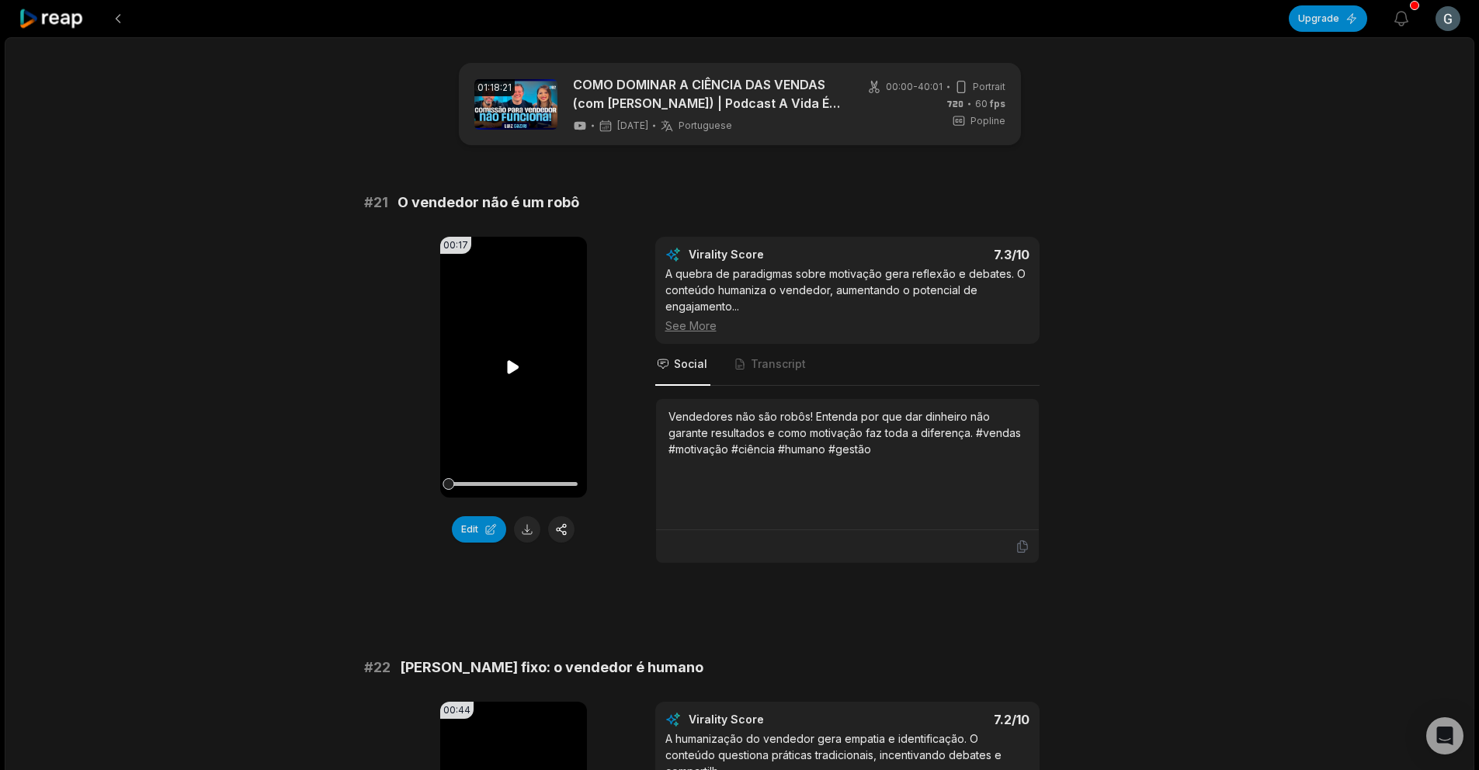
click at [489, 384] on video "Your browser does not support mp4 format." at bounding box center [513, 367] width 147 height 261
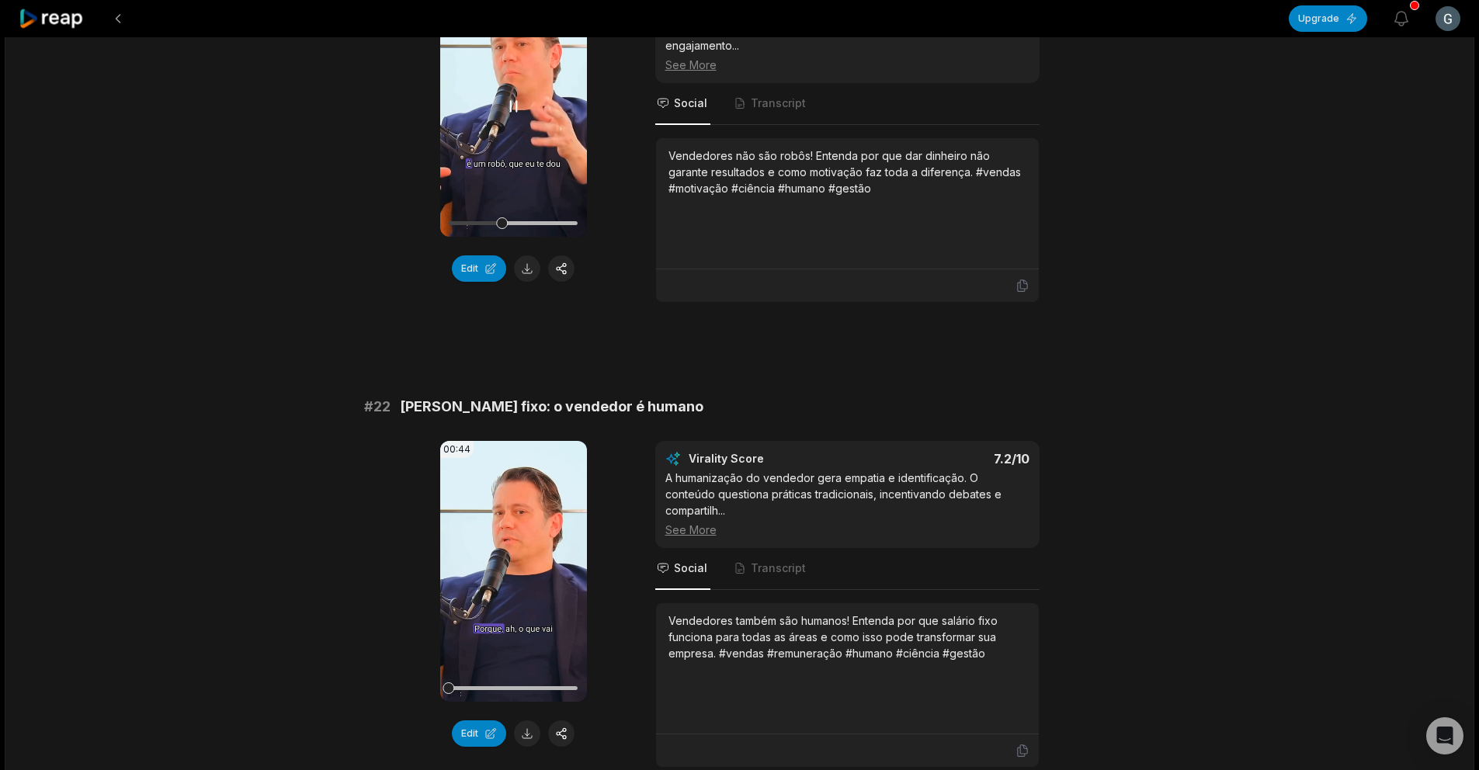
scroll to position [84, 0]
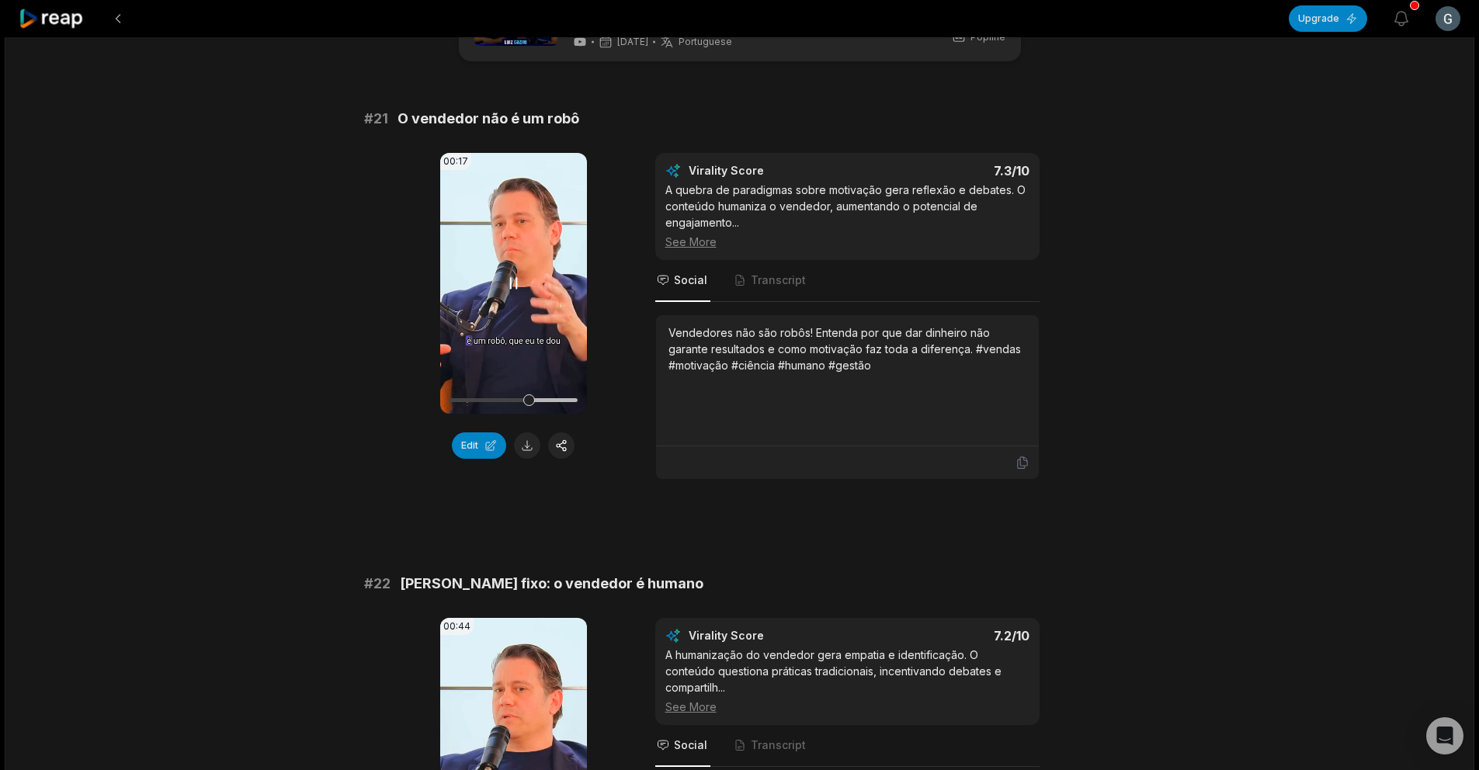
click at [508, 290] on icon at bounding box center [513, 283] width 19 height 19
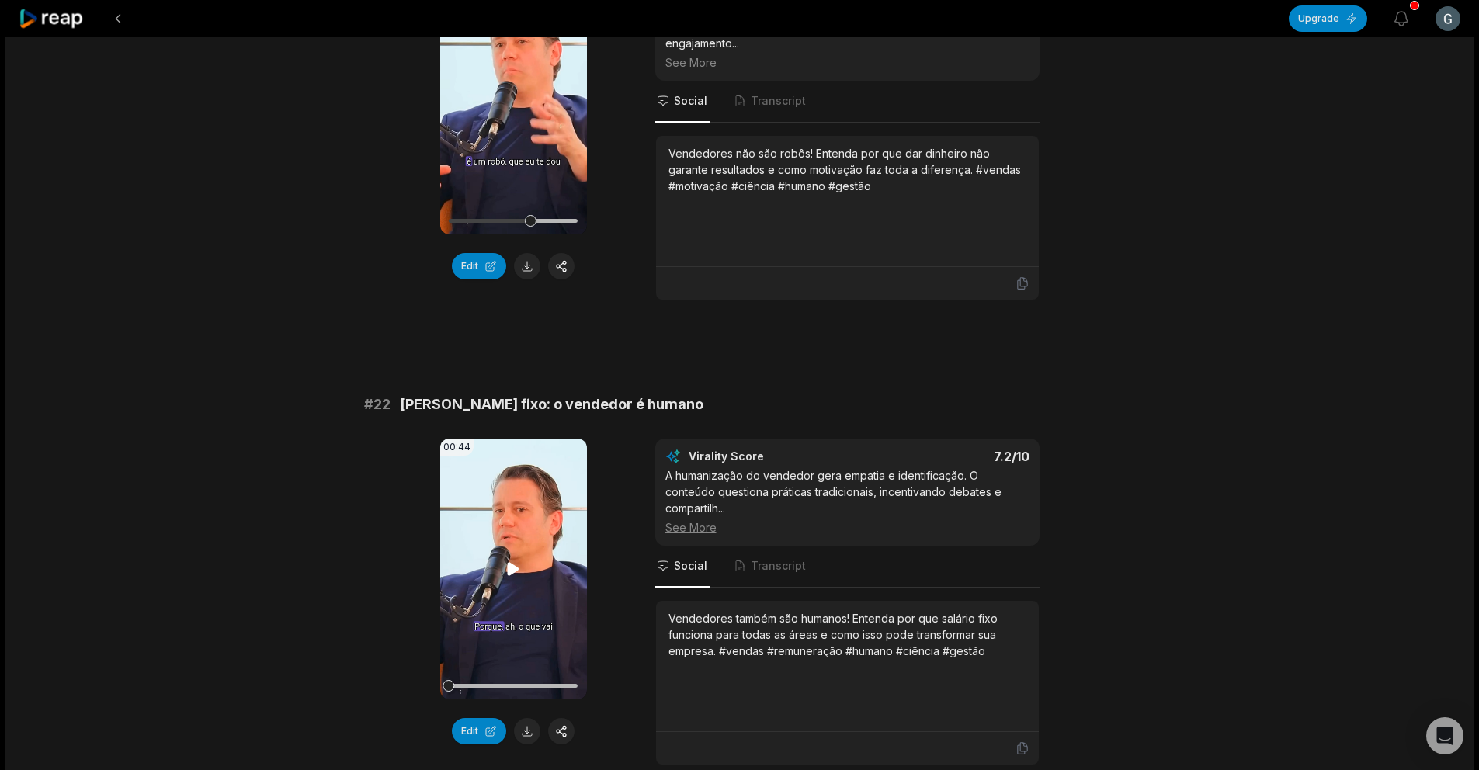
scroll to position [386, 0]
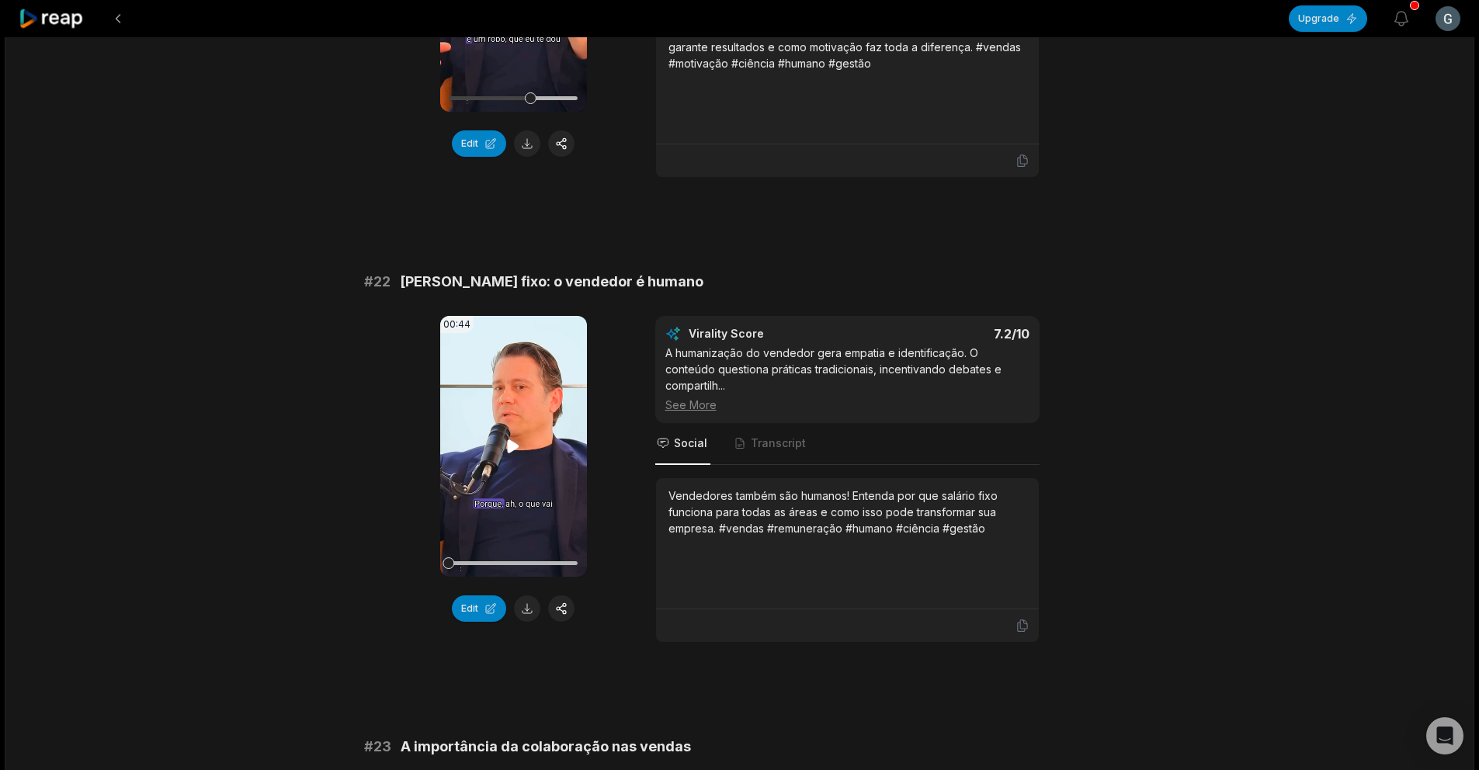
click at [519, 424] on video "Your browser does not support mp4 format." at bounding box center [513, 446] width 147 height 261
click at [623, 422] on div "00:44 Your browser does not support mp4 format. Edit Virality Score 7.2 /10 A h…" at bounding box center [739, 479] width 751 height 327
click at [474, 606] on button "Edit" at bounding box center [479, 608] width 54 height 26
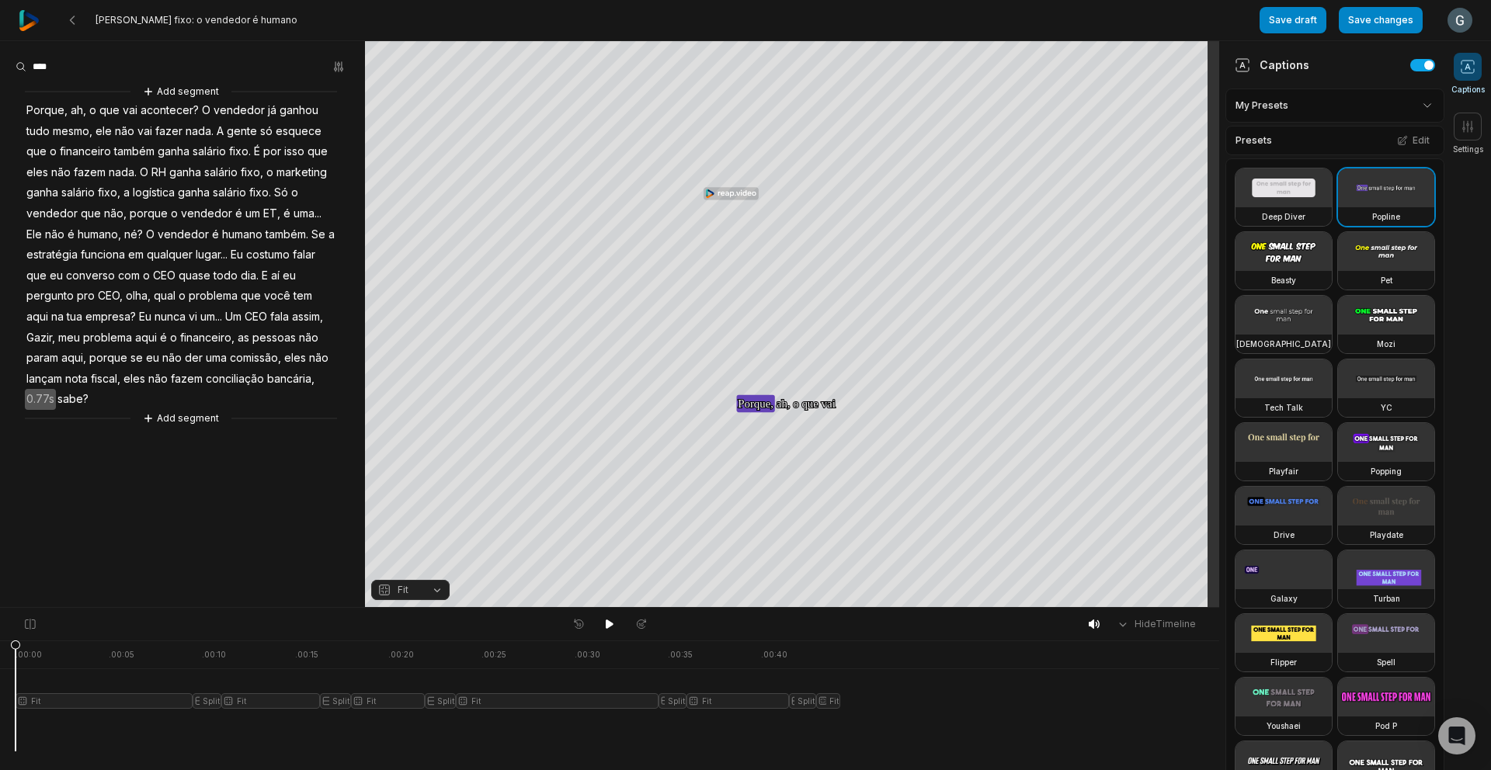
click at [163, 294] on span "qual" at bounding box center [164, 296] width 25 height 21
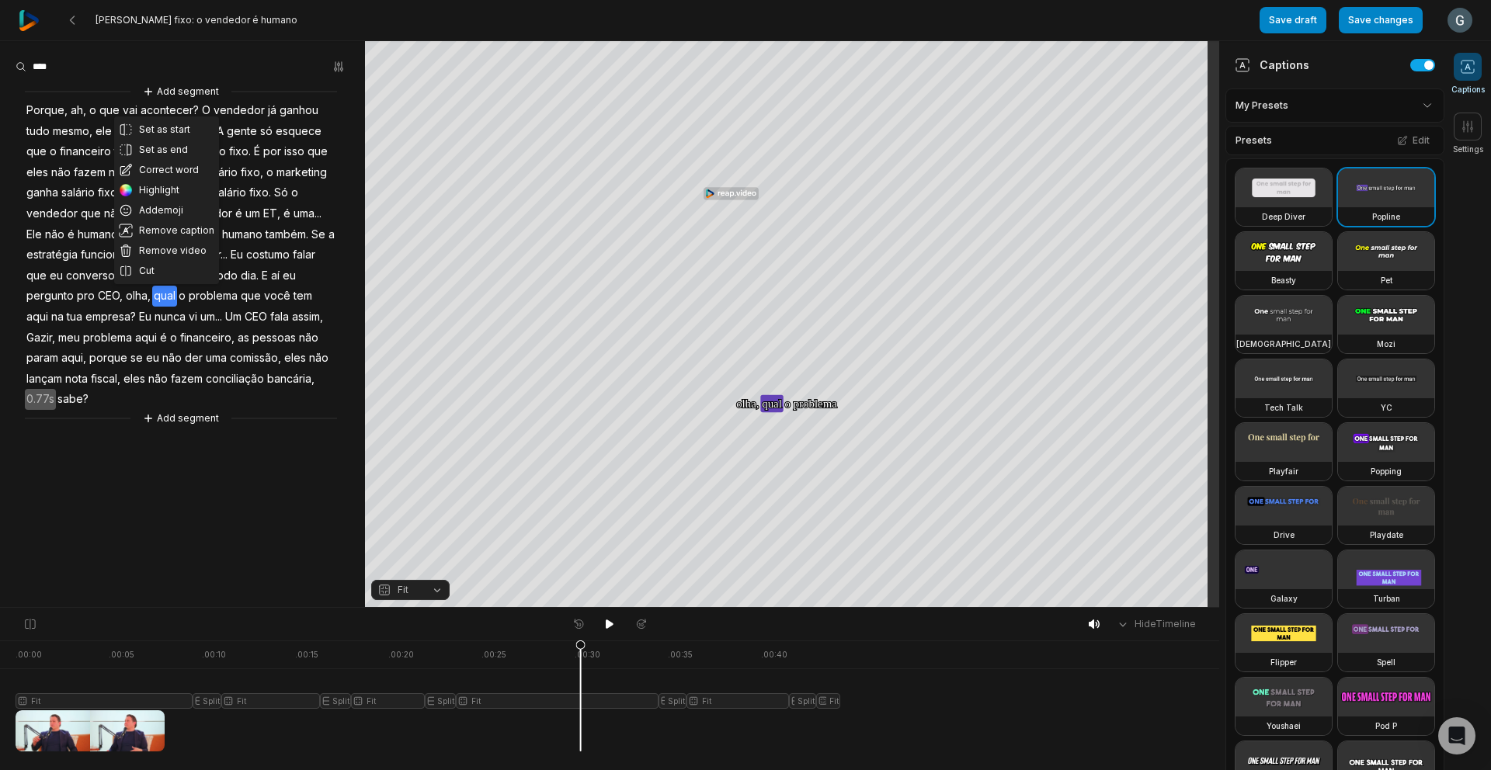
click at [255, 256] on span "costumo" at bounding box center [268, 255] width 47 height 21
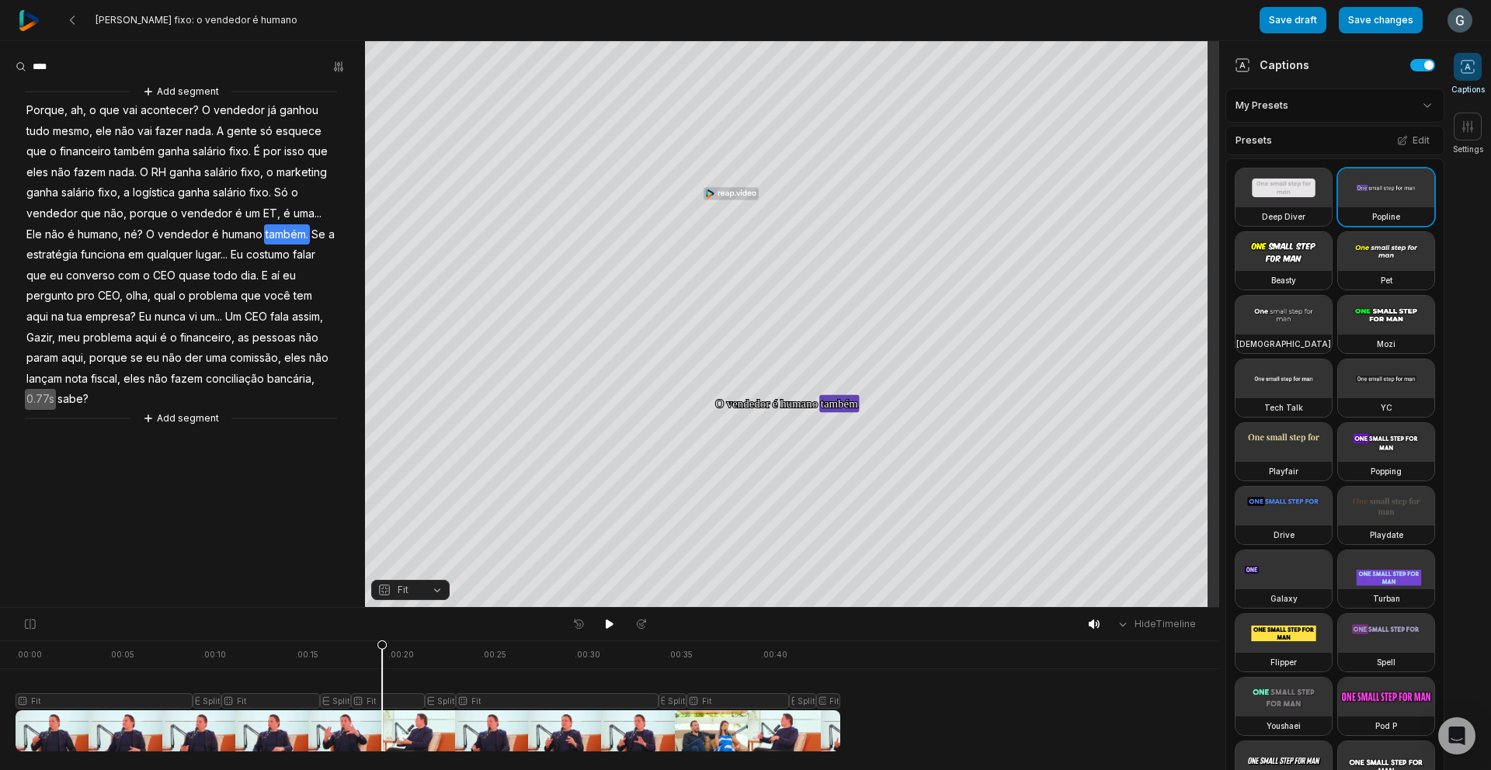
click at [39, 338] on span "Gazir," at bounding box center [41, 338] width 32 height 21
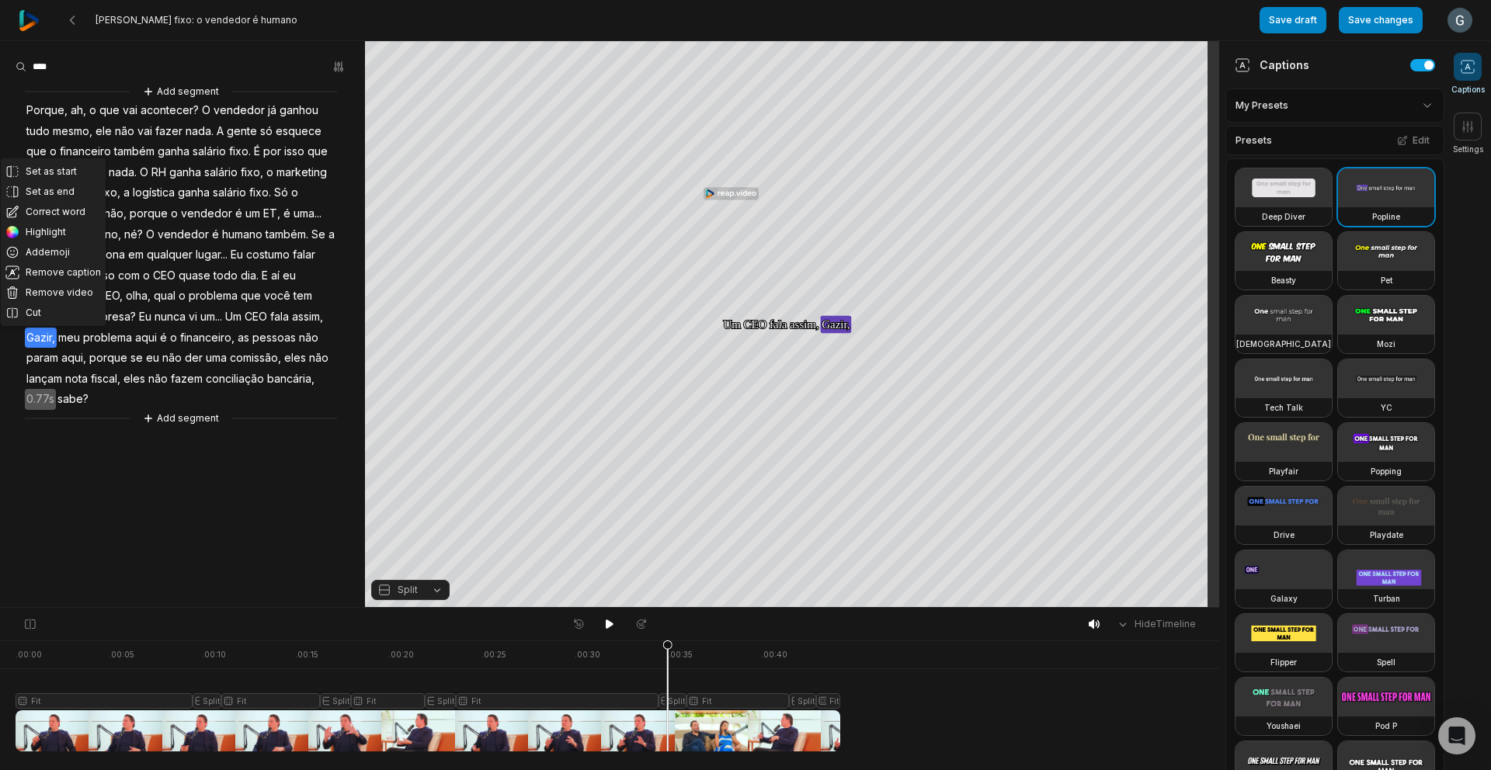
click at [64, 210] on button "Correct word" at bounding box center [53, 212] width 105 height 20
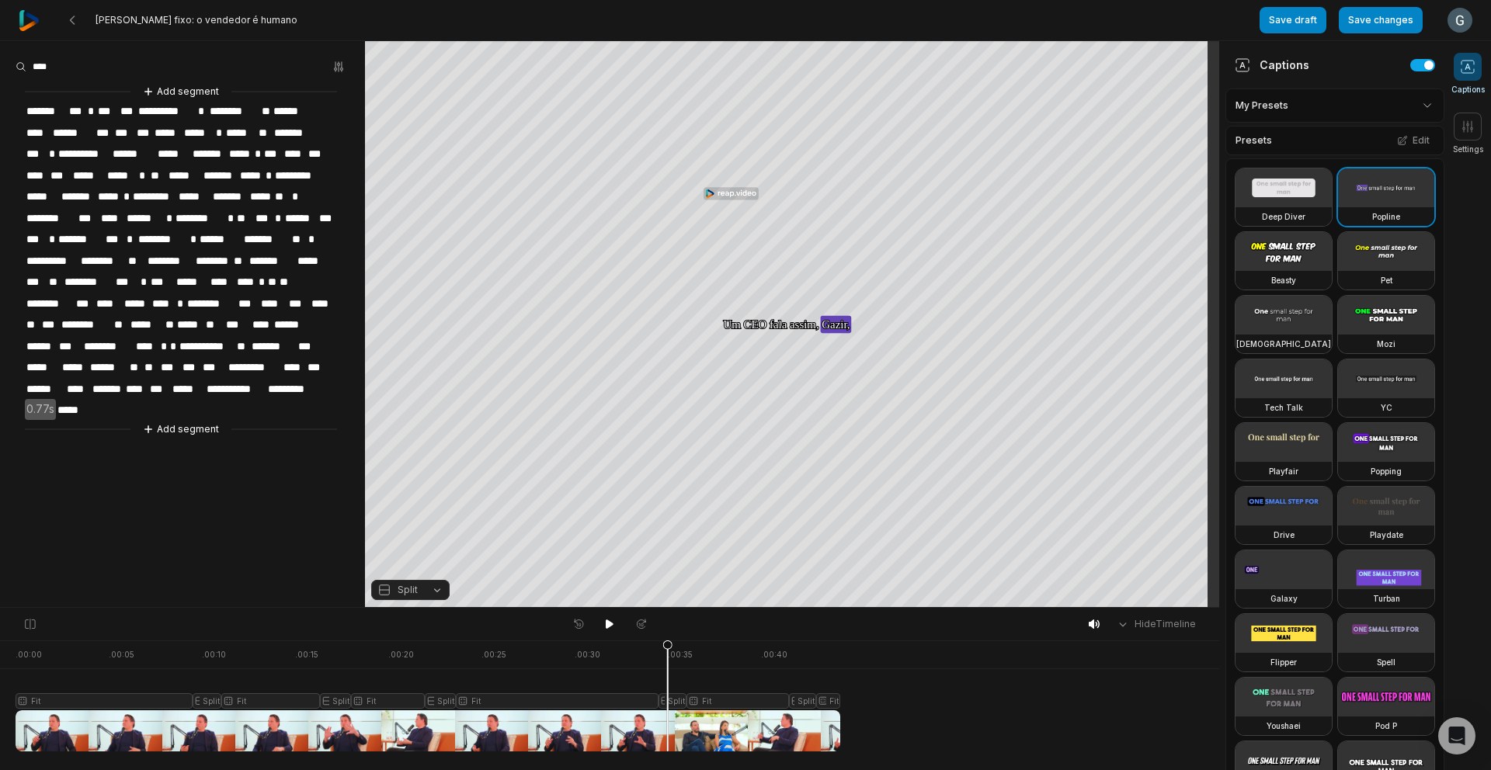
click at [53, 336] on span "******" at bounding box center [41, 346] width 33 height 21
click at [134, 449] on aside "**********" at bounding box center [182, 324] width 365 height 566
click at [1399, 28] on button "Save changes" at bounding box center [1380, 20] width 84 height 26
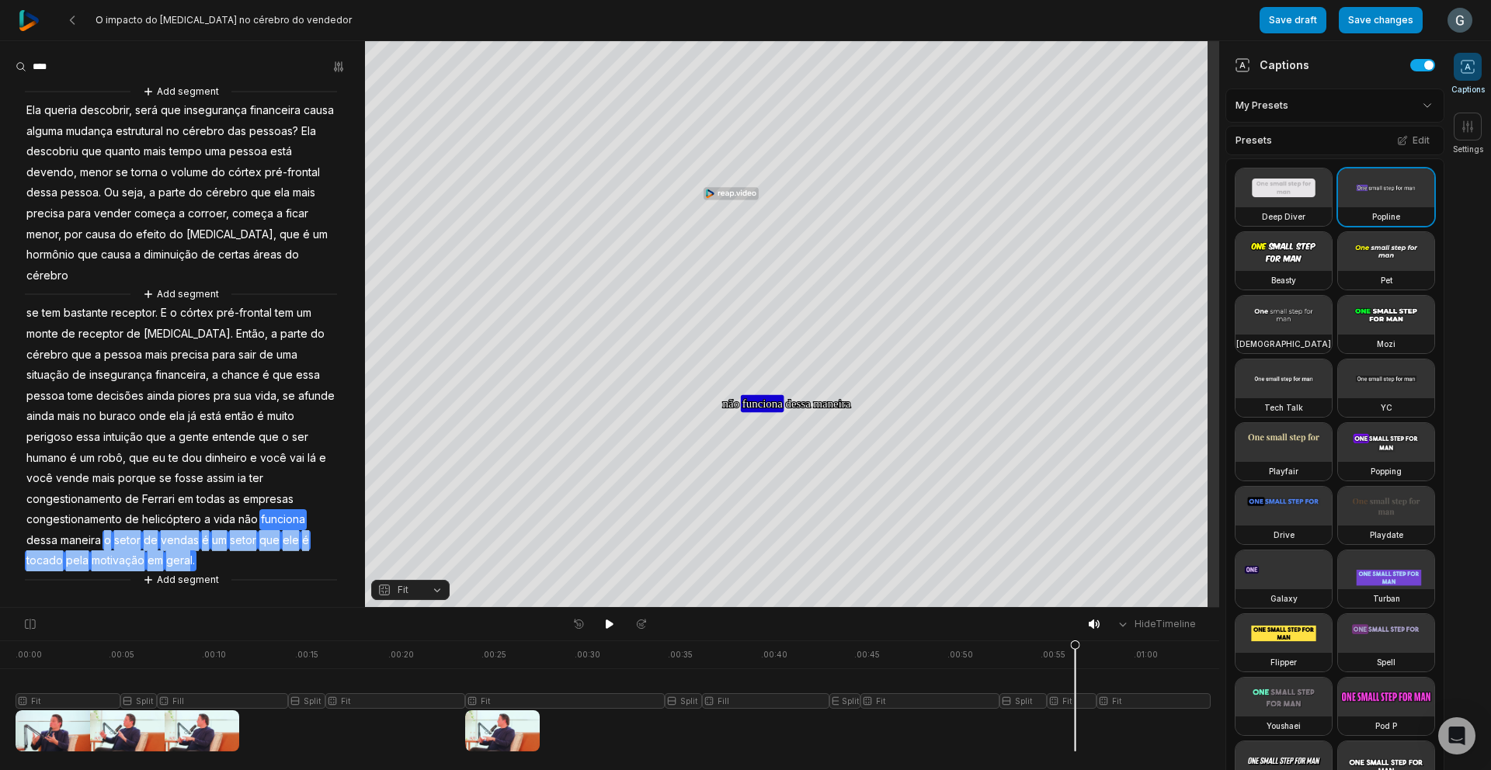
drag, startPoint x: 202, startPoint y: 499, endPoint x: 266, endPoint y: 519, distance: 67.5
click at [266, 519] on div "Add segment Ela queria descobrir, será que insegurança financeira causa alguma …" at bounding box center [182, 335] width 365 height 505
click at [275, 491] on button "Remove video" at bounding box center [262, 494] width 105 height 20
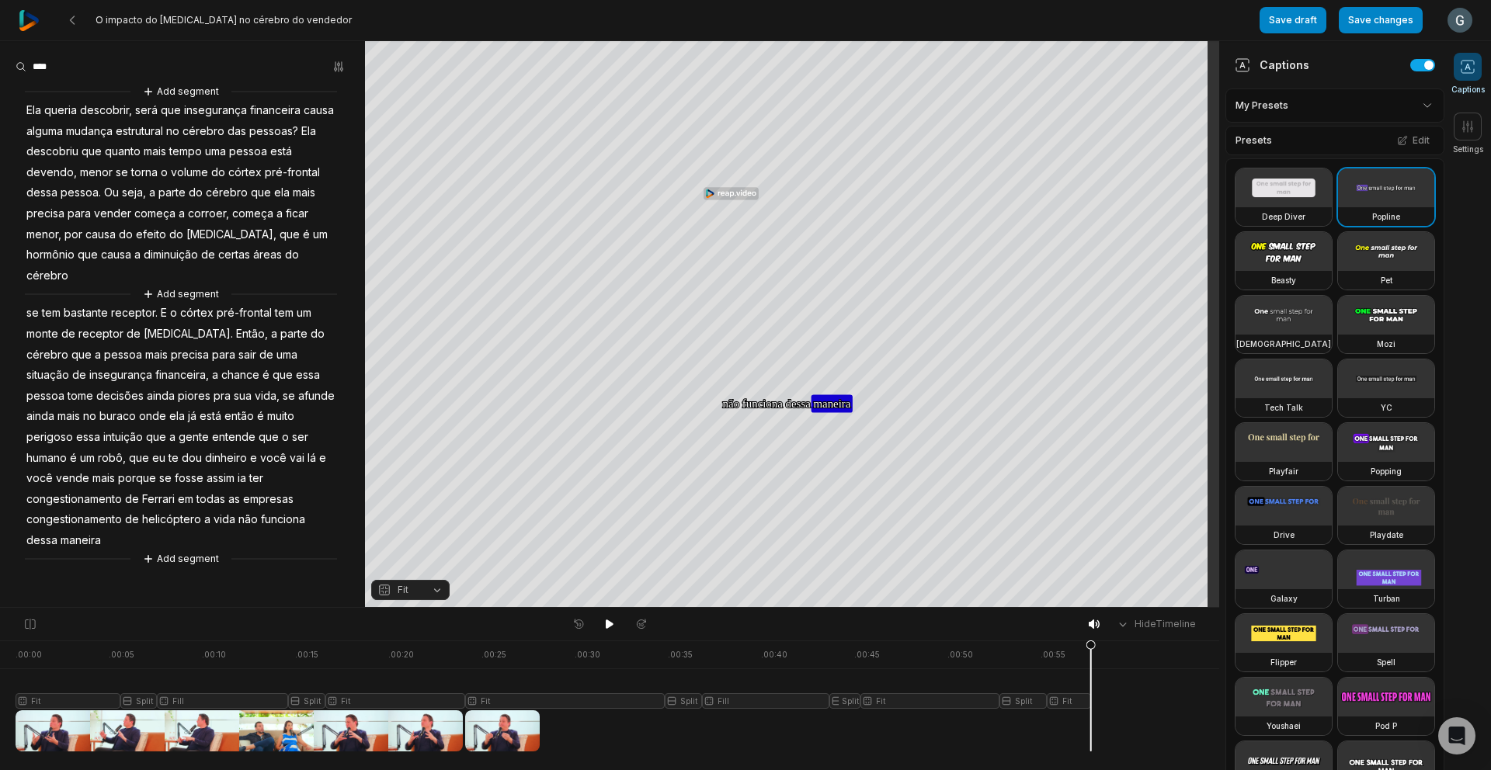
click at [102, 530] on span "maneira" at bounding box center [80, 540] width 43 height 21
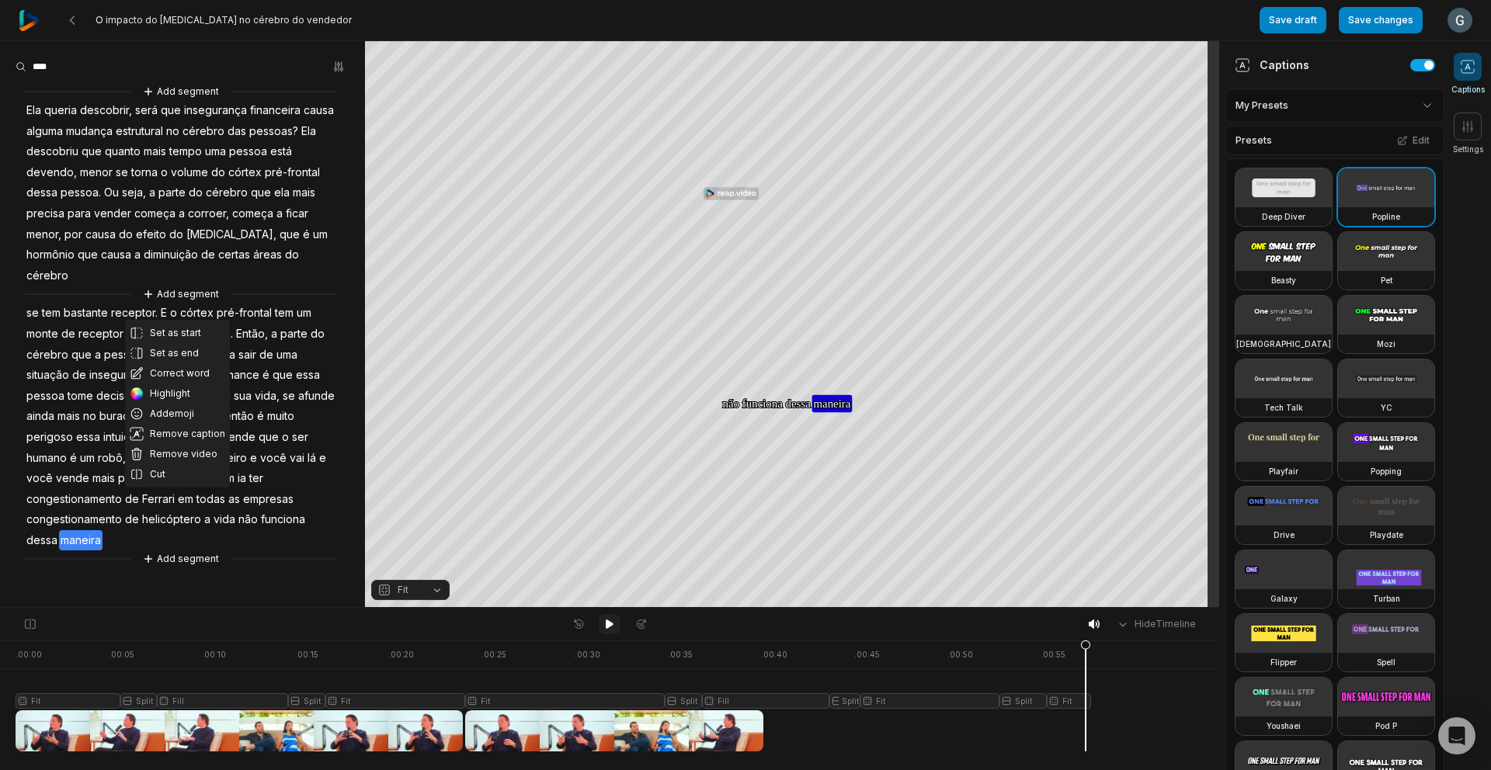
click at [610, 626] on icon at bounding box center [610, 624] width 8 height 9
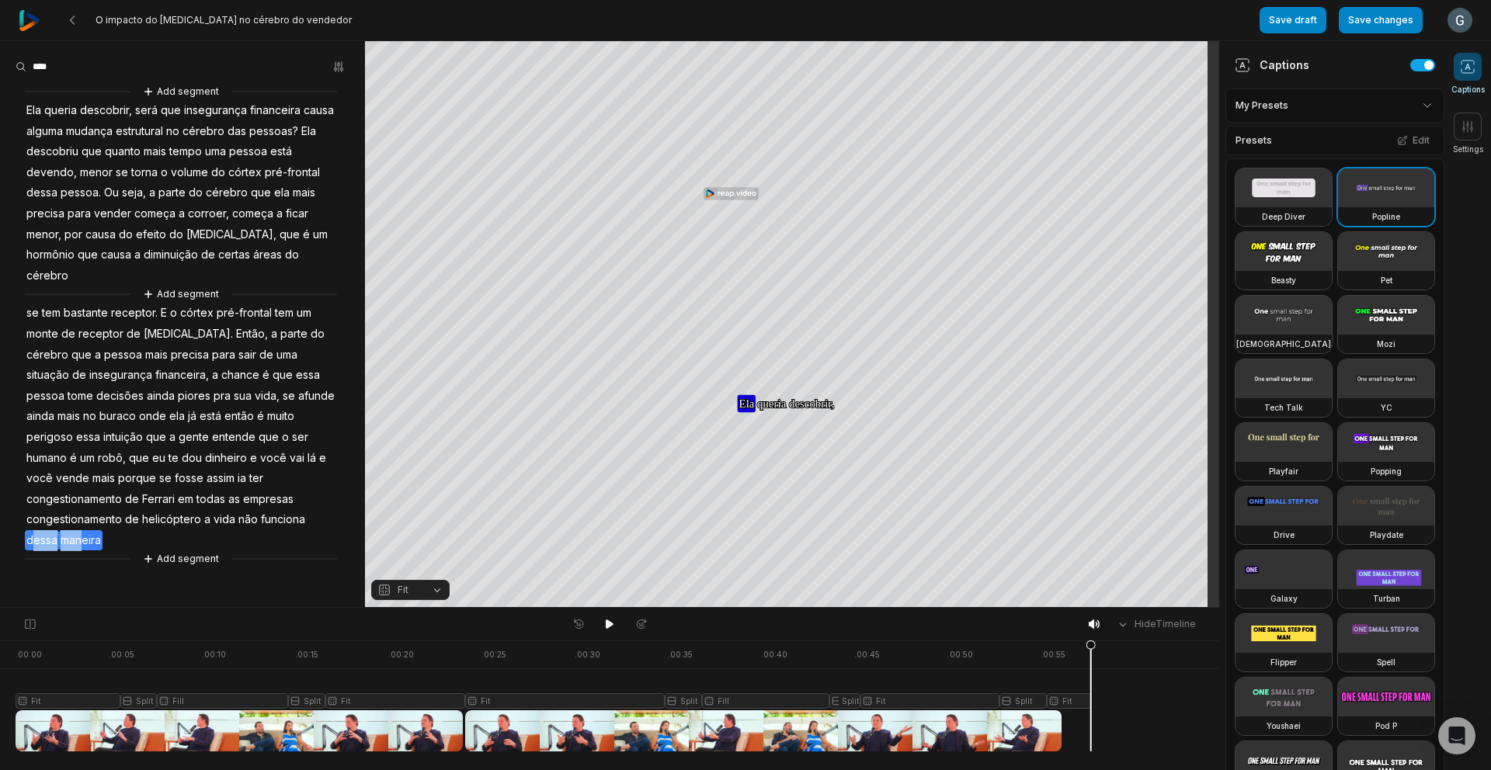
drag, startPoint x: 126, startPoint y: 498, endPoint x: 175, endPoint y: 502, distance: 49.8
click at [175, 502] on div "Add segment Ela queria descobrir, será que insegurança financeira causa alguma …" at bounding box center [182, 325] width 365 height 484
click at [186, 477] on button "Remove video" at bounding box center [177, 474] width 105 height 20
click at [608, 621] on icon at bounding box center [610, 624] width 8 height 9
click at [1374, 26] on button "Save changes" at bounding box center [1380, 20] width 84 height 26
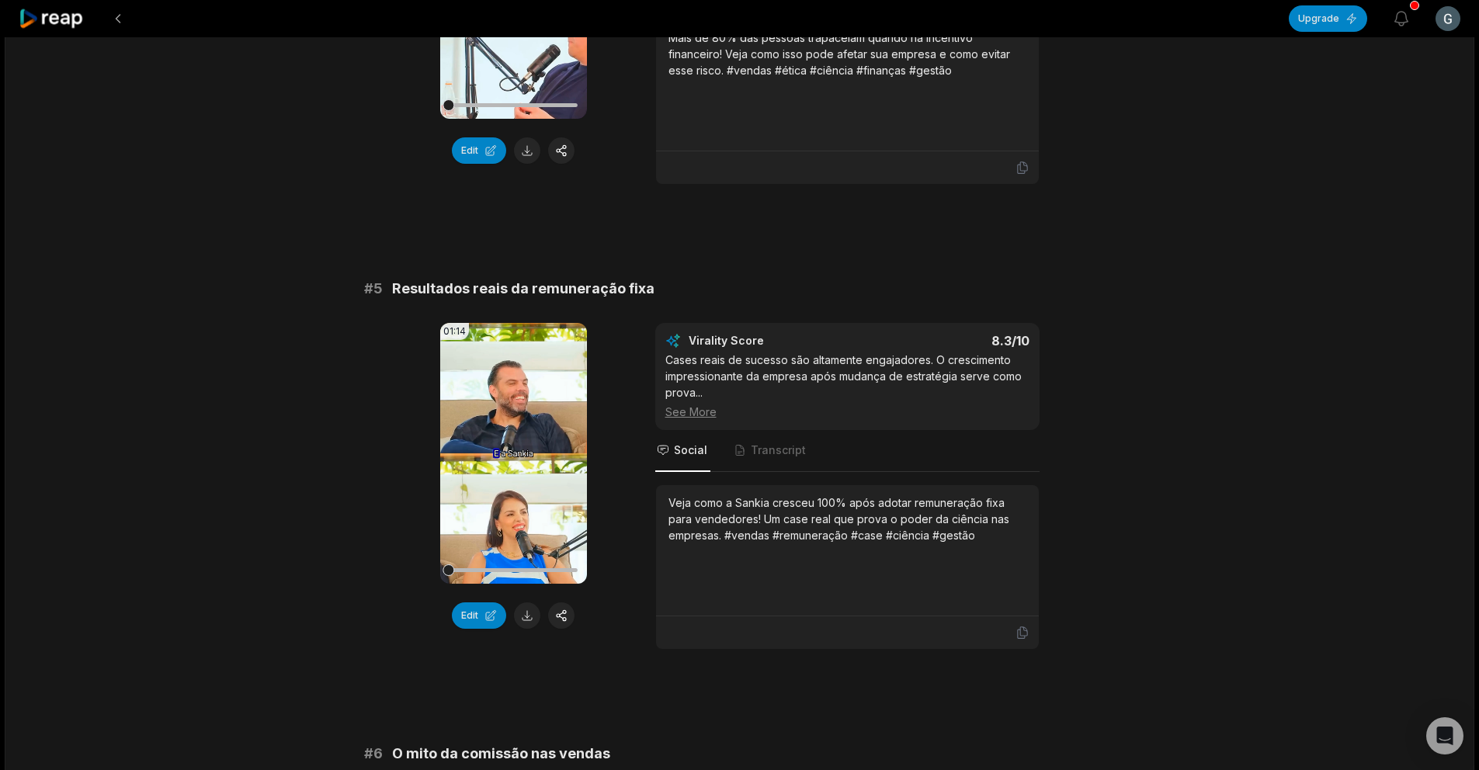
scroll to position [1892, 0]
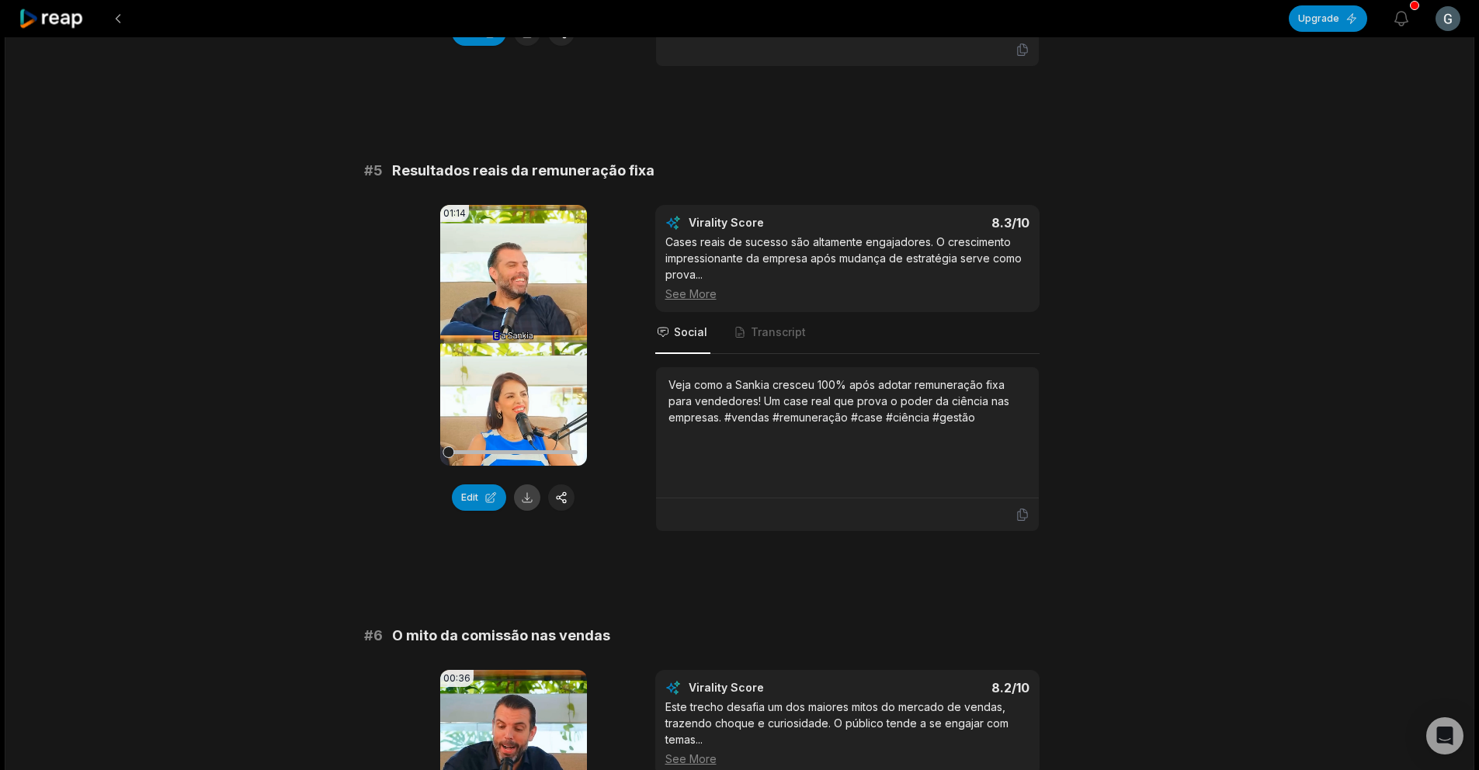
click at [534, 498] on button at bounding box center [527, 497] width 26 height 26
click at [1022, 514] on icon at bounding box center [1022, 515] width 14 height 14
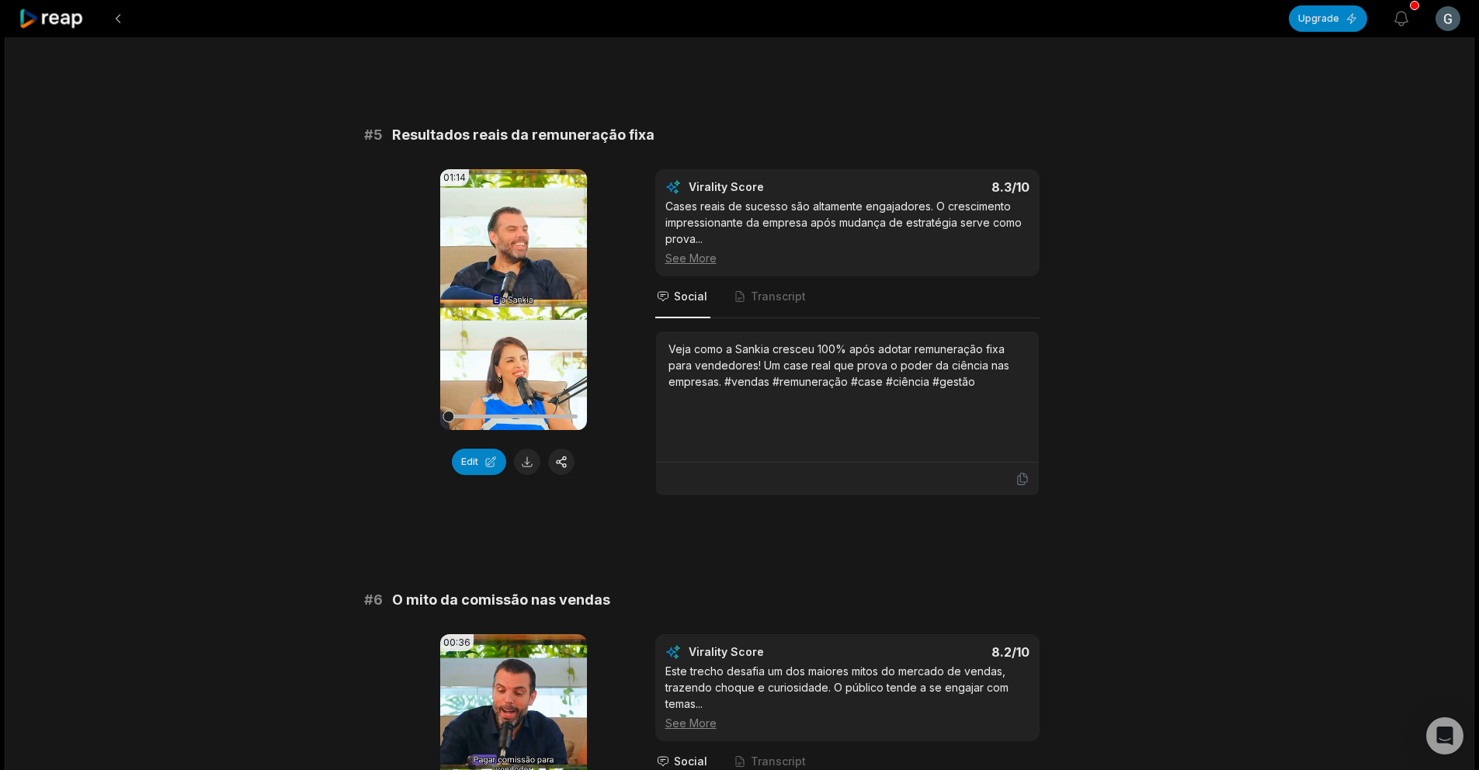
scroll to position [1896, 0]
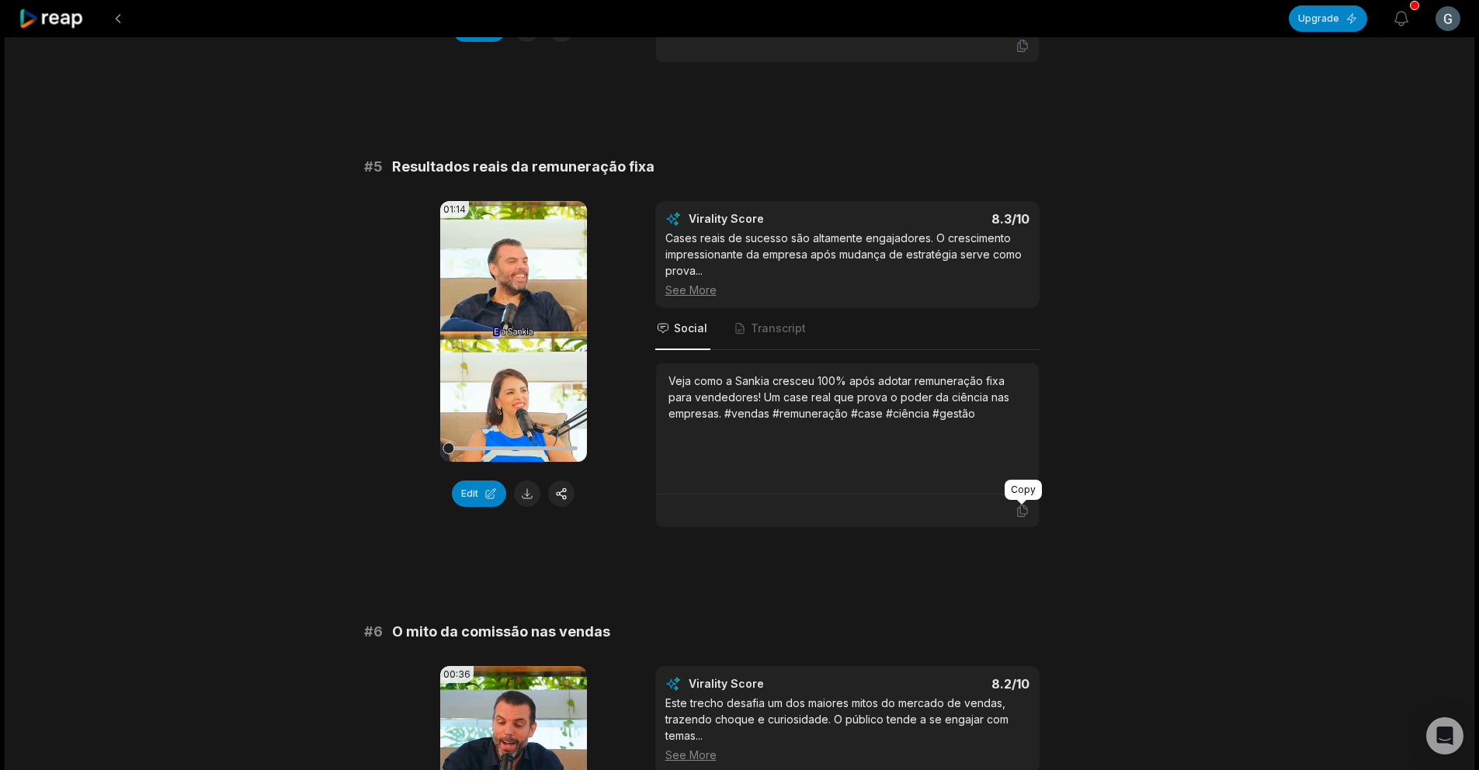
click at [1021, 508] on icon at bounding box center [1022, 511] width 14 height 14
click at [472, 491] on button "Edit" at bounding box center [479, 494] width 54 height 26
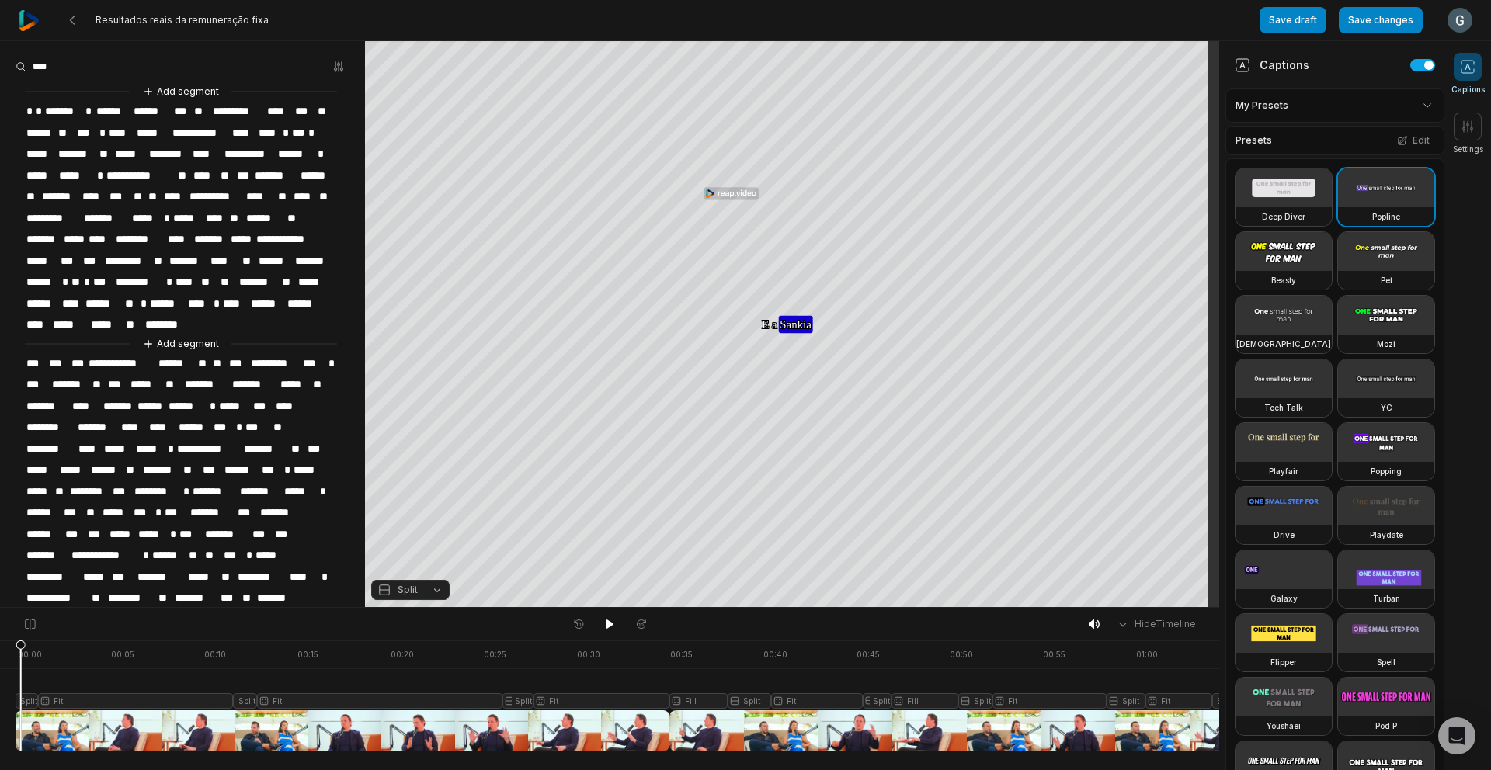
click at [66, 112] on span "*******" at bounding box center [63, 111] width 40 height 21
click at [62, 106] on span "*******" at bounding box center [63, 111] width 40 height 21
click at [70, 110] on span "*******" at bounding box center [63, 111] width 40 height 21
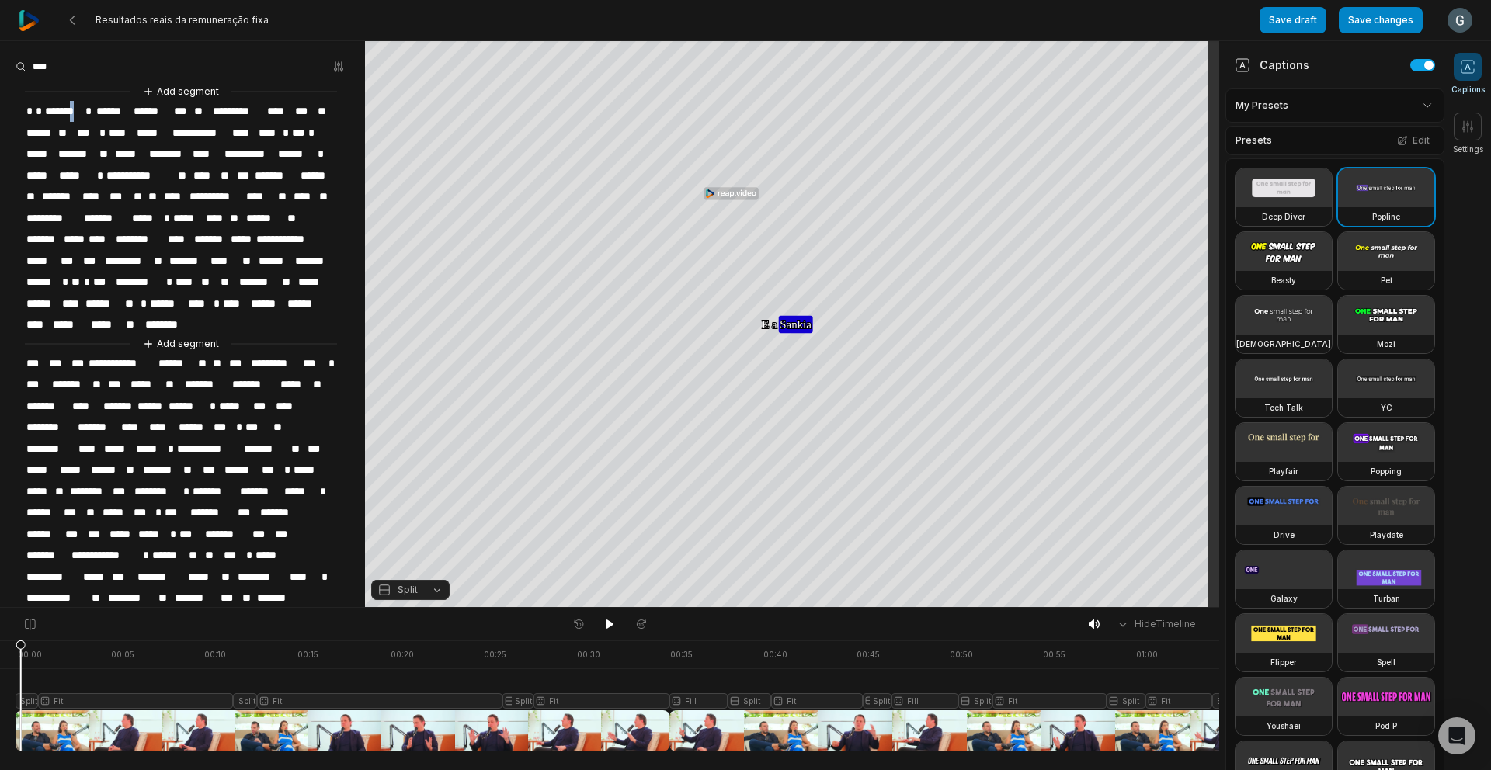
drag, startPoint x: 74, startPoint y: 111, endPoint x: 54, endPoint y: 110, distance: 19.4
click at [55, 111] on span "*******" at bounding box center [63, 111] width 40 height 21
click at [62, 110] on span "*******" at bounding box center [63, 111] width 40 height 21
click at [87, 154] on span "*******" at bounding box center [77, 154] width 41 height 21
click at [64, 109] on span "*******" at bounding box center [63, 111] width 40 height 21
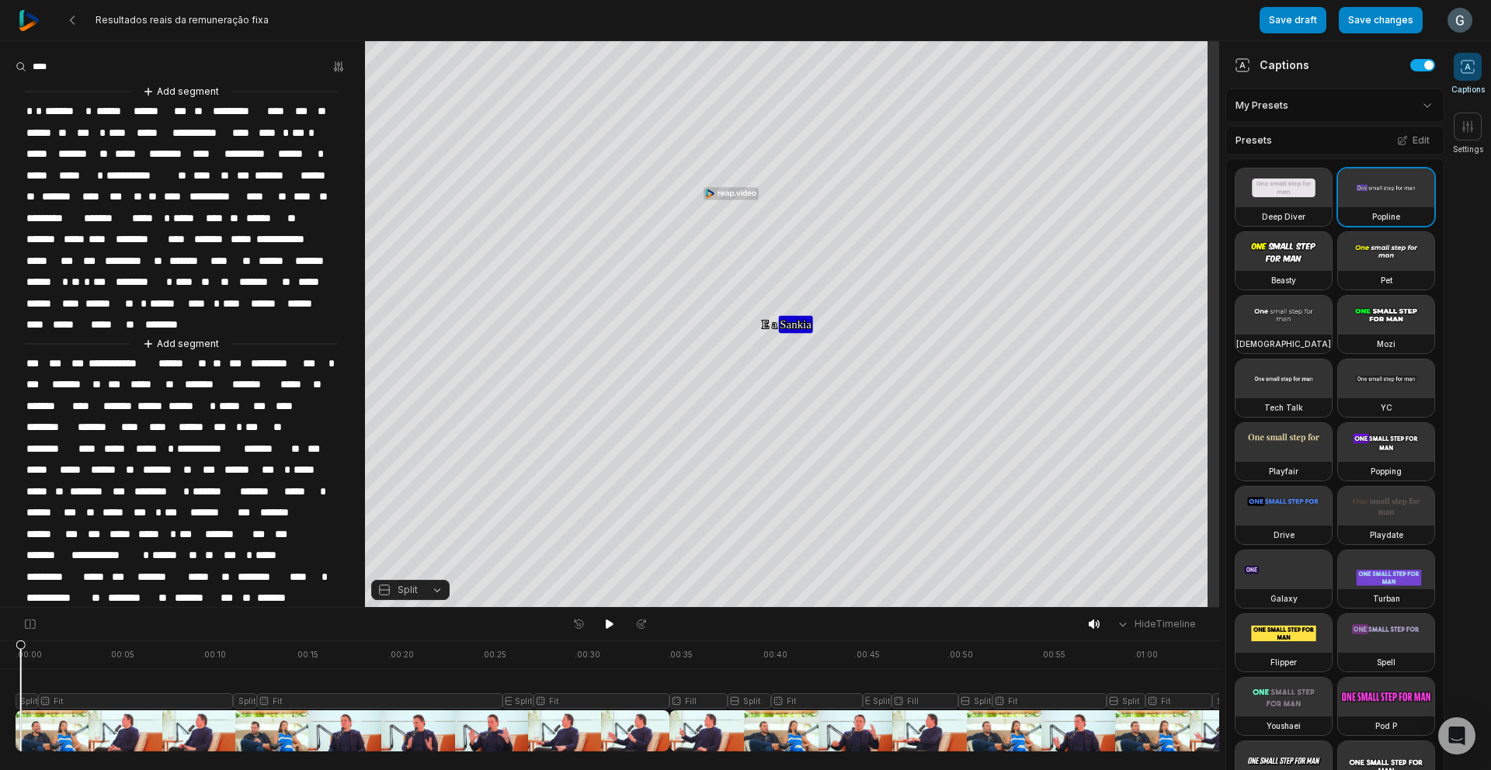
click at [69, 112] on span "*******" at bounding box center [63, 111] width 40 height 21
click at [81, 193] on span "*******" at bounding box center [60, 196] width 40 height 21
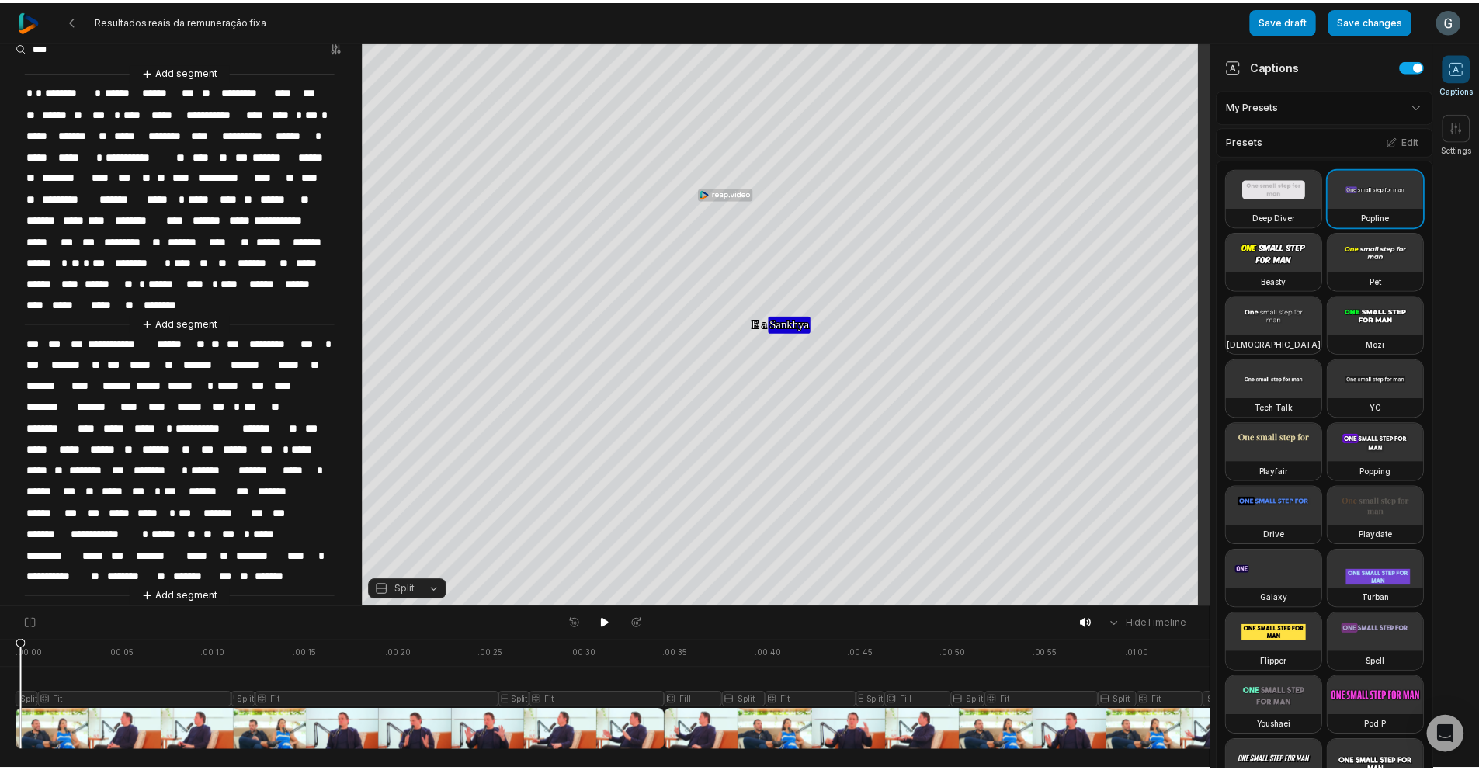
scroll to position [36, 0]
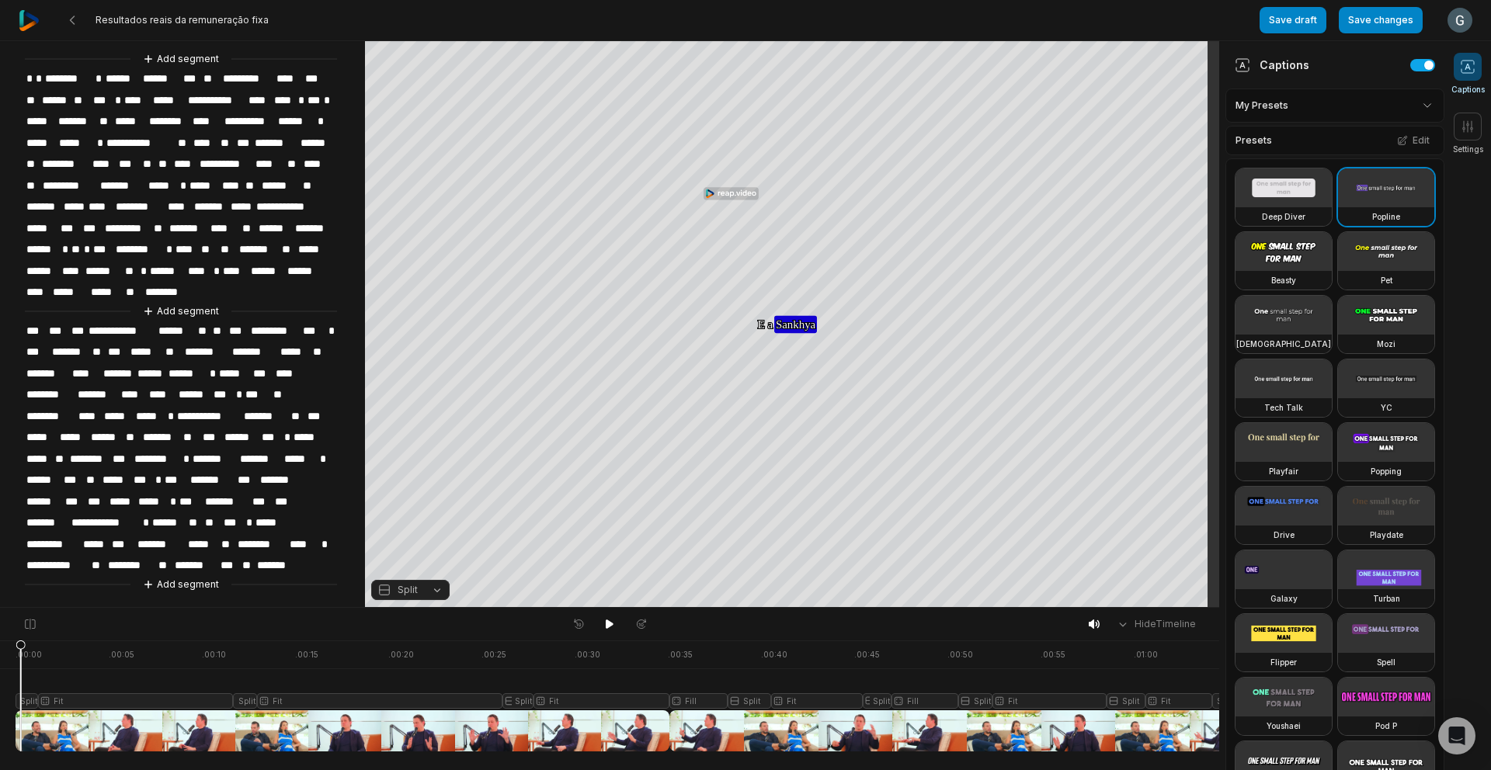
click at [283, 458] on span "*******" at bounding box center [260, 459] width 44 height 21
click at [182, 443] on span "*******" at bounding box center [161, 437] width 40 height 21
click at [62, 481] on span "******" at bounding box center [43, 480] width 37 height 21
click at [62, 484] on span "******" at bounding box center [43, 480] width 37 height 21
click at [111, 466] on span "********" at bounding box center [89, 459] width 43 height 21
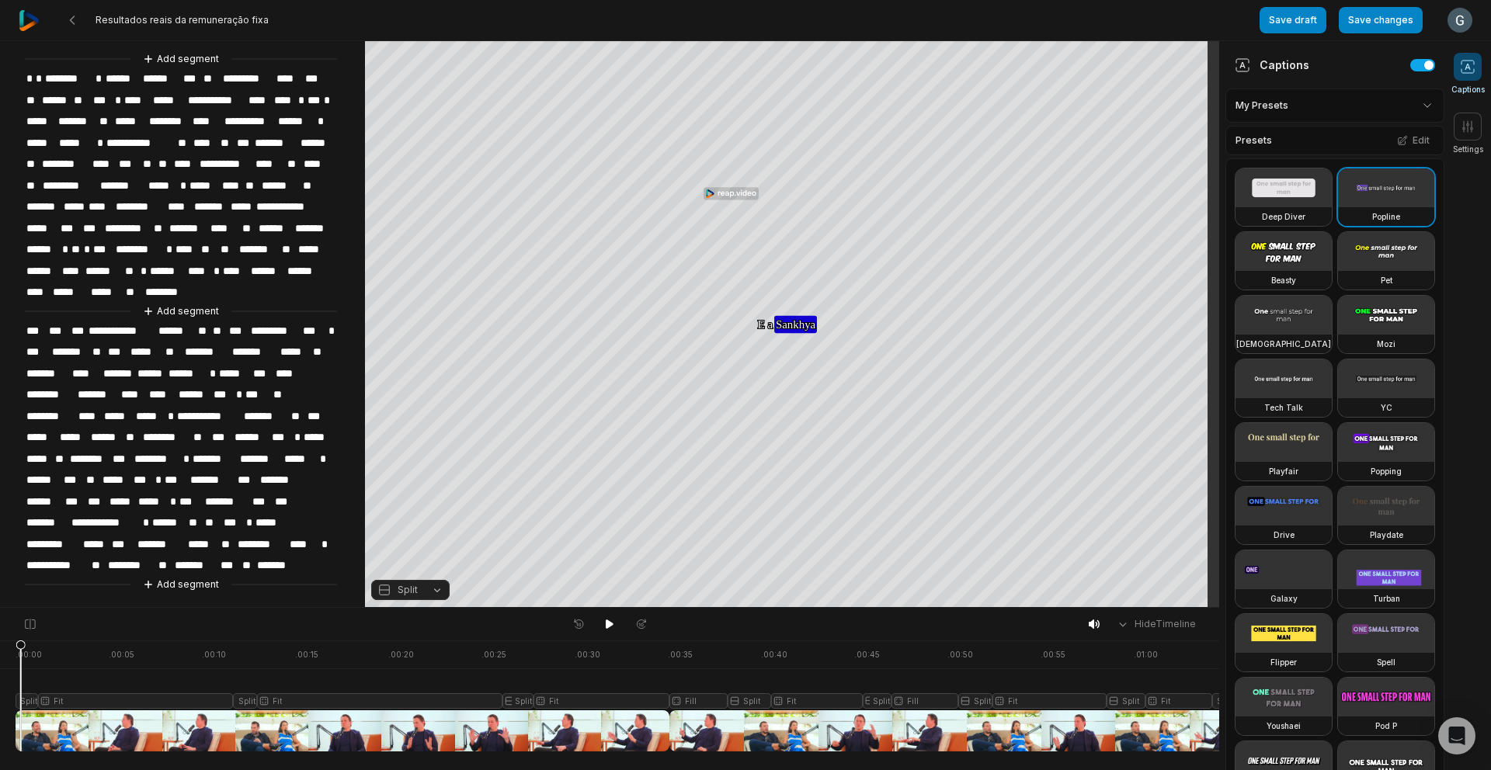
click at [85, 484] on span "***" at bounding box center [73, 480] width 23 height 21
click at [62, 484] on span "******" at bounding box center [43, 480] width 37 height 21
click at [1408, 17] on button "Save changes" at bounding box center [1380, 20] width 84 height 26
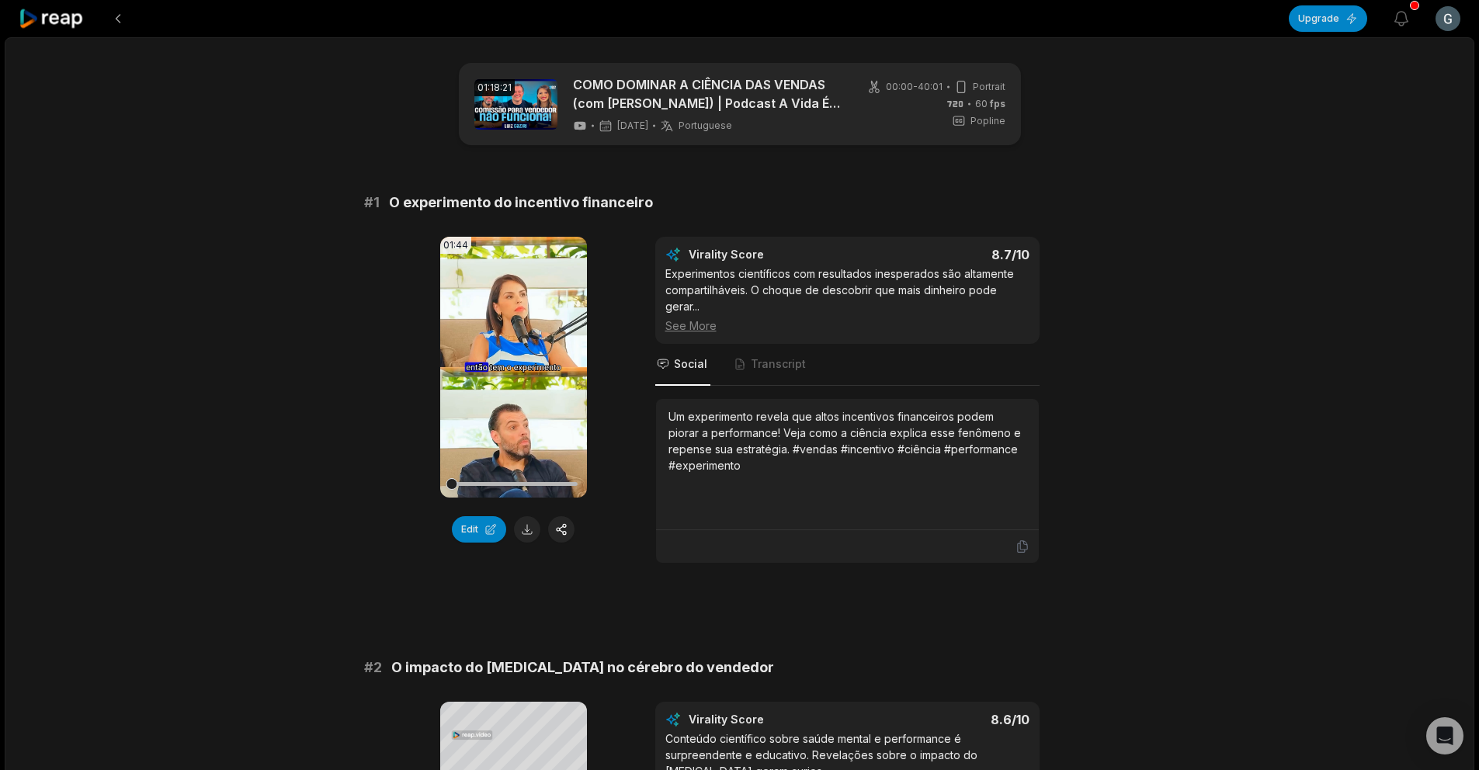
click at [620, 373] on div "01:44 Your browser does not support mp4 format. Edit Virality Score 8.7 /10 Exp…" at bounding box center [739, 400] width 751 height 327
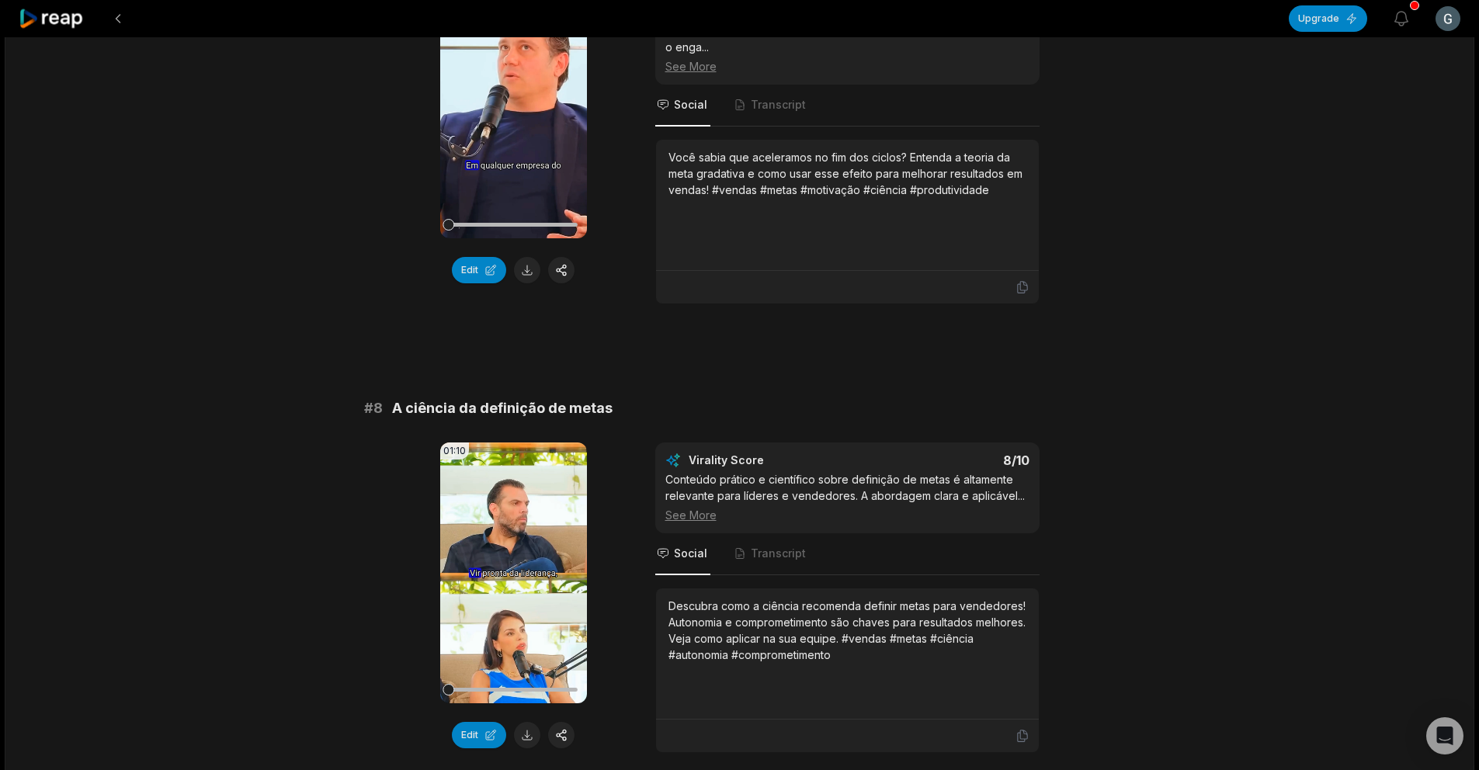
scroll to position [2882, 0]
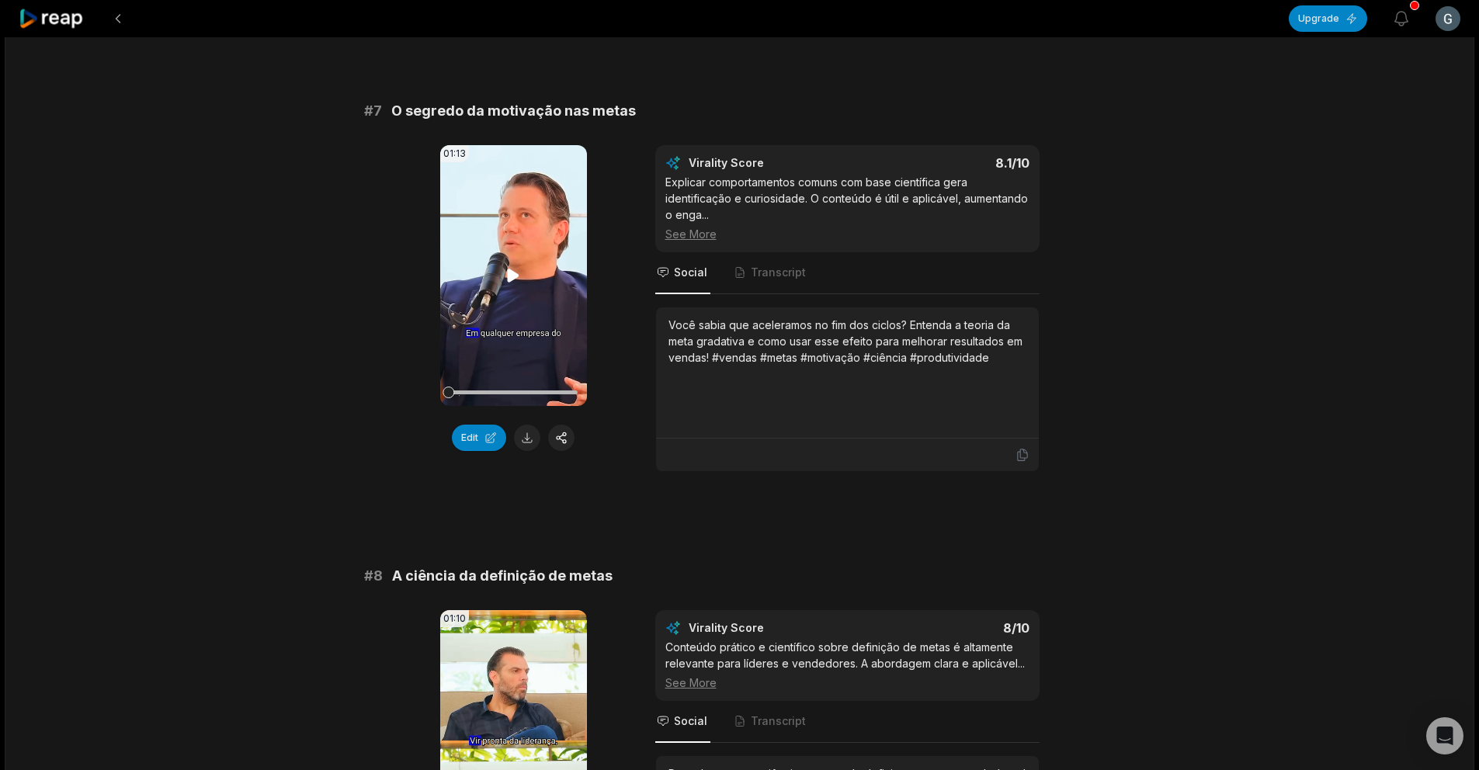
click at [523, 309] on video "Your browser does not support mp4 format." at bounding box center [513, 275] width 147 height 261
click at [524, 434] on button at bounding box center [527, 438] width 26 height 26
click at [1059, 449] on div "01:13 Your browser does not support mp4 format. Edit Virality Score 8.1 /10 Exp…" at bounding box center [739, 308] width 751 height 327
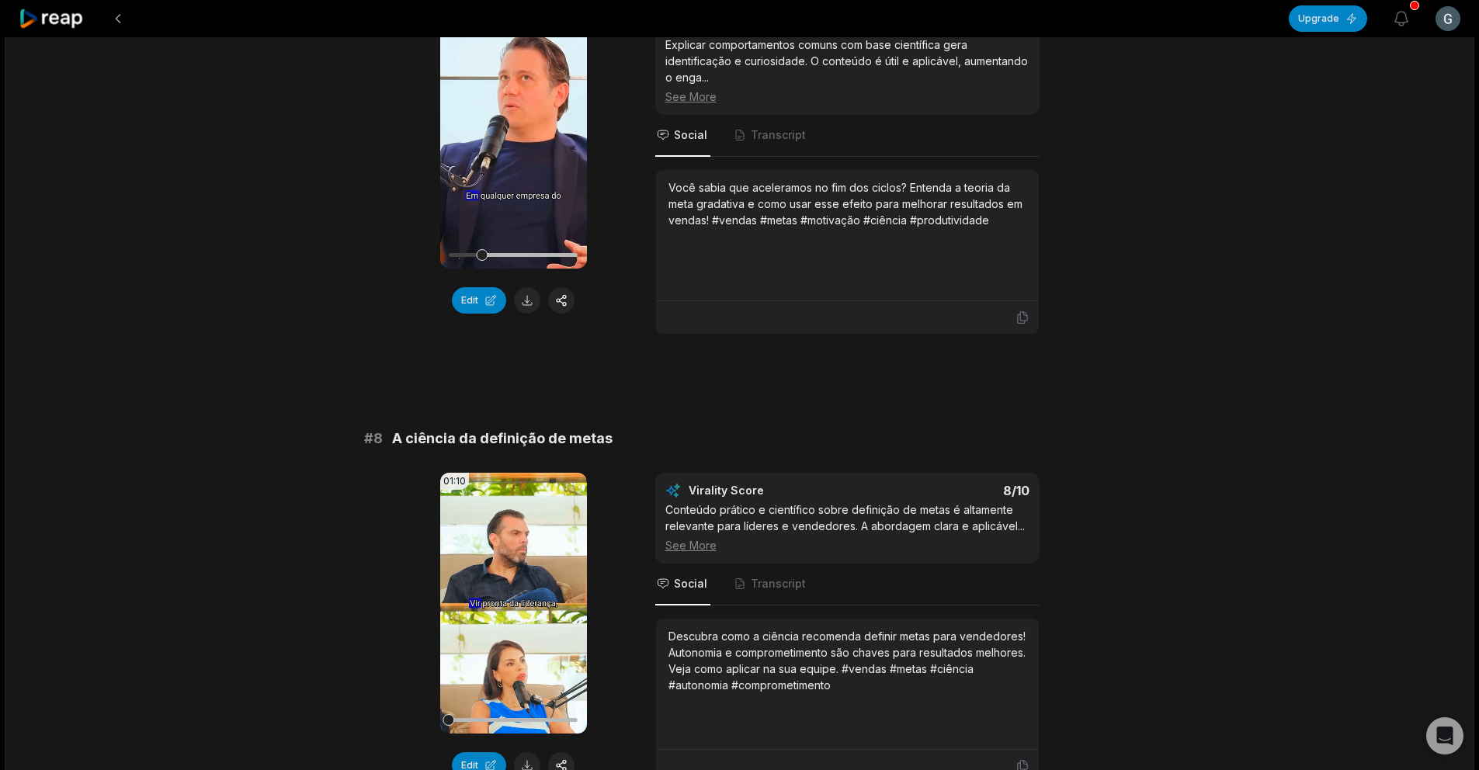
scroll to position [3101, 0]
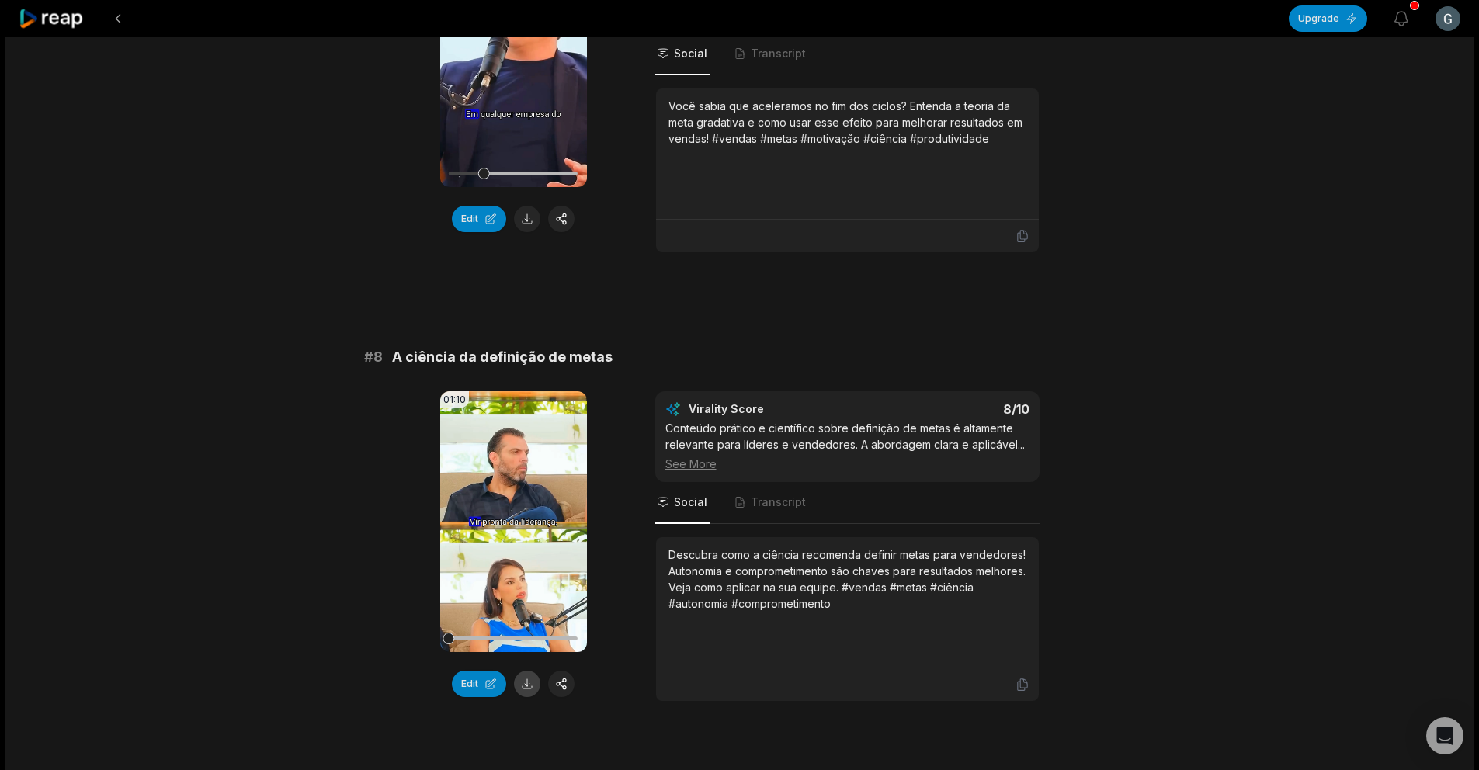
click at [535, 686] on button at bounding box center [527, 684] width 26 height 26
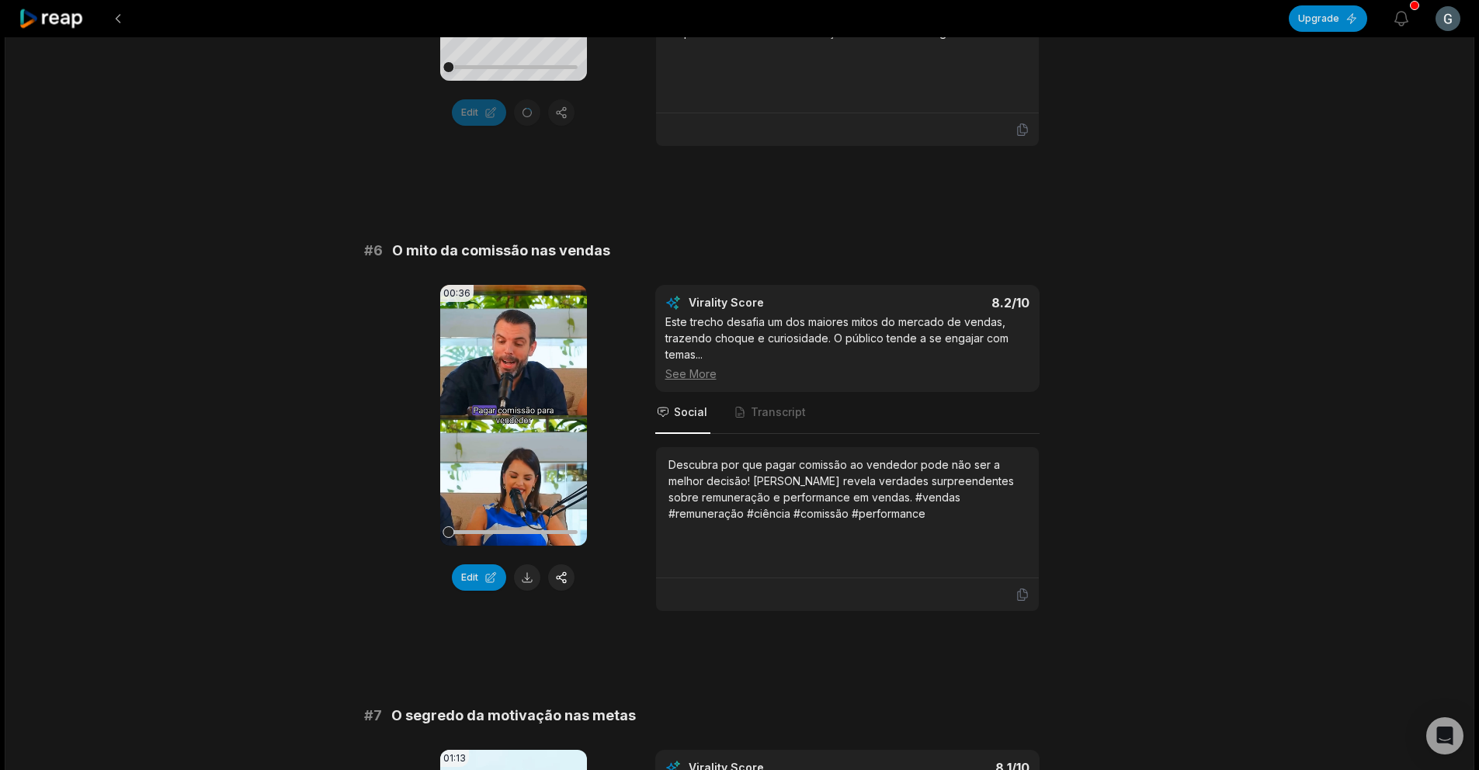
scroll to position [2359, 0]
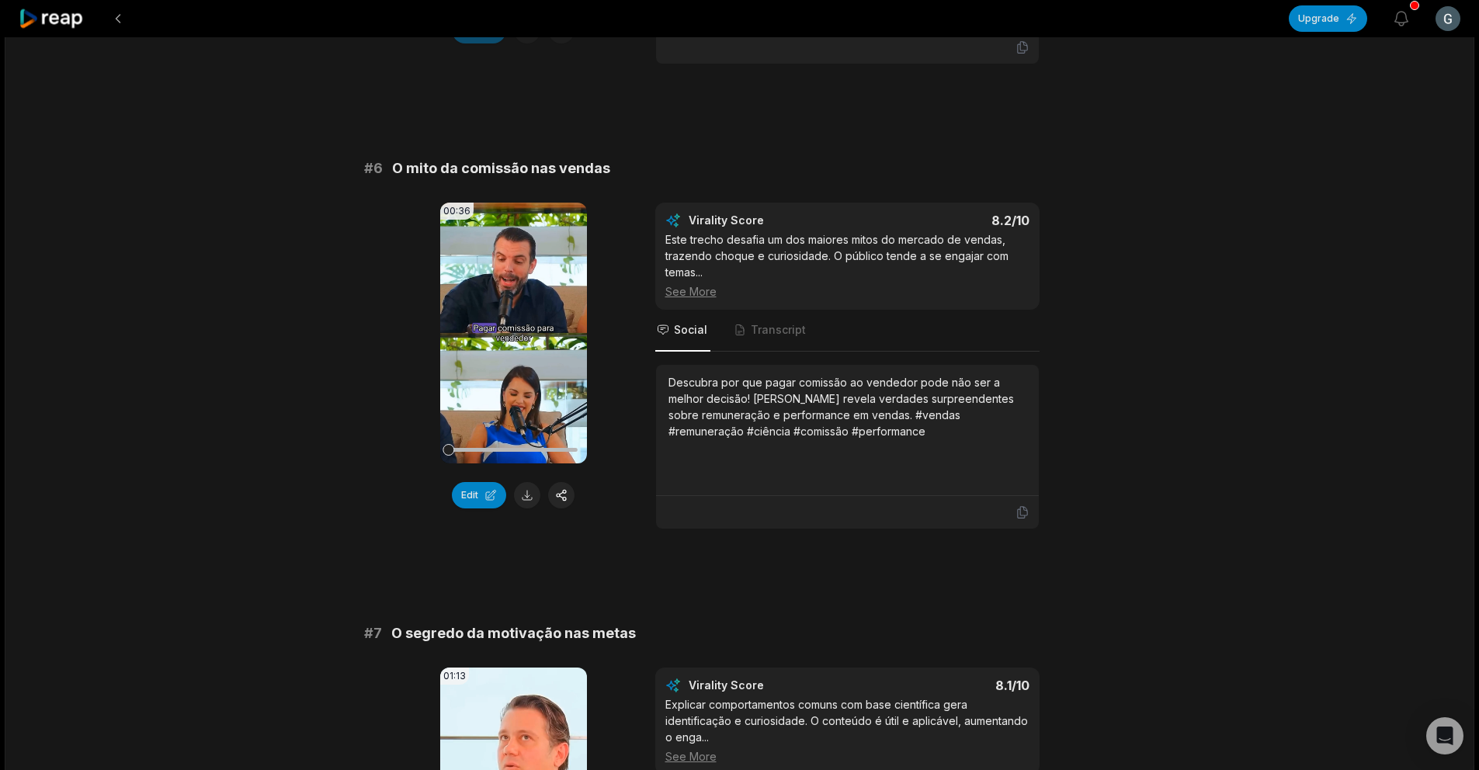
click at [1054, 105] on div "# 1 O experimento do incentivo financeiro 01:44 Your browser does not support m…" at bounding box center [739, 103] width 751 height 4541
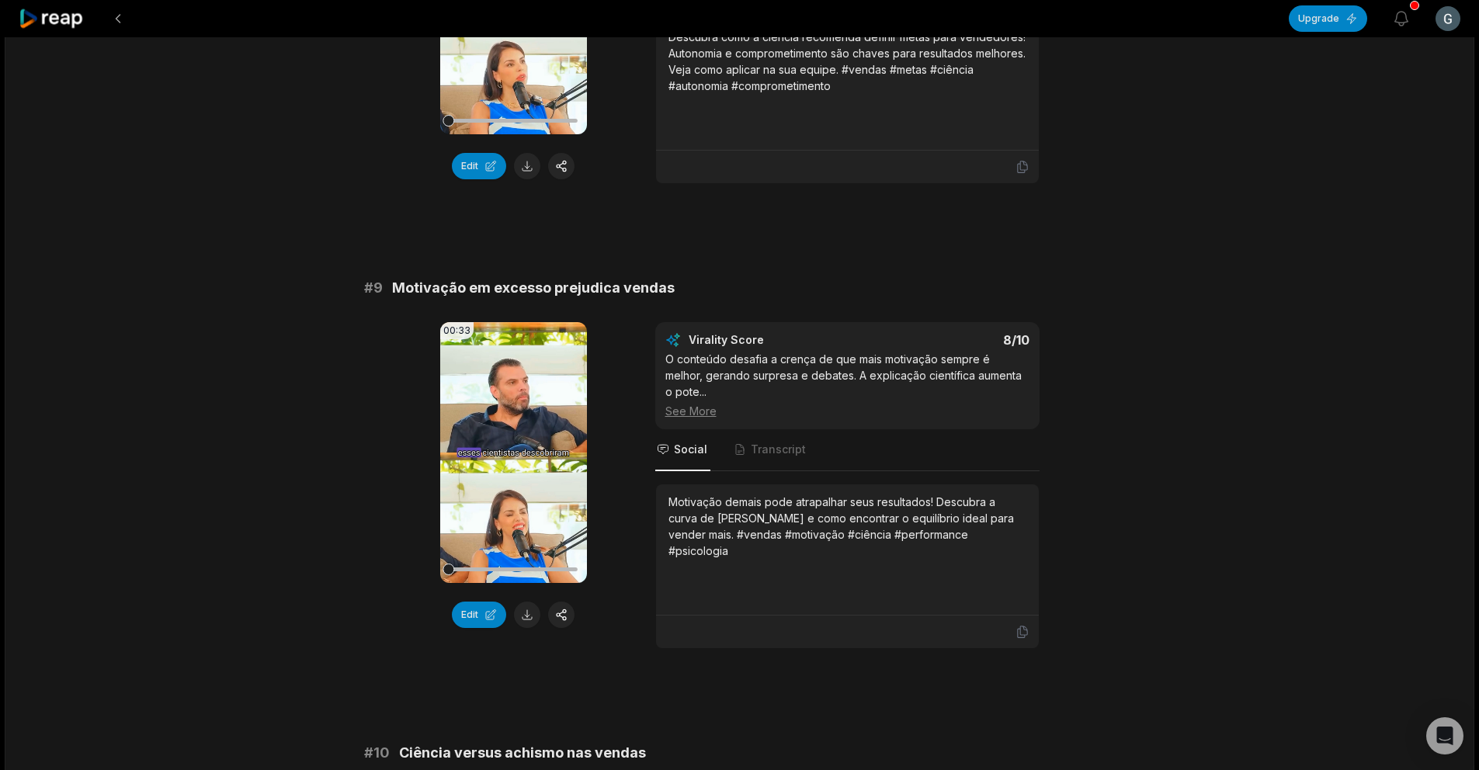
scroll to position [3623, 0]
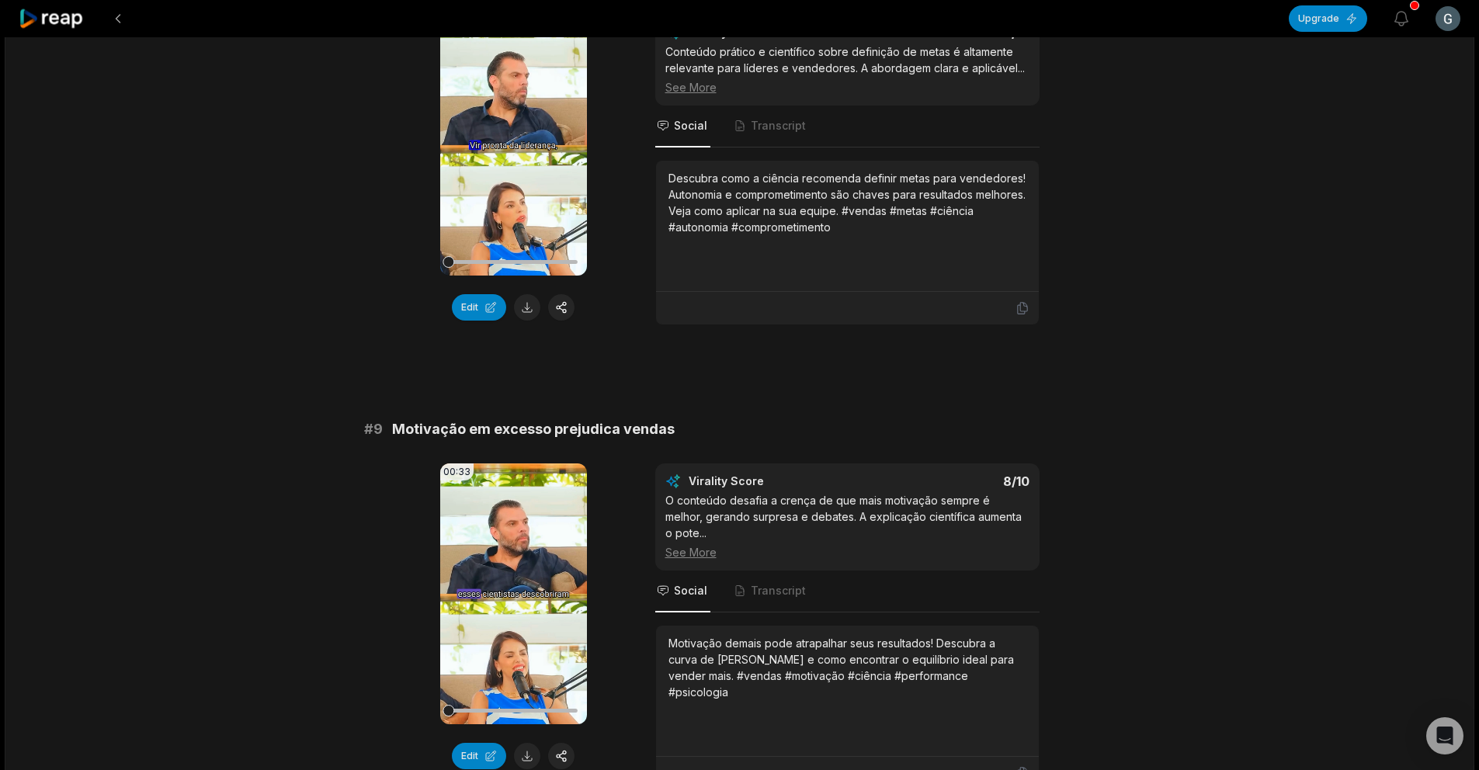
scroll to position [3316, 0]
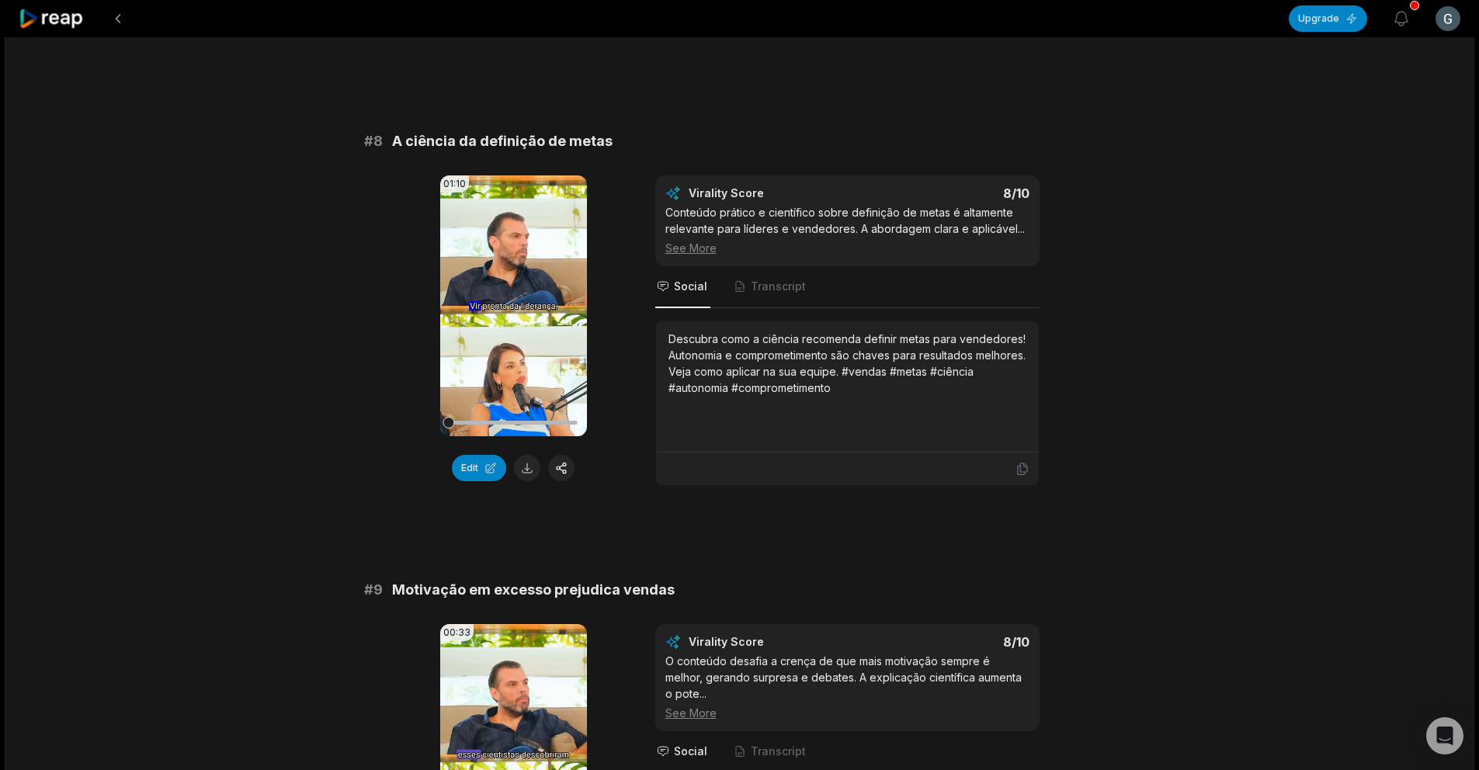
click at [1014, 465] on div at bounding box center [847, 469] width 364 height 14
click at [1019, 469] on icon at bounding box center [1021, 469] width 9 height 12
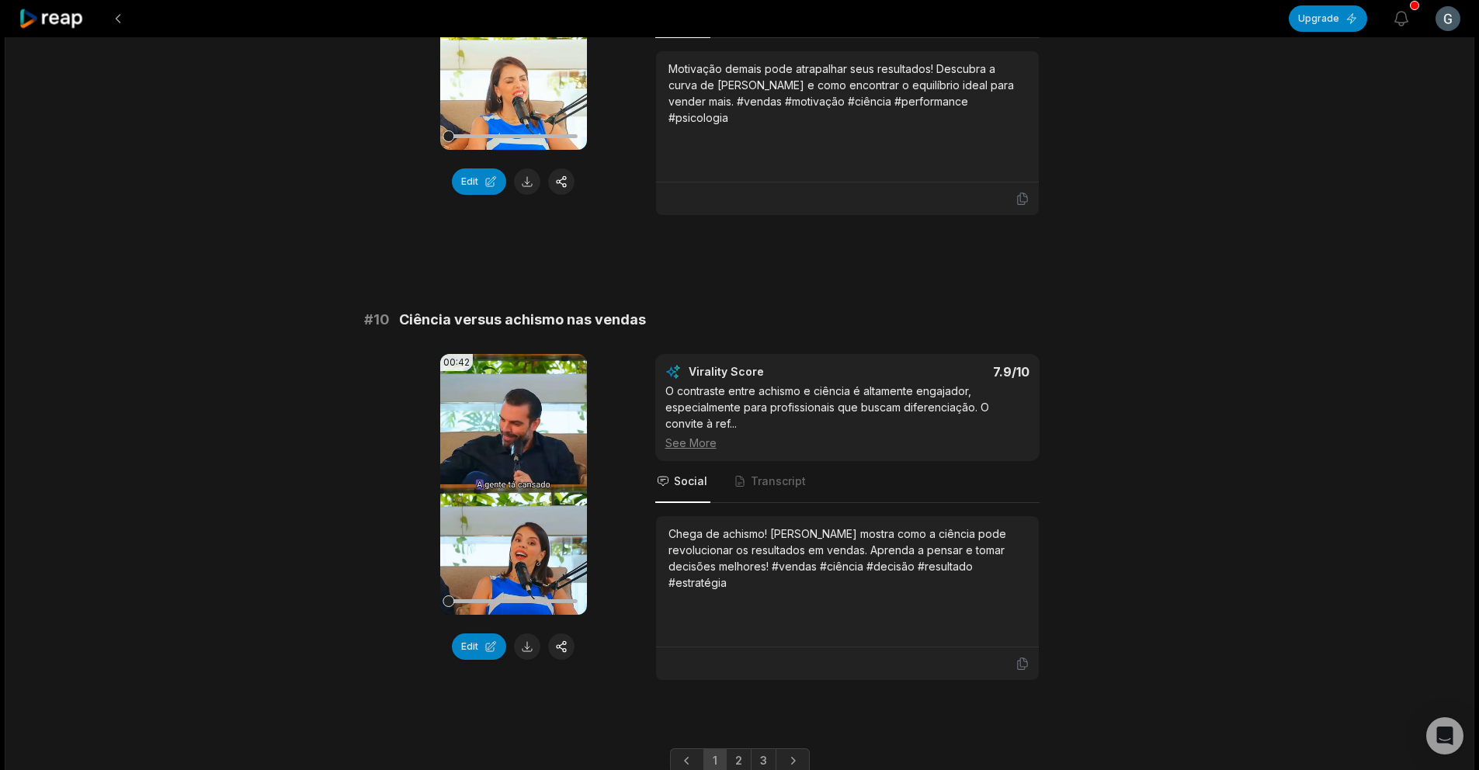
scroll to position [4080, 0]
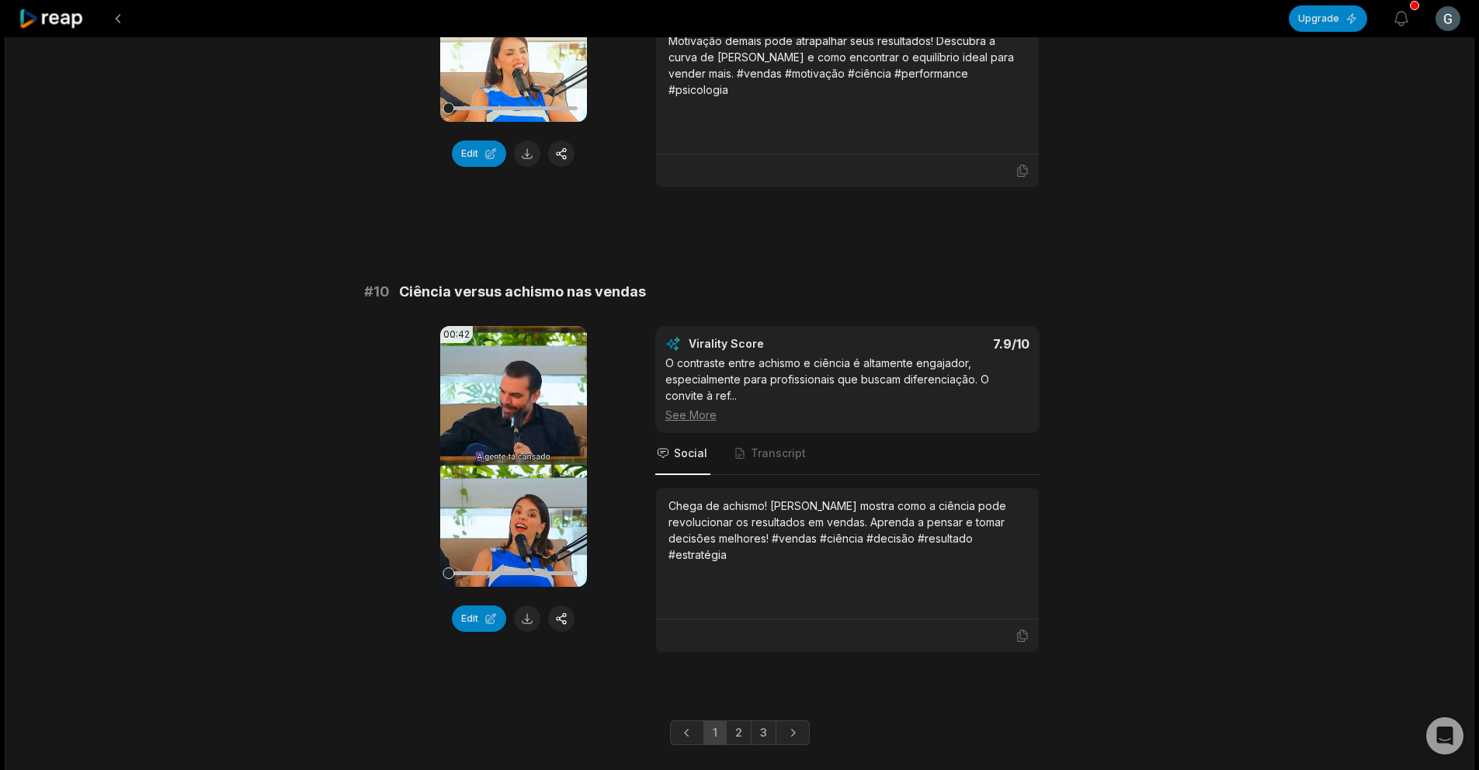
click at [1049, 281] on div "# 10 Ciência versus achismo nas vendas" at bounding box center [739, 292] width 751 height 22
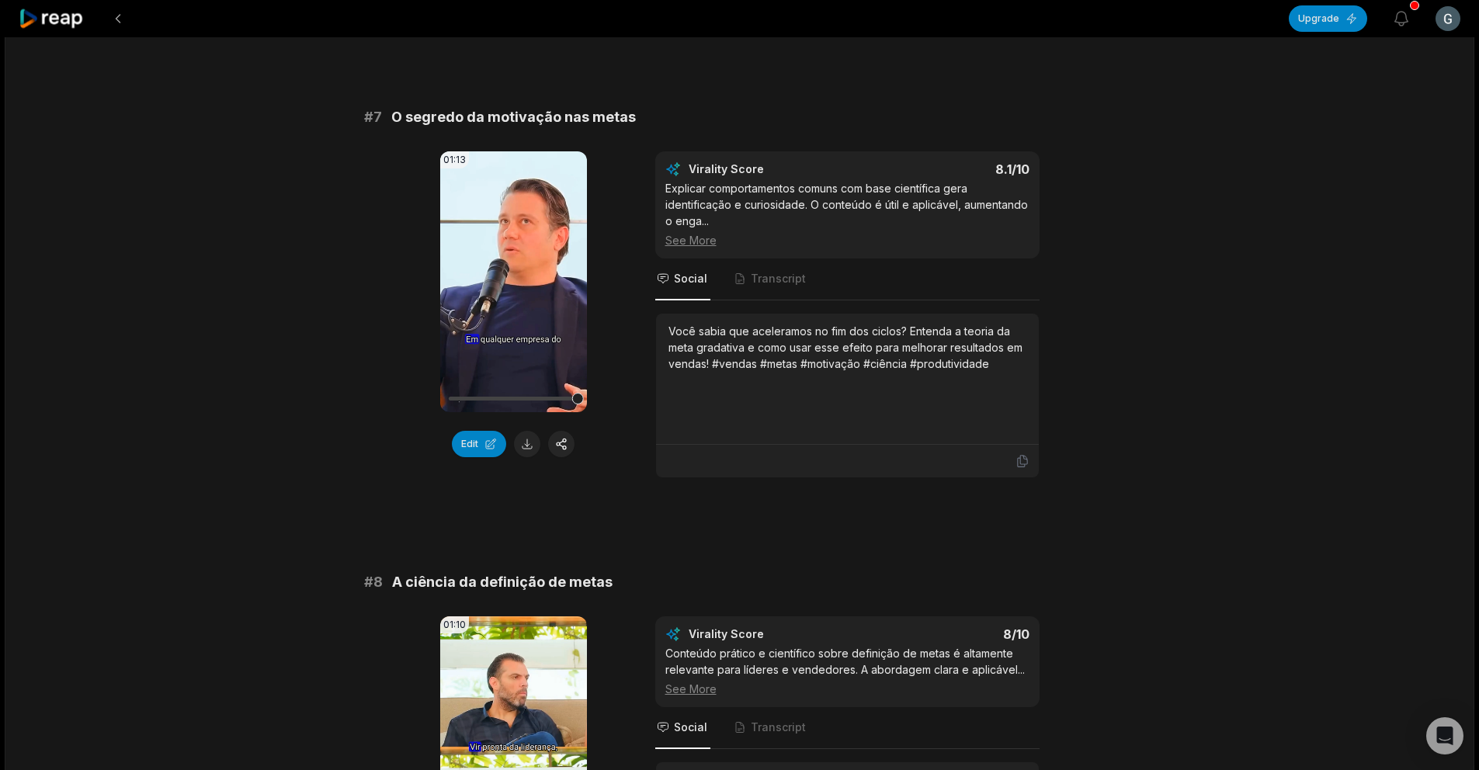
scroll to position [2865, 0]
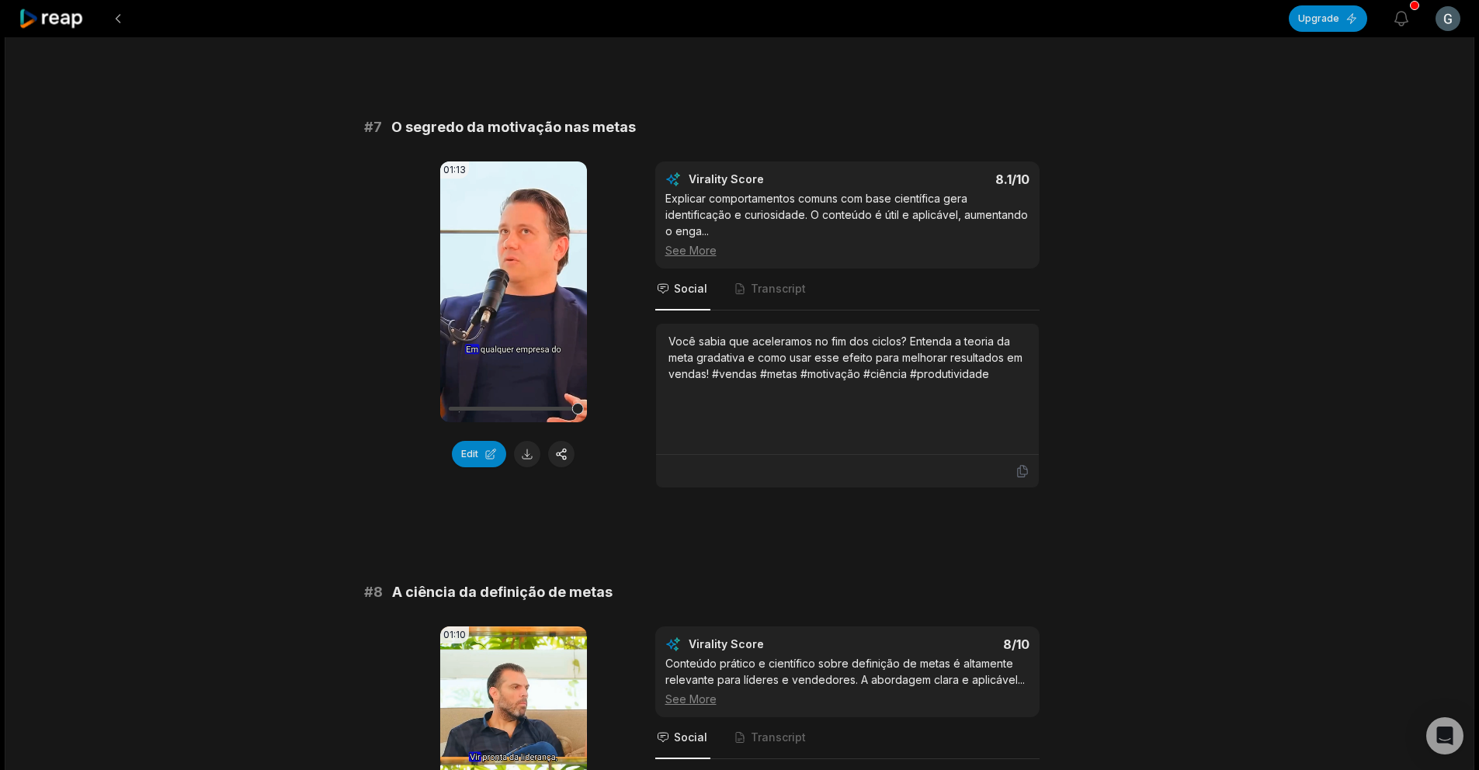
click at [1081, 393] on div "01:13 Your browser does not support mp4 format. Edit Virality Score 8.1 /10 Exp…" at bounding box center [739, 324] width 751 height 327
click at [1026, 472] on icon at bounding box center [1021, 472] width 9 height 12
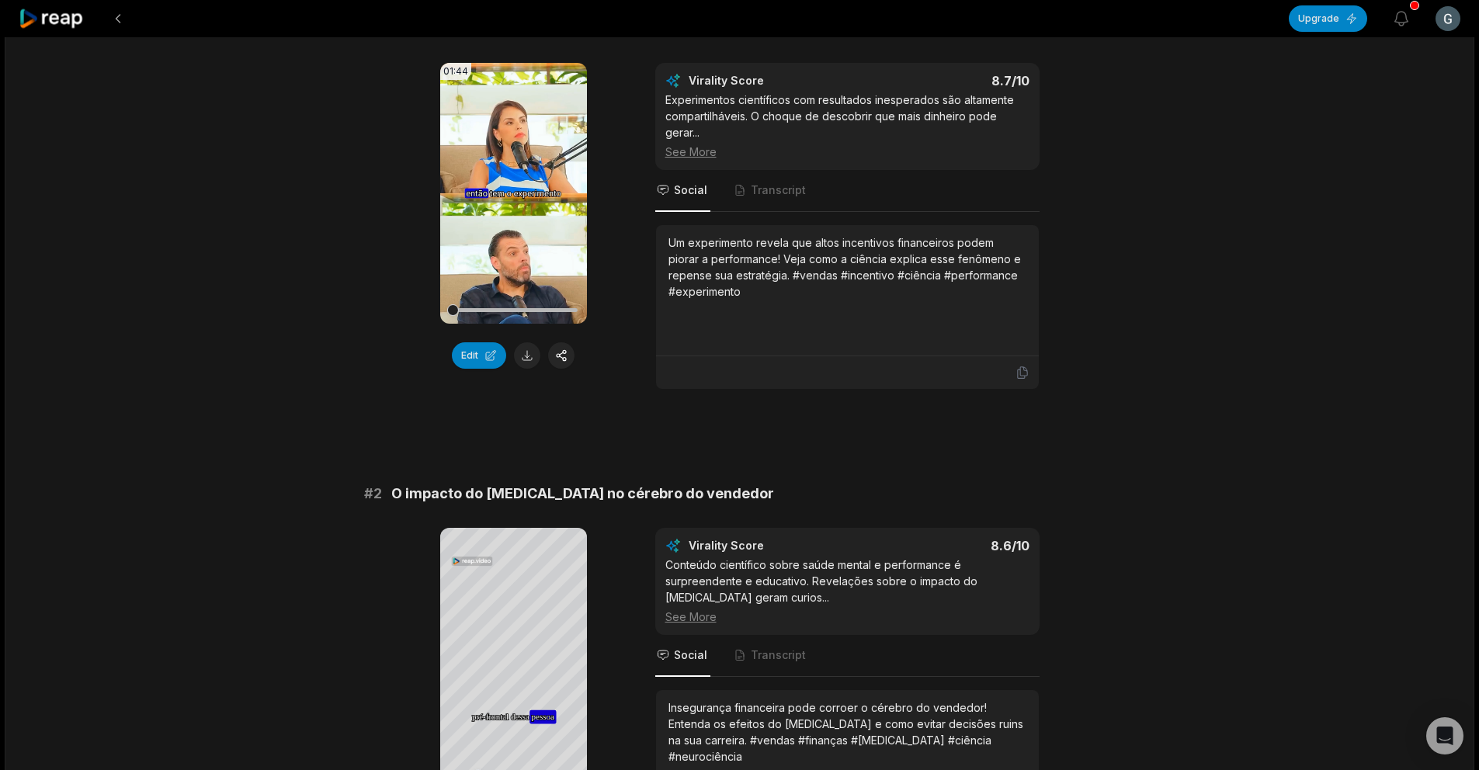
scroll to position [497, 0]
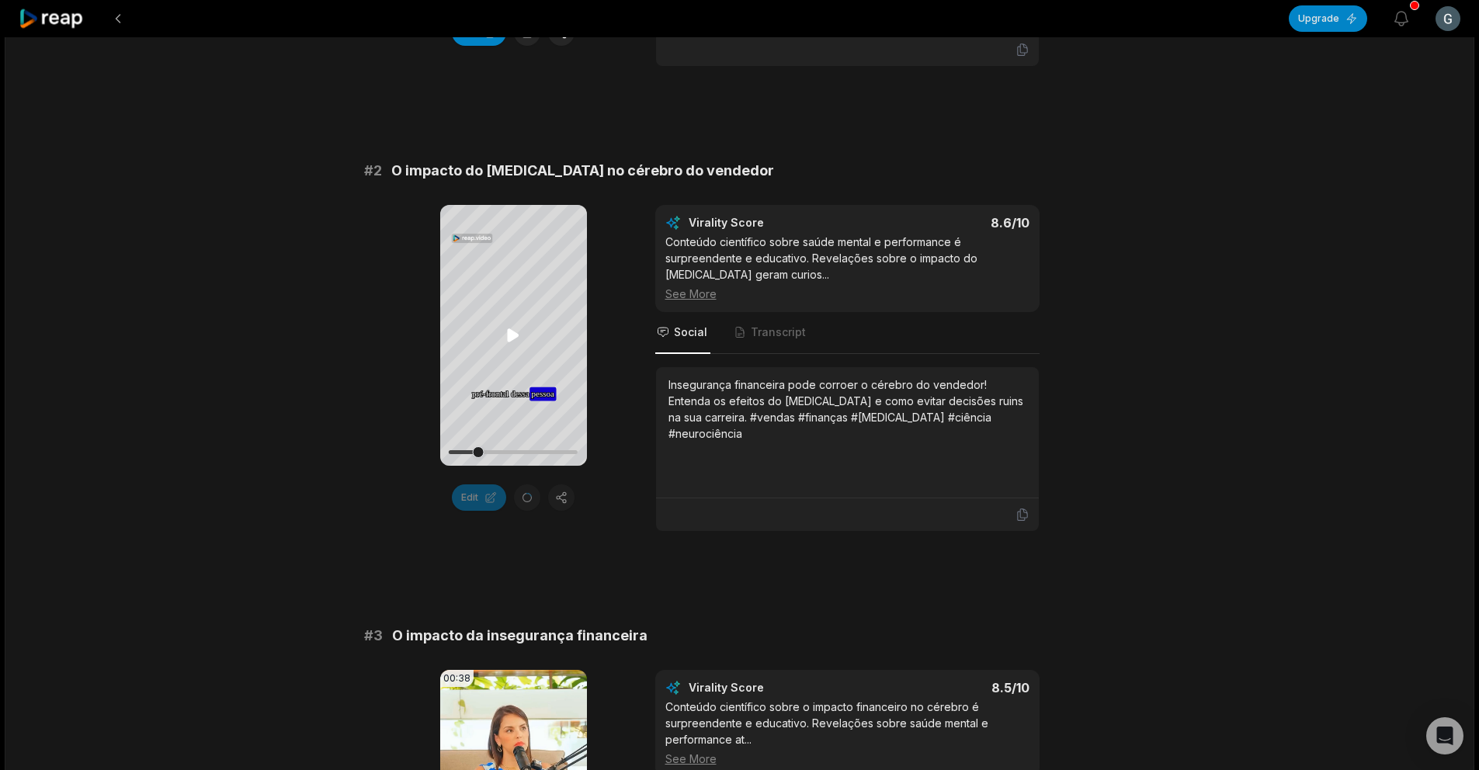
drag, startPoint x: 515, startPoint y: 334, endPoint x: 519, endPoint y: 342, distance: 9.4
click at [515, 334] on icon at bounding box center [514, 334] width 12 height 13
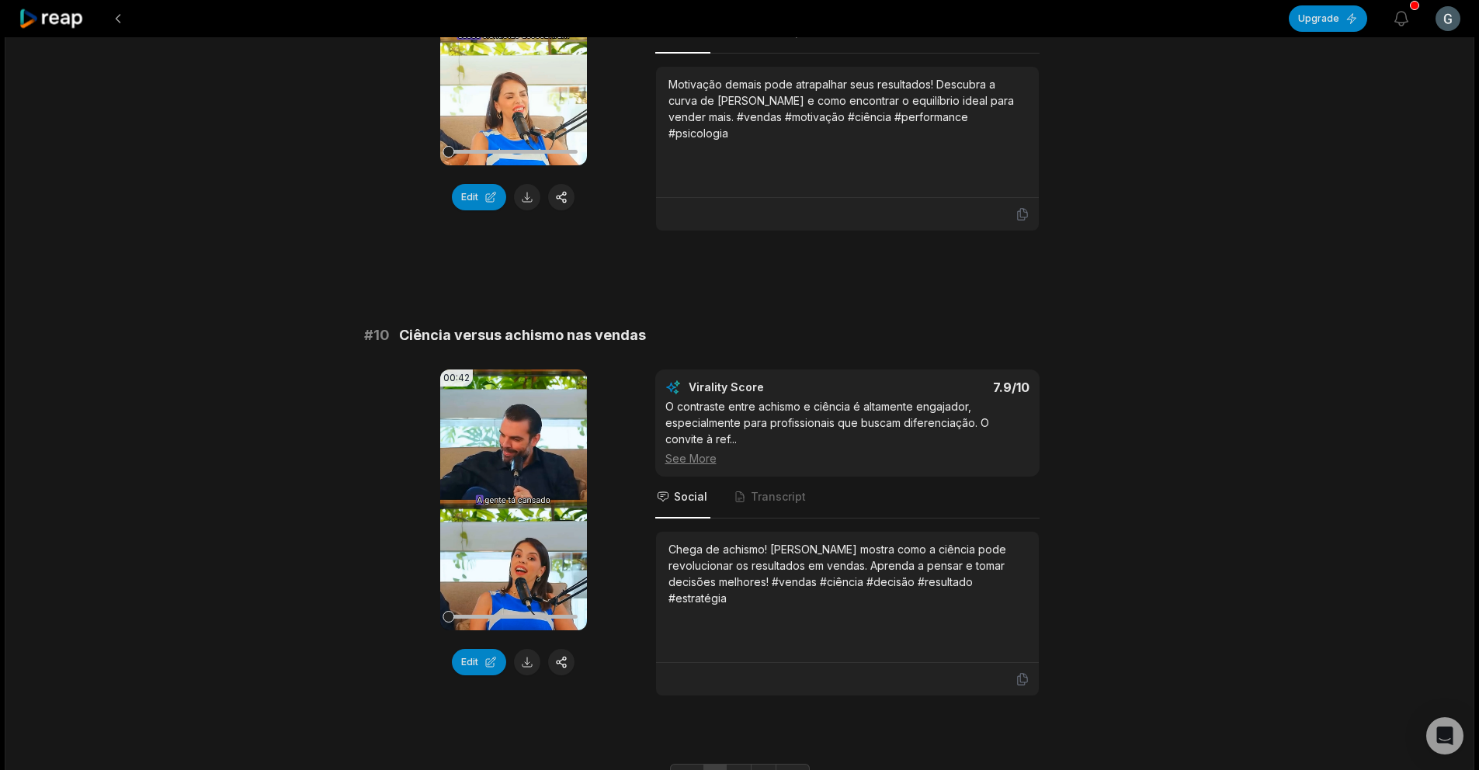
scroll to position [4101, 0]
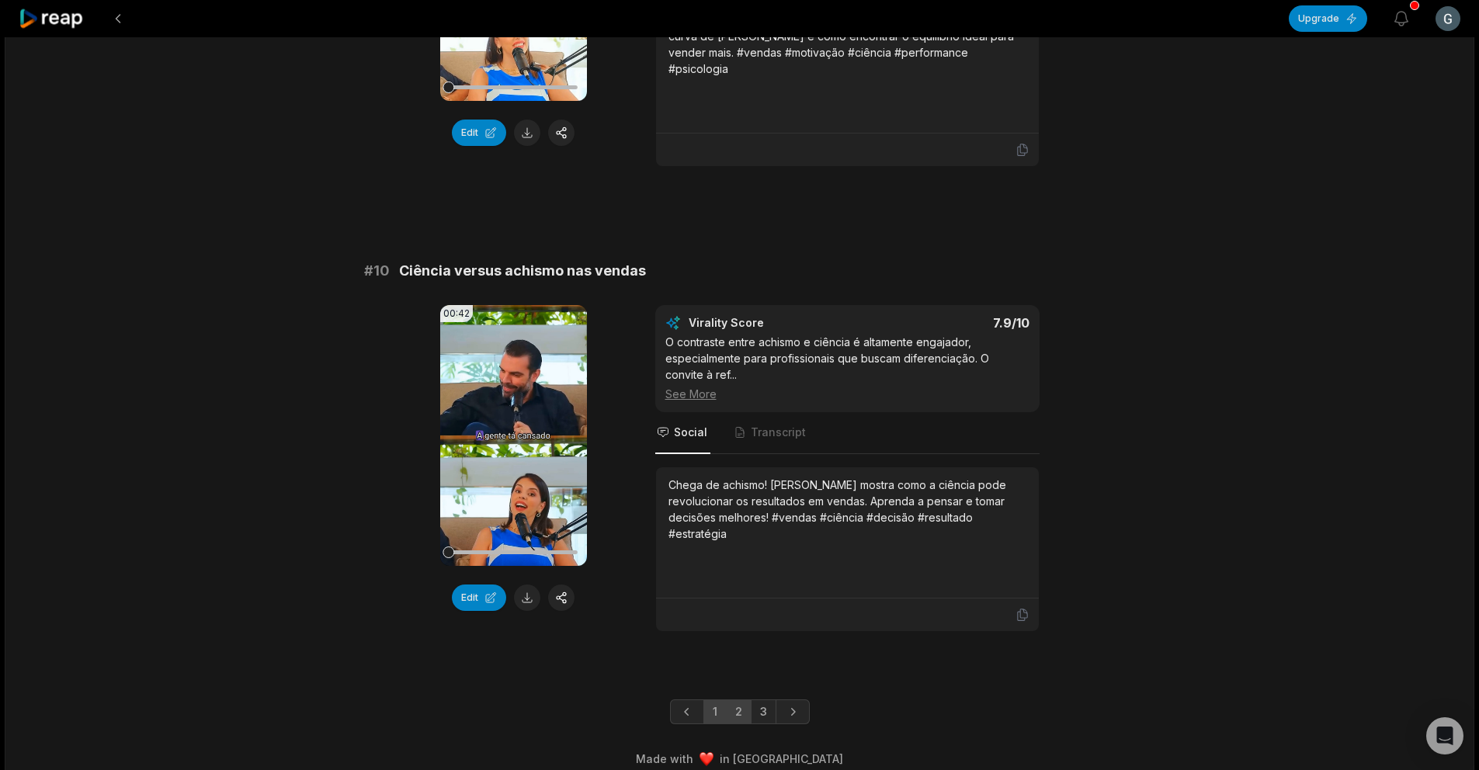
click at [743, 699] on link "2" at bounding box center [739, 711] width 26 height 25
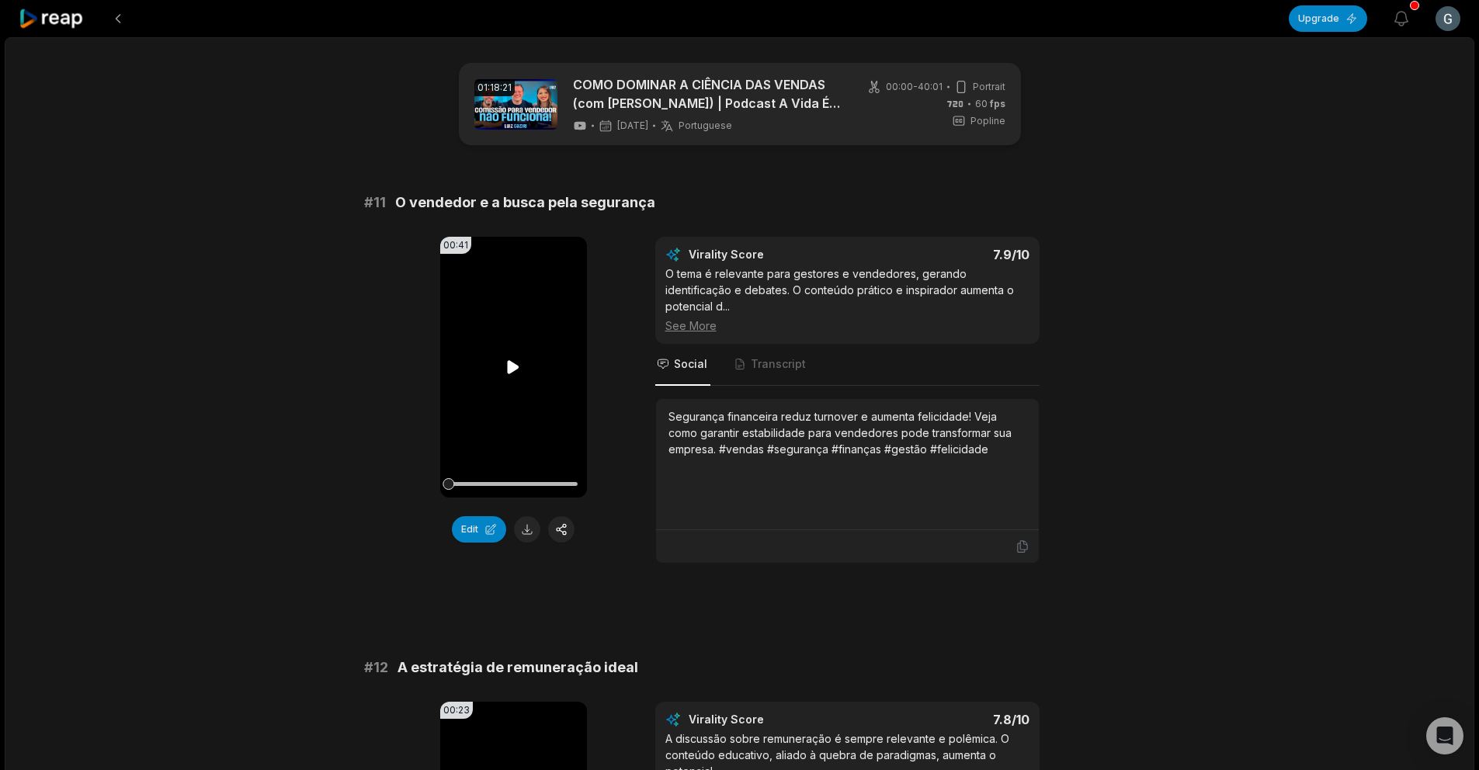
click at [535, 340] on video "Your browser does not support mp4 format." at bounding box center [513, 367] width 147 height 261
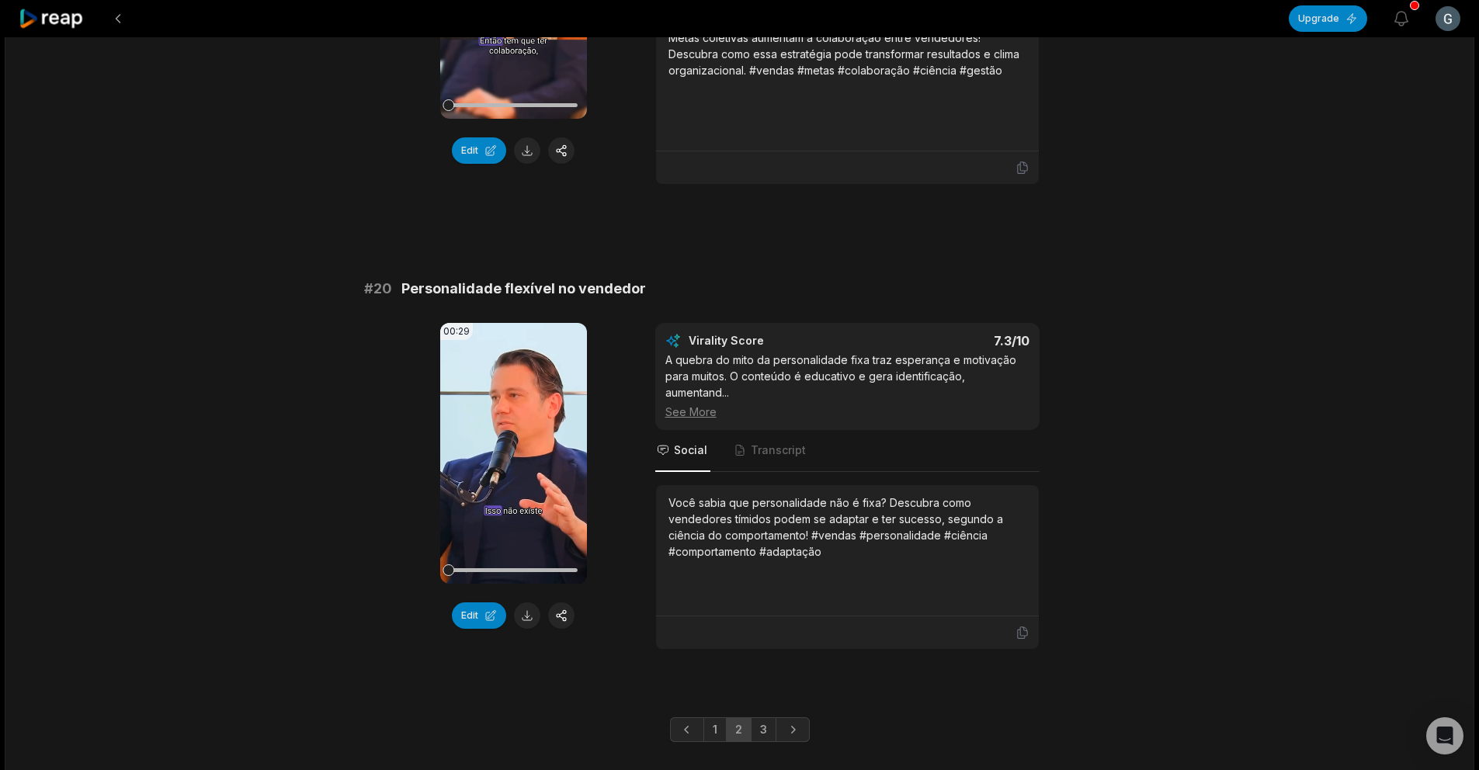
scroll to position [4084, 0]
click at [761, 716] on link "3" at bounding box center [764, 728] width 26 height 25
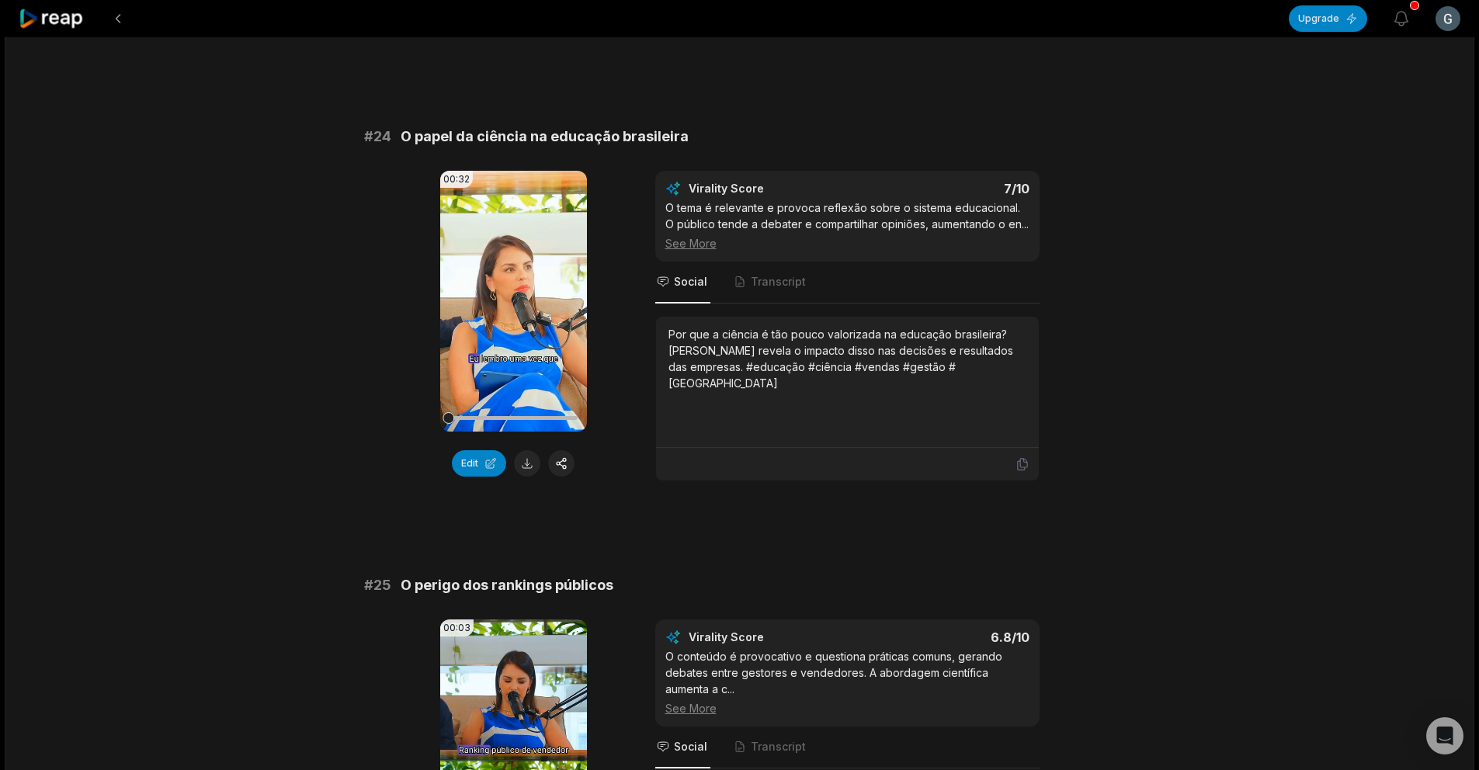
scroll to position [1775, 0]
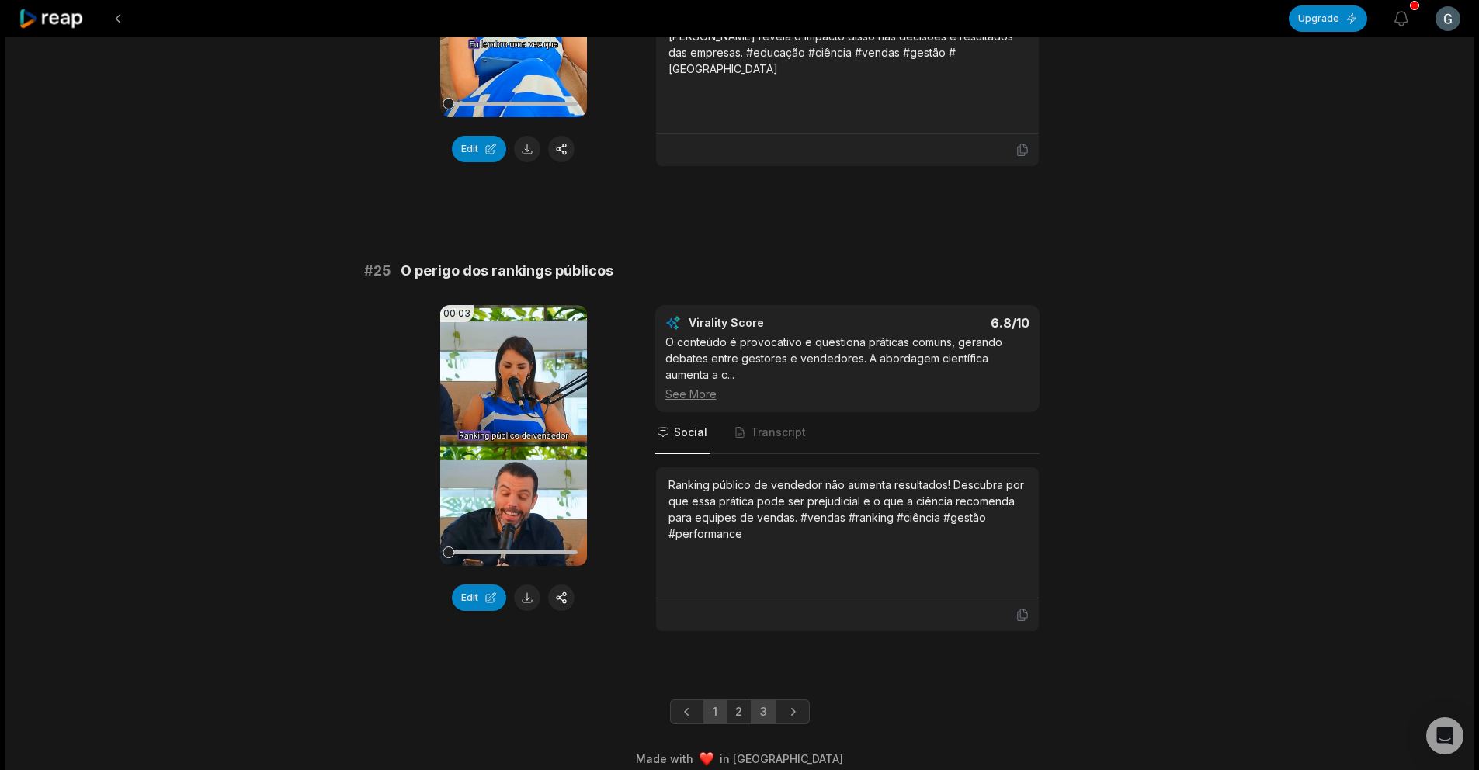
click at [717, 699] on link "1" at bounding box center [714, 711] width 23 height 25
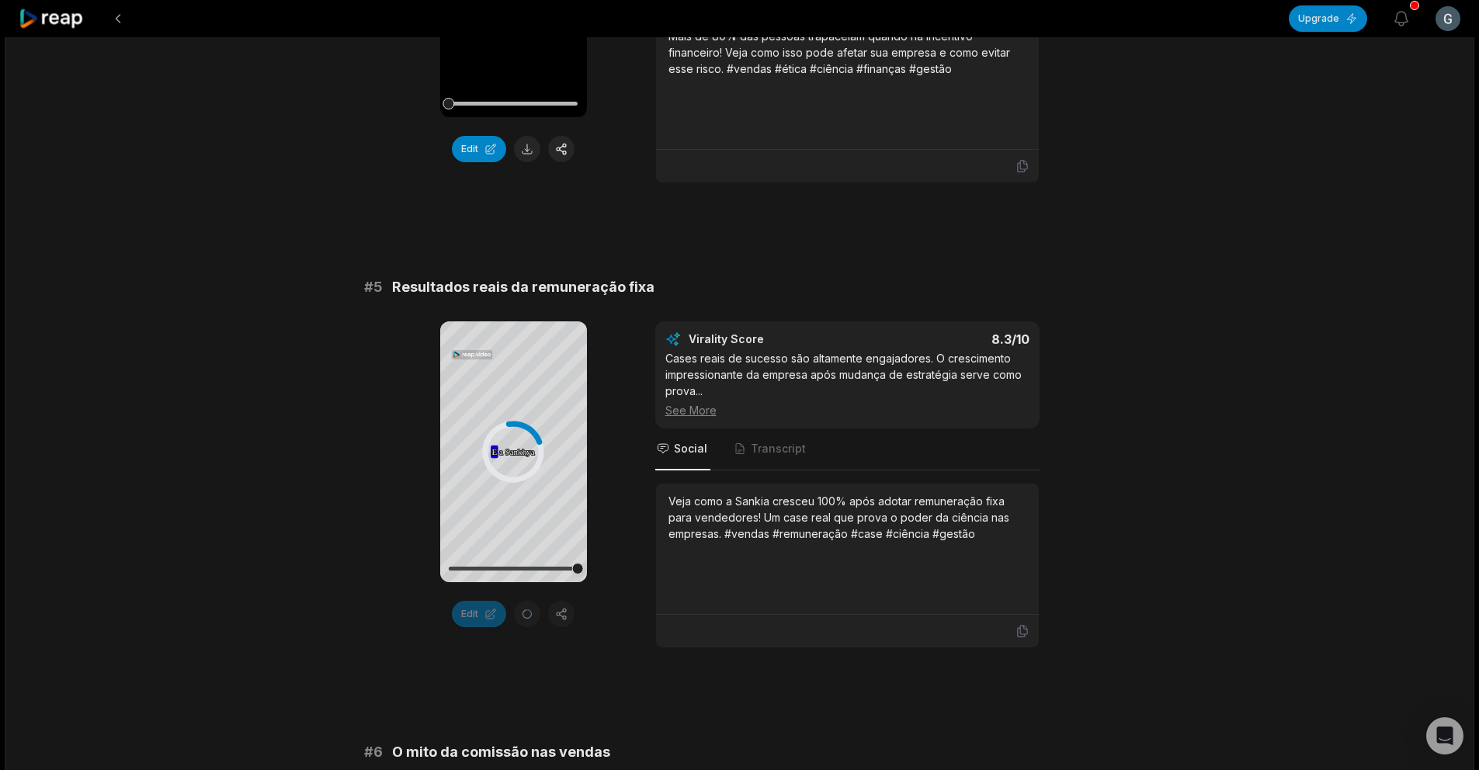
click at [646, 255] on div "# 1 O experimento do incentivo financeiro 01:44 Your browser does not support m…" at bounding box center [739, 686] width 751 height 4541
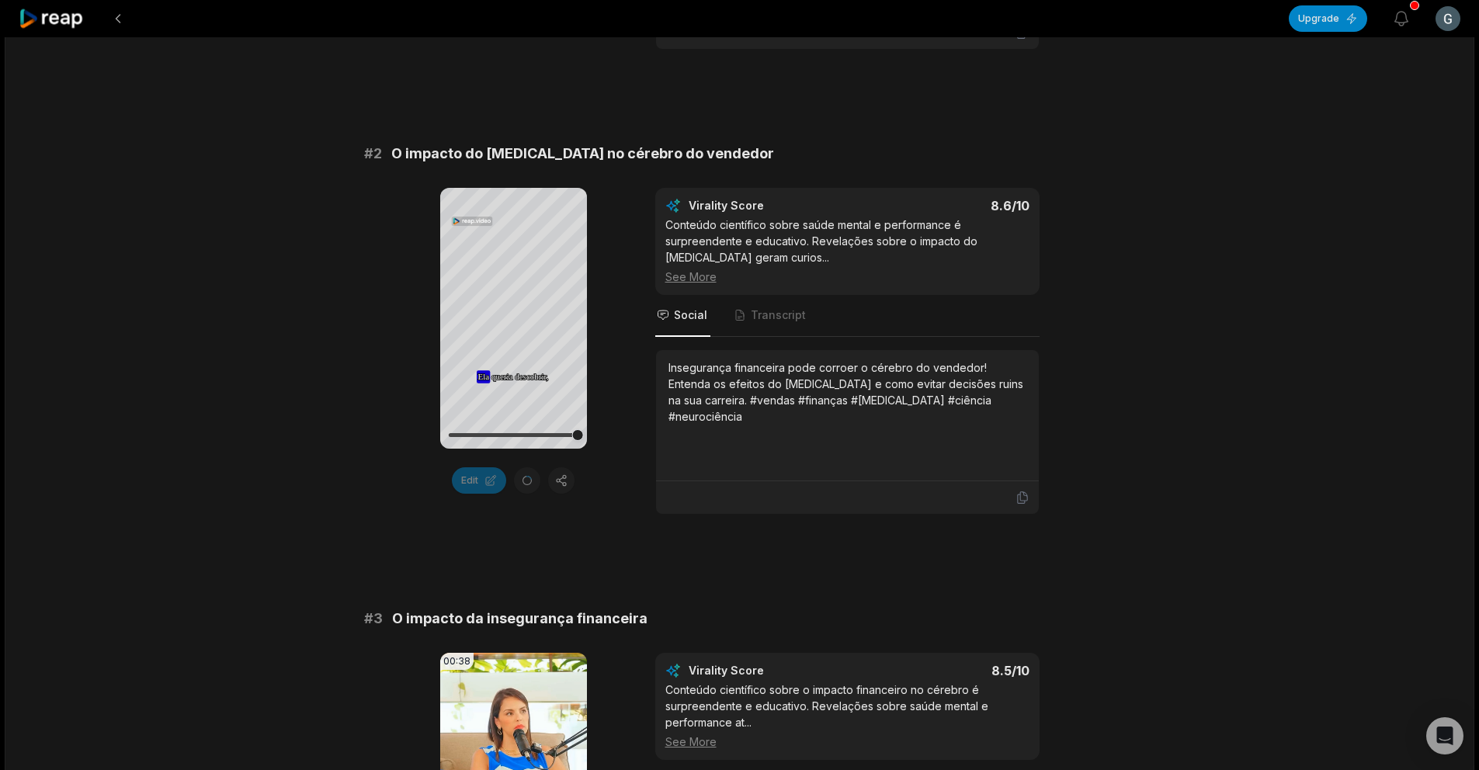
scroll to position [515, 0]
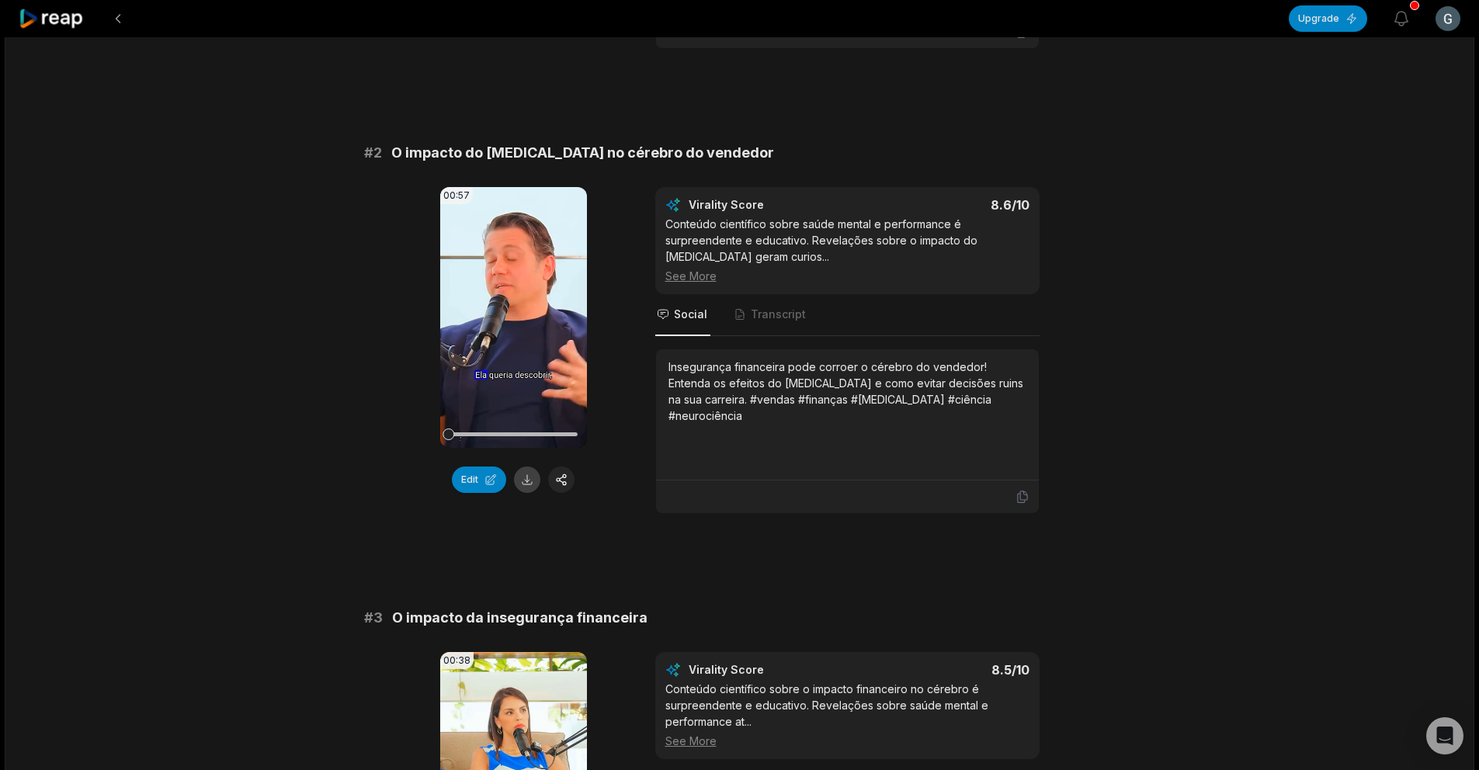
click at [527, 485] on button at bounding box center [527, 480] width 26 height 26
click at [1019, 494] on icon at bounding box center [1021, 497] width 9 height 12
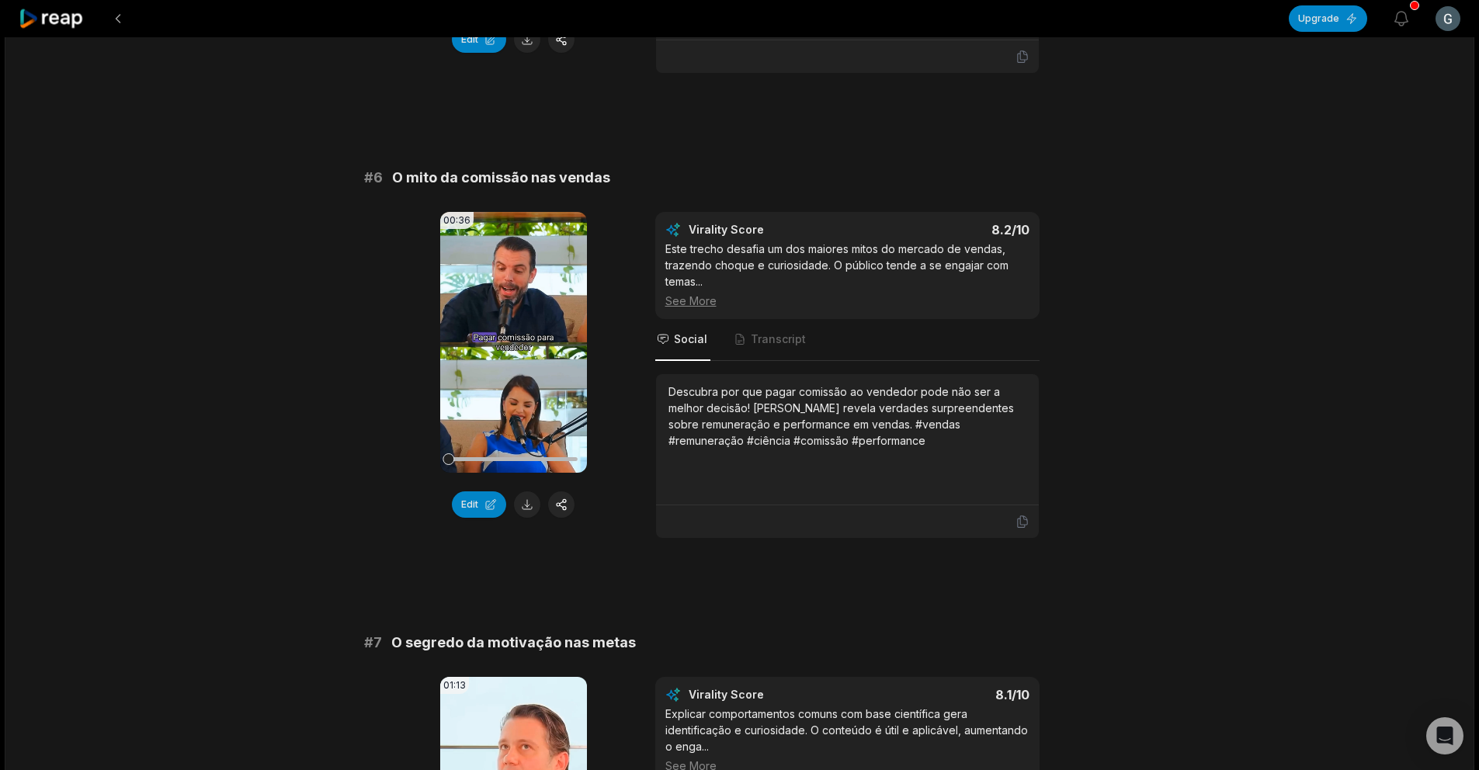
scroll to position [1780, 0]
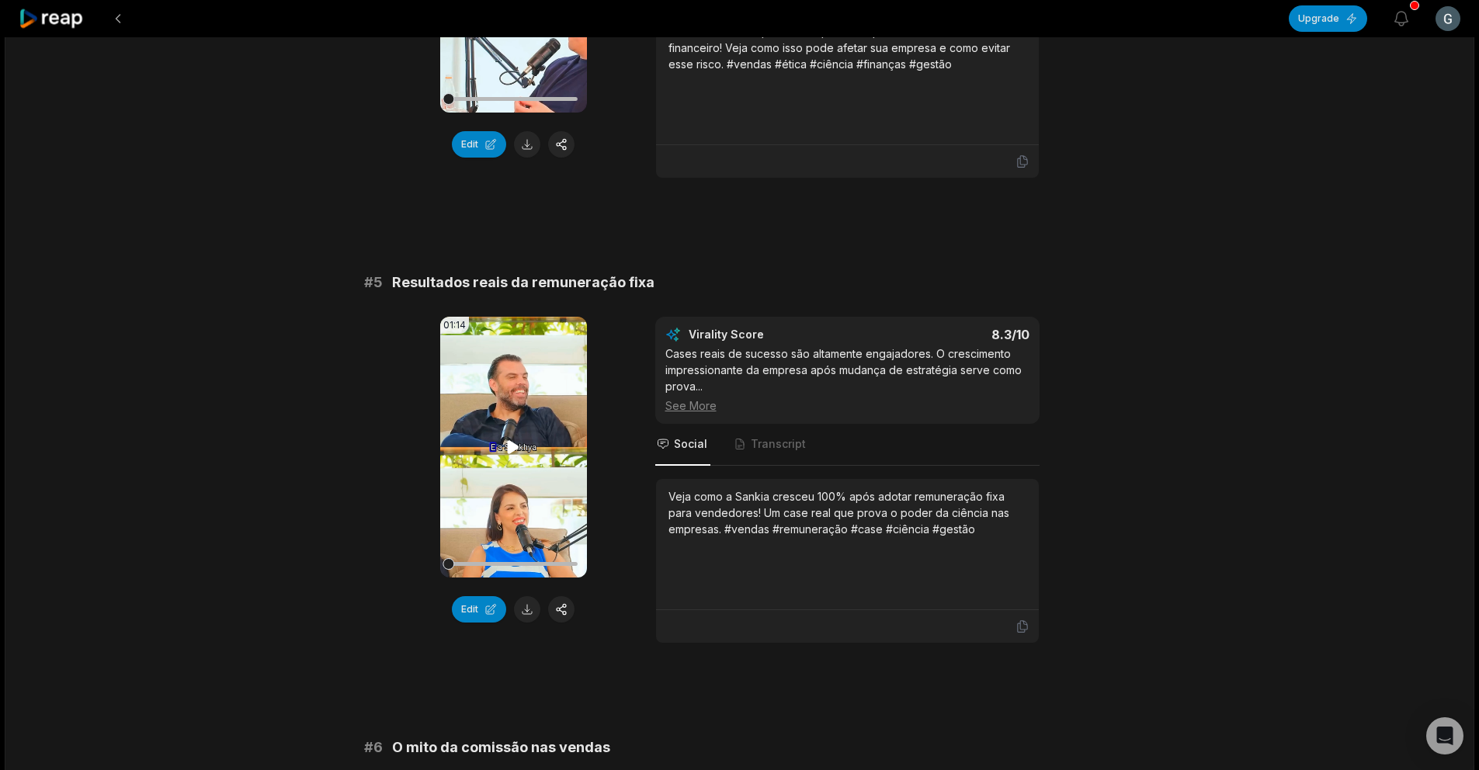
click at [507, 449] on icon at bounding box center [513, 447] width 19 height 19
click at [526, 613] on button at bounding box center [527, 609] width 26 height 26
click at [1026, 631] on icon at bounding box center [1022, 627] width 14 height 14
click at [1085, 266] on div "# 1 O experimento do incentivo financeiro 01:44 Your browser does not support m…" at bounding box center [739, 682] width 751 height 4541
drag, startPoint x: 526, startPoint y: 613, endPoint x: 540, endPoint y: 633, distance: 24.5
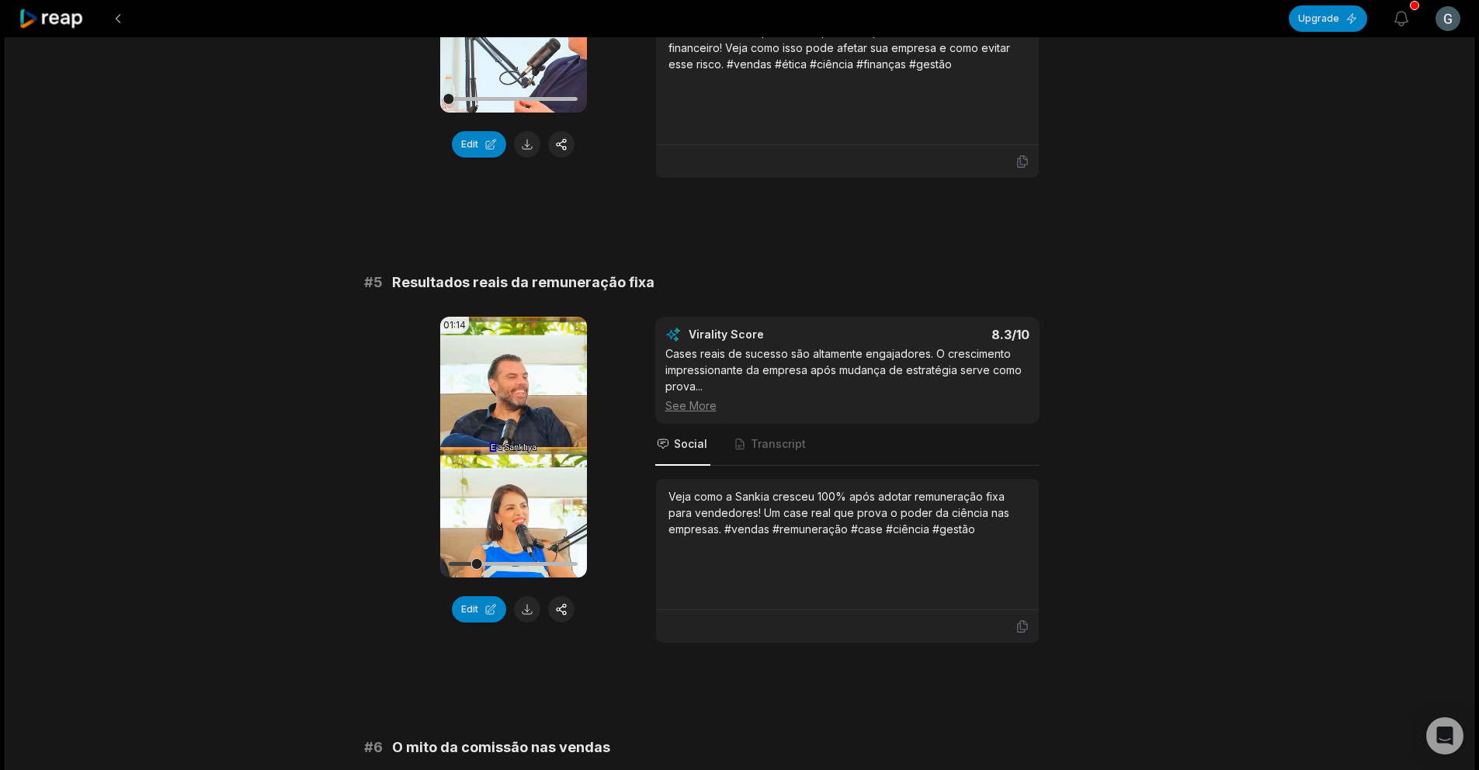
click at [526, 613] on button at bounding box center [527, 609] width 26 height 26
click at [936, 244] on div "# 1 O experimento do incentivo financeiro 01:44 Your browser does not support m…" at bounding box center [739, 682] width 751 height 4541
click at [1024, 630] on icon at bounding box center [1022, 627] width 14 height 14
click at [536, 446] on video "Your browser does not support mp4 format." at bounding box center [513, 447] width 147 height 261
click at [495, 480] on video "Your browser does not support mp4 format." at bounding box center [513, 447] width 147 height 261
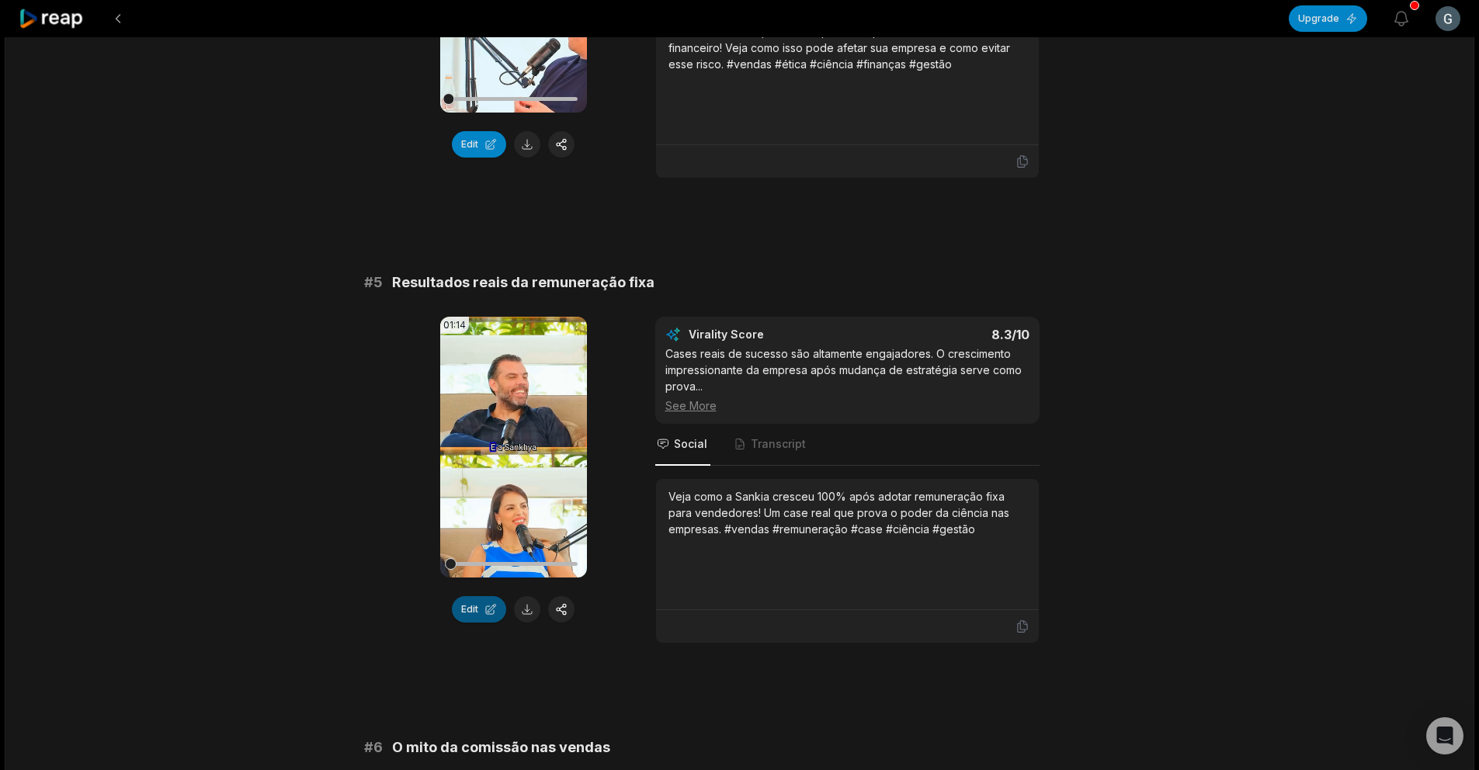
click at [468, 611] on button "Edit" at bounding box center [479, 609] width 54 height 26
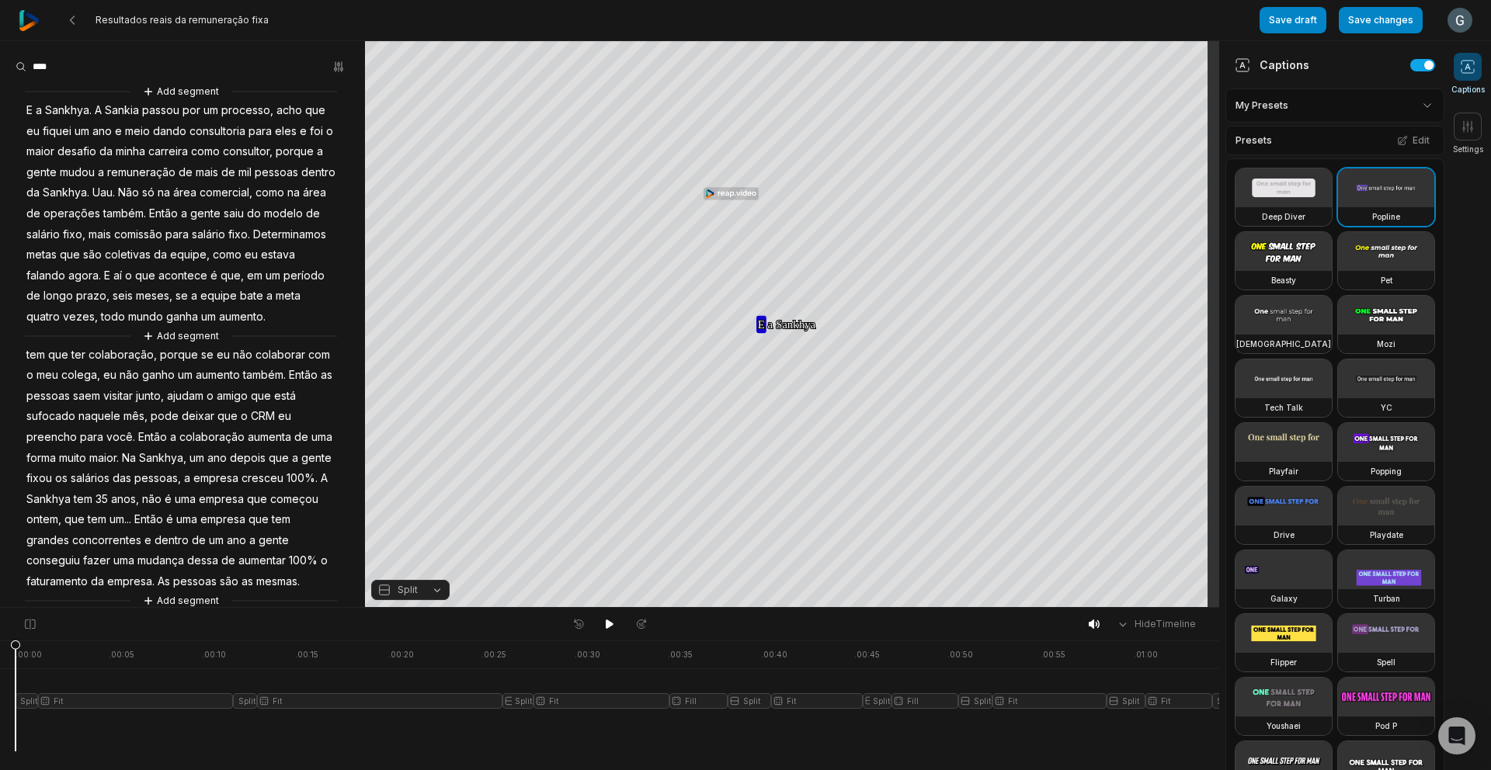
click at [133, 109] on span "Sankia" at bounding box center [121, 110] width 37 height 21
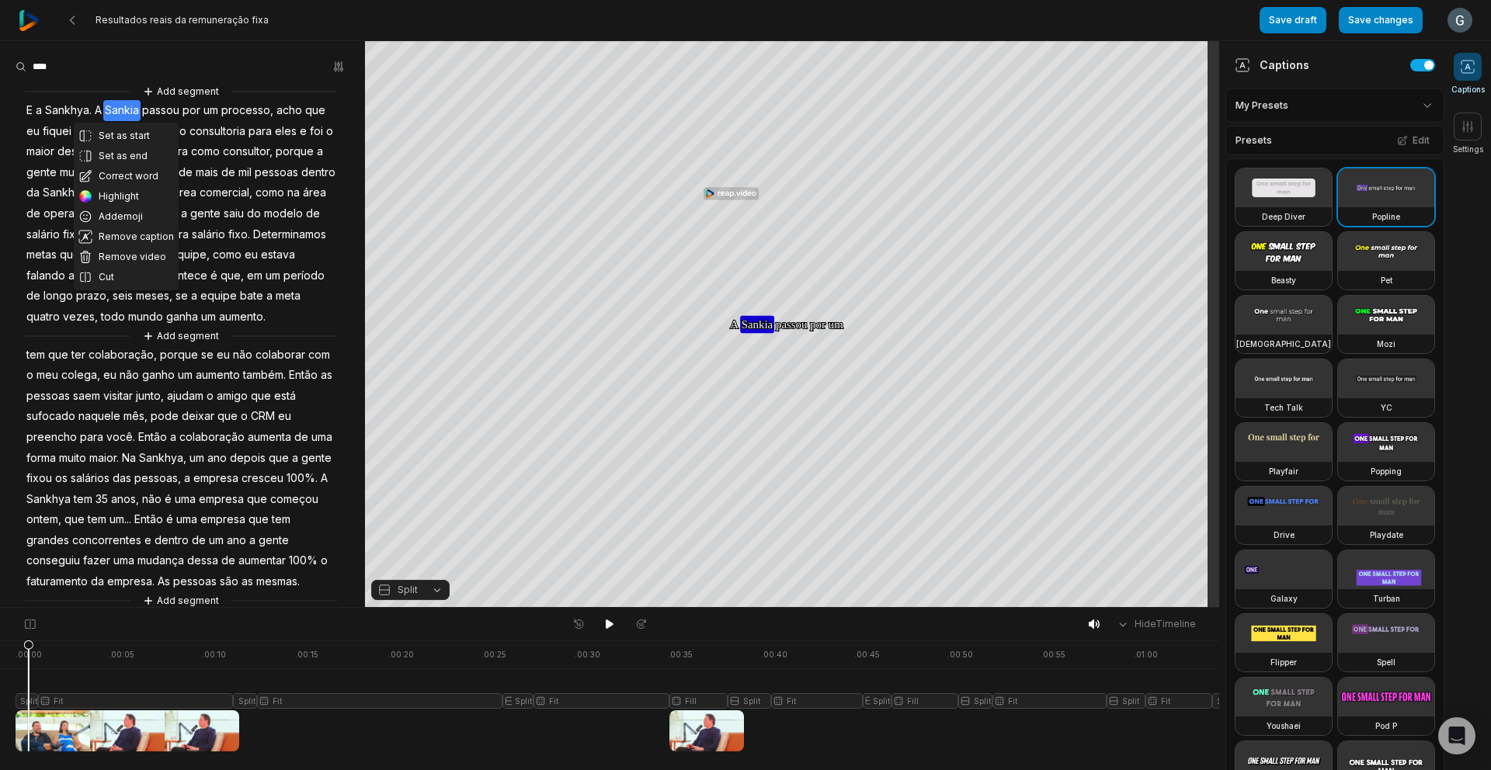
click at [140, 175] on button "Correct word" at bounding box center [126, 176] width 105 height 20
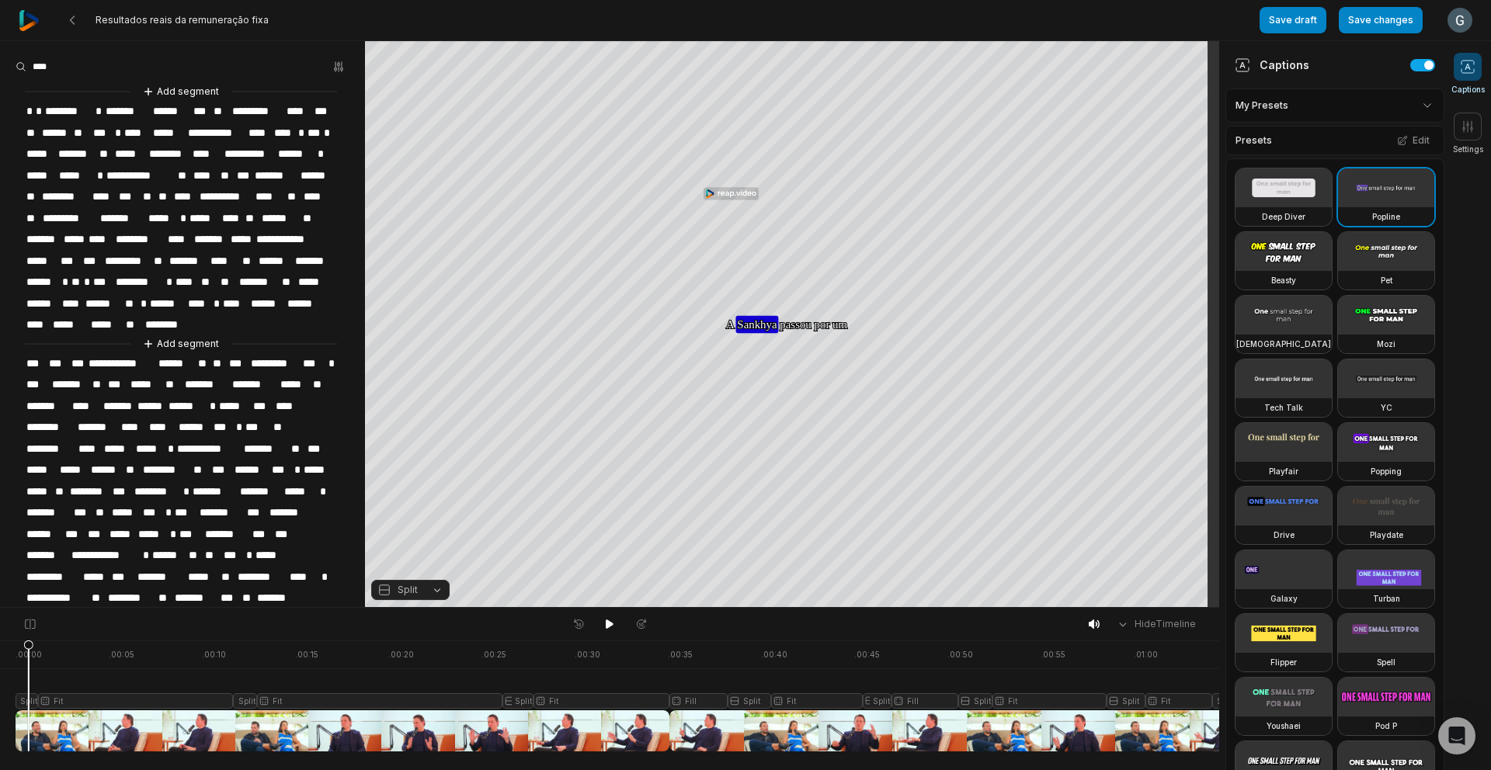
drag, startPoint x: 93, startPoint y: 110, endPoint x: 93, endPoint y: 128, distance: 17.9
click at [94, 110] on span "*" at bounding box center [99, 111] width 11 height 21
drag, startPoint x: 94, startPoint y: 114, endPoint x: 31, endPoint y: 109, distance: 63.1
click at [31, 109] on div "**********" at bounding box center [182, 354] width 365 height 543
click at [30, 108] on span "*" at bounding box center [29, 111] width 9 height 21
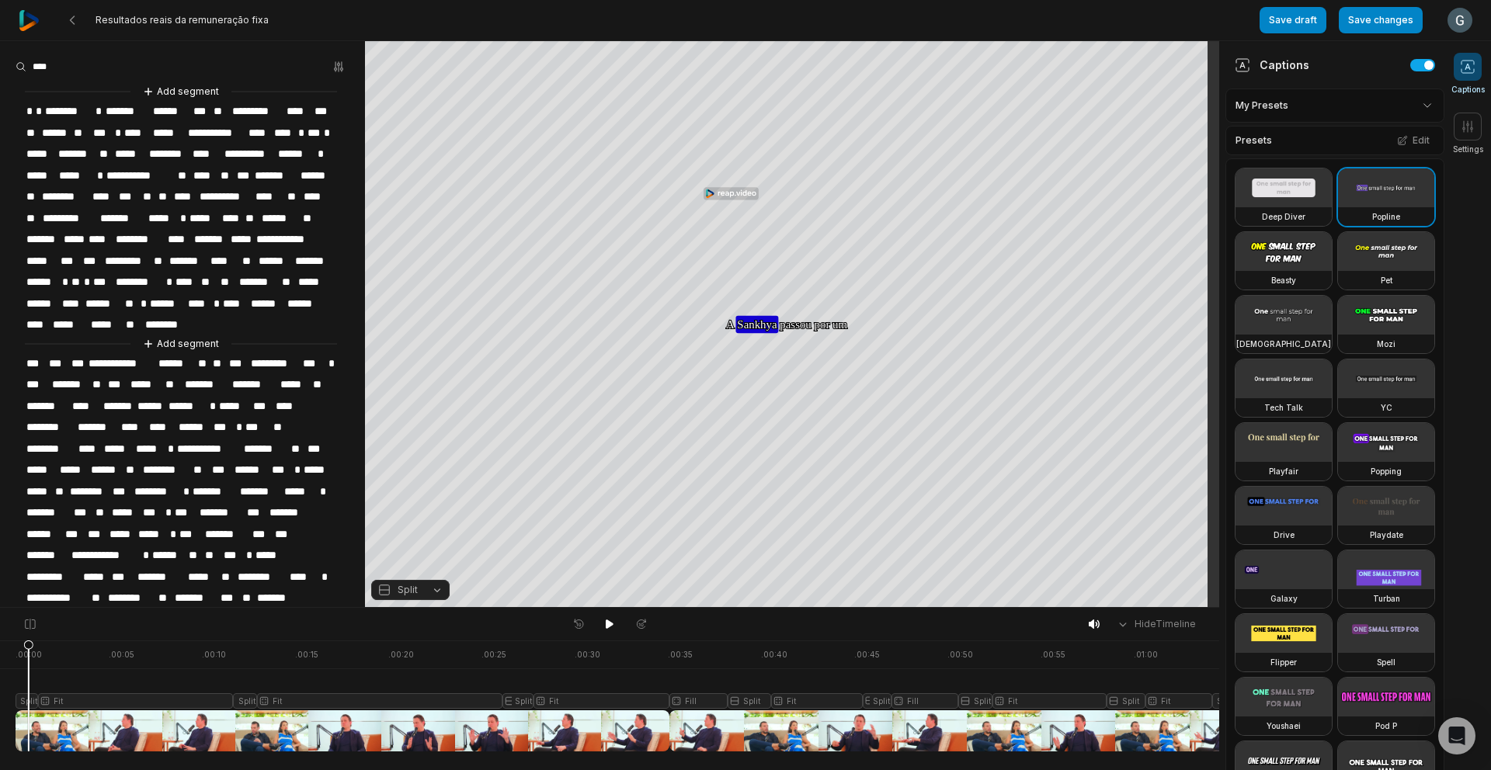
click at [345, 297] on div "**********" at bounding box center [182, 354] width 365 height 543
click at [42, 105] on span "*" at bounding box center [38, 111] width 9 height 21
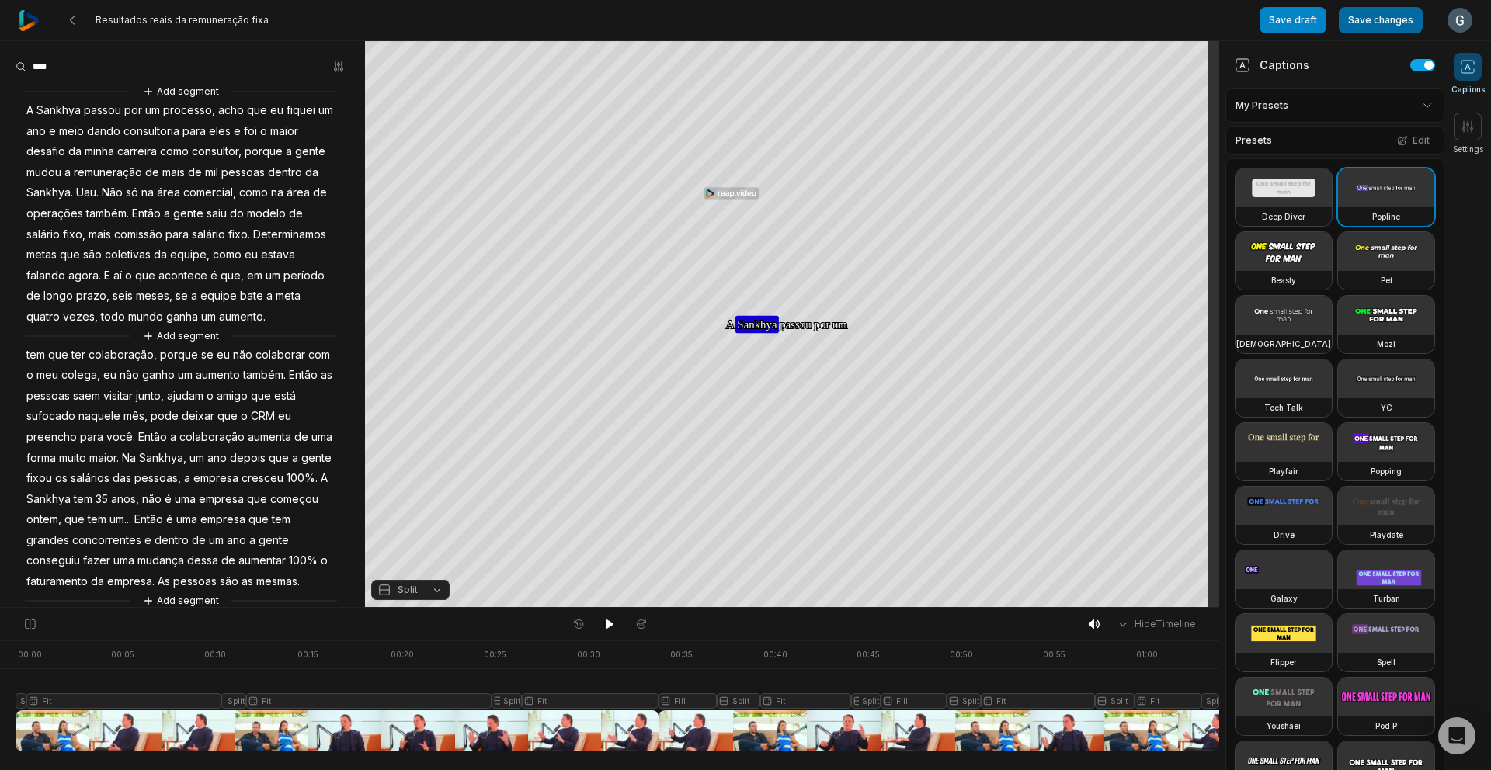
click at [1376, 20] on button "Save changes" at bounding box center [1380, 20] width 84 height 26
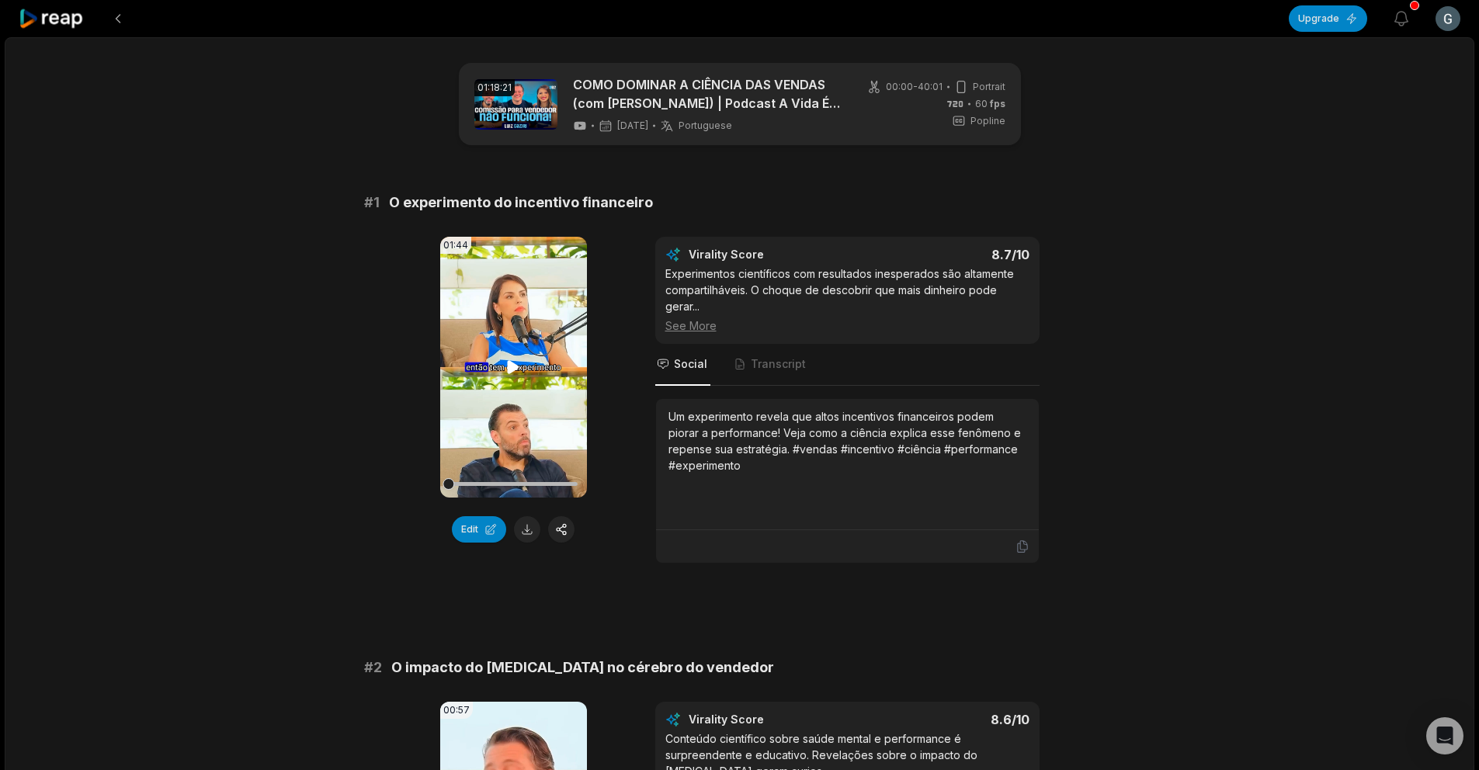
click at [496, 386] on video "Your browser does not support mp4 format." at bounding box center [513, 367] width 147 height 261
click at [458, 444] on video "Your browser does not support mp4 format." at bounding box center [513, 367] width 147 height 261
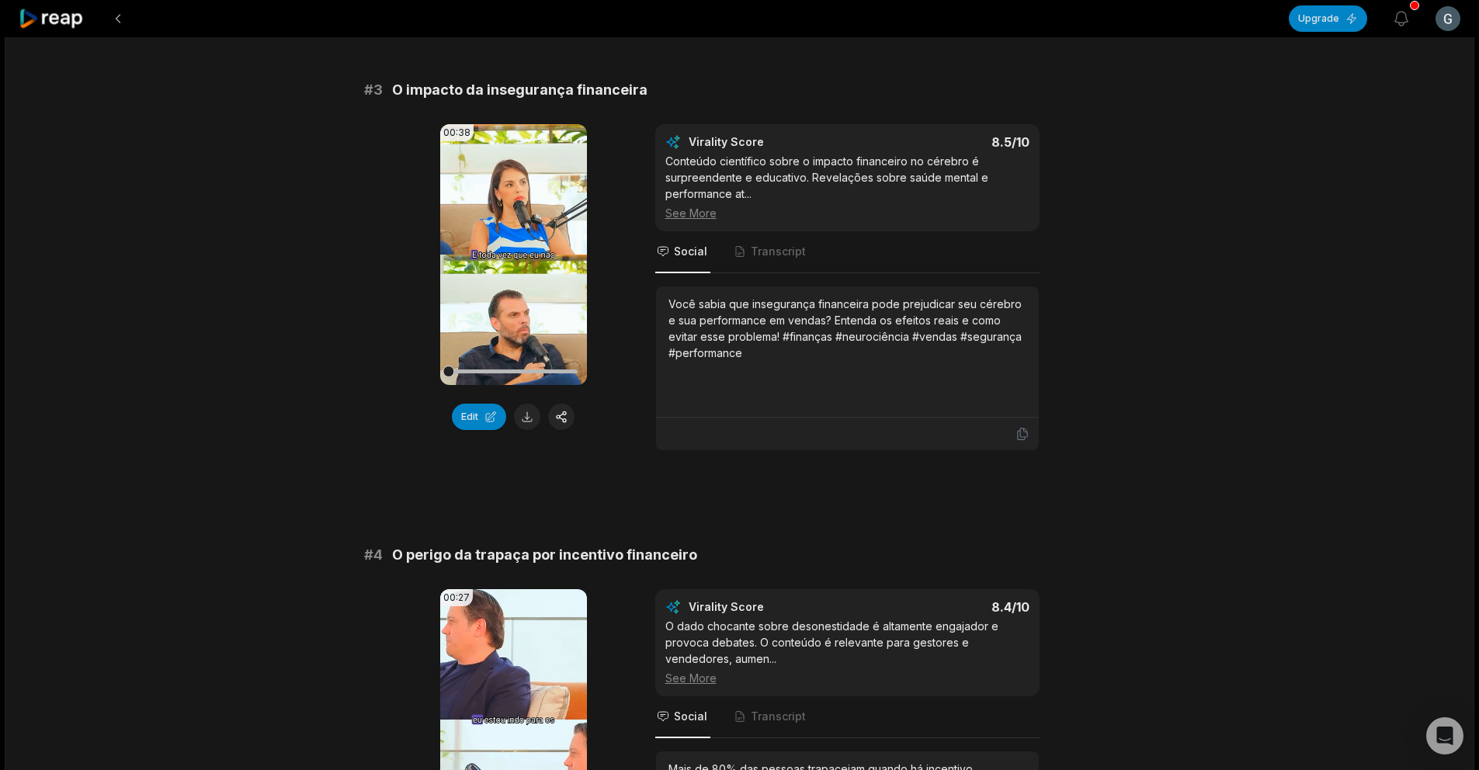
scroll to position [1165, 0]
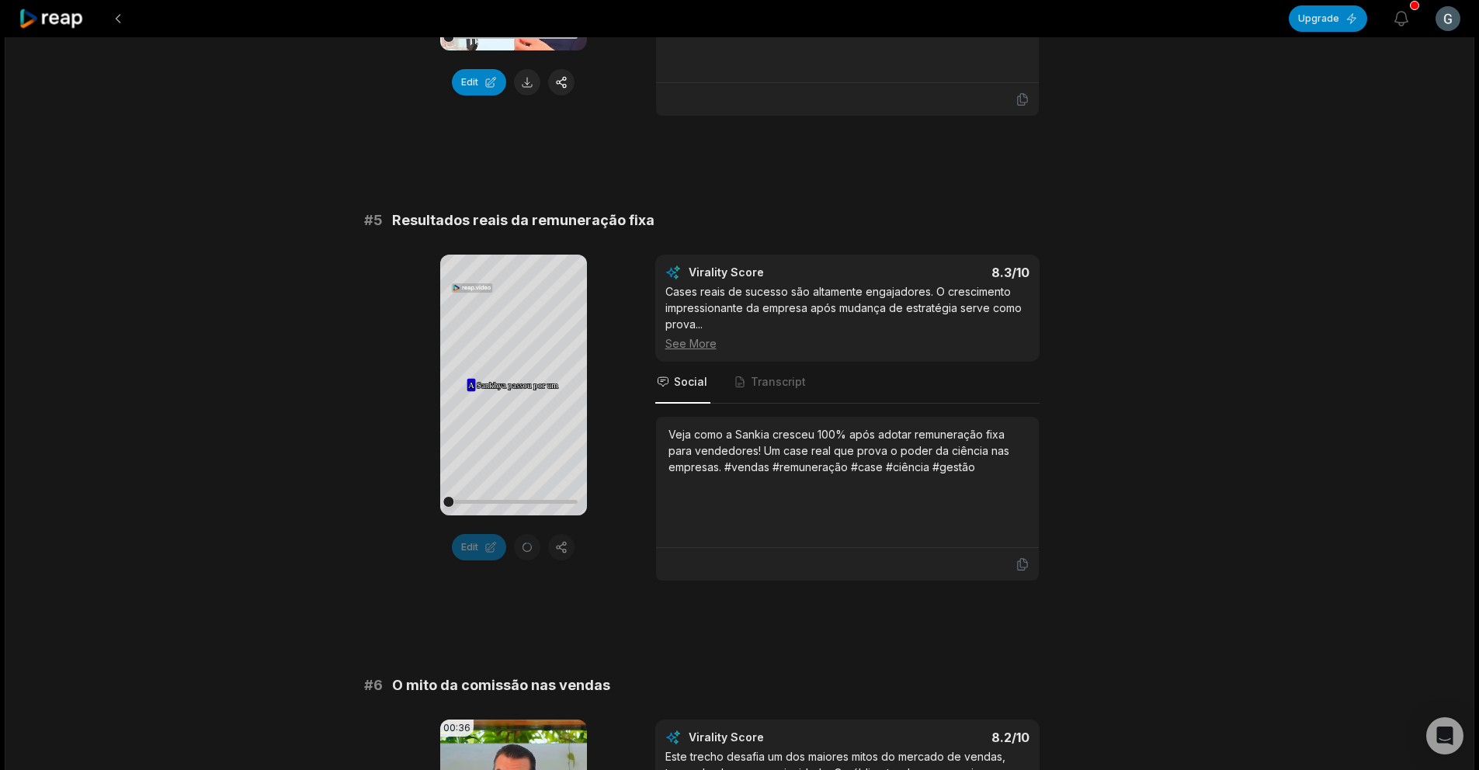
click at [1137, 287] on div "01:18:21 COMO DOMINAR A CIÊNCIA DAS VENDAS (com [PERSON_NAME]) | Podcast A Vida…" at bounding box center [740, 617] width 1470 height 4845
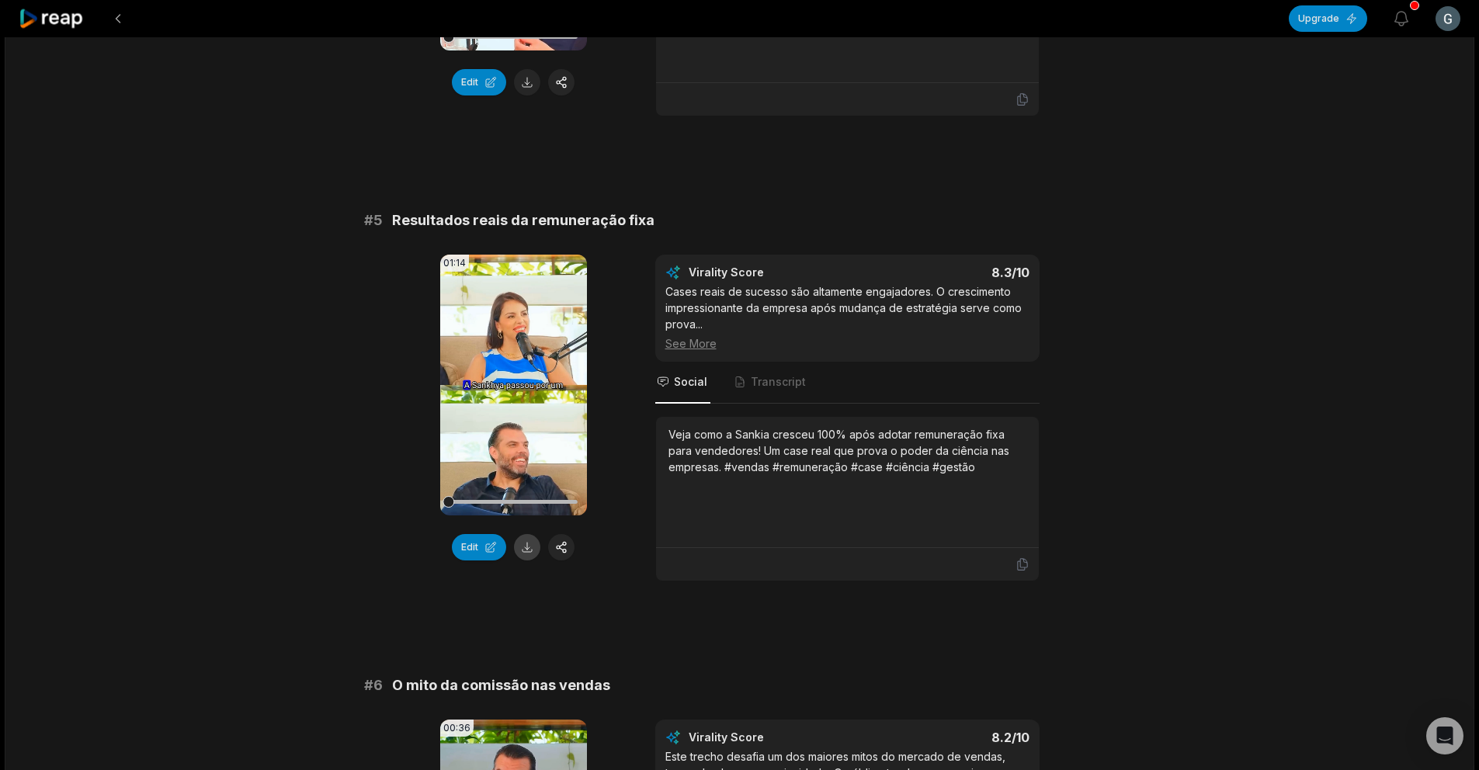
click at [522, 542] on button at bounding box center [527, 547] width 26 height 26
click at [527, 542] on button at bounding box center [527, 547] width 26 height 26
drag, startPoint x: 1085, startPoint y: 180, endPoint x: 1051, endPoint y: 193, distance: 35.6
click at [1085, 180] on div "# 1 O experimento do incentivo financeiro 01:44 Your browser does not support m…" at bounding box center [739, 620] width 751 height 4541
click at [527, 551] on button at bounding box center [527, 547] width 26 height 26
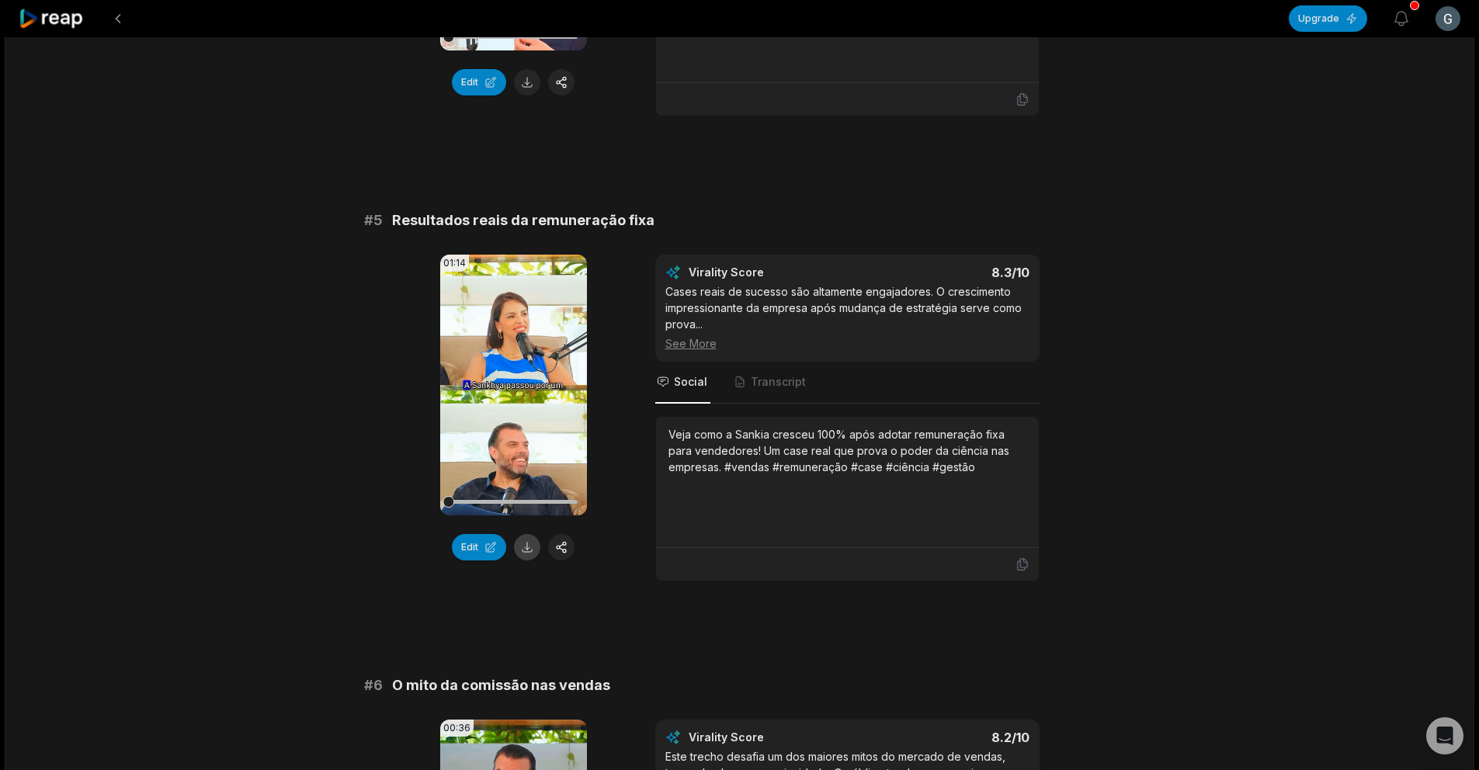
click at [521, 558] on button at bounding box center [527, 547] width 26 height 26
click at [1088, 179] on div "# 1 O experimento do incentivo financeiro 01:44 Your browser does not support m…" at bounding box center [739, 620] width 751 height 4541
click at [528, 552] on button at bounding box center [527, 547] width 26 height 26
click at [528, 552] on div "Edit" at bounding box center [513, 547] width 147 height 26
